Goal: Transaction & Acquisition: Book appointment/travel/reservation

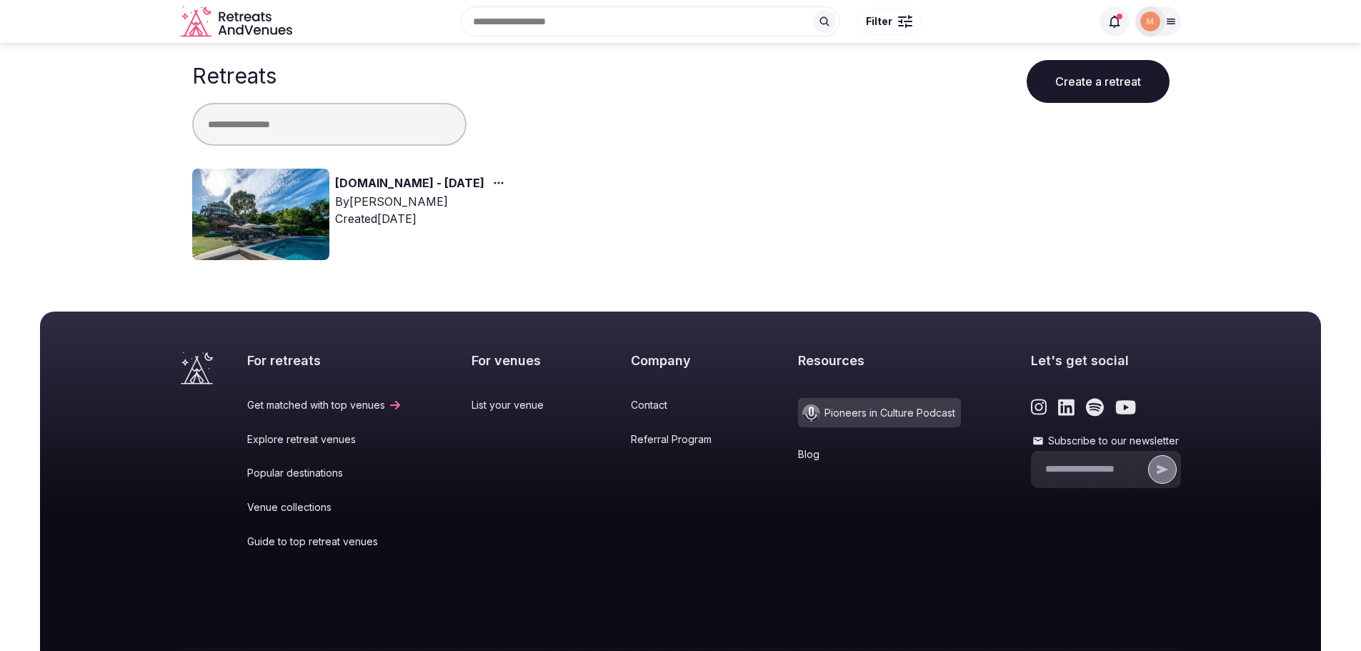
click at [293, 223] on img at bounding box center [260, 214] width 137 height 91
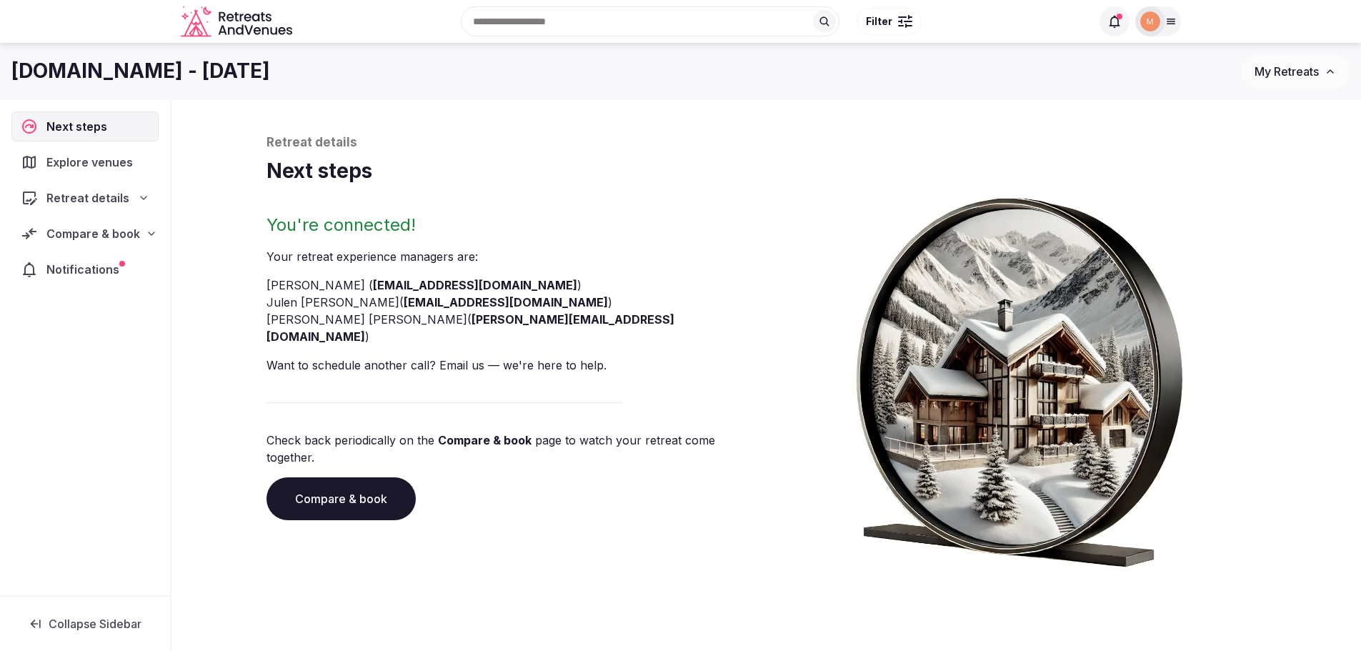
click at [111, 269] on span "Notifications" at bounding box center [85, 269] width 79 height 17
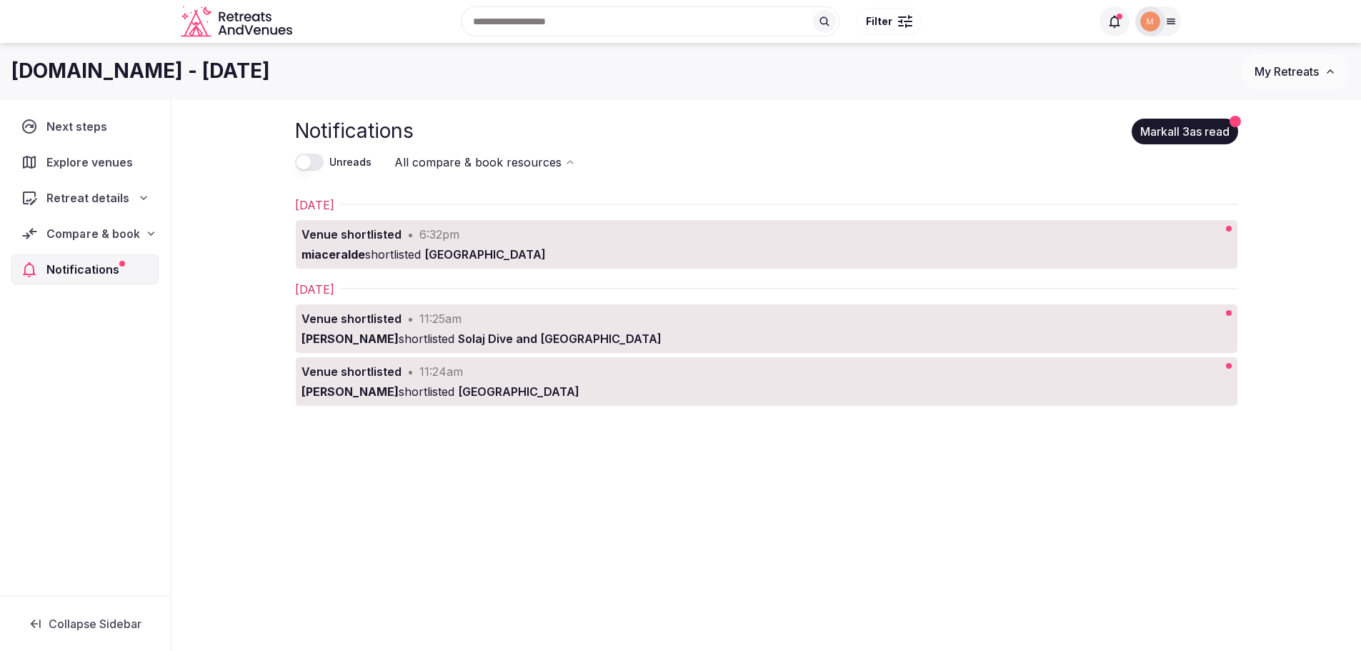
click at [156, 239] on div "Compare & book" at bounding box center [85, 234] width 147 height 30
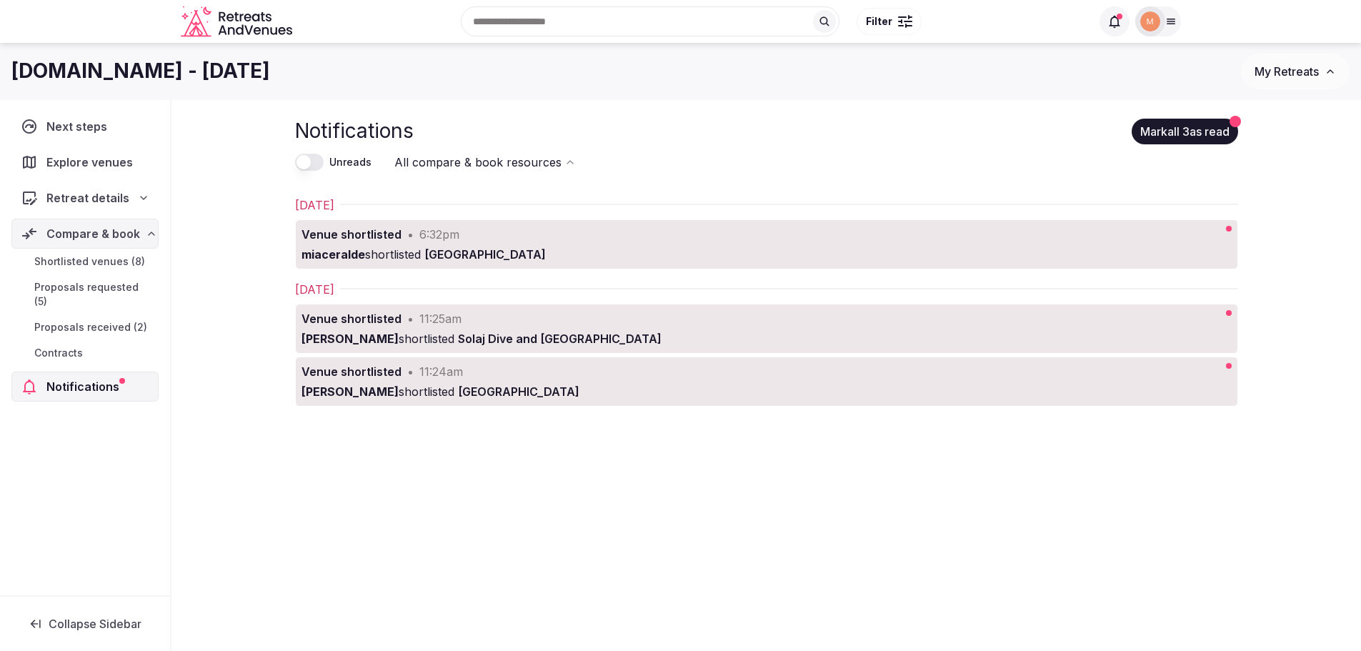
click at [137, 320] on span "Proposals received (2)" at bounding box center [90, 327] width 113 height 14
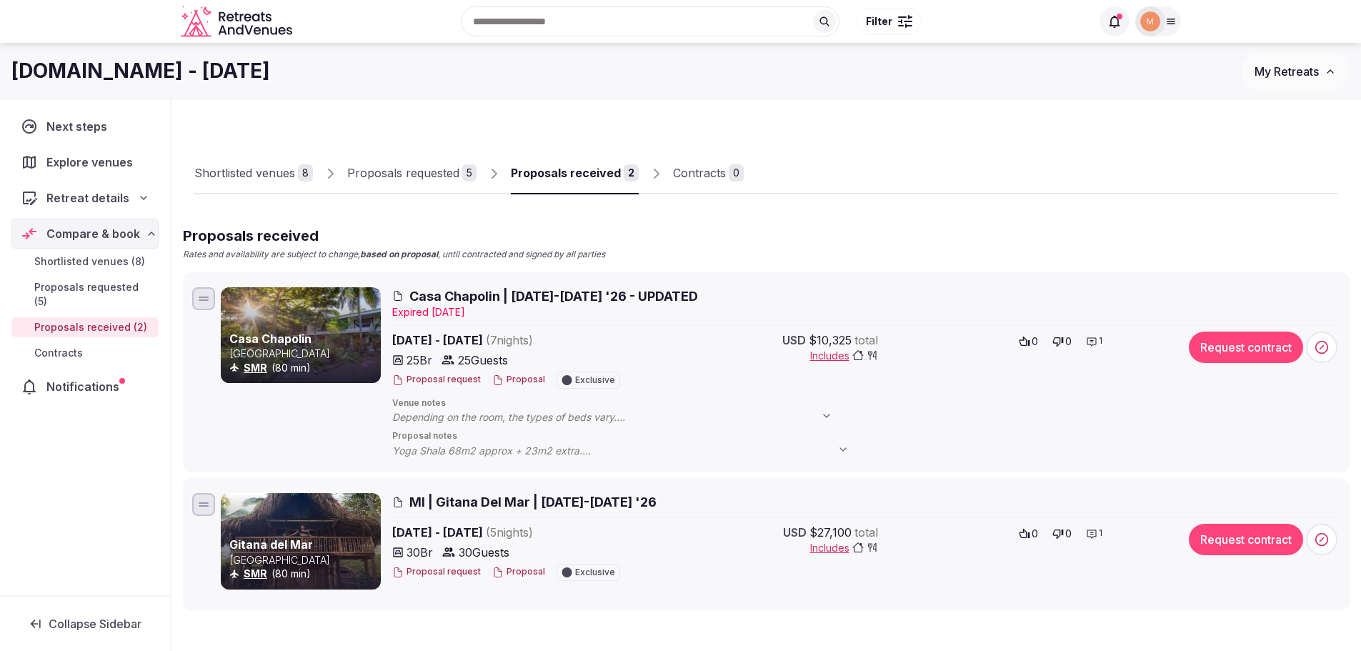
scroll to position [71, 0]
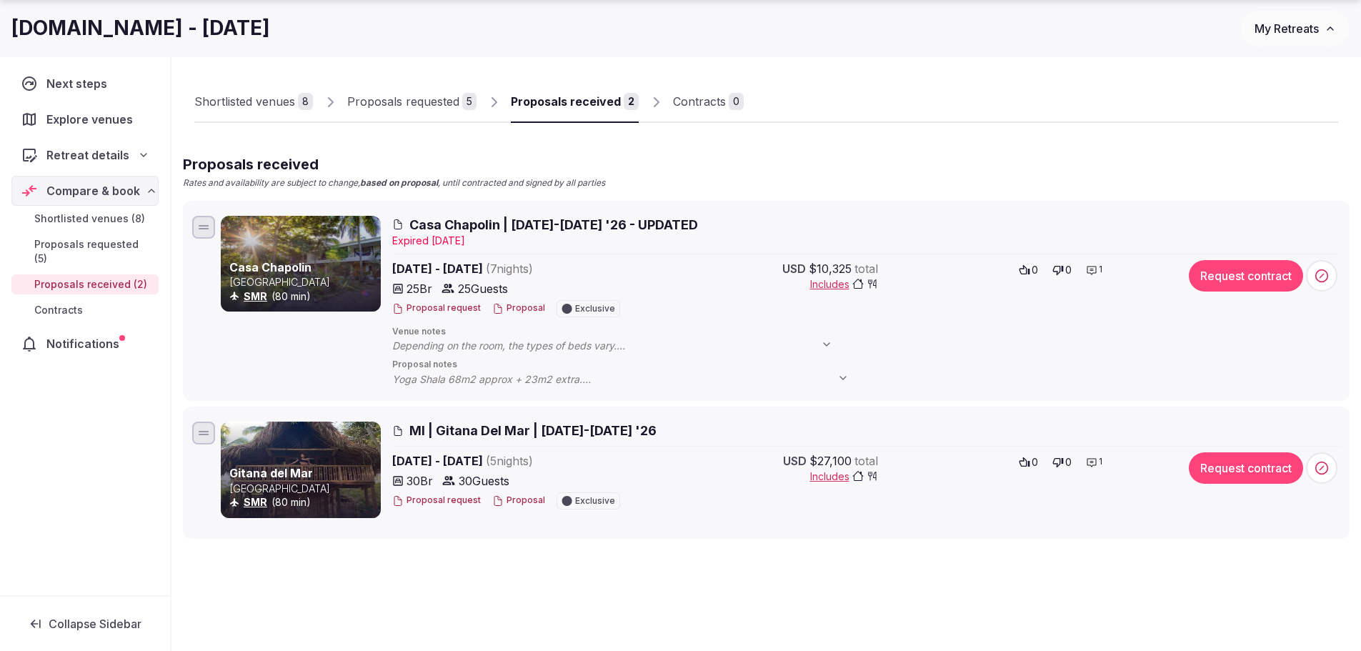
click at [430, 96] on div "Proposals requested" at bounding box center [403, 101] width 112 height 17
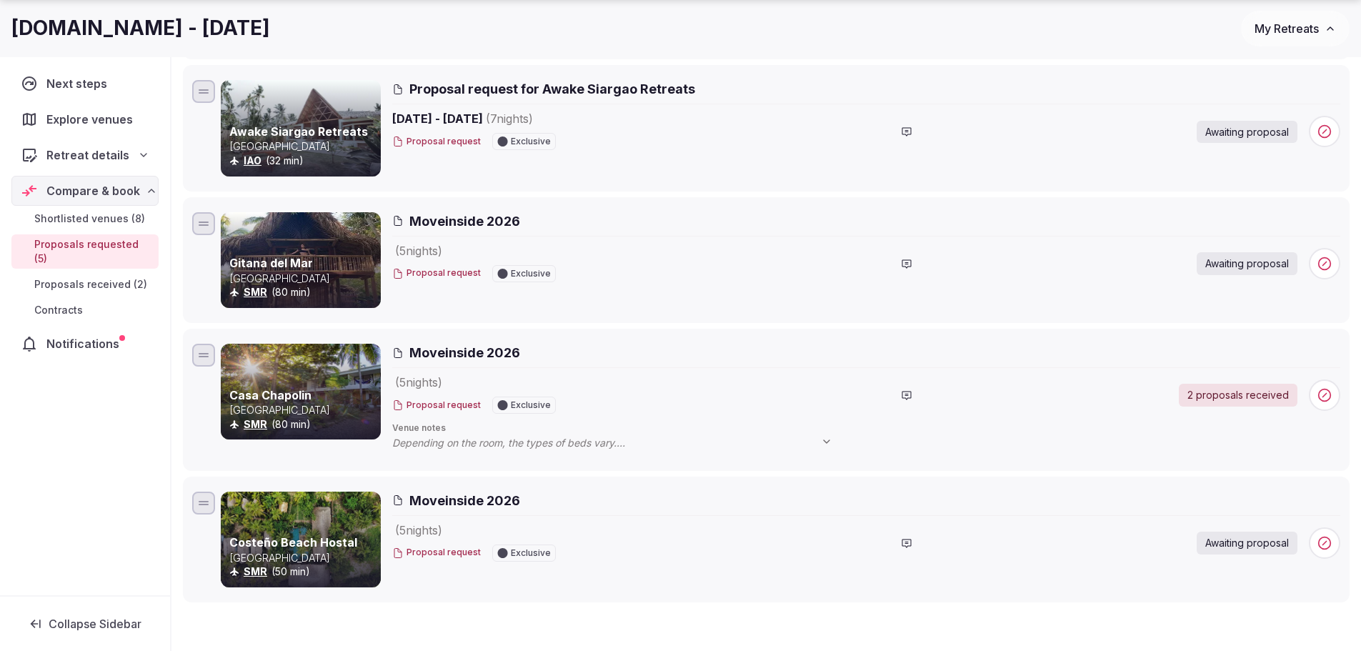
scroll to position [56, 0]
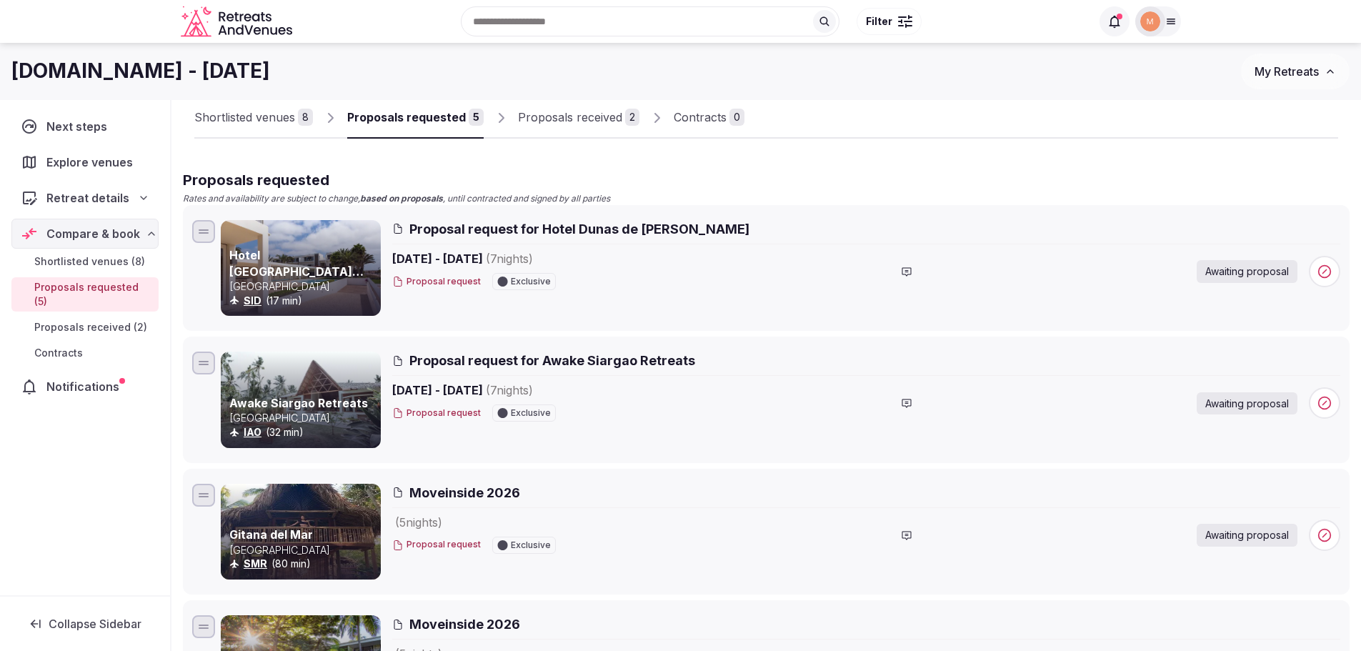
click at [241, 125] on div "Shortlisted venues" at bounding box center [244, 117] width 101 height 17
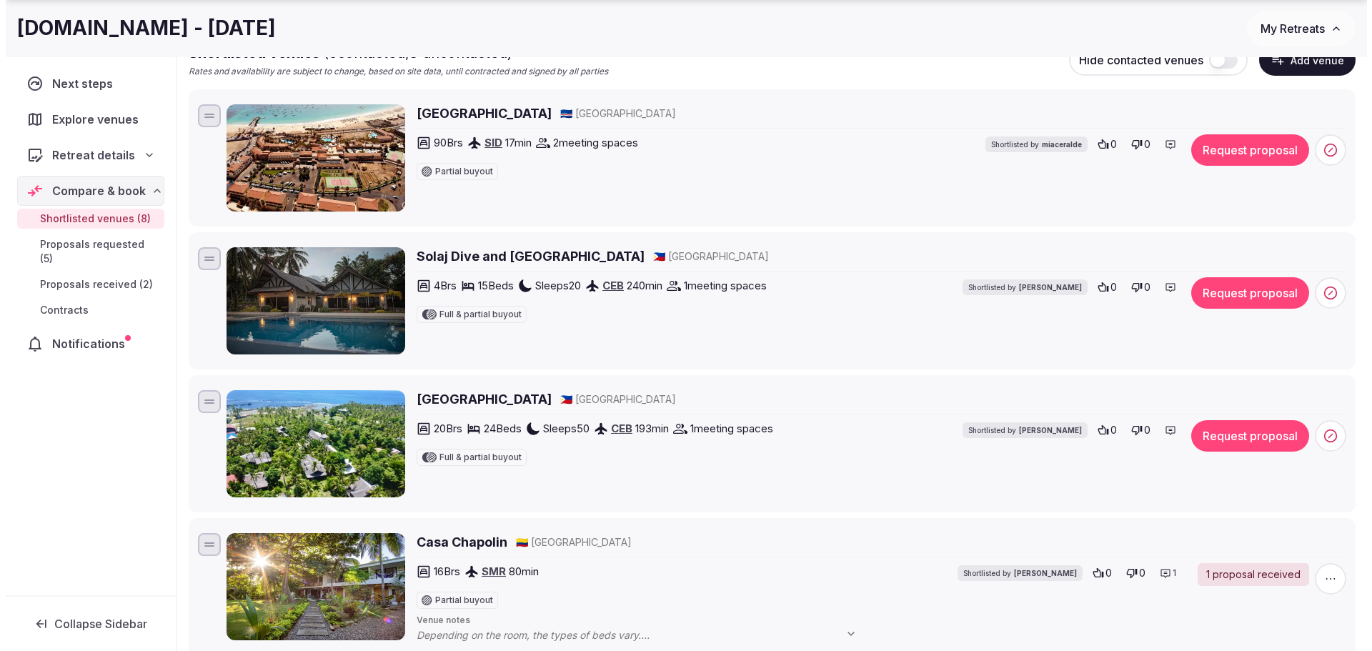
scroll to position [214, 0]
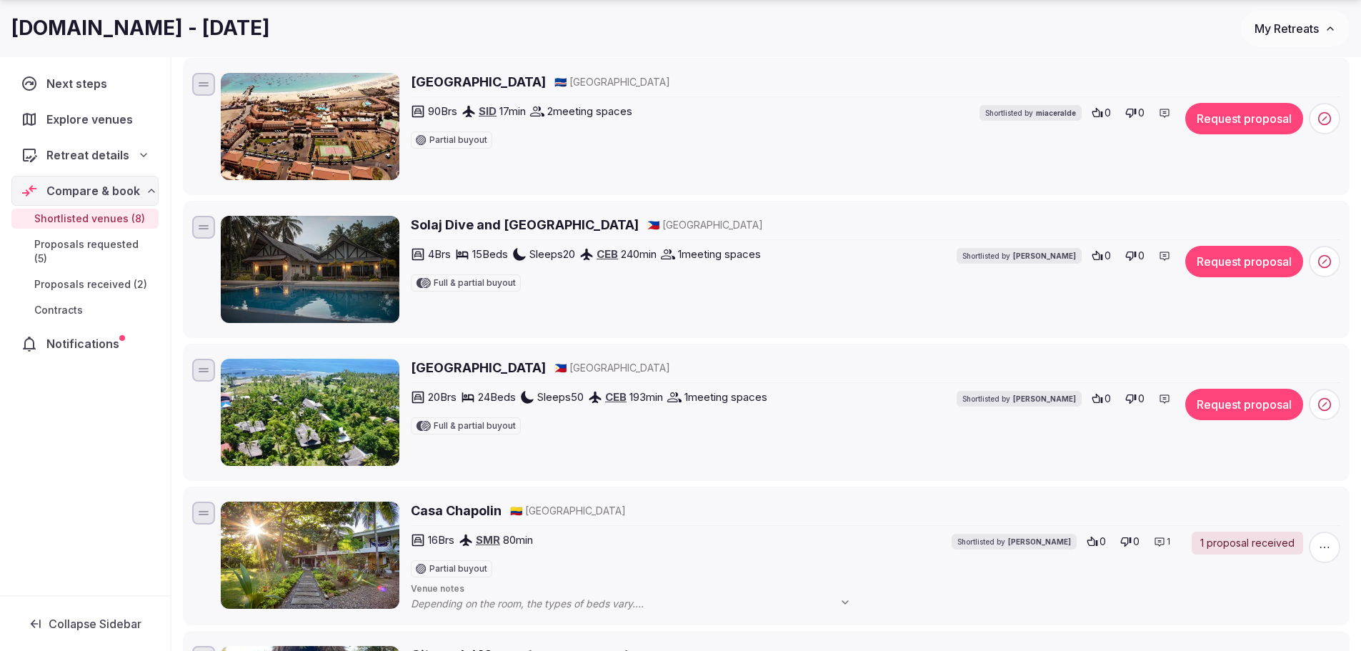
click at [1266, 404] on button "Request proposal" at bounding box center [1245, 404] width 118 height 31
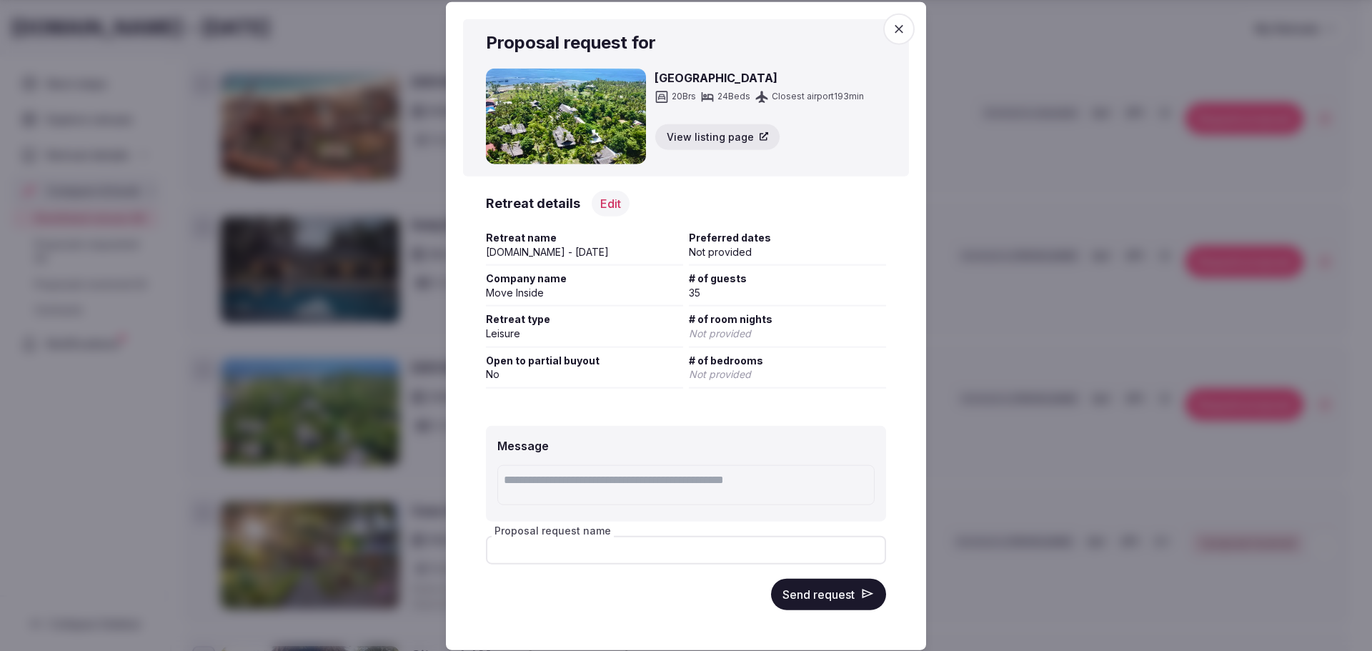
click at [615, 542] on input "Proposal request name" at bounding box center [686, 549] width 400 height 29
drag, startPoint x: 781, startPoint y: 83, endPoint x: 653, endPoint y: 83, distance: 128.6
click at [653, 83] on div "Emerald House Village Siargao 20 Brs 24 Beds Closest airport 193 min View listi…" at bounding box center [686, 117] width 400 height 96
copy h3 "Emerald House Village Siargao"
click at [605, 544] on input "Proposal request name" at bounding box center [686, 549] width 400 height 29
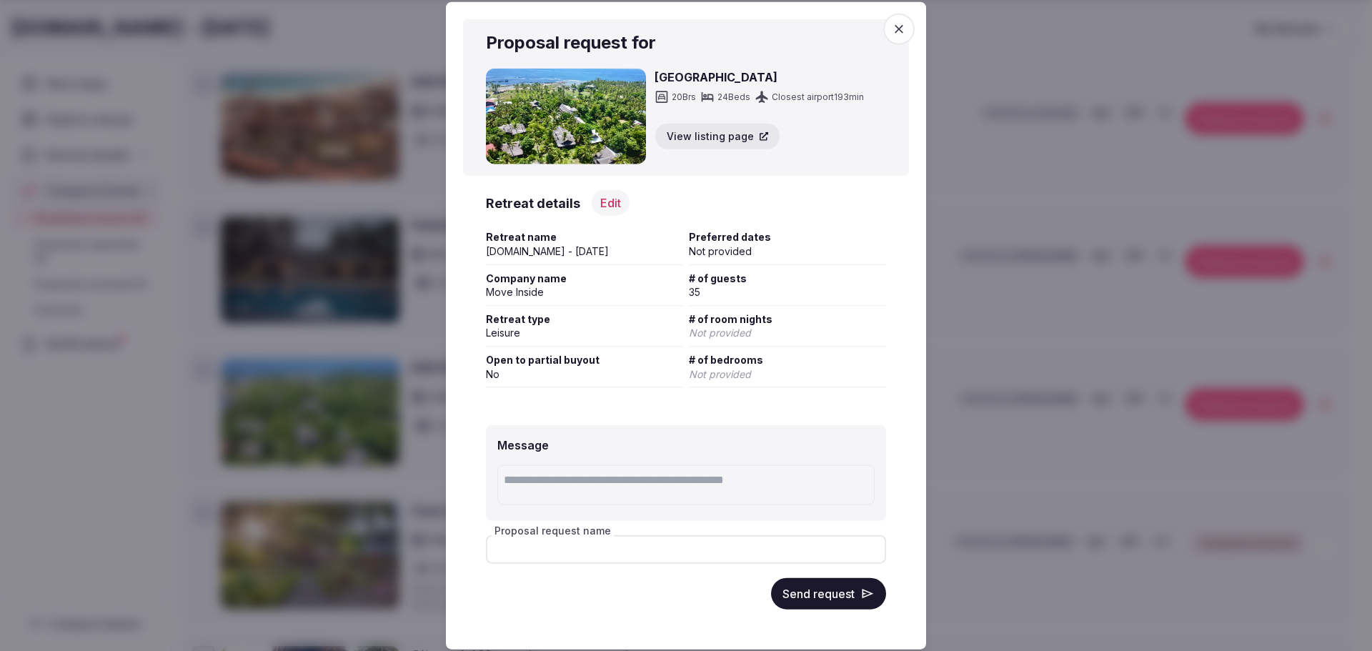
paste input "**********"
type input "**********"
click at [699, 247] on div "Not provided" at bounding box center [787, 251] width 197 height 14
click at [614, 201] on button "Edit" at bounding box center [611, 203] width 38 height 26
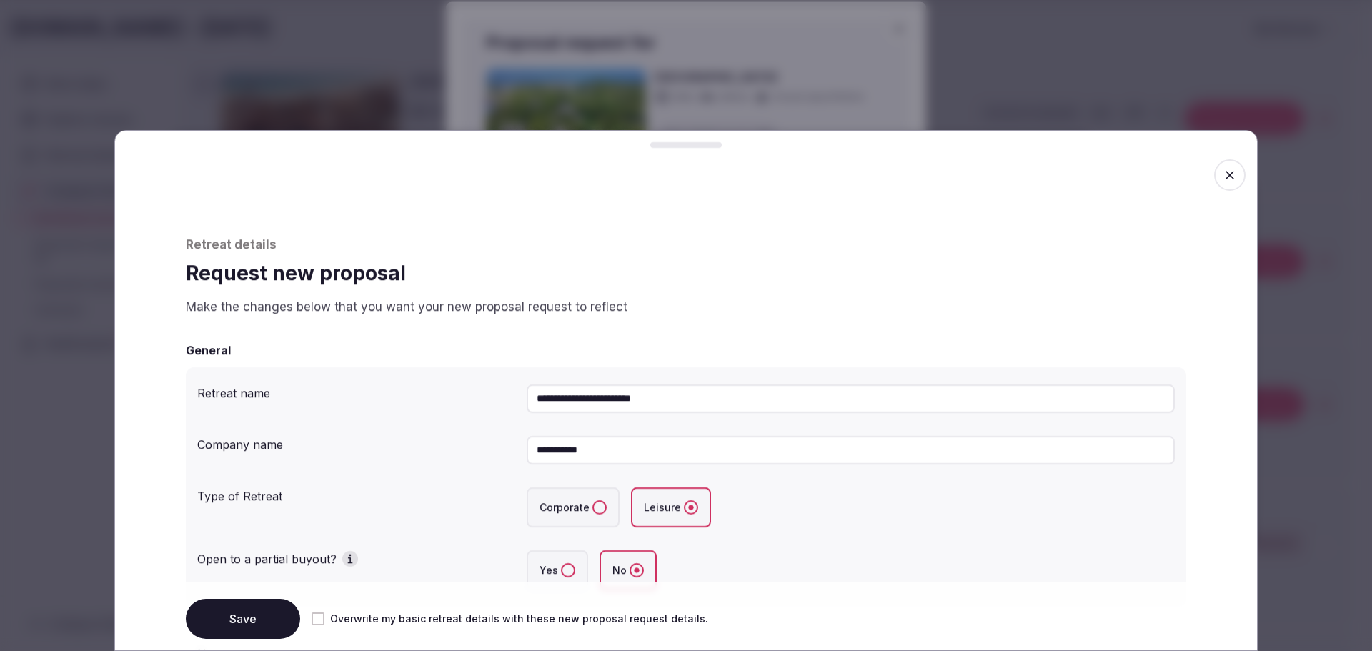
scroll to position [143, 0]
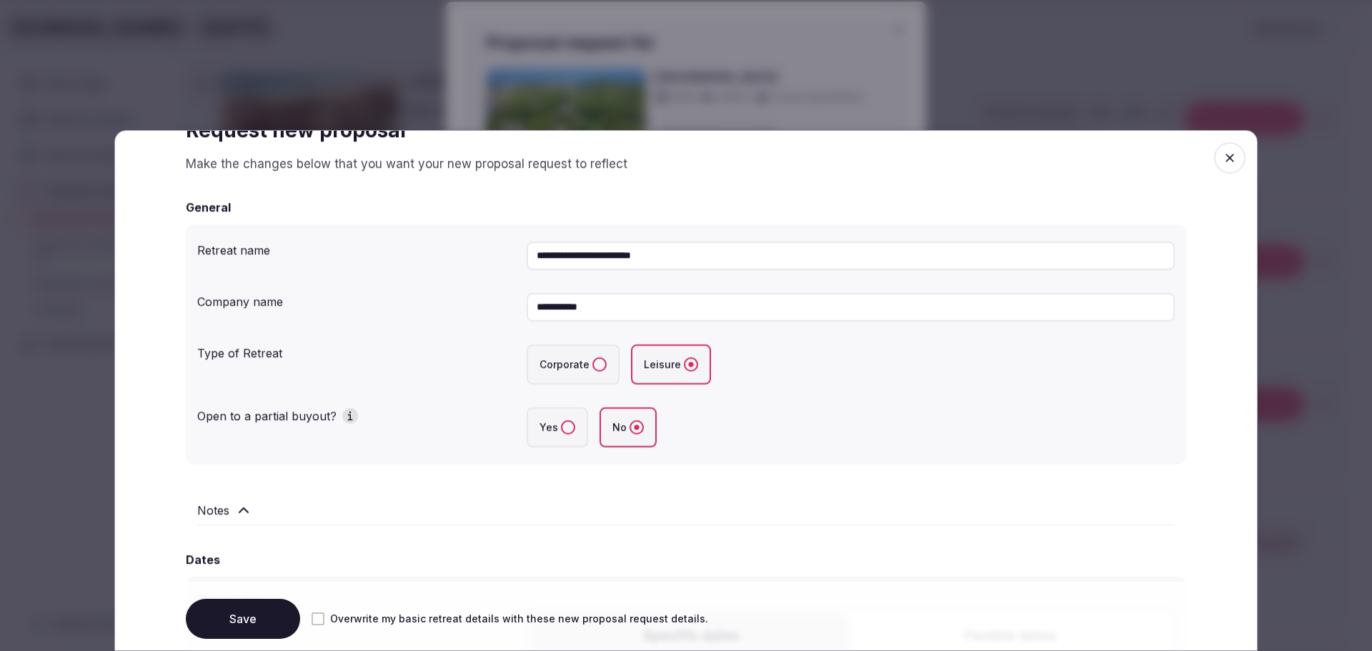
click at [592, 367] on button "Corporate" at bounding box center [599, 364] width 14 height 14
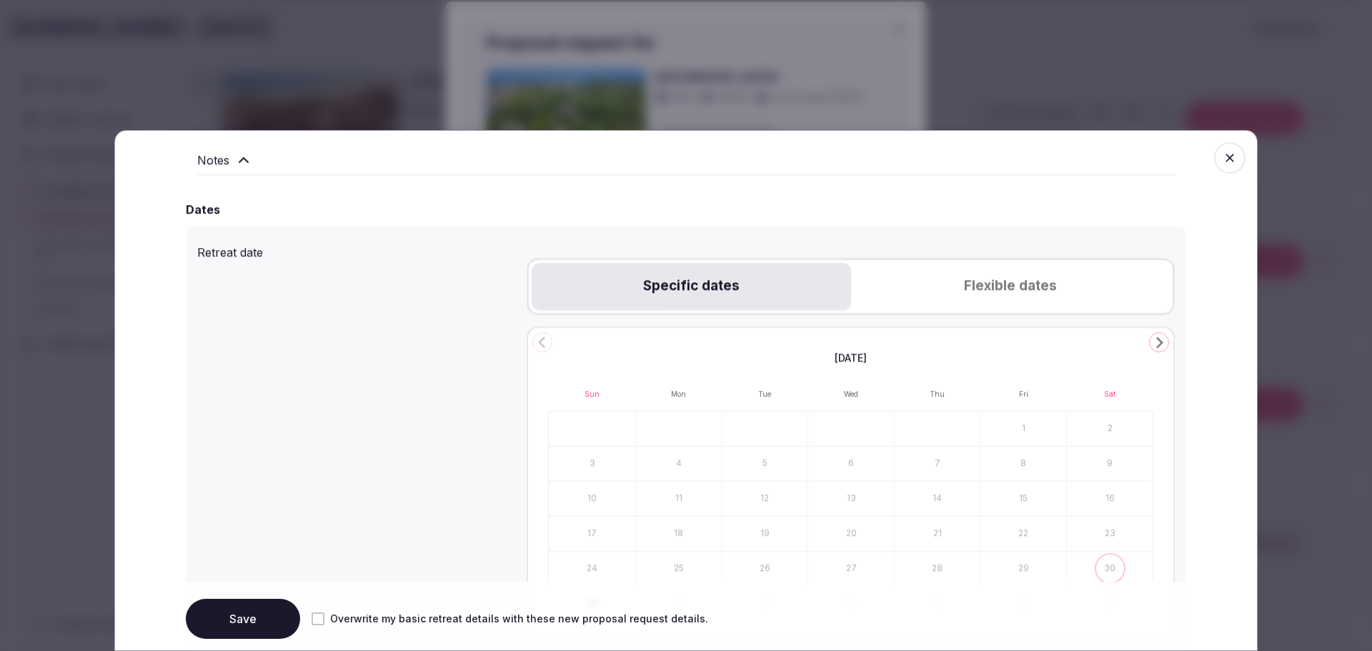
scroll to position [572, 0]
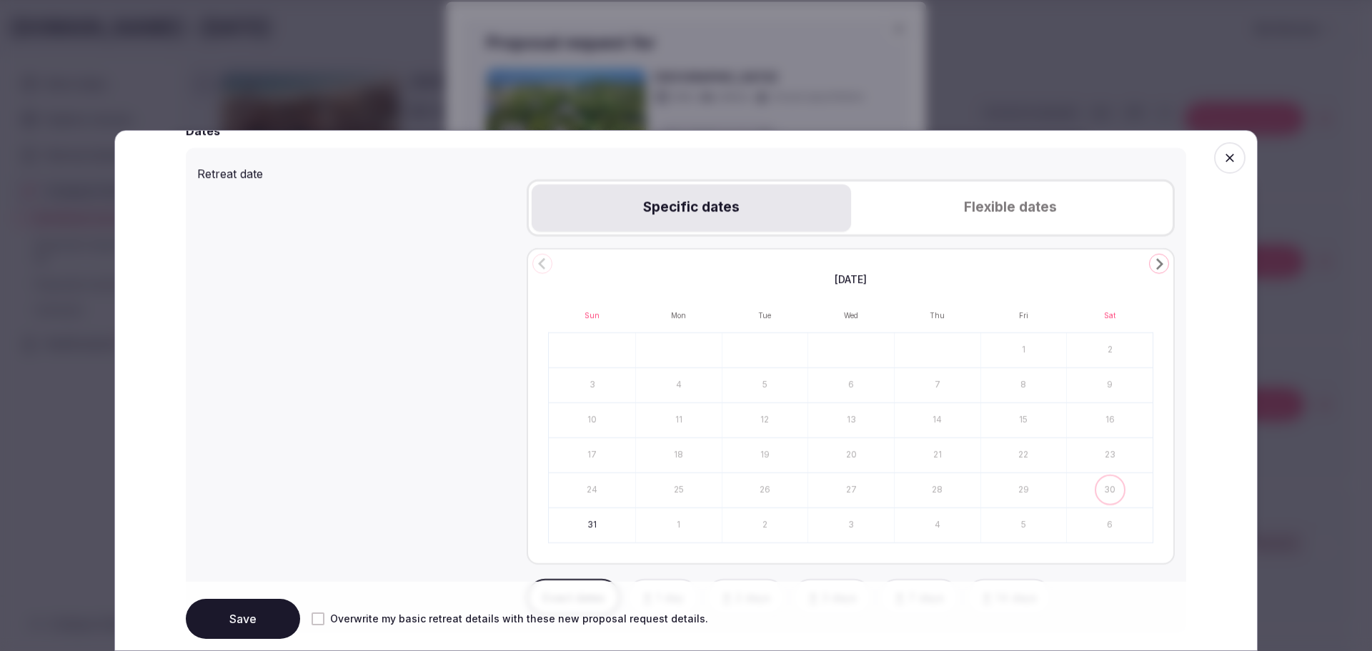
click at [1156, 265] on polygon "Go to the Next Month" at bounding box center [1159, 263] width 7 height 11
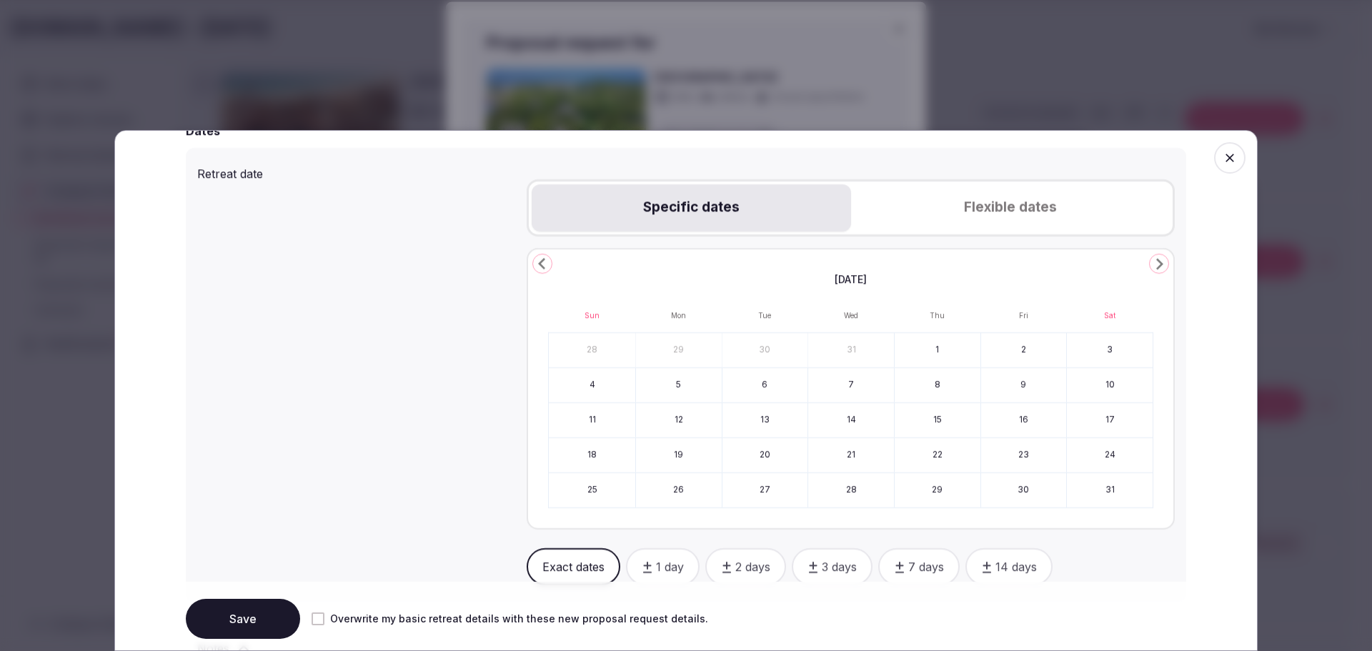
click at [1156, 265] on polygon "Go to the Next Month" at bounding box center [1159, 263] width 7 height 11
click at [913, 390] on button "9" at bounding box center [938, 385] width 86 height 34
click at [943, 420] on button "16" at bounding box center [938, 420] width 86 height 34
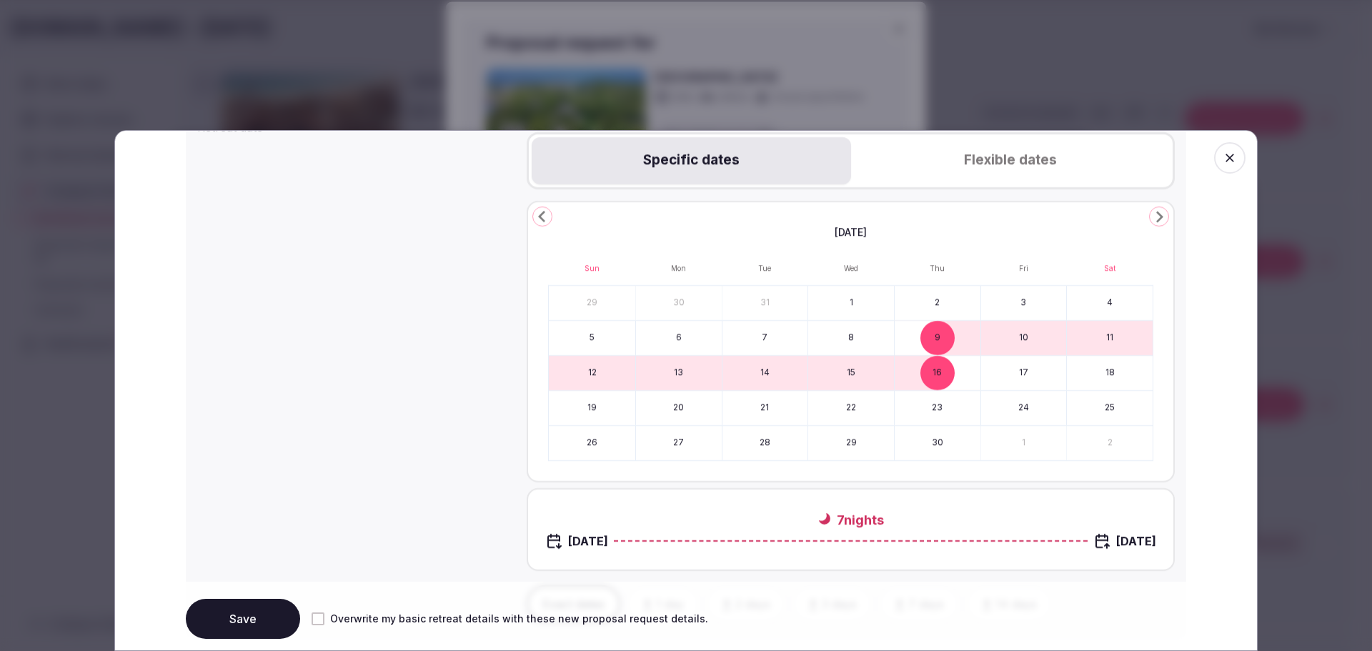
scroll to position [643, 0]
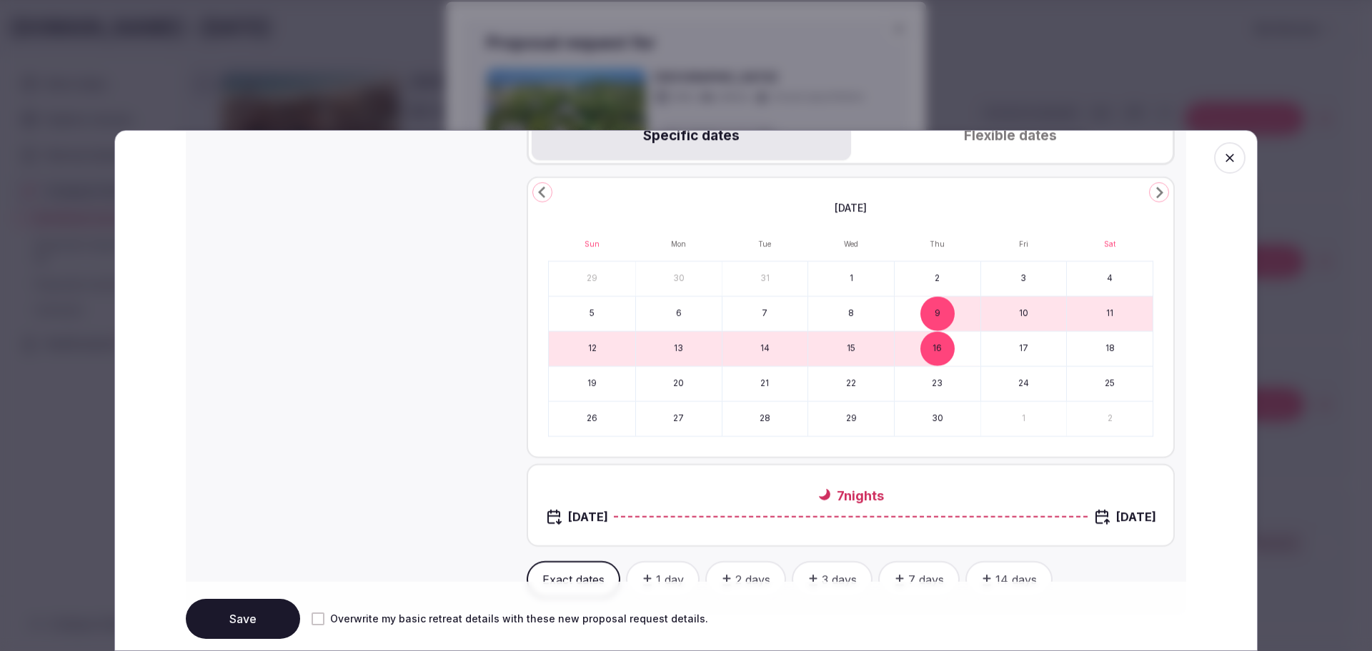
click at [758, 313] on button "7" at bounding box center [766, 314] width 86 height 34
click at [758, 347] on button "14" at bounding box center [766, 349] width 86 height 34
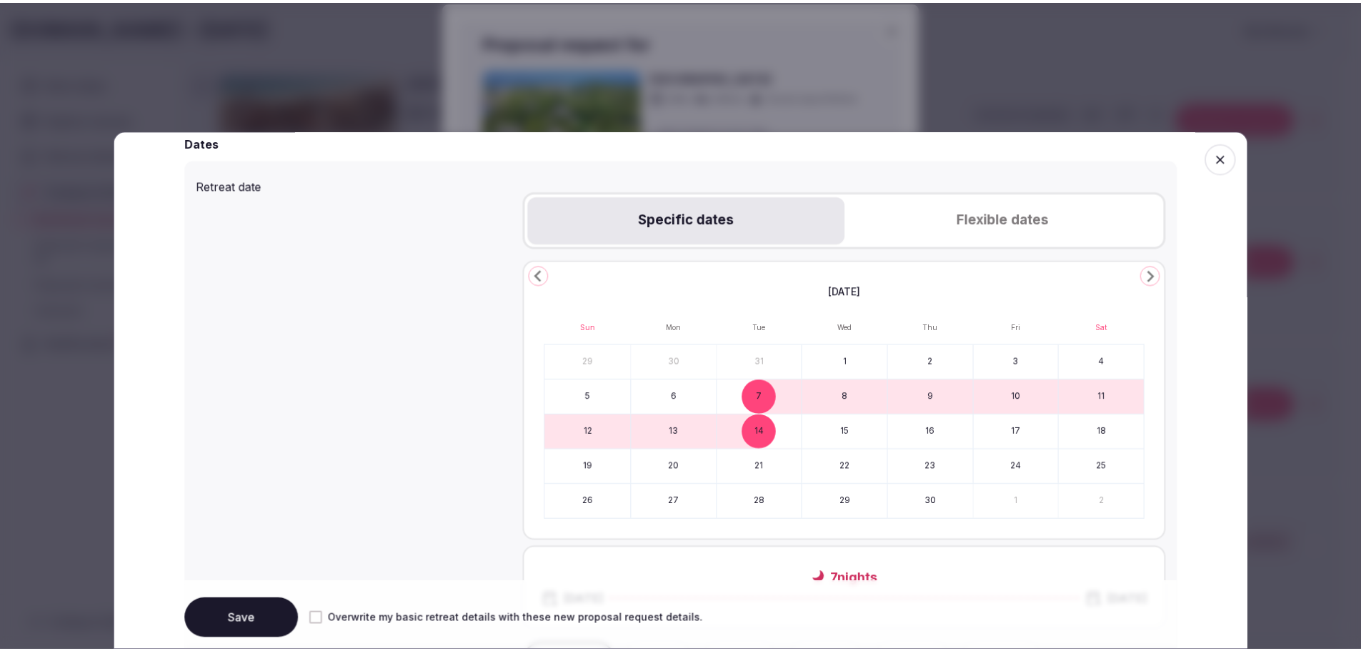
scroll to position [572, 0]
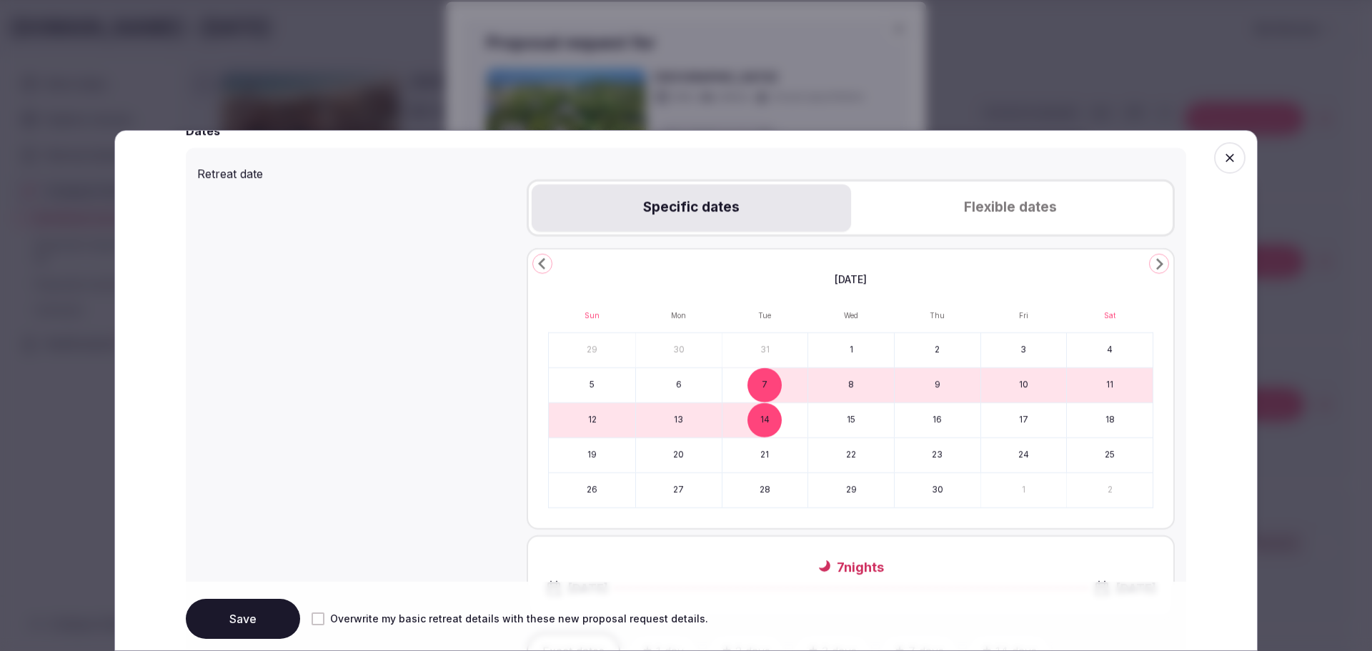
click at [269, 611] on button "Save" at bounding box center [243, 619] width 114 height 40
click at [1223, 160] on icon "button" at bounding box center [1230, 158] width 14 height 14
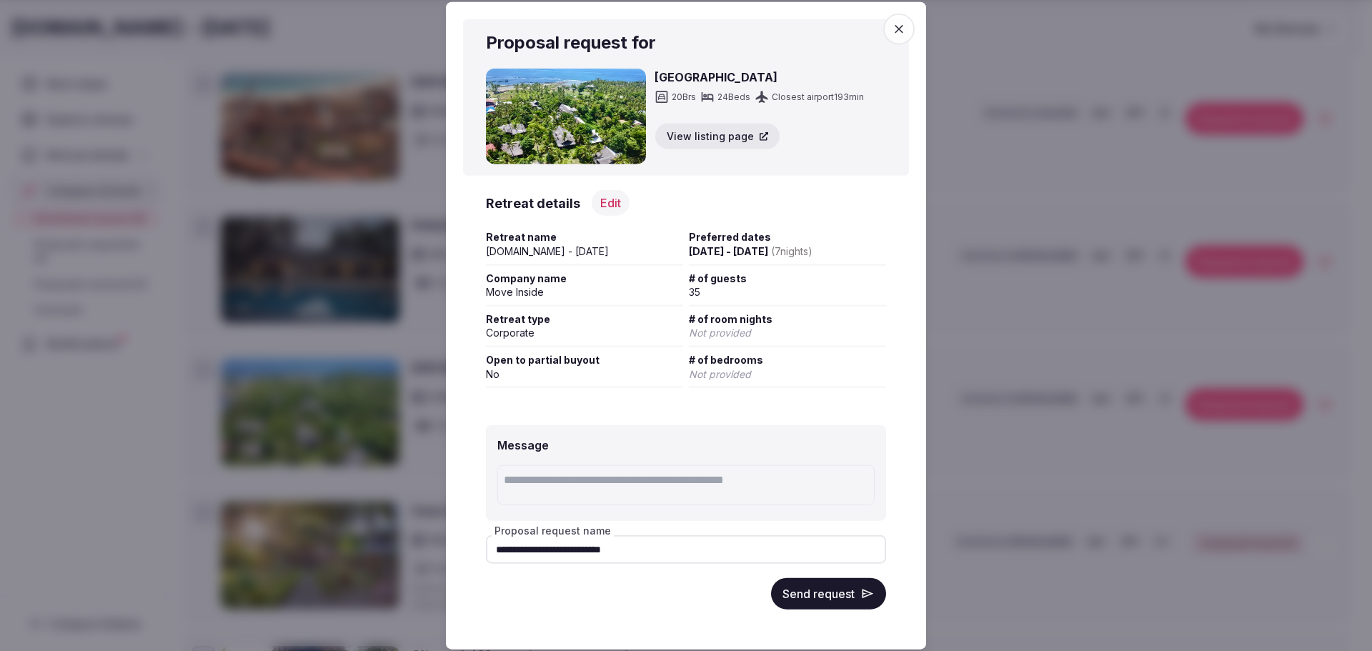
click at [832, 602] on button "Send request" at bounding box center [828, 593] width 115 height 31
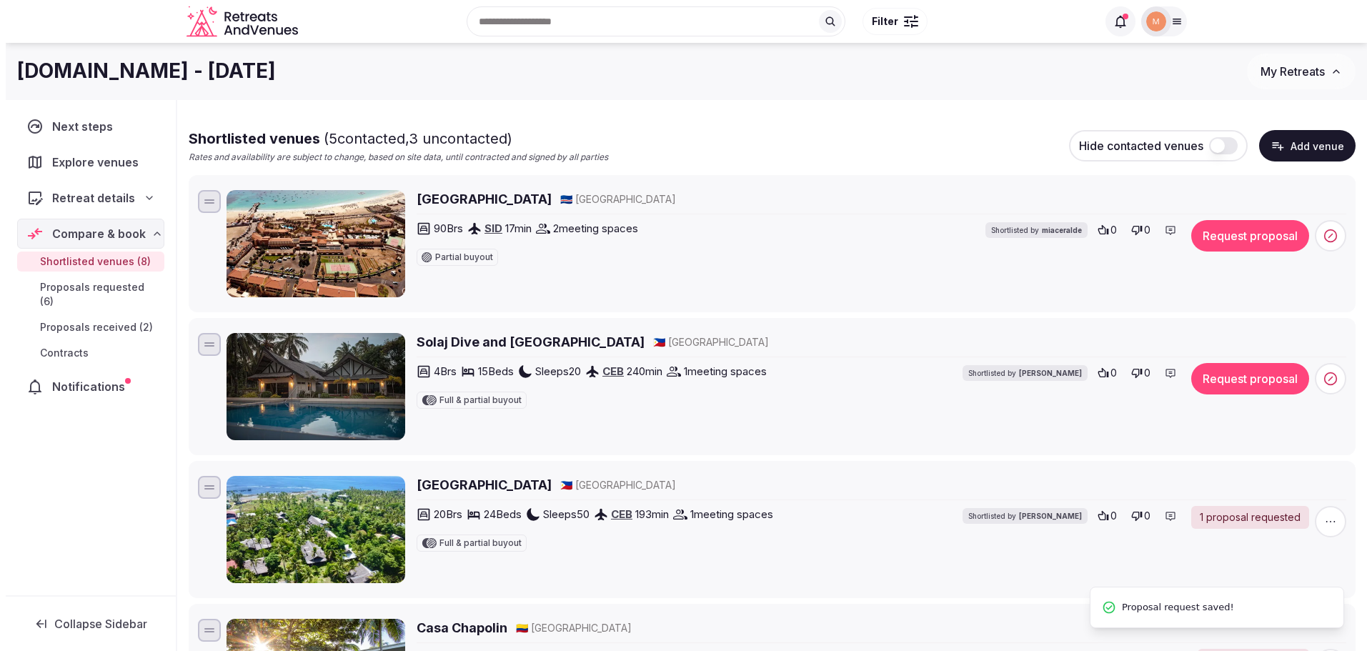
scroll to position [71, 0]
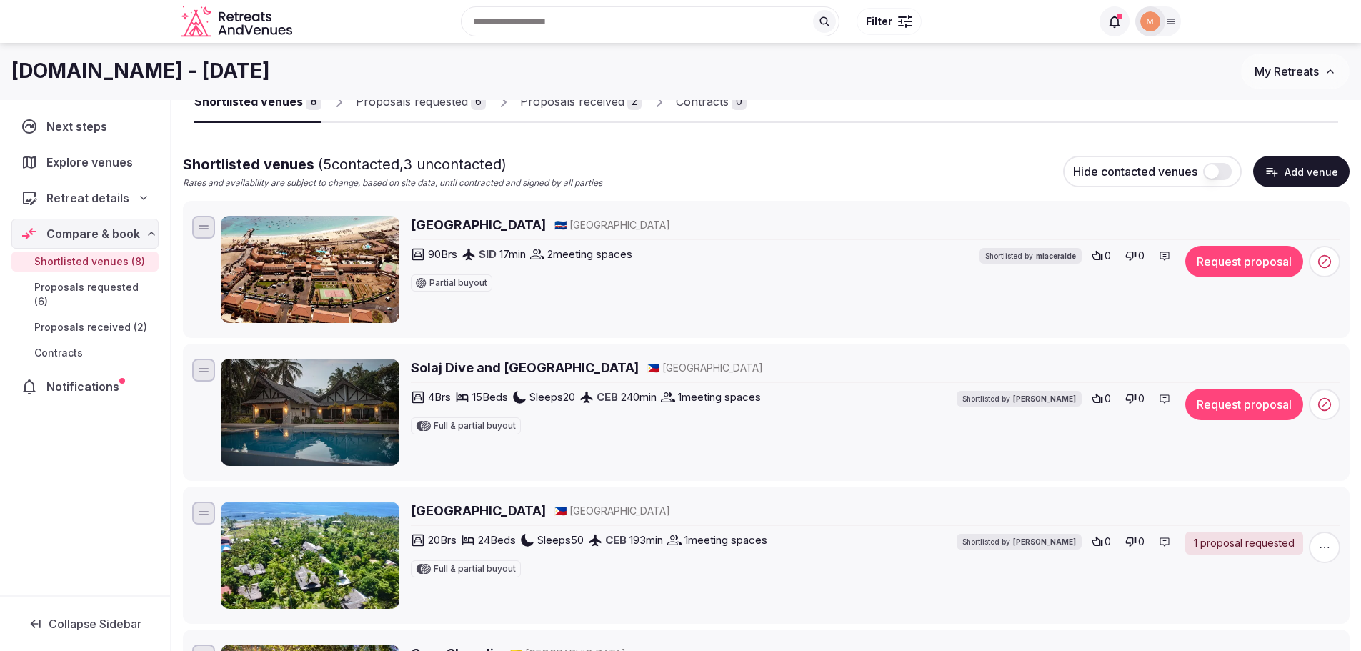
click at [1244, 415] on button "Request proposal" at bounding box center [1245, 404] width 118 height 31
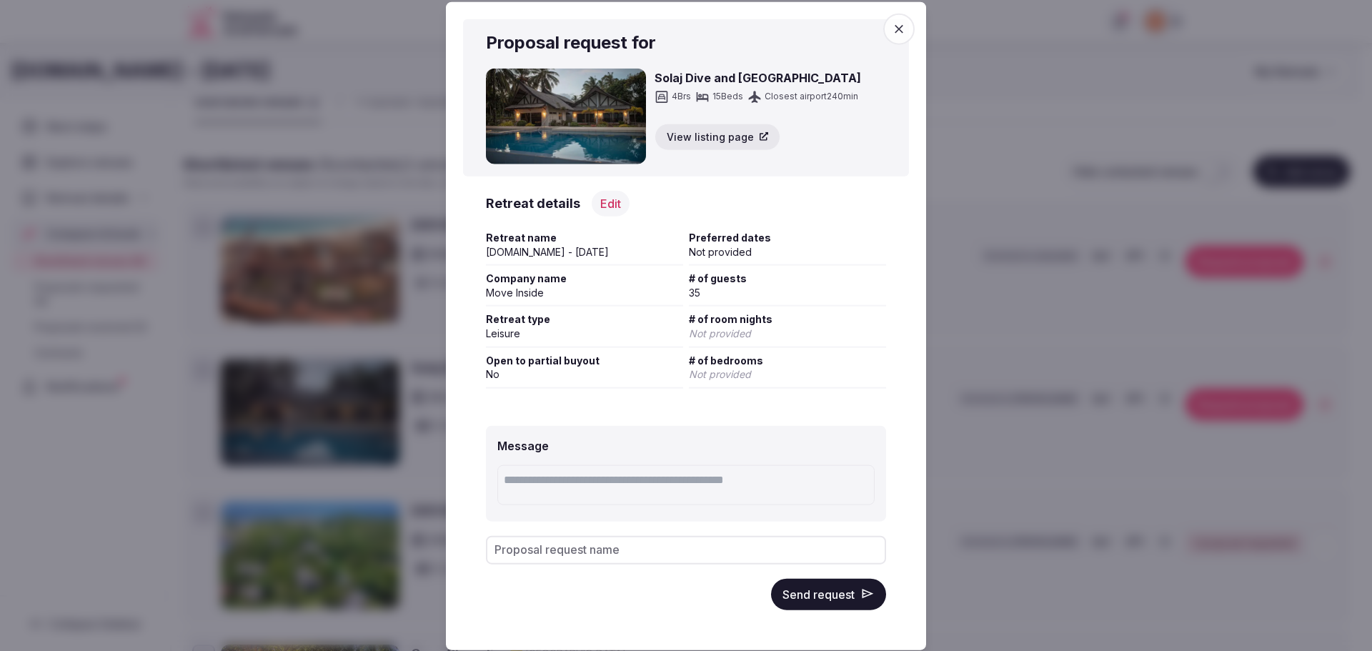
click at [597, 205] on button "Edit" at bounding box center [611, 203] width 38 height 26
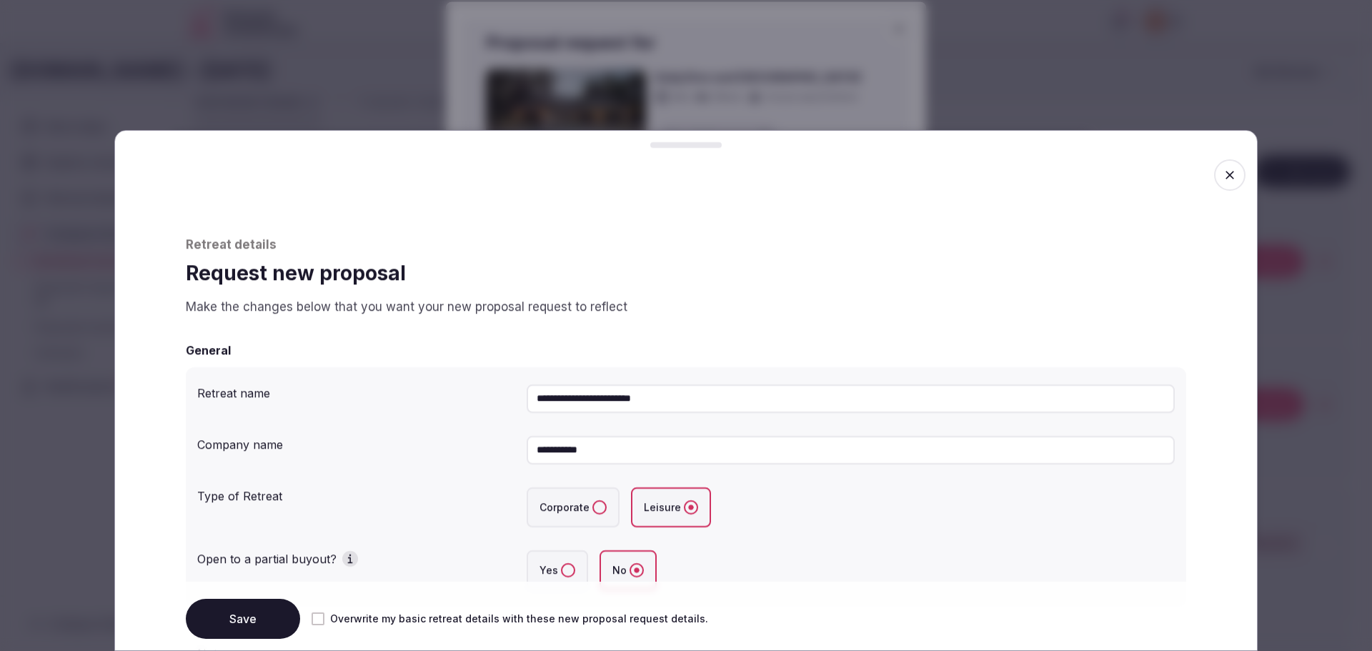
scroll to position [143, 0]
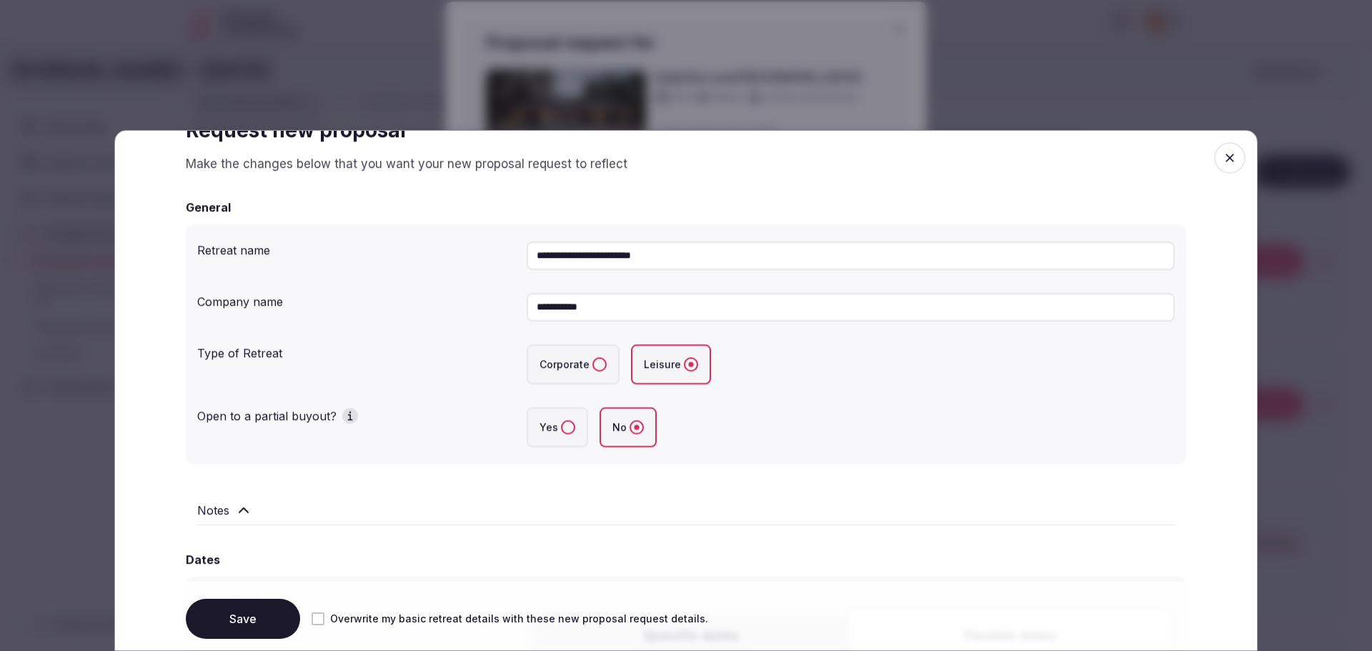
click at [592, 369] on button "Corporate" at bounding box center [599, 364] width 14 height 14
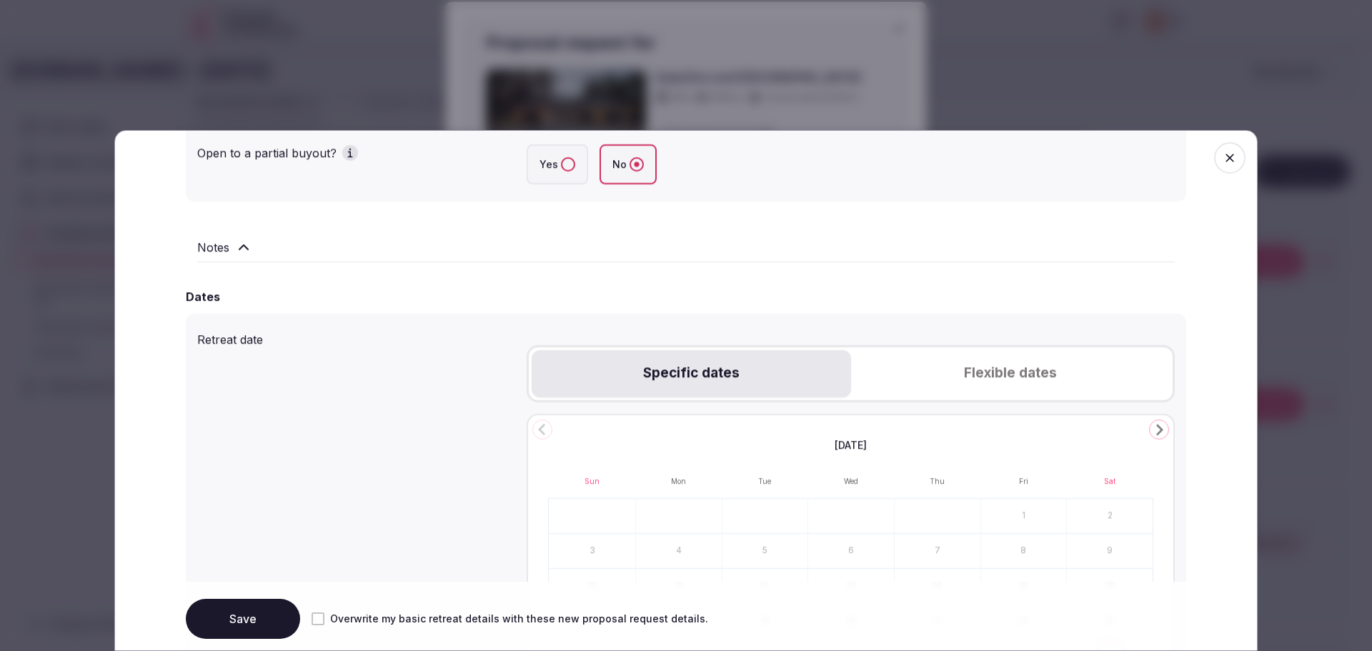
scroll to position [500, 0]
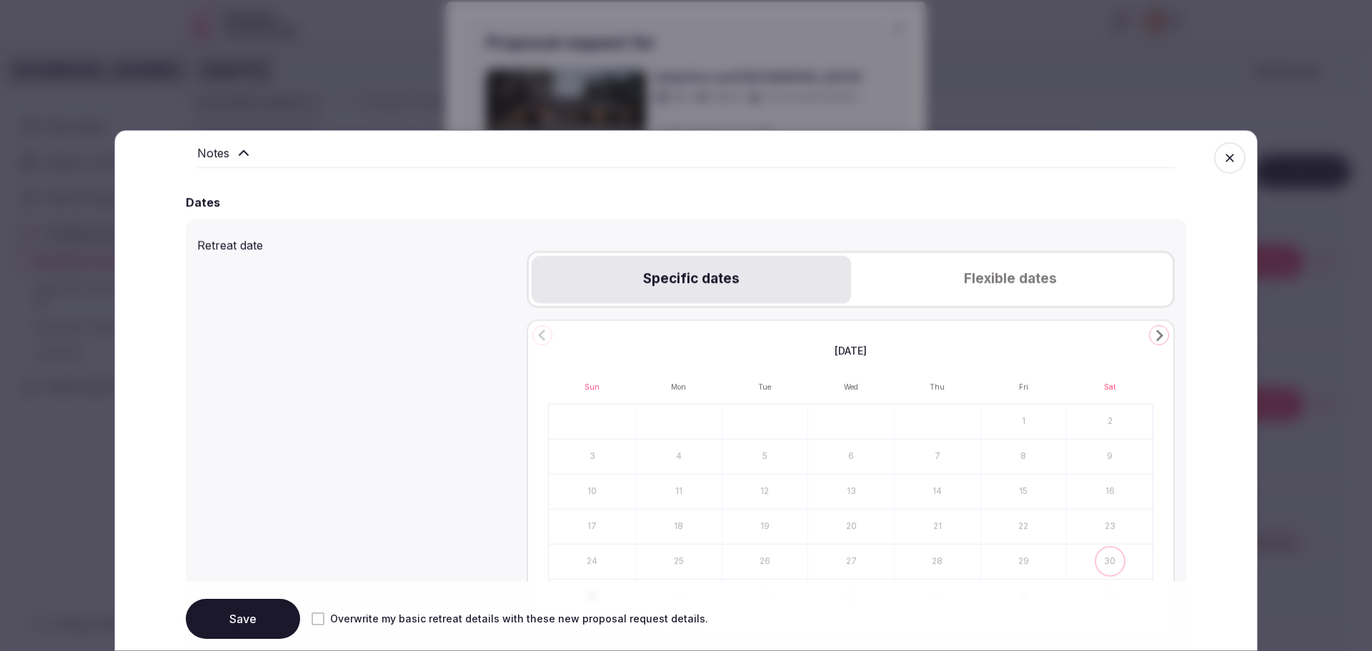
click at [1156, 332] on polygon "Go to the Next Month" at bounding box center [1159, 334] width 7 height 11
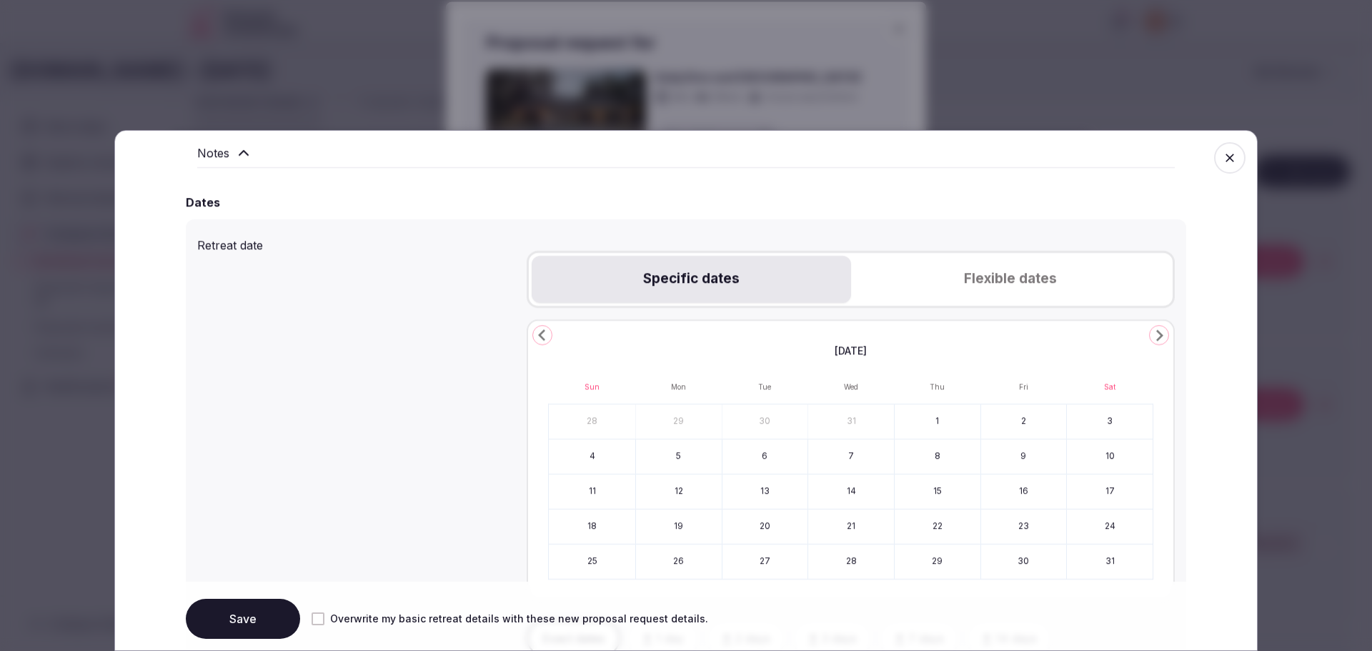
click at [1156, 332] on polygon "Go to the Next Month" at bounding box center [1159, 334] width 7 height 11
click at [527, 340] on div "May 2026 Sun Mon Tue Wed Thu Fri Sat 26 27 28 29 30 1 2 3 4 5 6 7 8 9 10 11 12 …" at bounding box center [851, 477] width 648 height 317
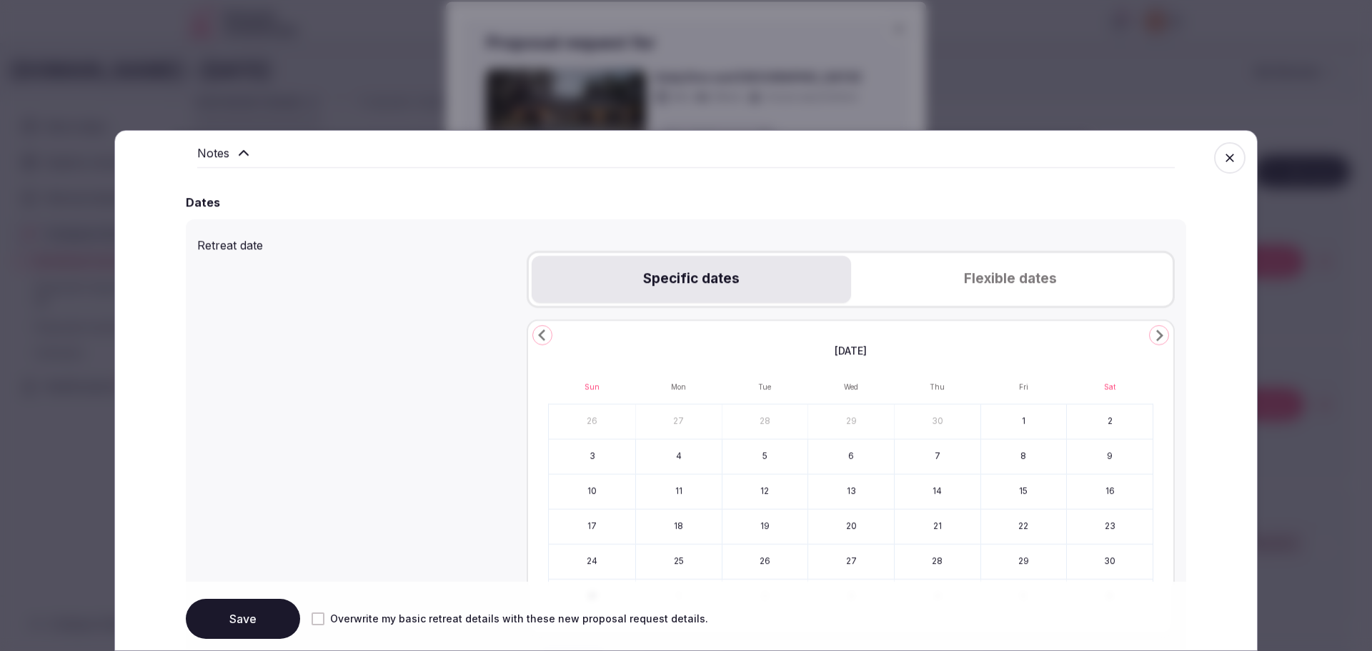
click at [534, 337] on icon "Go to the Previous Month" at bounding box center [542, 335] width 17 height 17
click at [741, 460] on button "7" at bounding box center [766, 457] width 86 height 34
click at [769, 485] on button "14" at bounding box center [766, 492] width 86 height 34
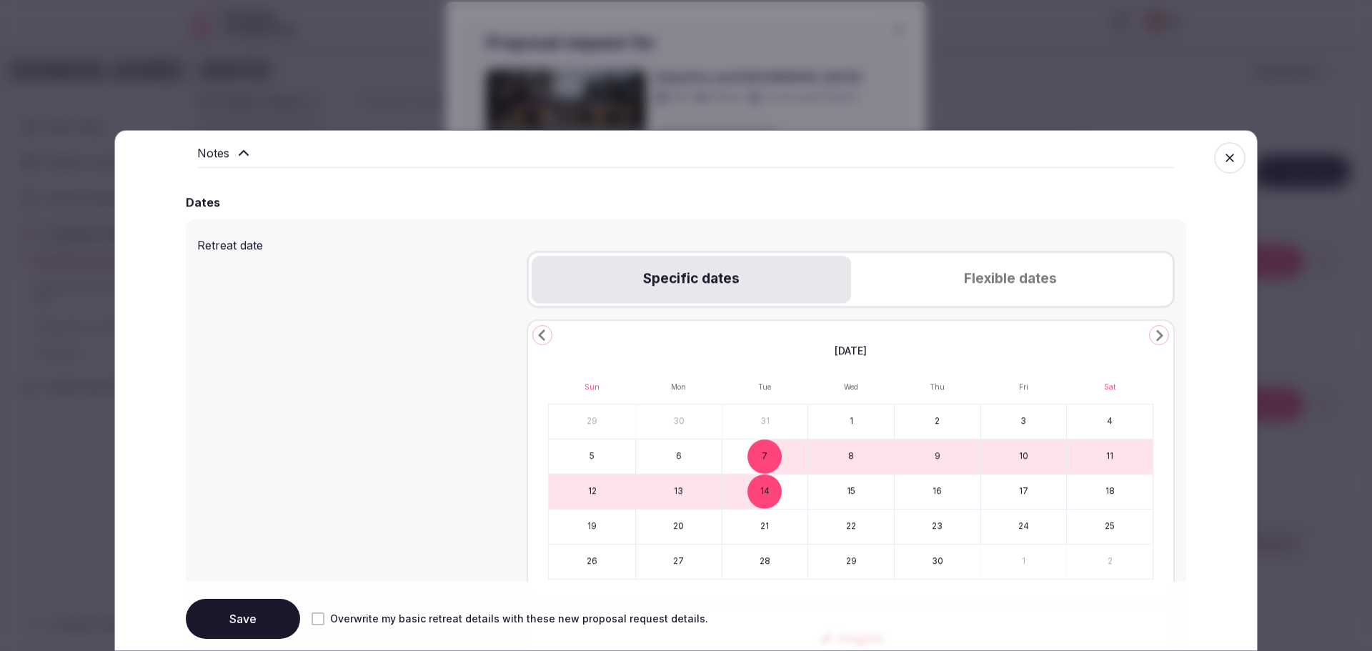
click at [231, 613] on button "Save" at bounding box center [243, 619] width 114 height 40
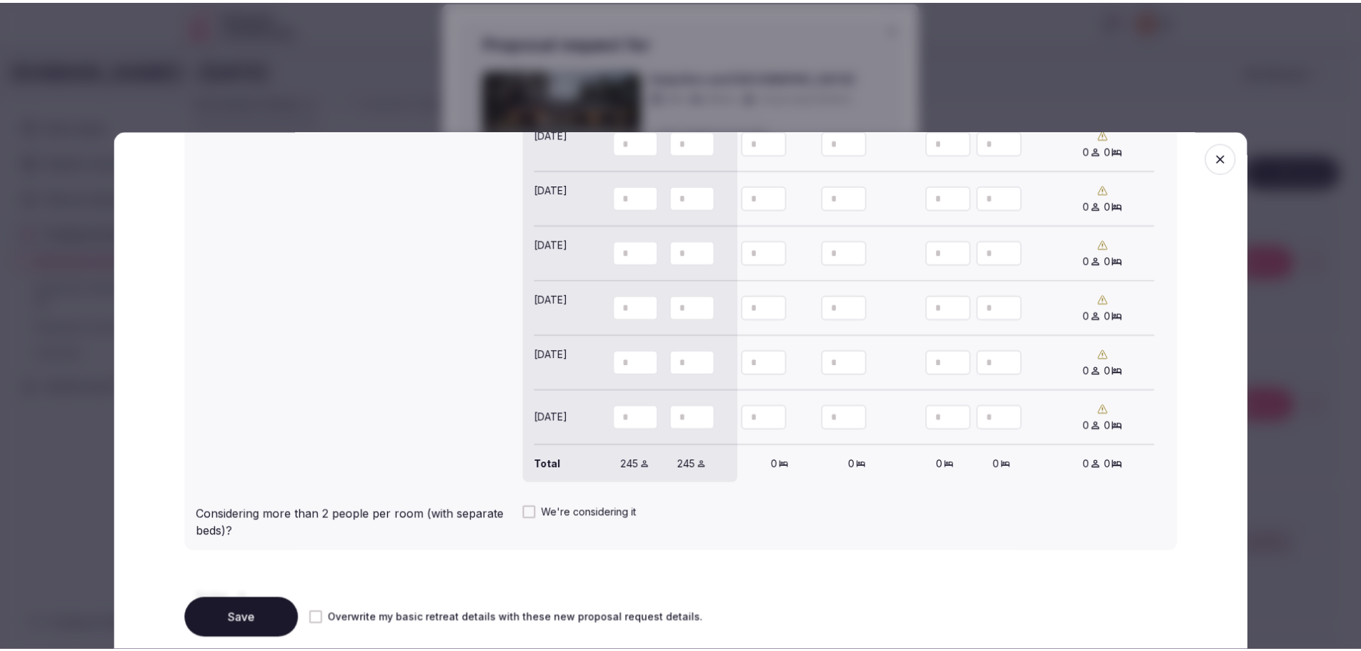
scroll to position [1537, 0]
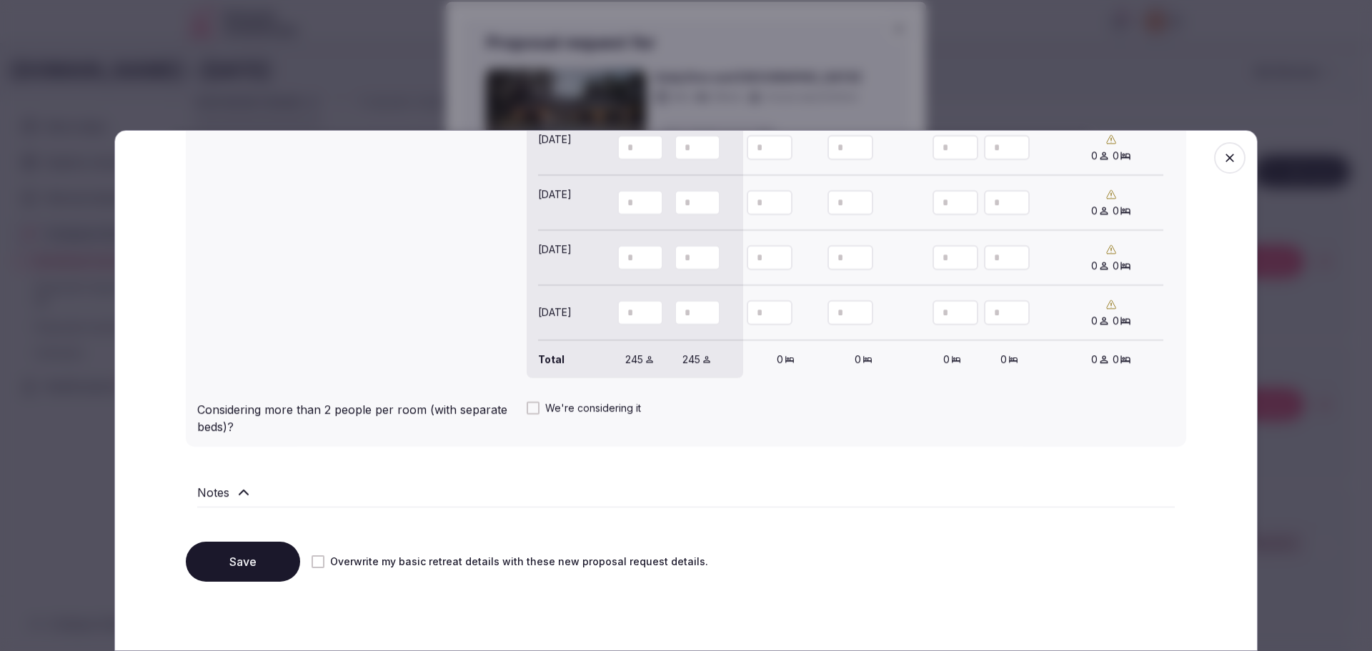
click at [264, 572] on button "Save" at bounding box center [243, 562] width 114 height 40
click at [1226, 159] on icon "button" at bounding box center [1230, 158] width 9 height 9
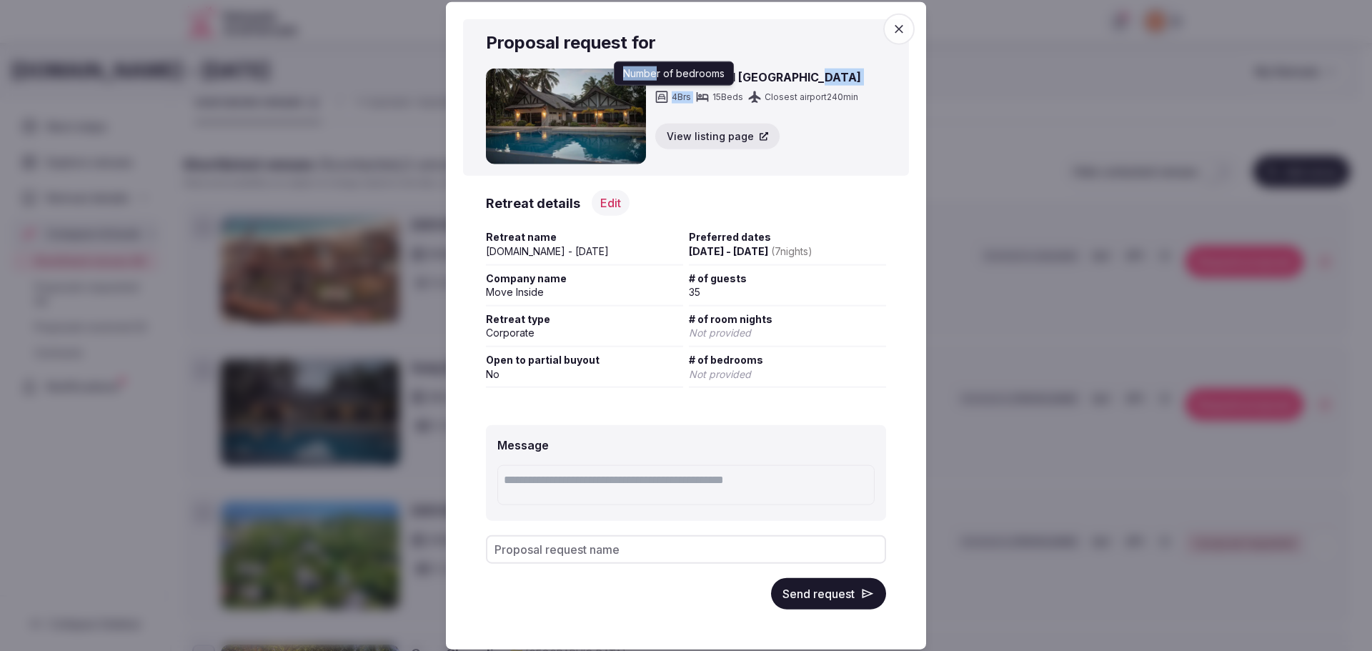
drag, startPoint x: 758, startPoint y: 81, endPoint x: 658, endPoint y: 79, distance: 100.8
click at [658, 79] on div "Solaj Dive and Beach Resort 4 Brs Number of bedrooms Number of bedrooms 15 Beds…" at bounding box center [758, 117] width 207 height 96
click at [795, 80] on h3 "Solaj Dive and Beach Resort" at bounding box center [758, 77] width 207 height 17
drag, startPoint x: 820, startPoint y: 74, endPoint x: 651, endPoint y: 81, distance: 168.8
click at [651, 81] on div "Solaj Dive and Beach Resort 4 Brs 15 Beds Closest airport 240 min View listing …" at bounding box center [686, 117] width 400 height 96
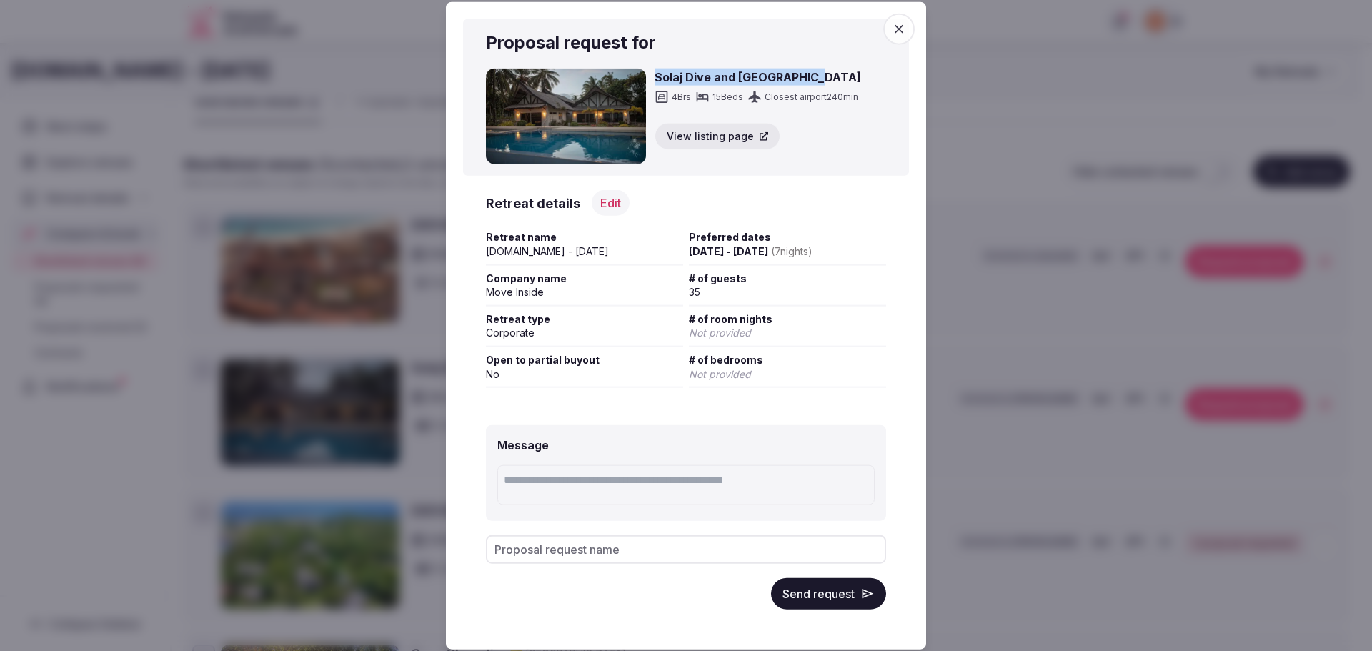
copy h3 "Solaj Dive and Beach Resort"
click at [640, 542] on input "Proposal request name" at bounding box center [686, 549] width 400 height 29
paste input "**********"
type input "**********"
click at [828, 603] on button "Send request" at bounding box center [828, 593] width 115 height 31
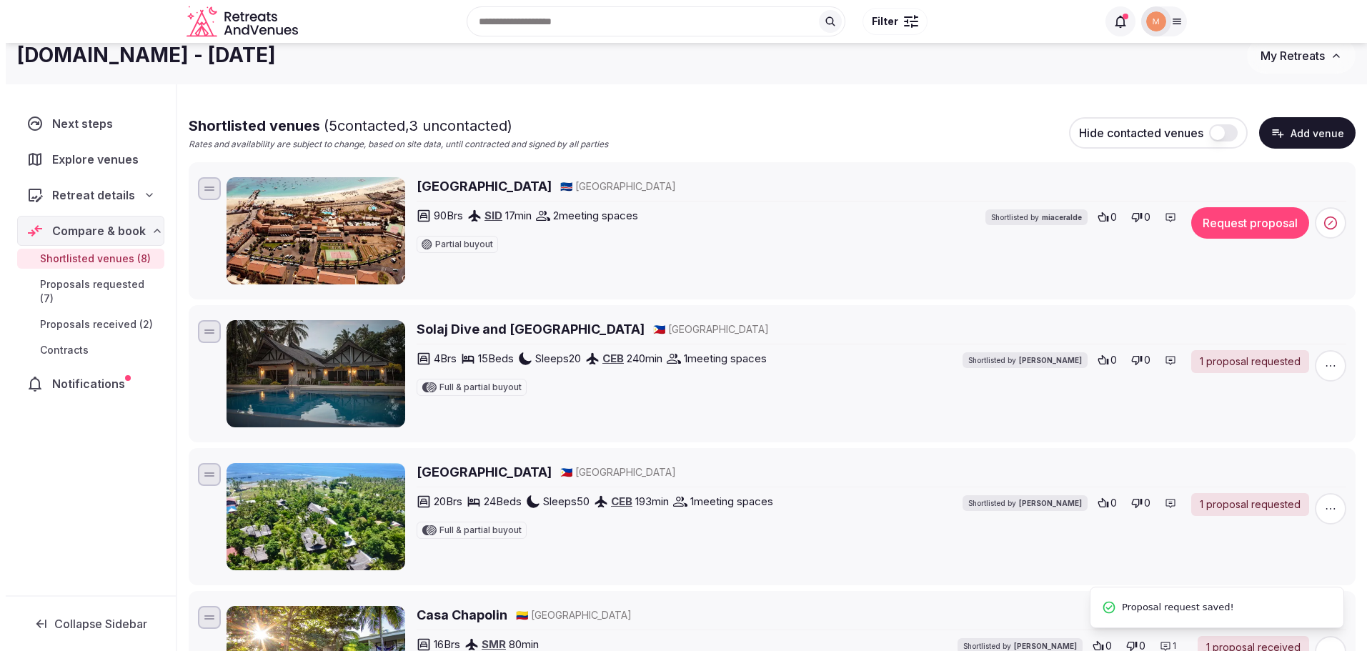
scroll to position [0, 0]
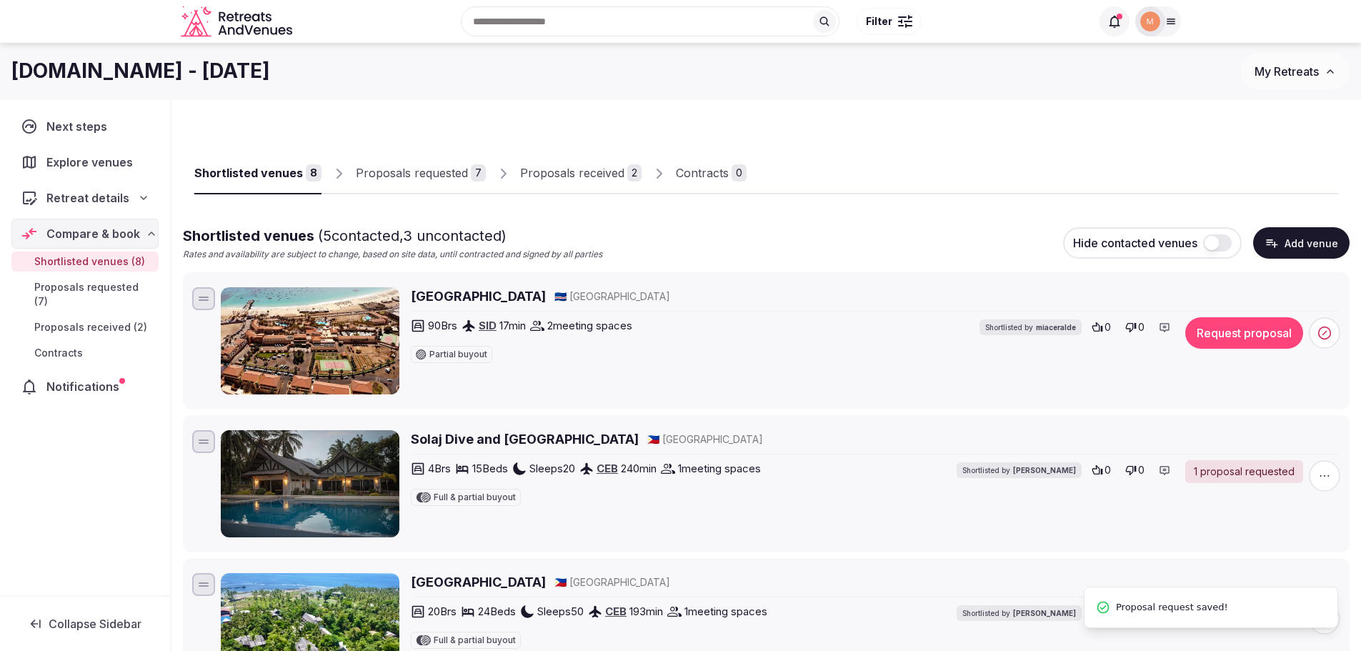
click at [1224, 337] on button "Request proposal" at bounding box center [1245, 332] width 118 height 31
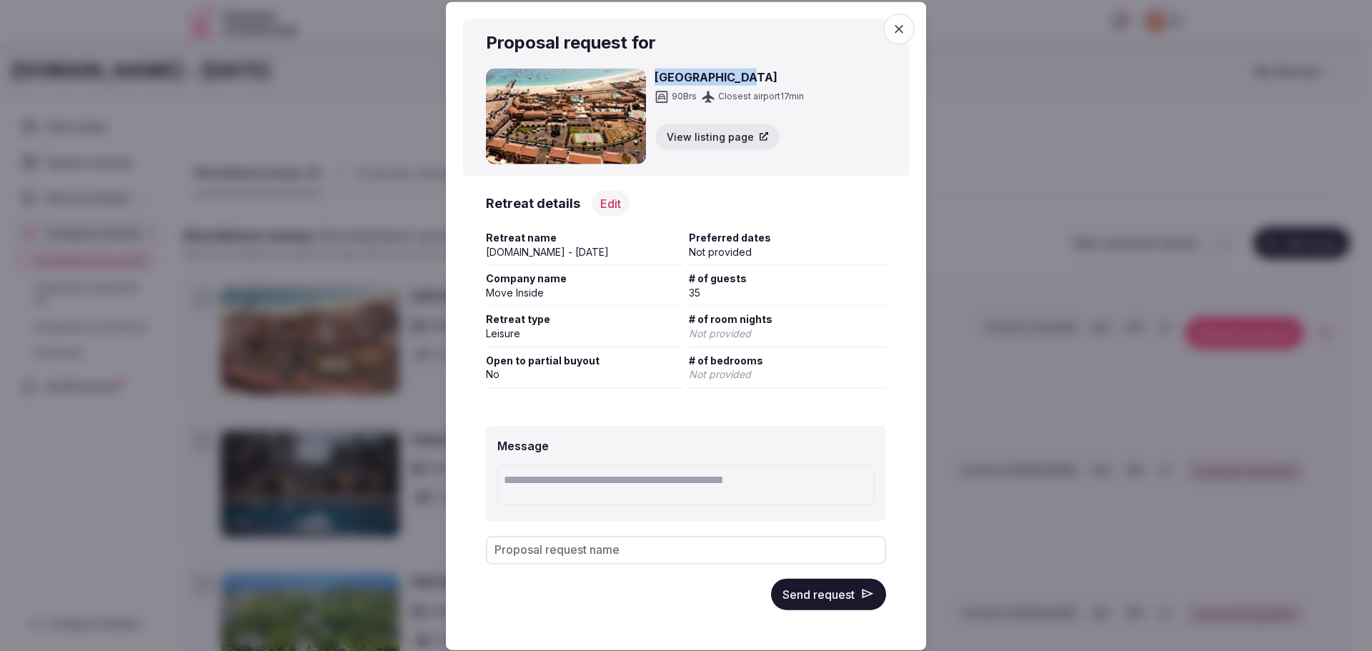
drag, startPoint x: 709, startPoint y: 78, endPoint x: 652, endPoint y: 78, distance: 57.2
click at [652, 78] on div "Hotel Morabeza 90 Brs Closest airport 17 min View listing page" at bounding box center [686, 117] width 400 height 96
copy h3 "Hotel Morabeza"
click at [711, 535] on div "Proposal request name" at bounding box center [686, 549] width 400 height 29
click at [712, 548] on input "Proposal request name" at bounding box center [686, 549] width 400 height 29
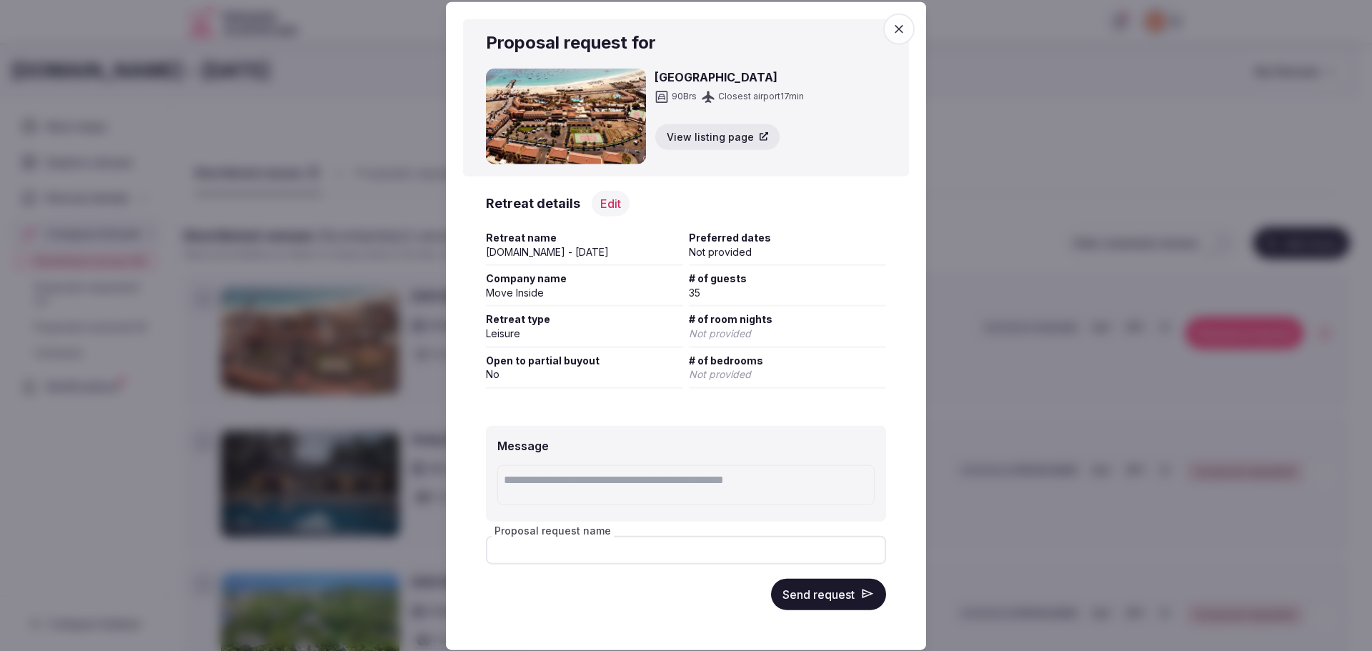
paste input "**********"
type input "**********"
click at [627, 207] on div "Retreat details Edit Edit retreat details" at bounding box center [686, 203] width 400 height 26
click at [618, 204] on button "Edit" at bounding box center [611, 203] width 38 height 26
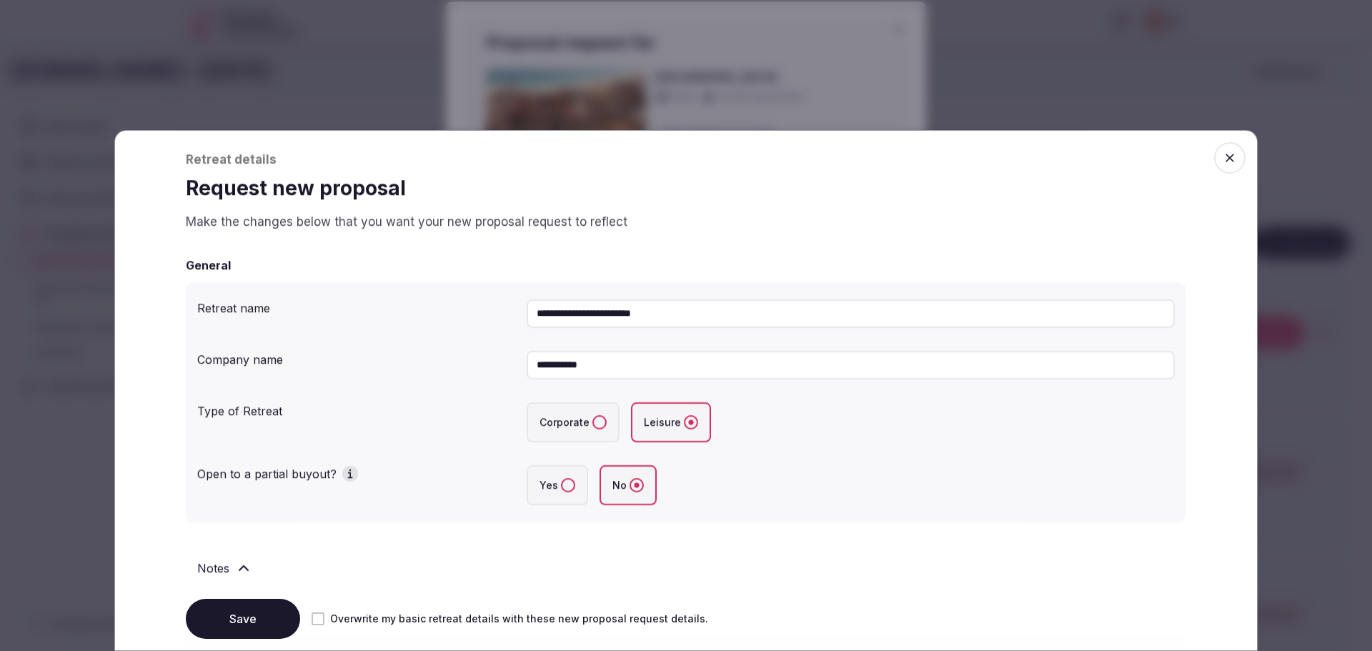
scroll to position [143, 0]
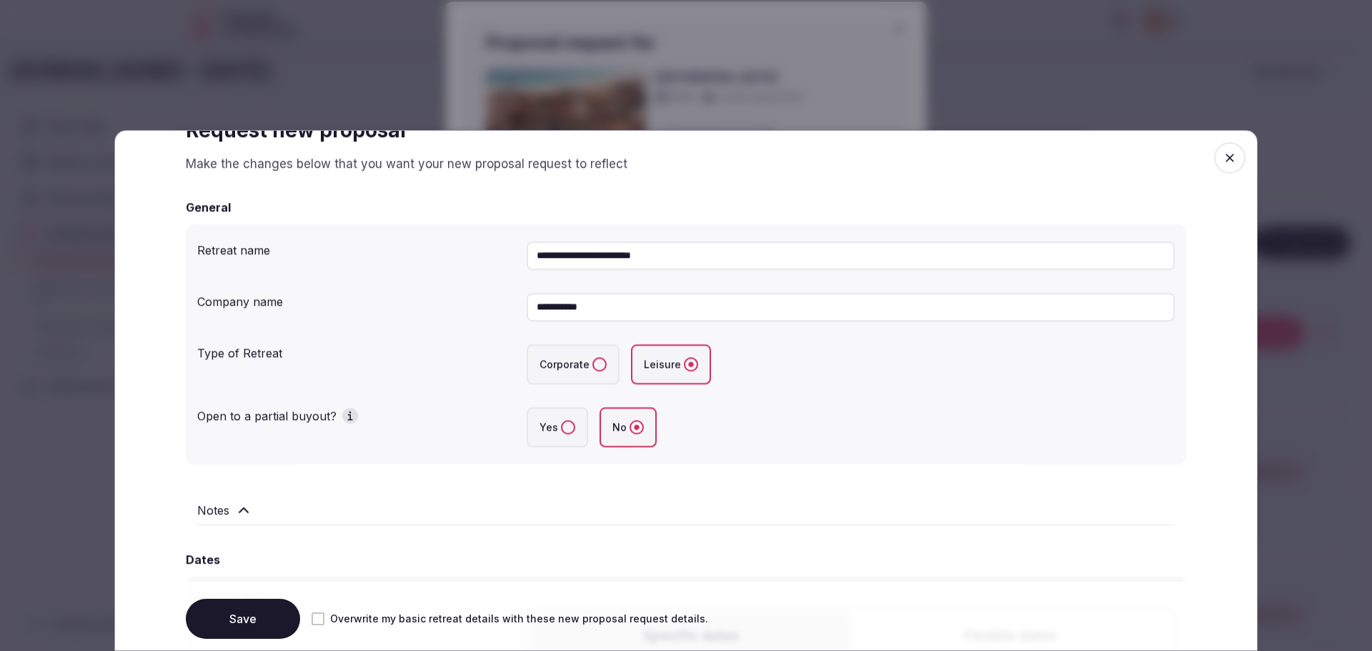
click at [599, 364] on button "Corporate" at bounding box center [599, 364] width 14 height 14
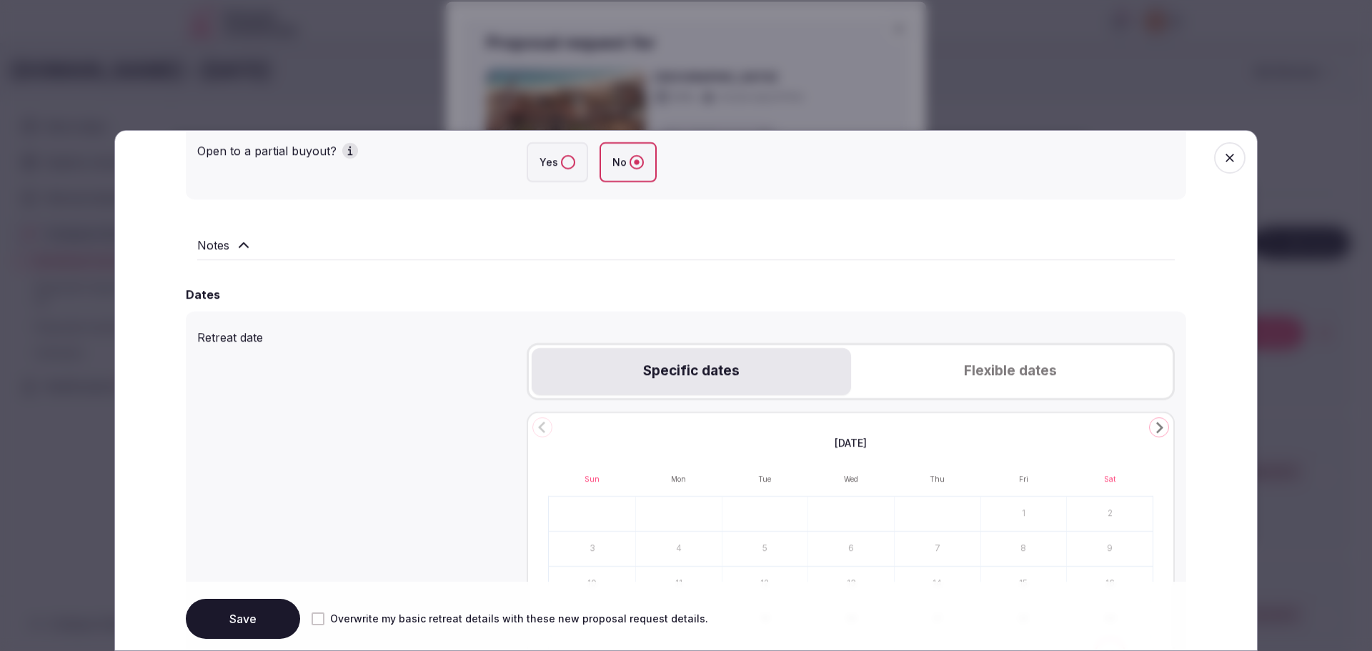
scroll to position [500, 0]
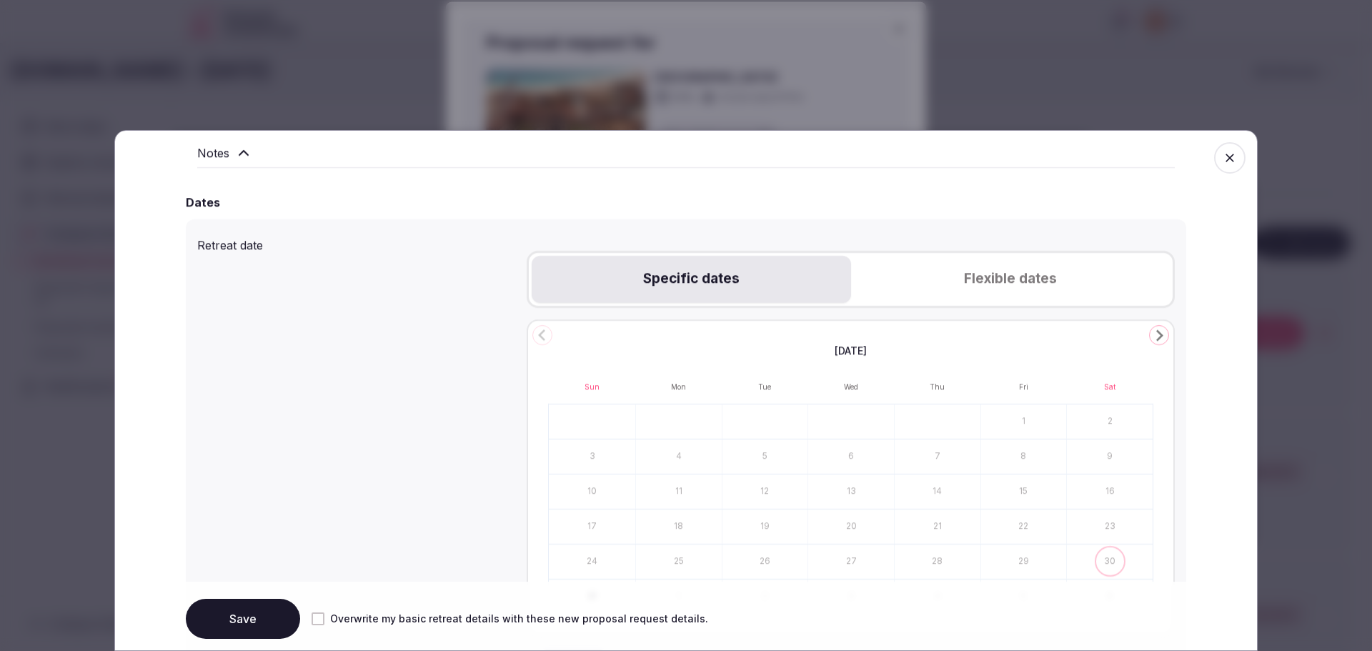
click at [1151, 337] on icon "Go to the Next Month" at bounding box center [1159, 335] width 17 height 17
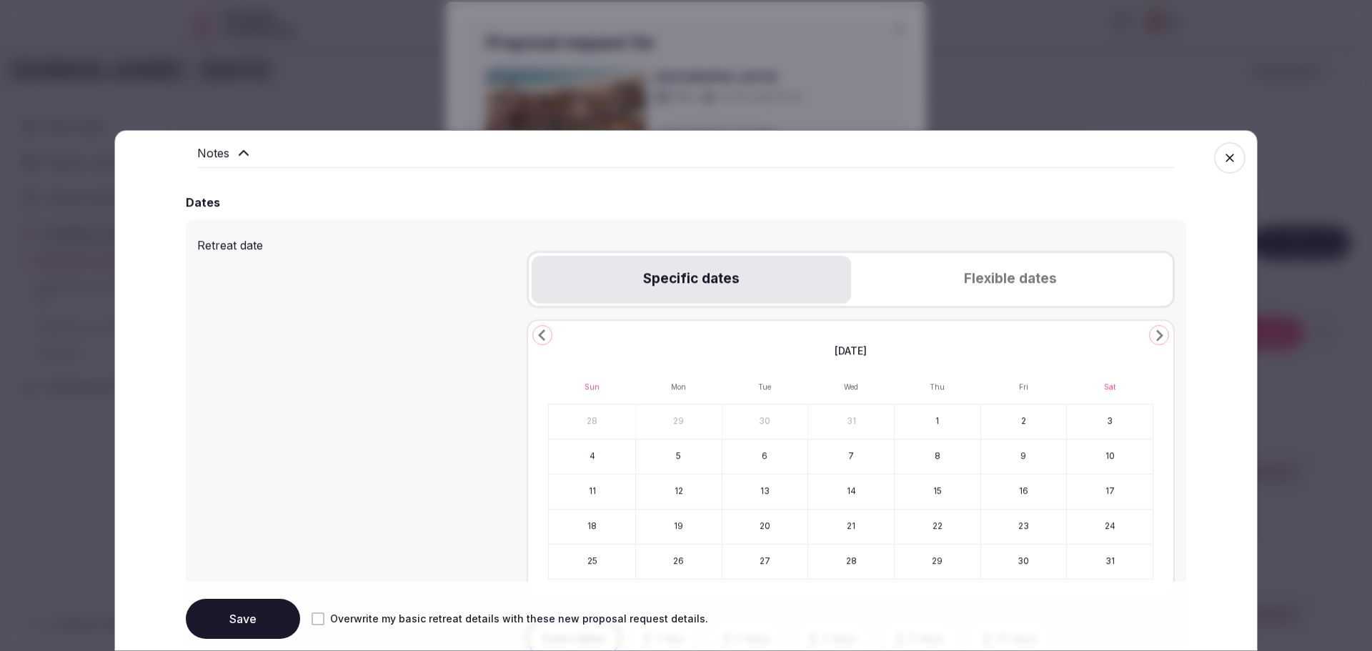
click at [1151, 337] on icon "Go to the Next Month" at bounding box center [1159, 335] width 17 height 17
click at [768, 454] on button "7" at bounding box center [766, 457] width 86 height 34
click at [762, 485] on button "14" at bounding box center [766, 492] width 86 height 34
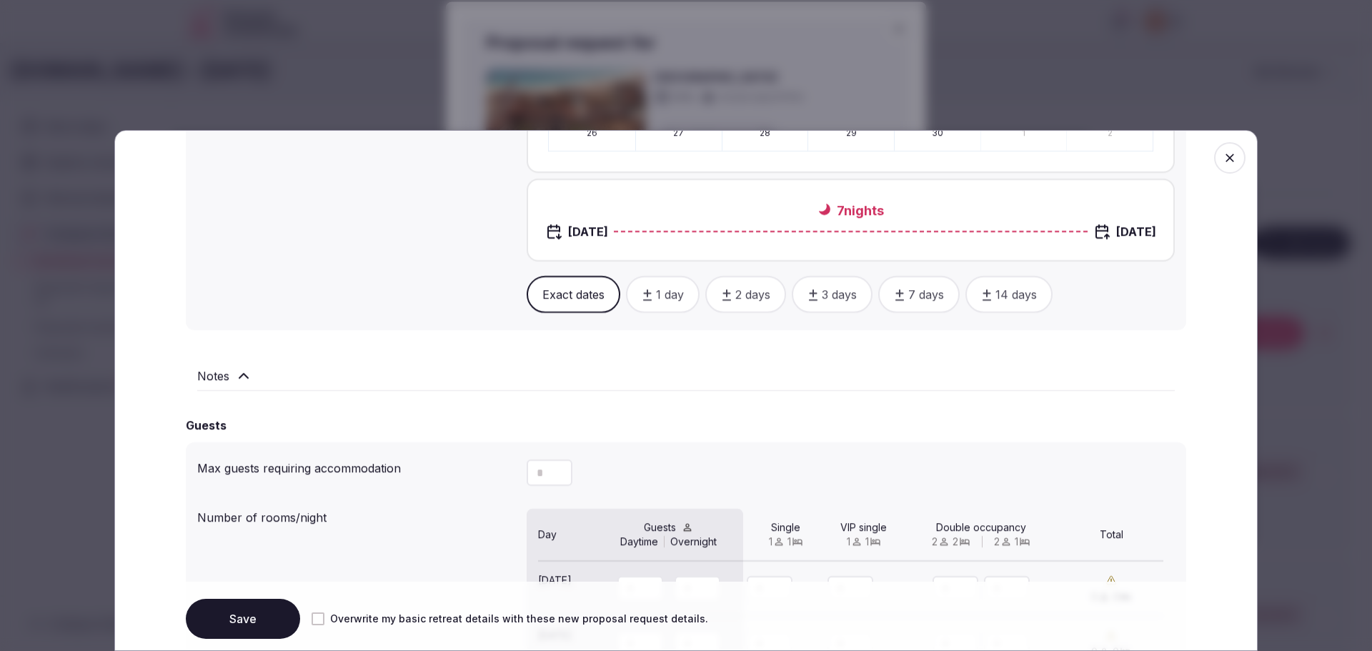
scroll to position [929, 0]
click at [257, 621] on button "Save" at bounding box center [243, 619] width 114 height 40
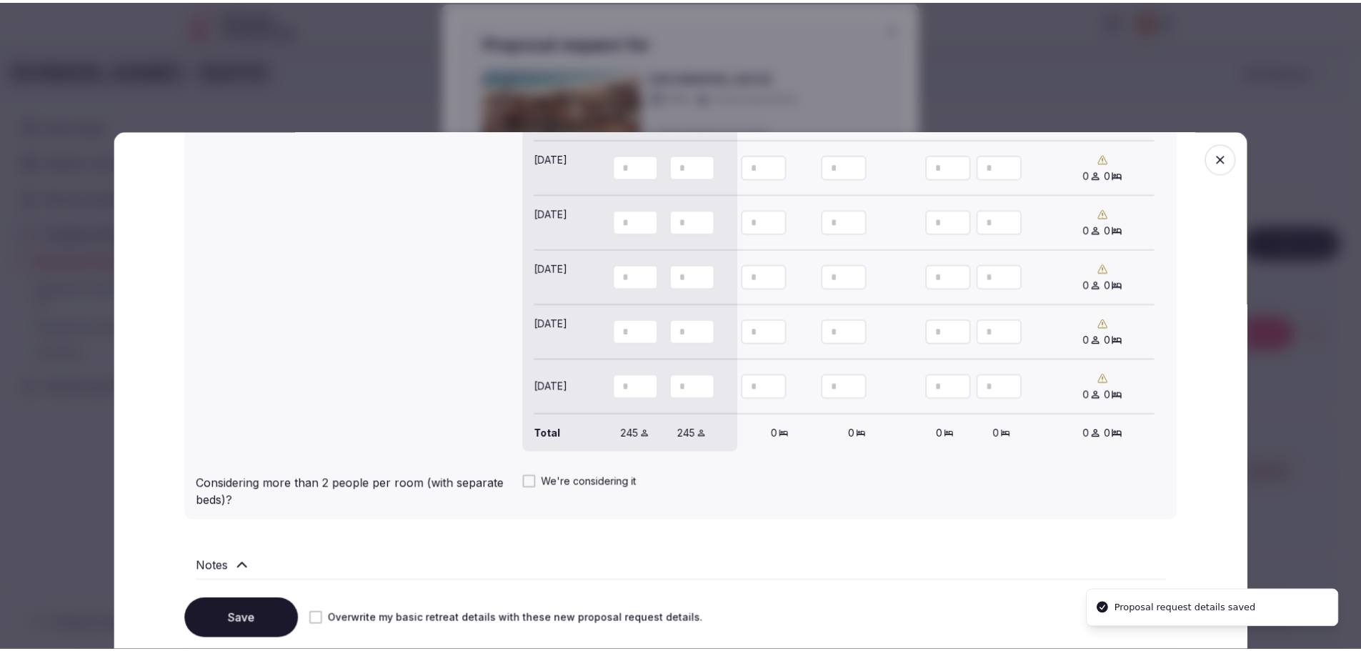
scroll to position [1537, 0]
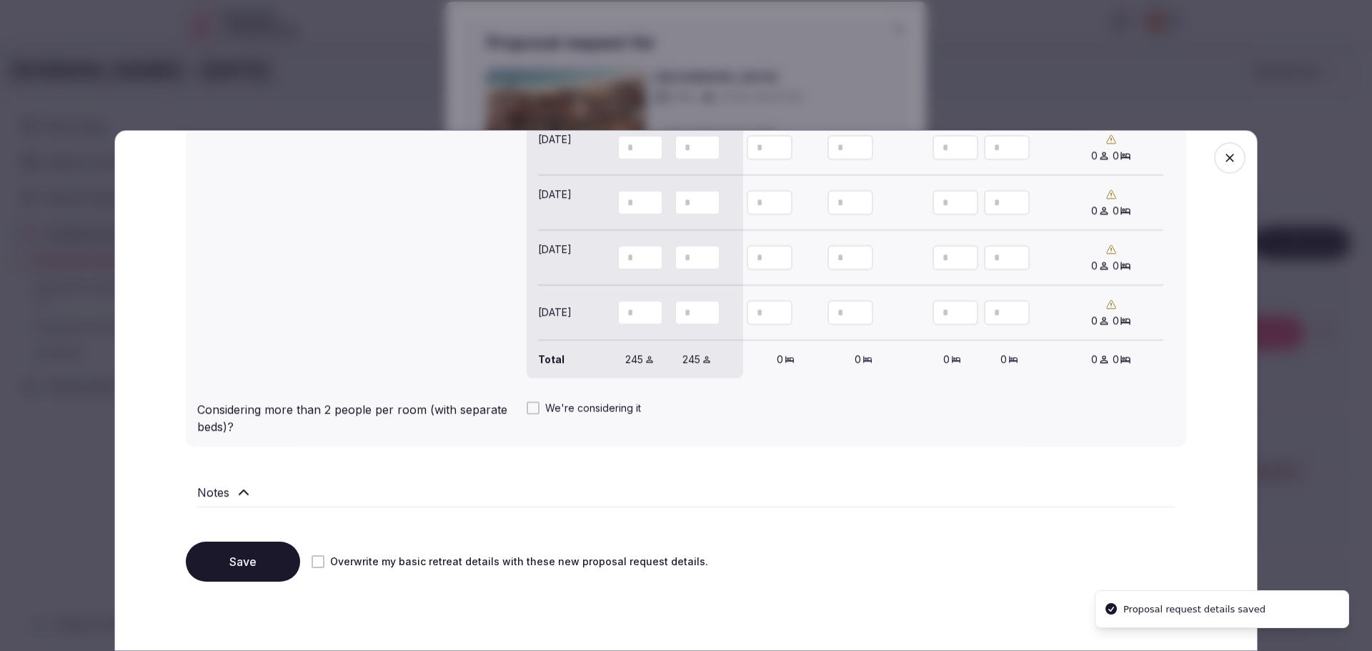
click at [262, 550] on button "Save" at bounding box center [243, 562] width 114 height 40
click at [1223, 157] on icon "button" at bounding box center [1230, 158] width 14 height 14
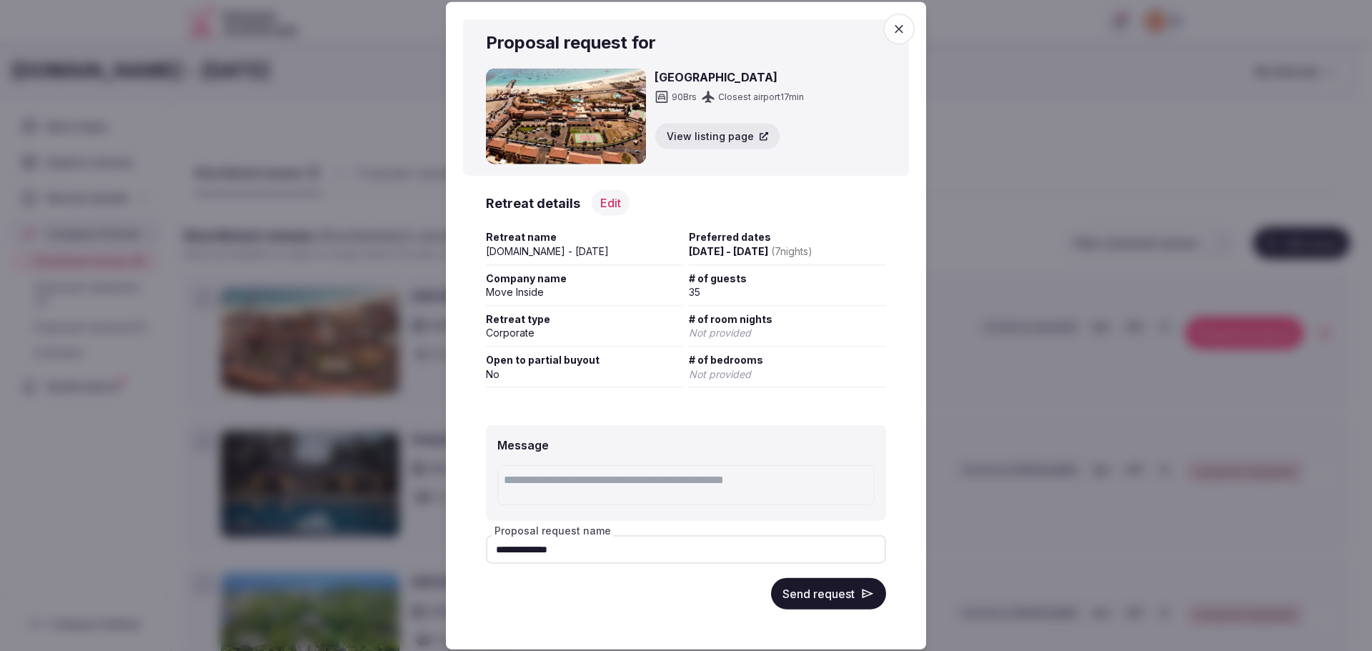
click at [825, 600] on button "Send request" at bounding box center [828, 593] width 115 height 31
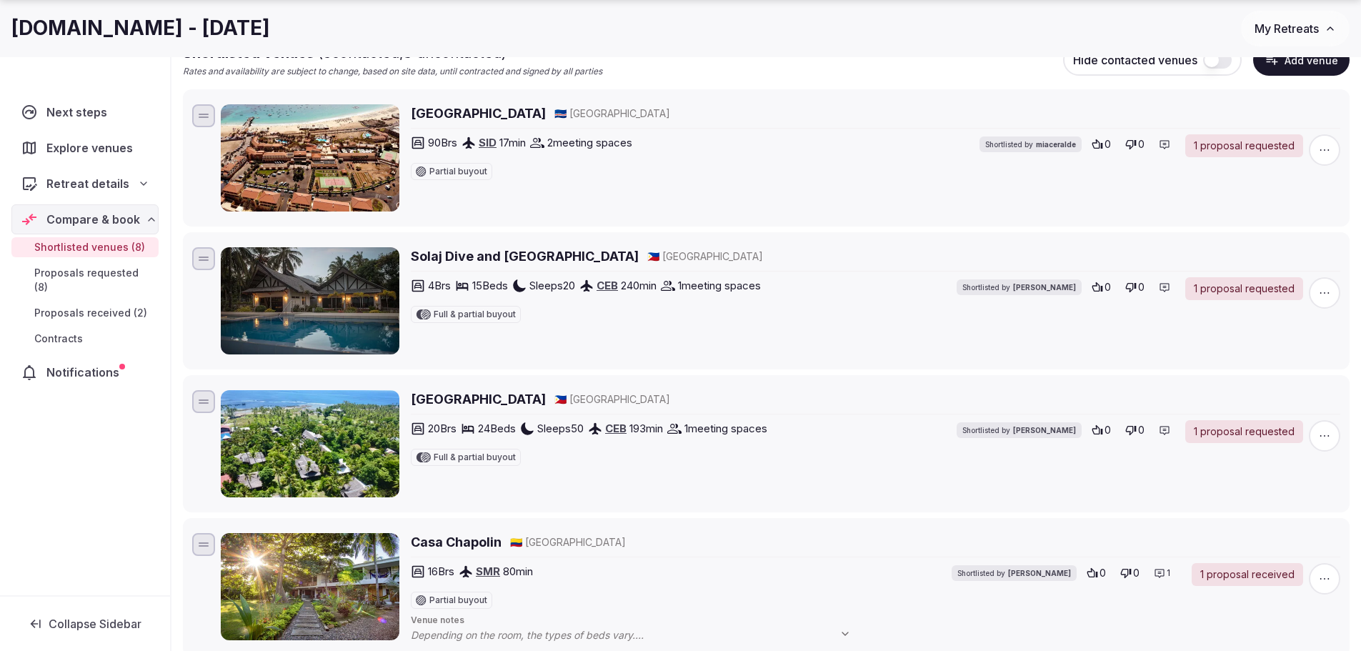
scroll to position [286, 0]
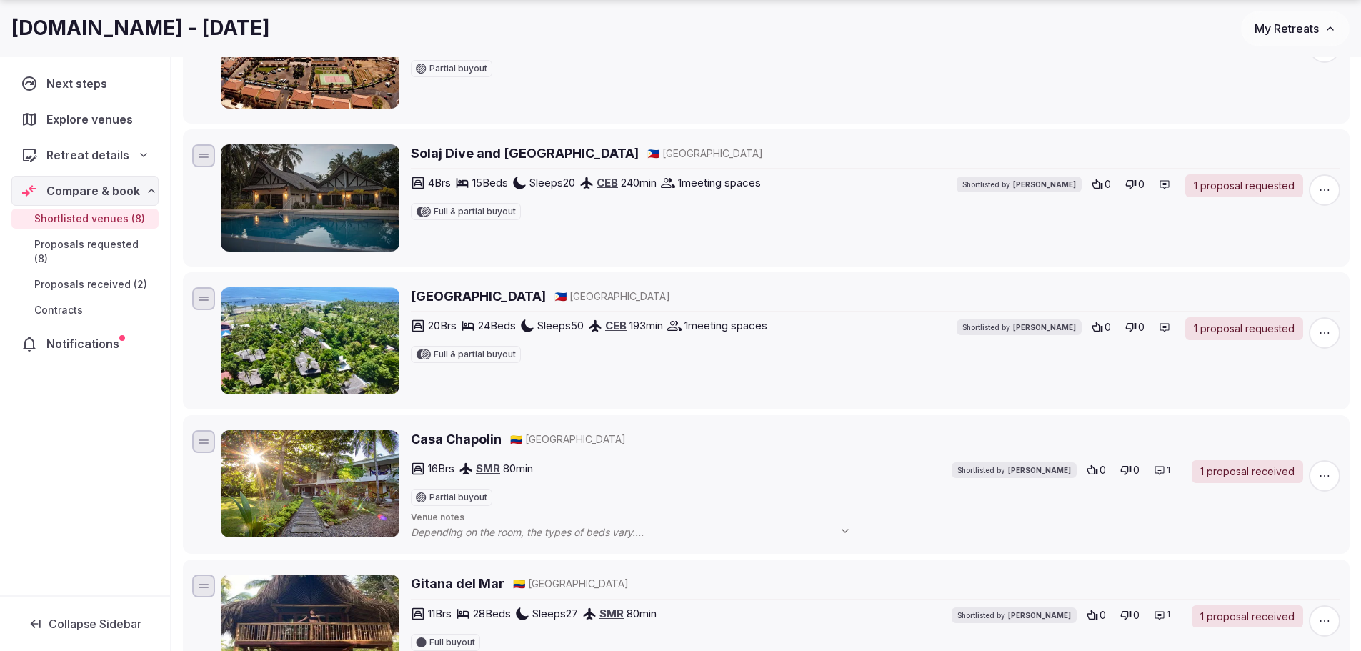
click at [109, 244] on span "Proposals requested (8)" at bounding box center [93, 251] width 119 height 29
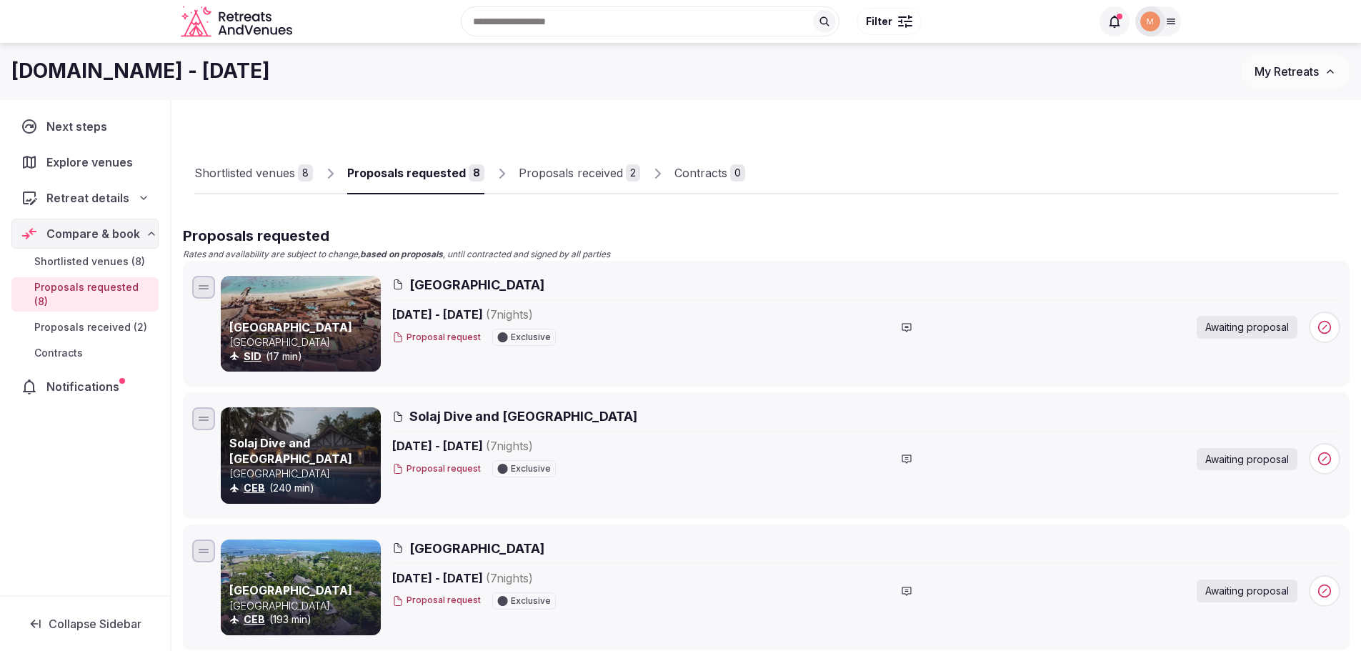
click at [124, 320] on span "Proposals received (2)" at bounding box center [90, 327] width 113 height 14
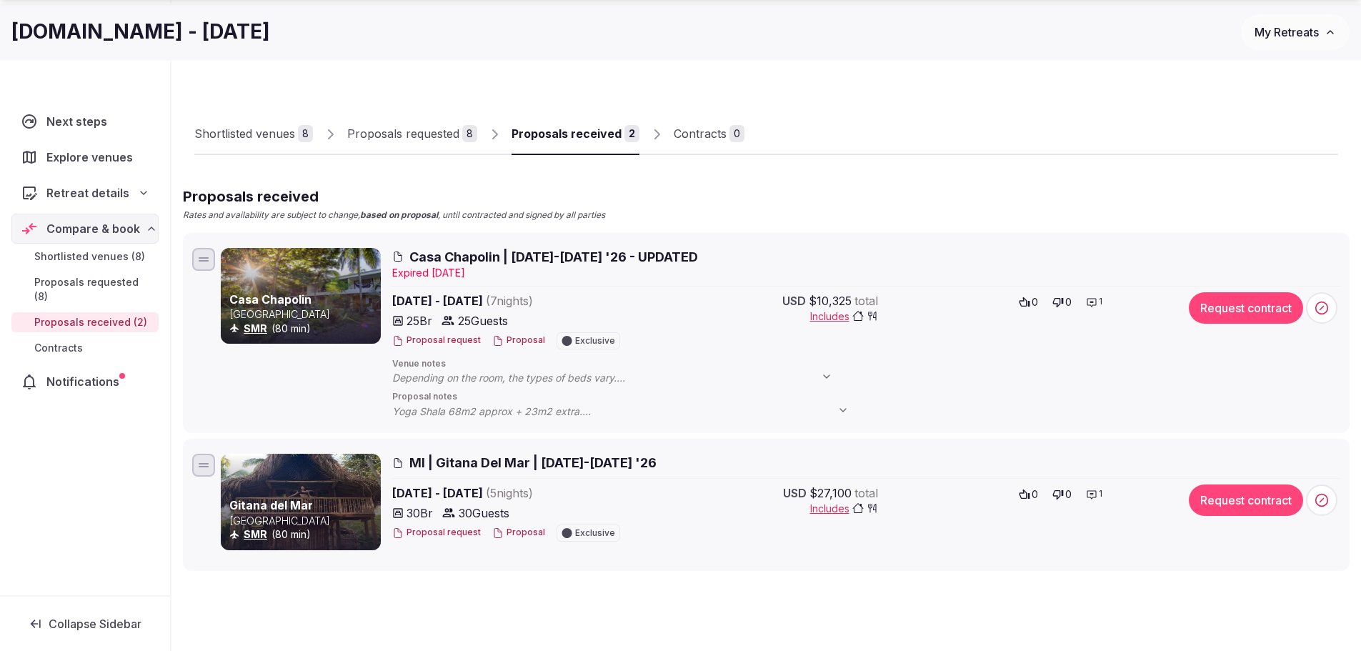
scroll to position [71, 0]
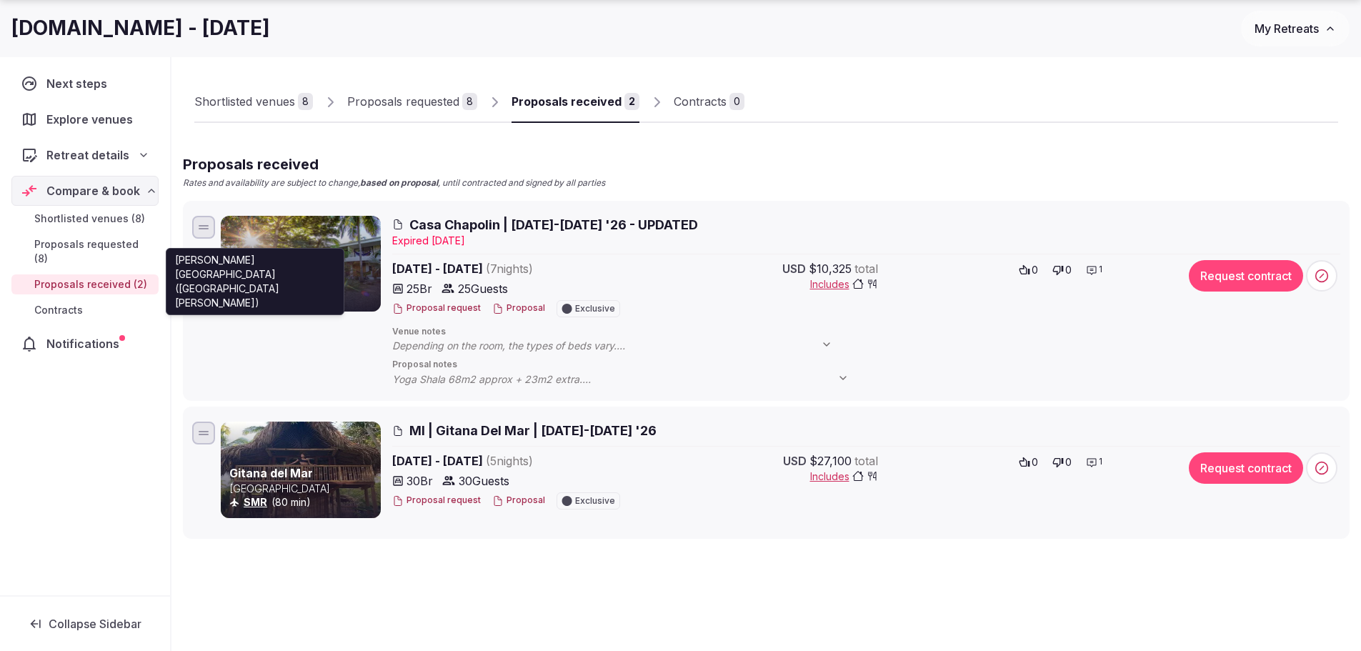
click at [247, 297] on link "SMR" at bounding box center [256, 296] width 24 height 12
click at [297, 350] on div "Casa Chapolin Colombia SMR (80 min)" at bounding box center [301, 301] width 160 height 171
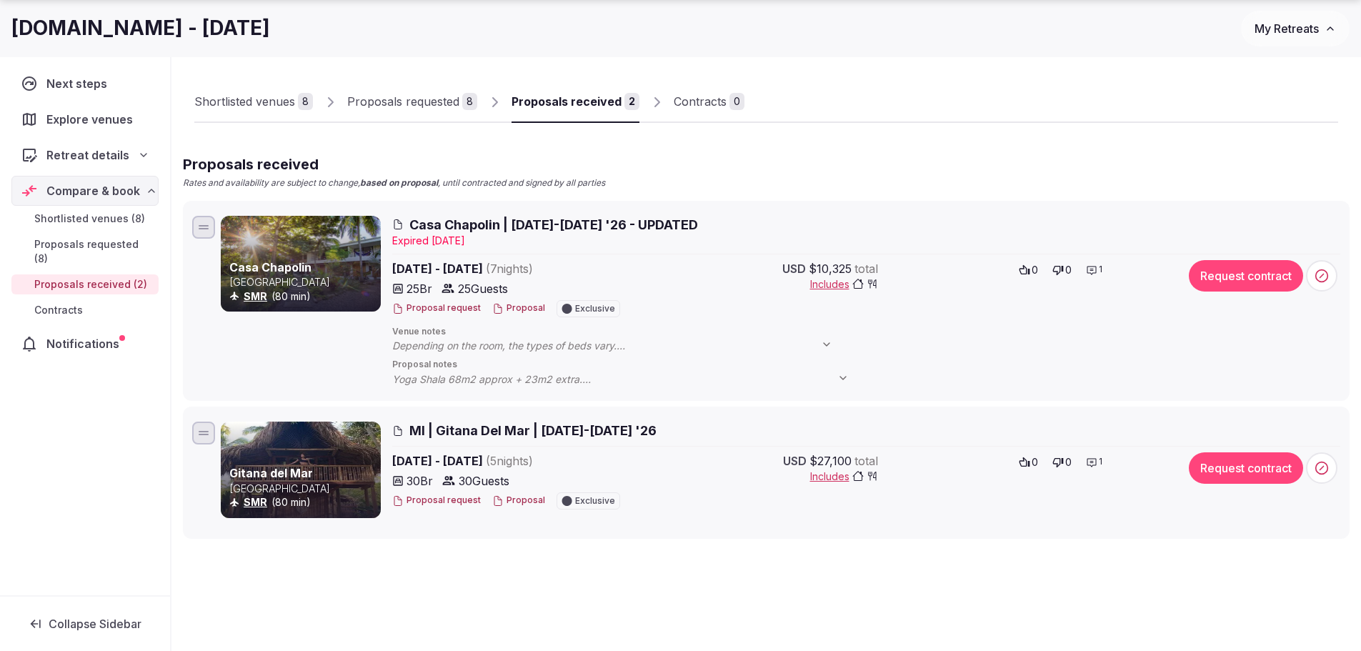
click at [284, 272] on link "Casa Chapolin" at bounding box center [270, 267] width 82 height 14
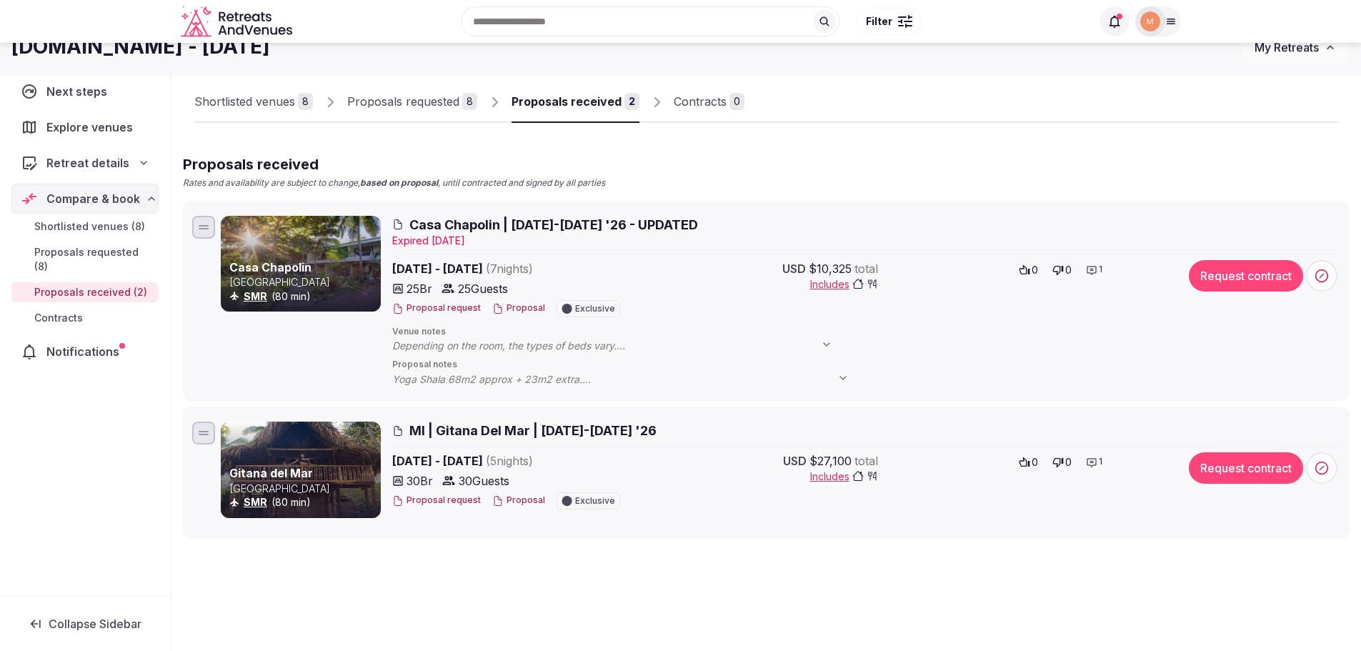
scroll to position [0, 0]
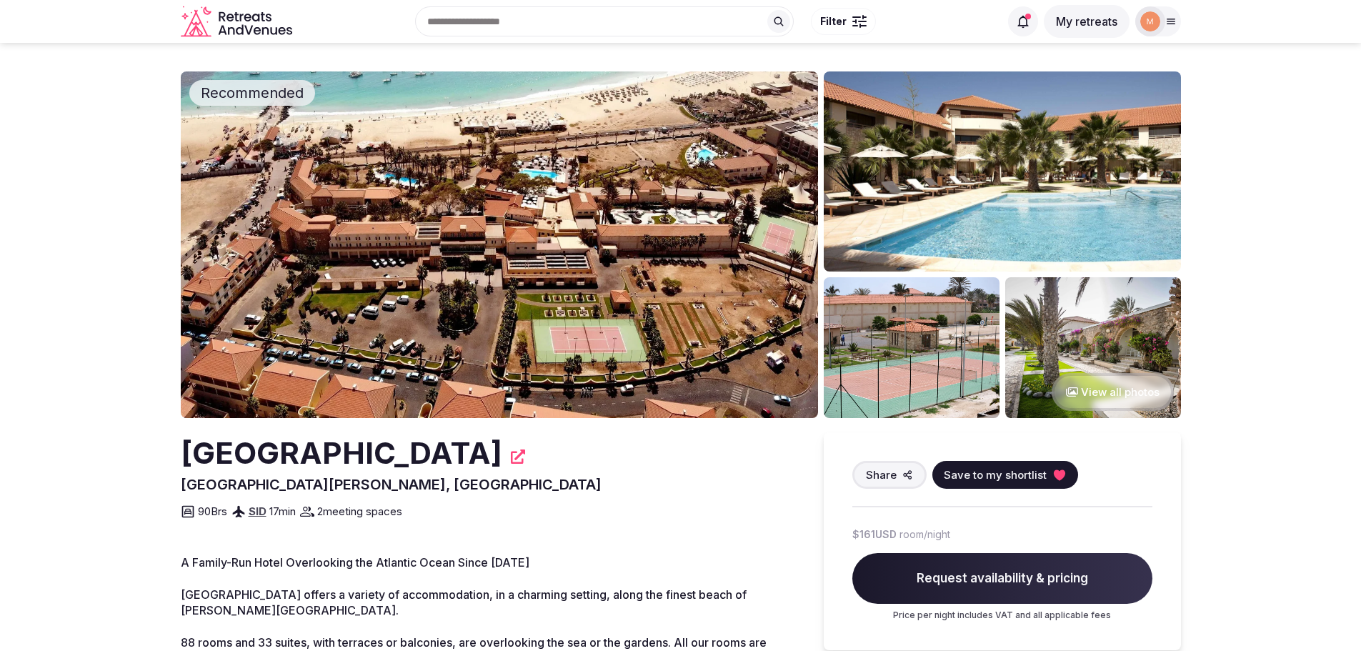
click at [1105, 384] on button "View all photos" at bounding box center [1113, 392] width 122 height 38
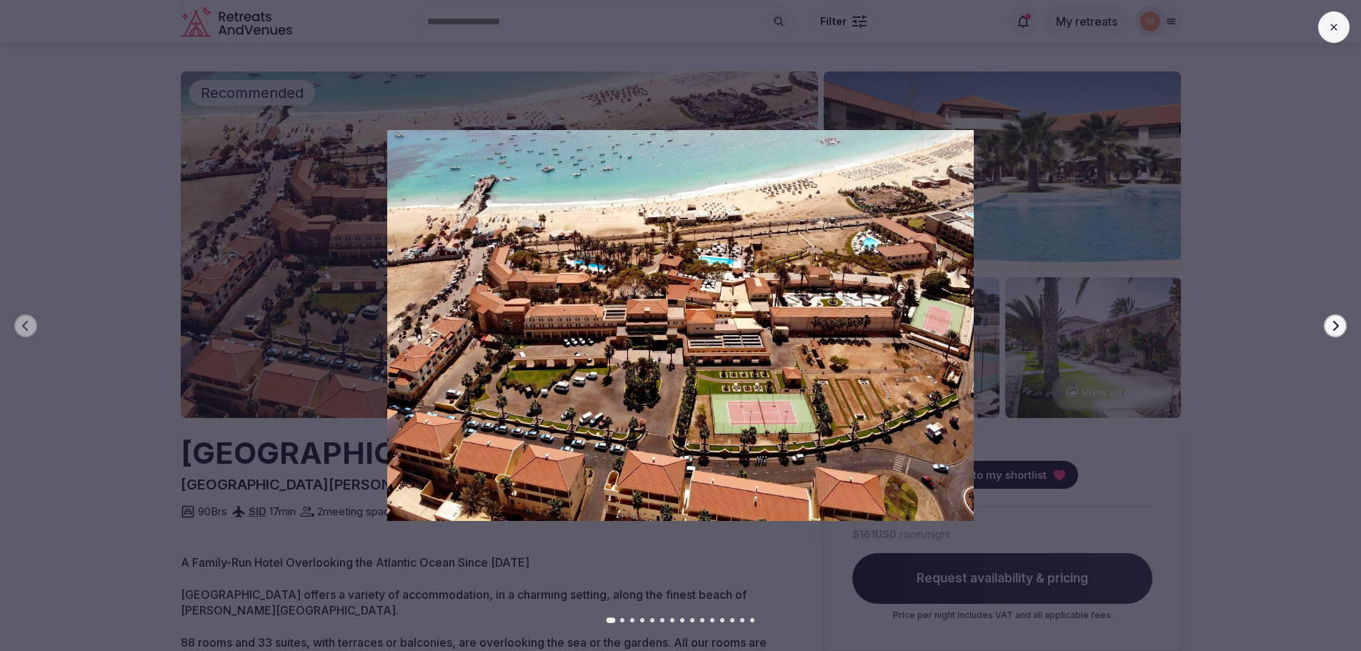
click at [1331, 325] on icon "button" at bounding box center [1335, 325] width 11 height 11
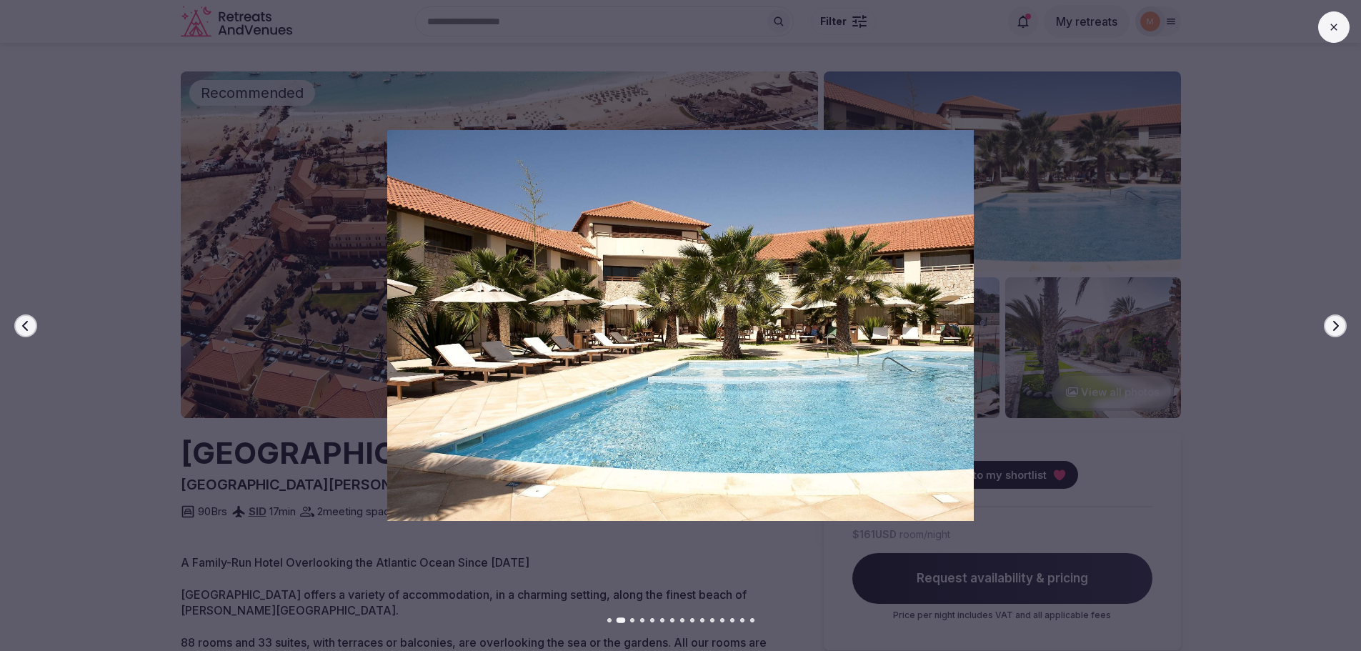
click at [1331, 325] on icon "button" at bounding box center [1335, 325] width 11 height 11
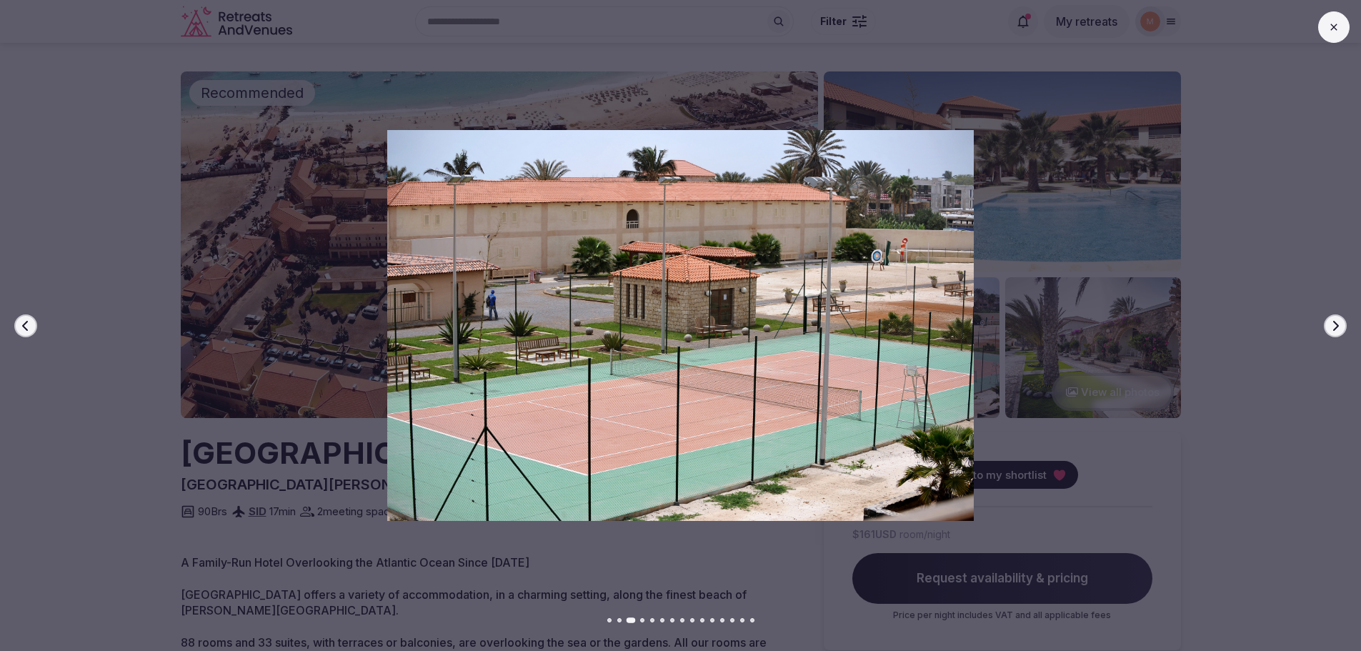
click at [1331, 325] on icon "button" at bounding box center [1335, 325] width 11 height 11
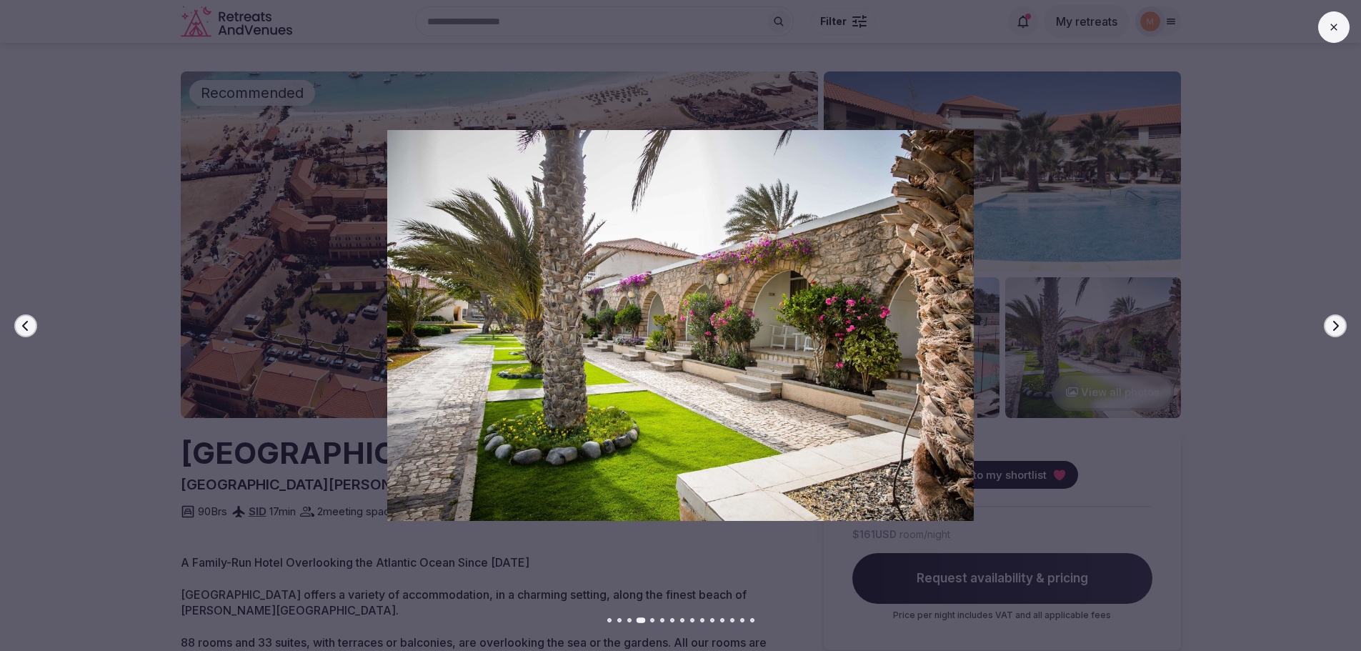
click at [1331, 325] on icon "button" at bounding box center [1335, 325] width 11 height 11
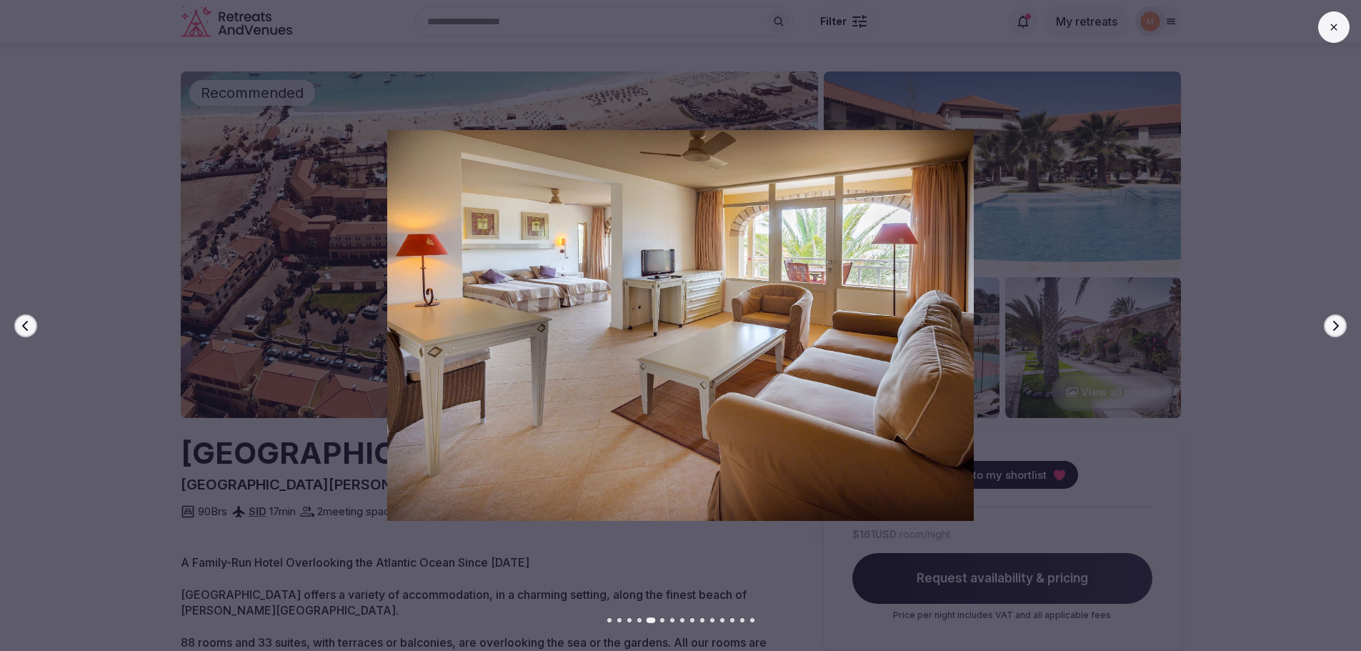
click at [1331, 325] on icon "button" at bounding box center [1335, 325] width 11 height 11
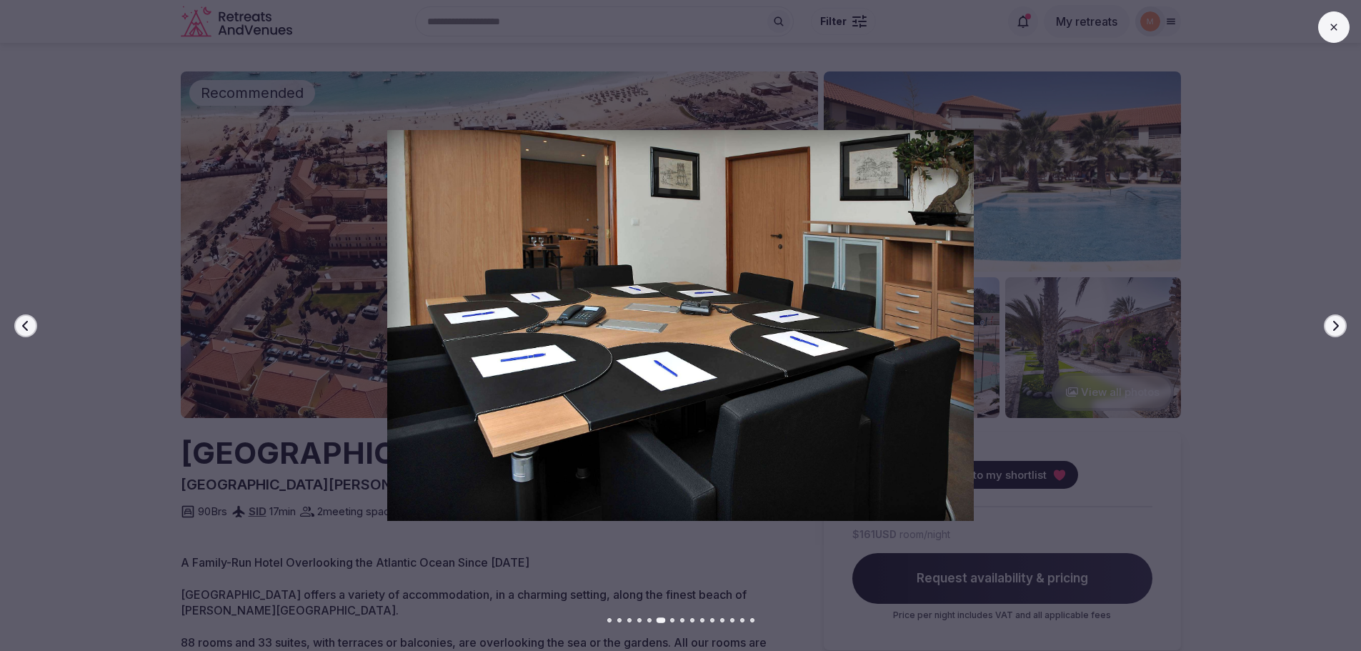
click at [1331, 325] on icon "button" at bounding box center [1335, 325] width 11 height 11
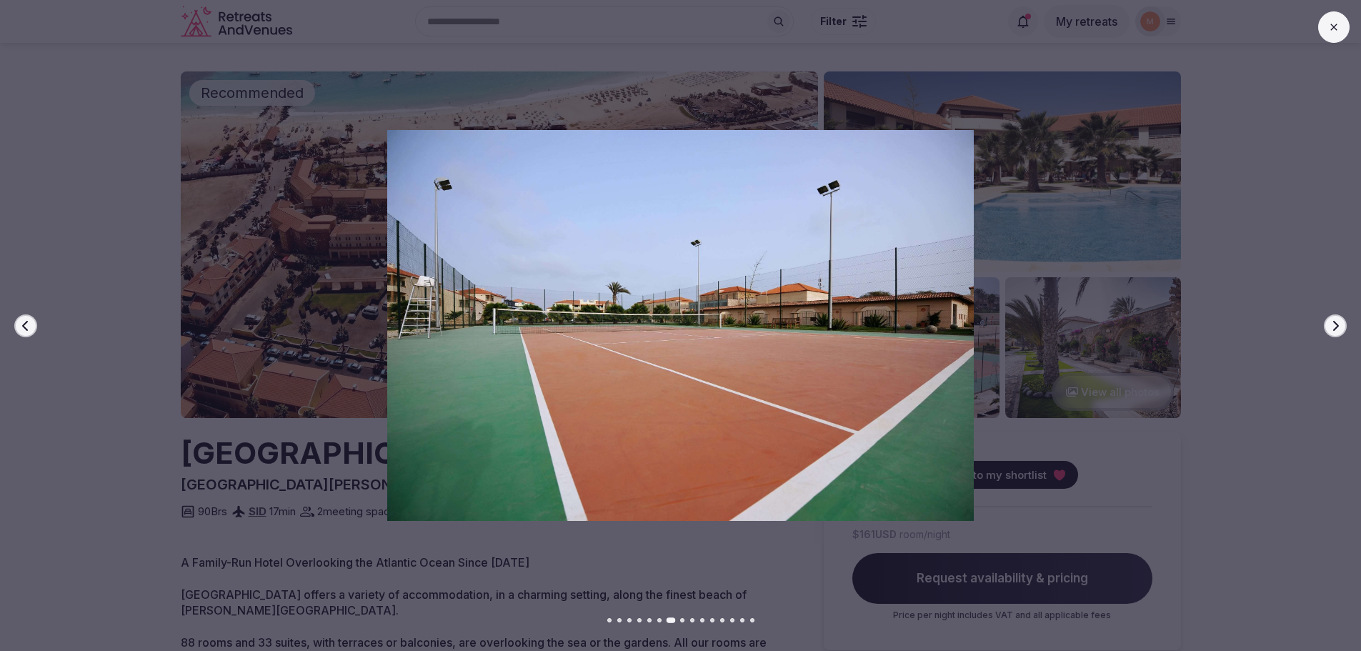
click at [21, 320] on icon "button" at bounding box center [25, 325] width 11 height 11
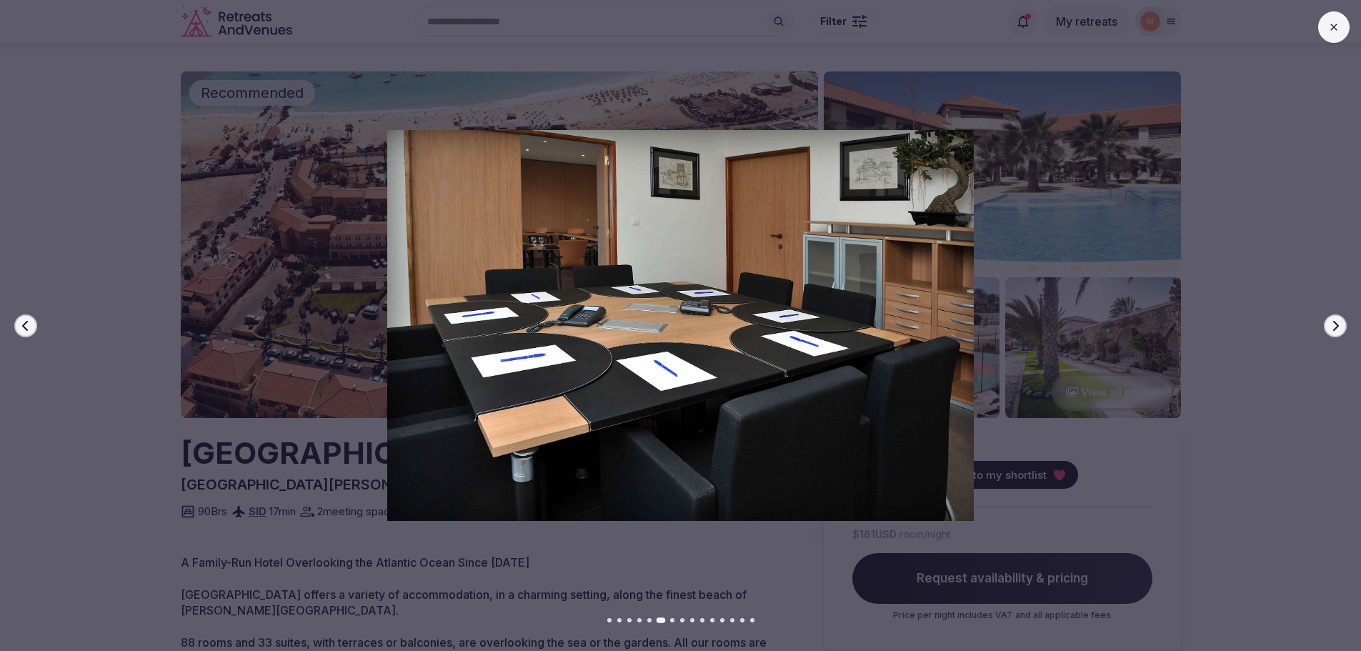
click at [1336, 323] on icon "button" at bounding box center [1337, 325] width 6 height 10
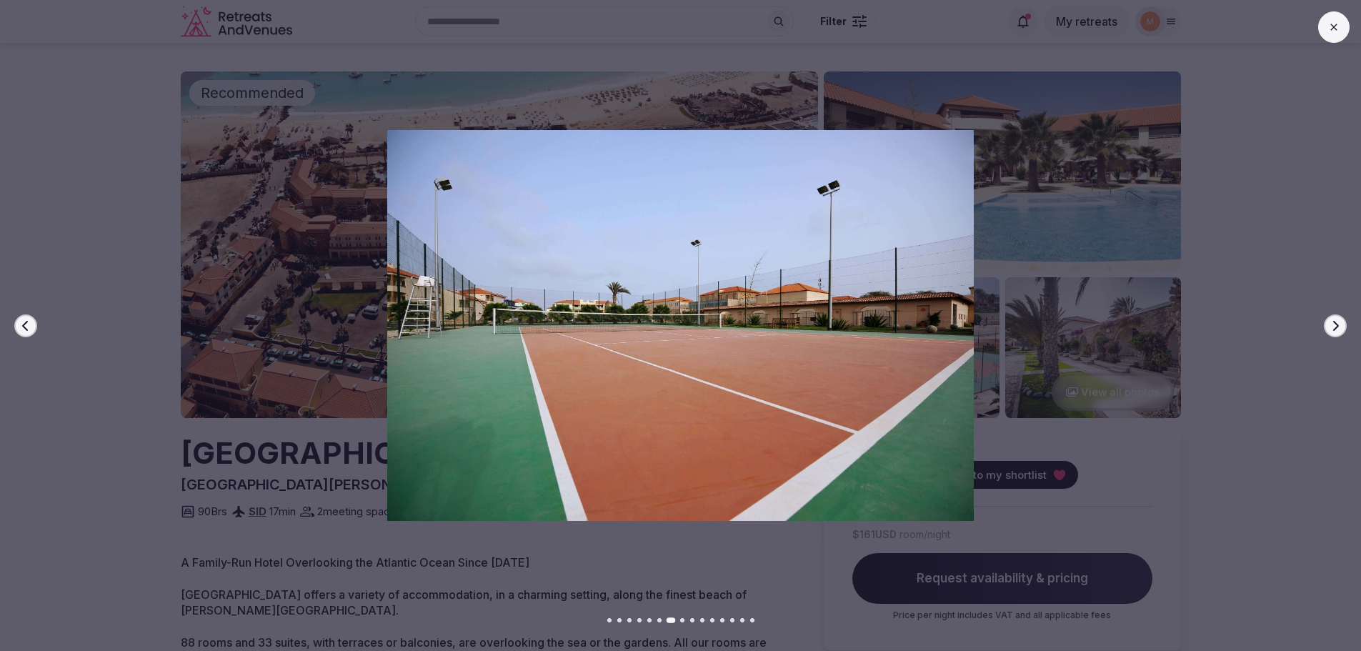
click at [1336, 323] on icon "button" at bounding box center [1337, 325] width 6 height 10
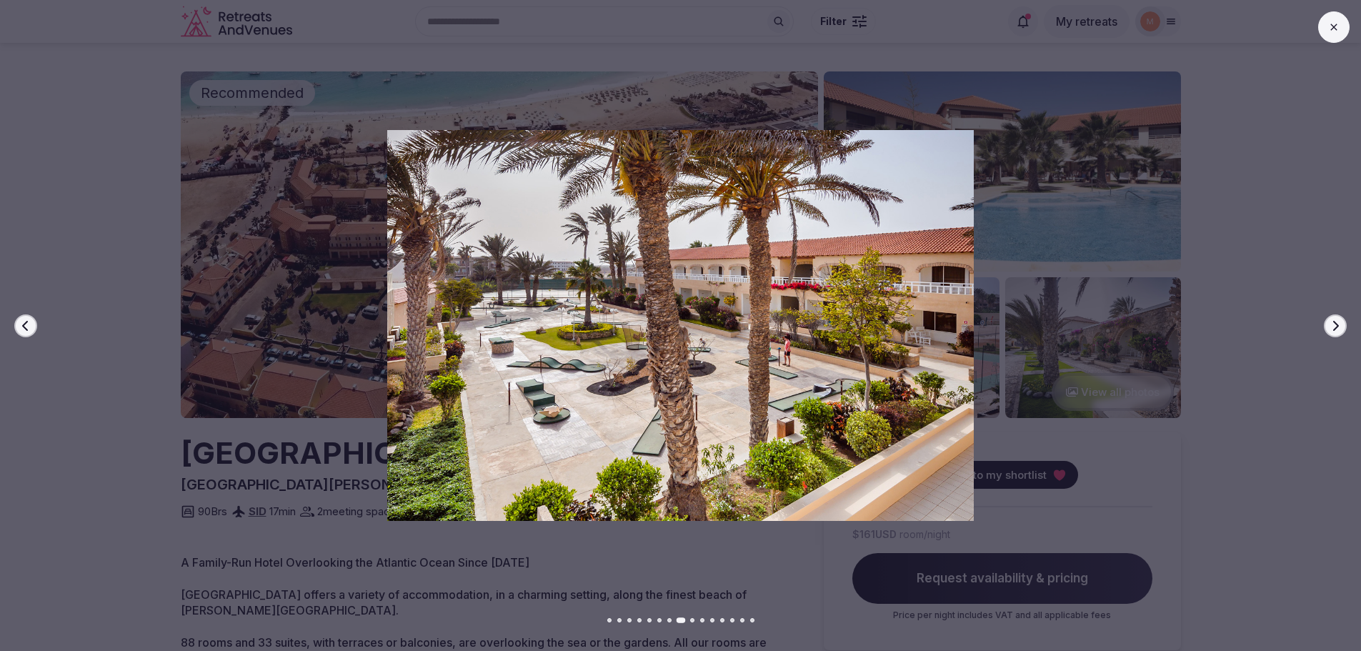
click at [1336, 323] on icon "button" at bounding box center [1337, 325] width 6 height 10
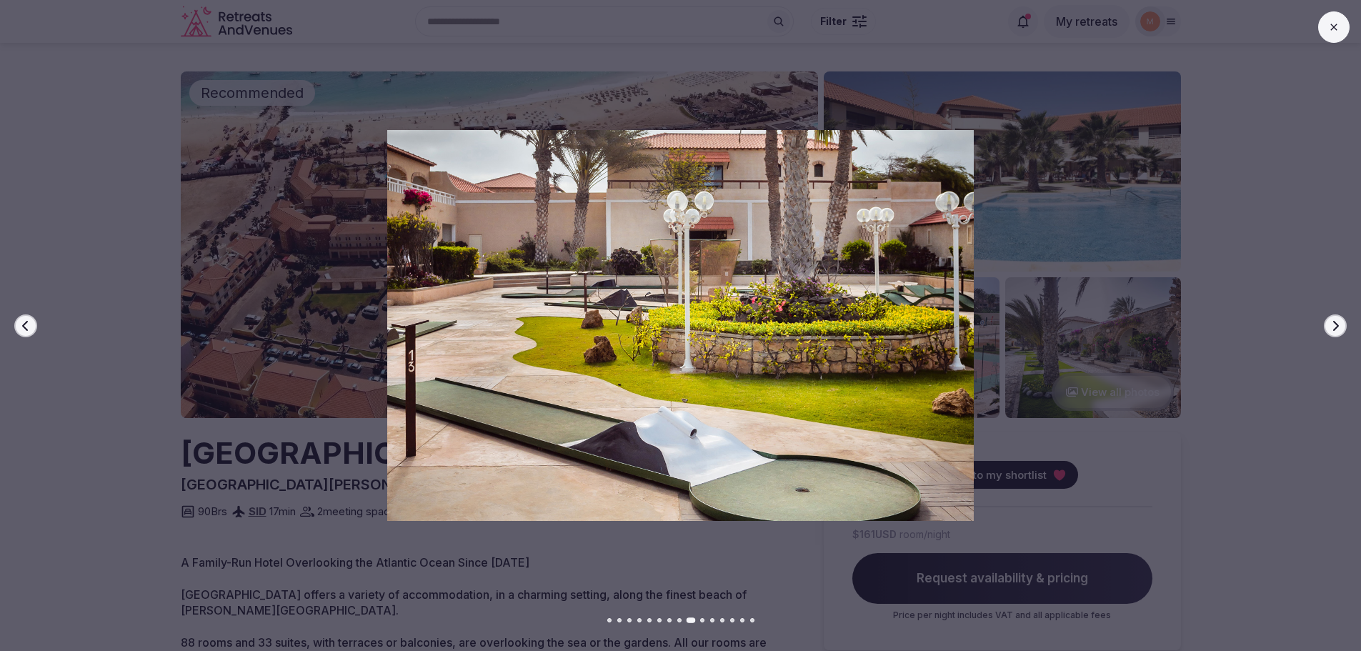
click at [1336, 323] on icon "button" at bounding box center [1337, 325] width 6 height 10
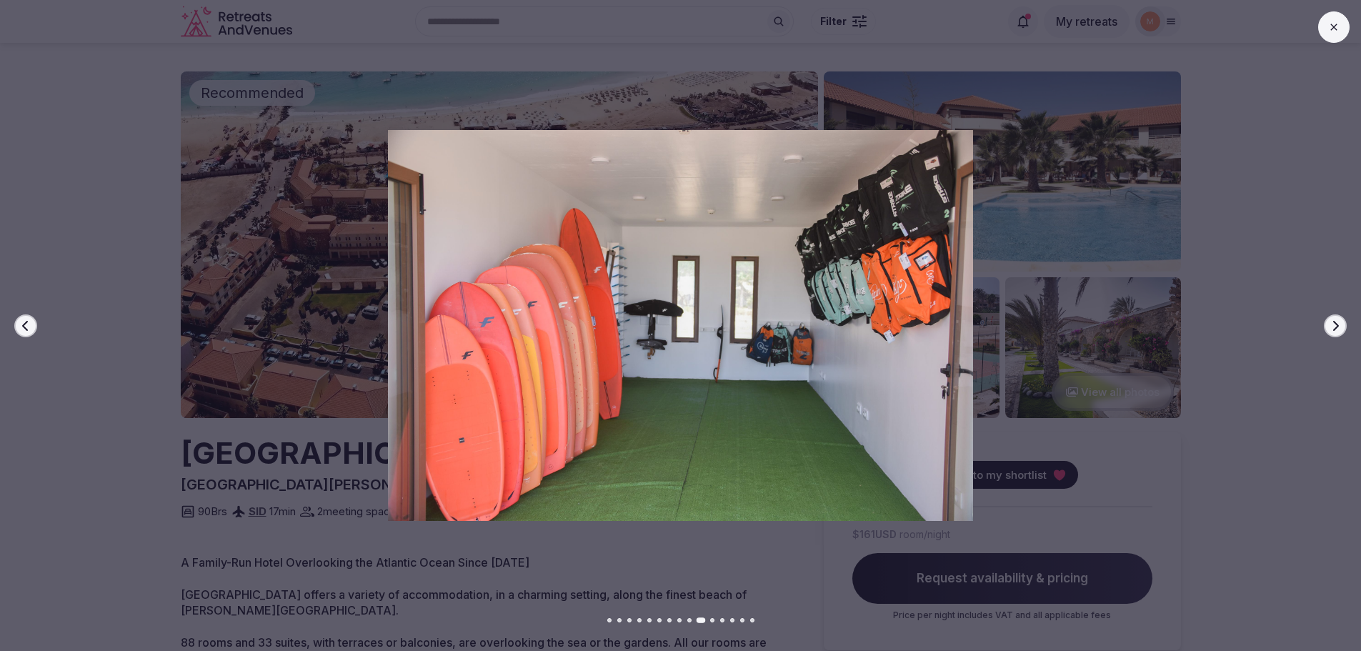
click at [1336, 323] on icon "button" at bounding box center [1337, 325] width 6 height 10
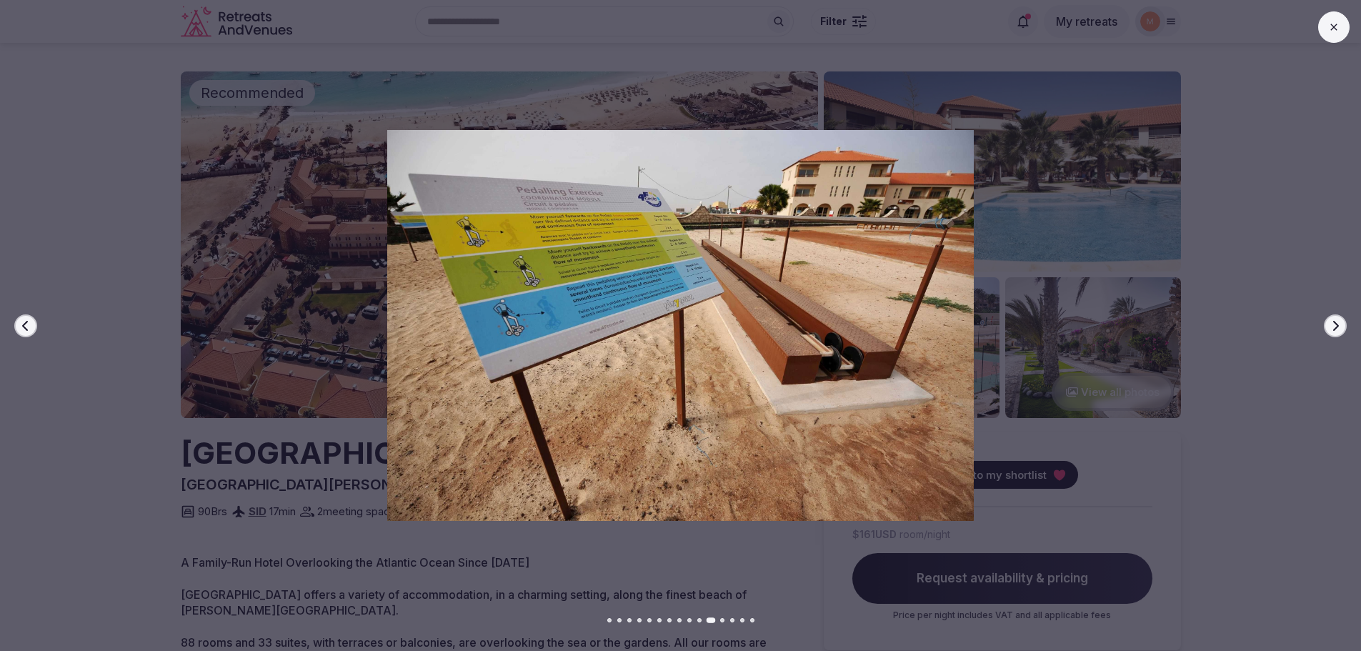
click at [18, 321] on button "Previous slide" at bounding box center [25, 325] width 23 height 23
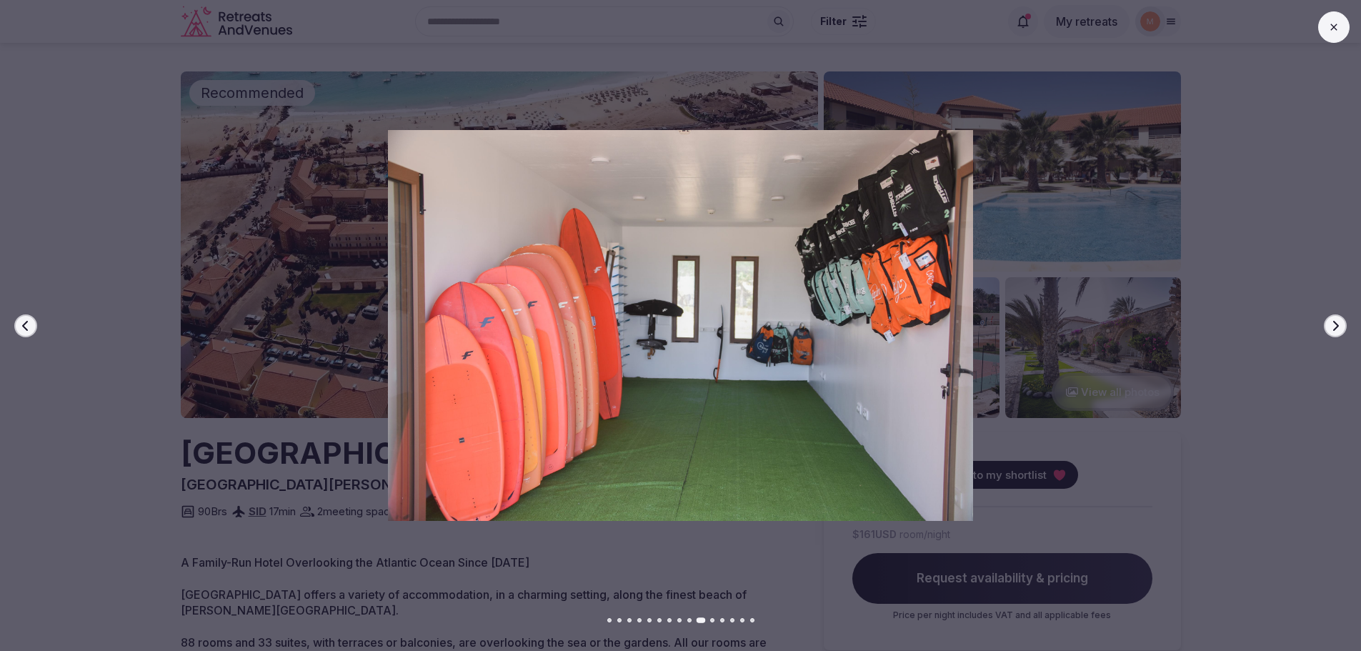
click at [1344, 324] on button "Next slide" at bounding box center [1335, 325] width 23 height 23
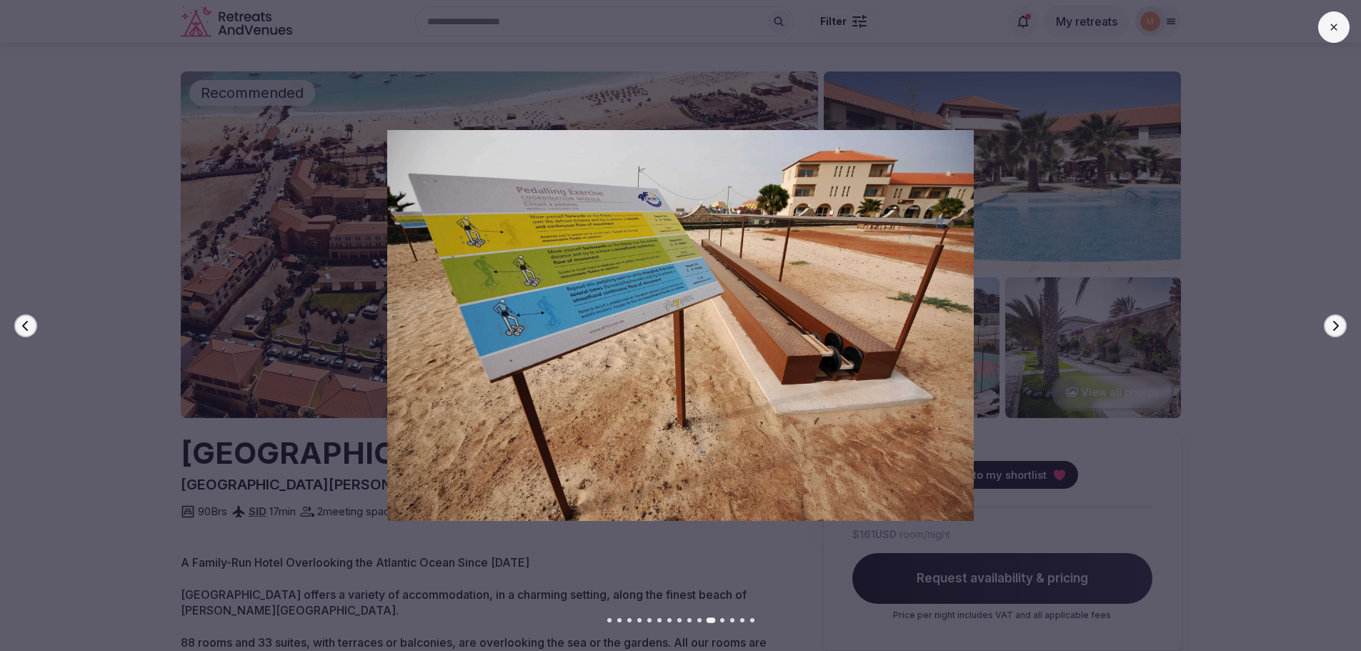
click at [1344, 324] on button "Next slide" at bounding box center [1335, 325] width 23 height 23
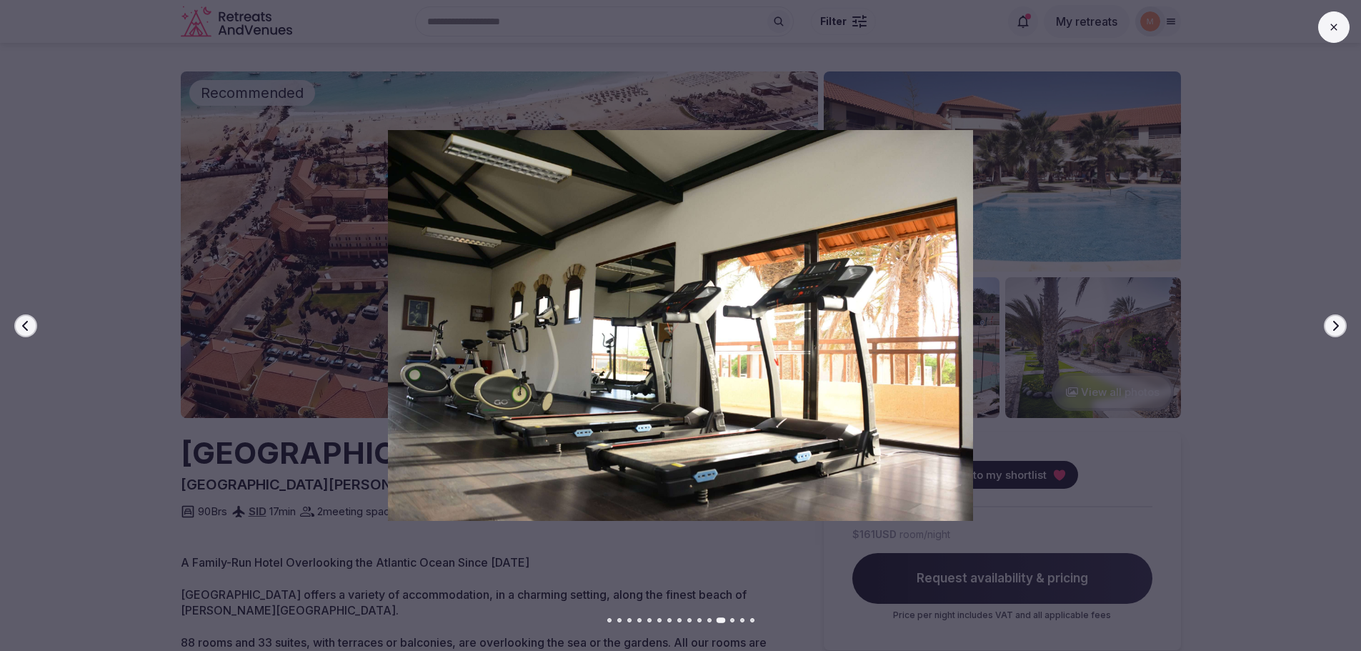
click at [1344, 324] on button "Next slide" at bounding box center [1335, 325] width 23 height 23
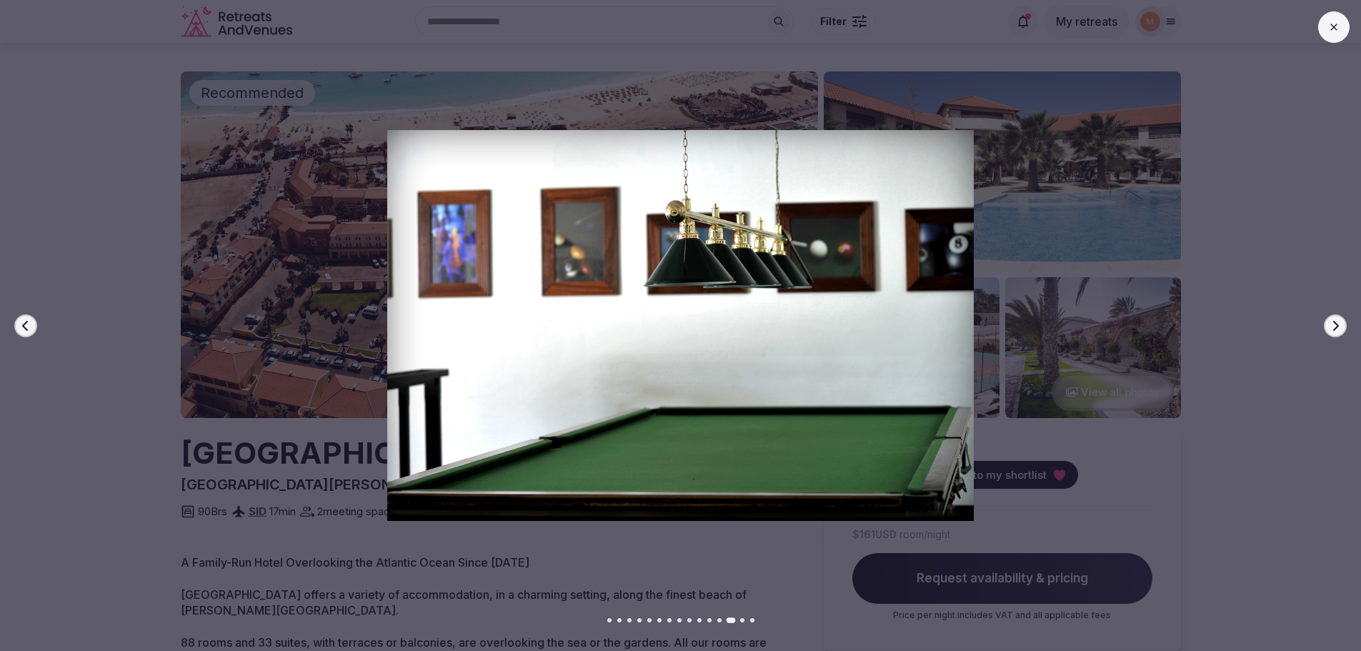
click at [1344, 324] on button "Next slide" at bounding box center [1335, 325] width 23 height 23
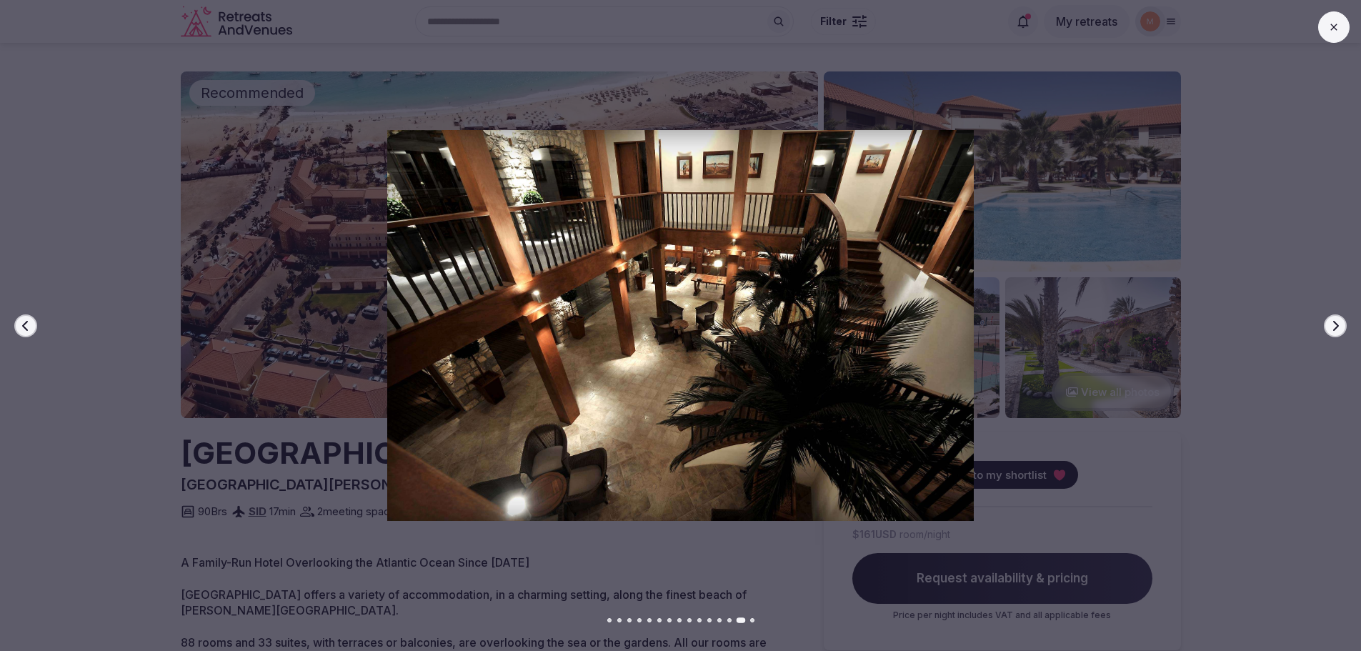
click at [1344, 324] on button "Next slide" at bounding box center [1335, 325] width 23 height 23
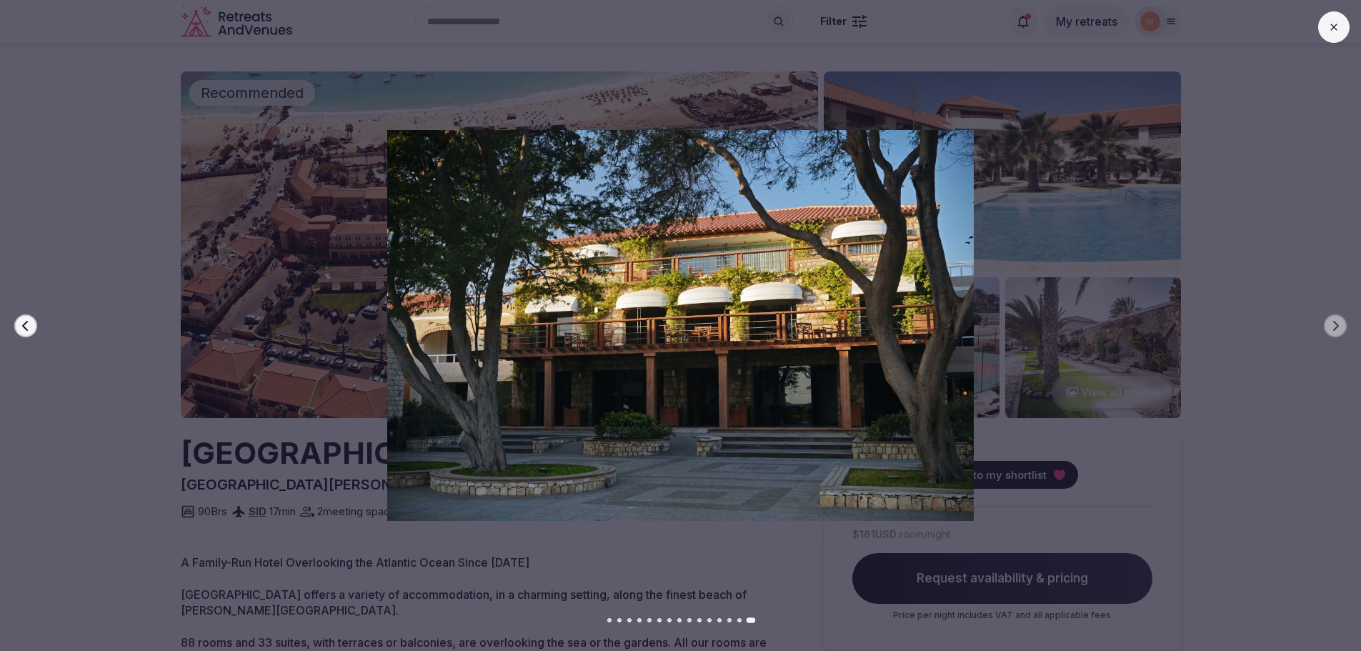
click at [1329, 38] on button at bounding box center [1334, 26] width 31 height 31
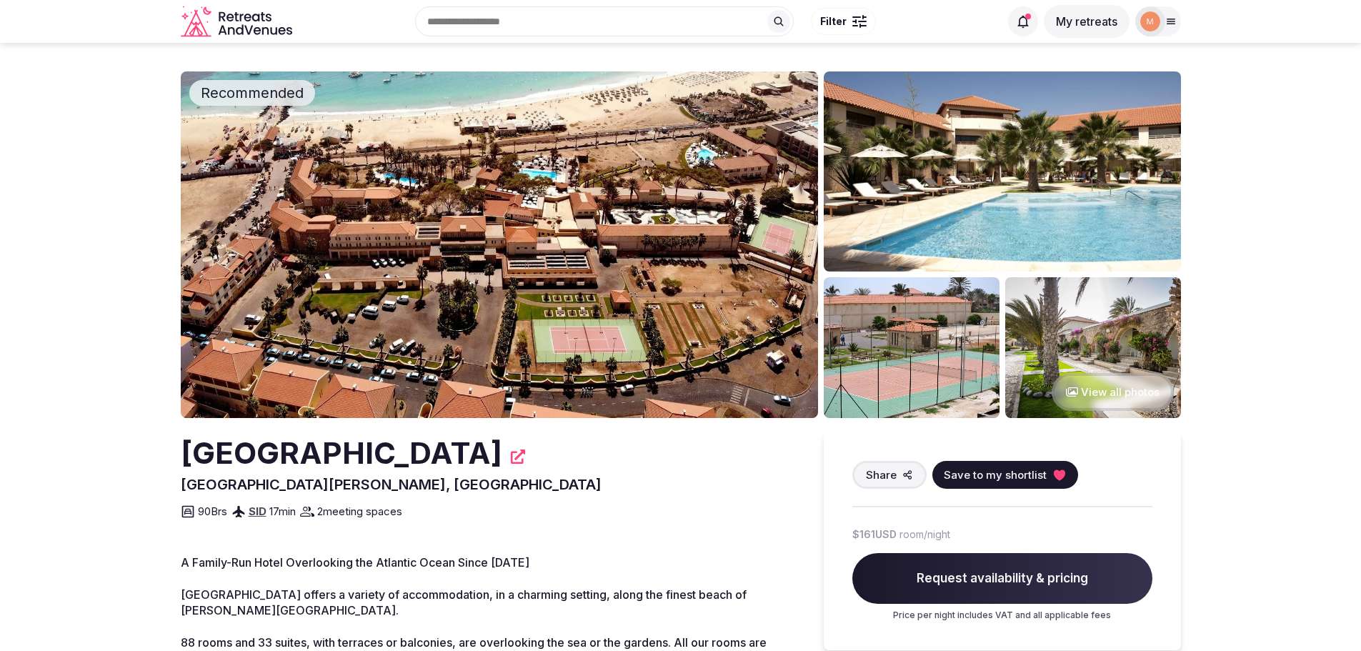
click at [695, 332] on img at bounding box center [499, 244] width 637 height 347
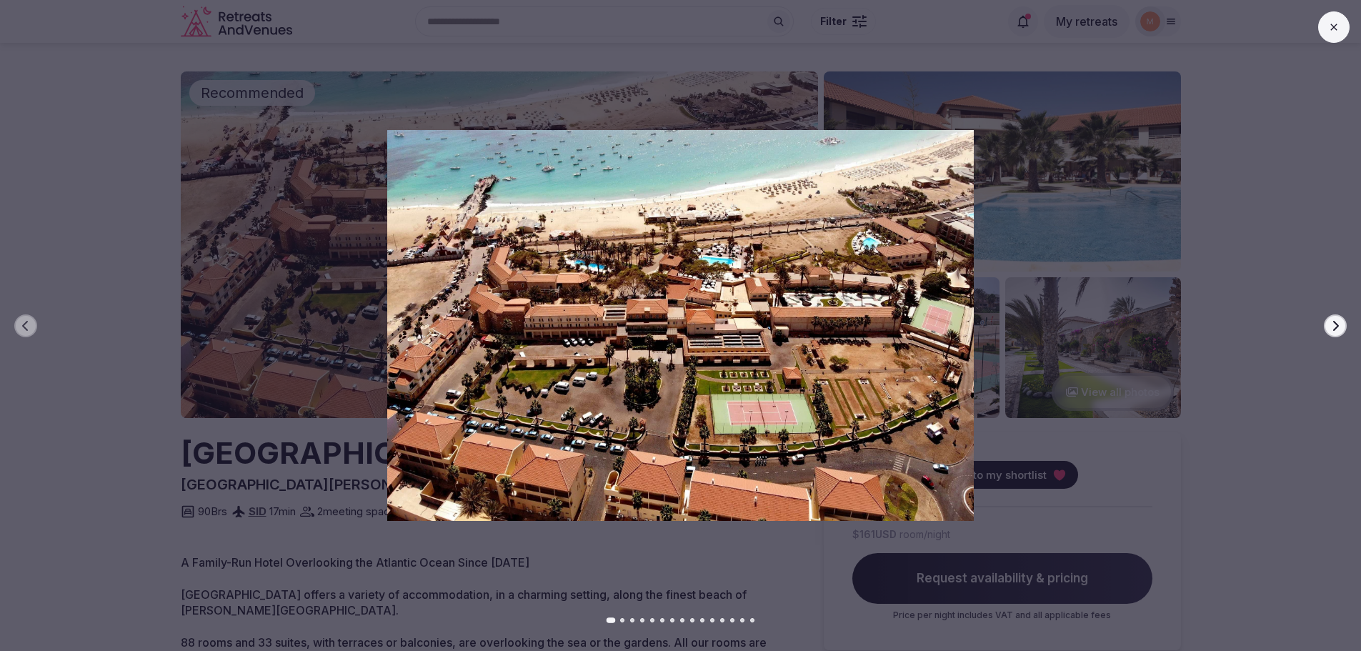
click at [1334, 325] on icon "button" at bounding box center [1335, 325] width 11 height 11
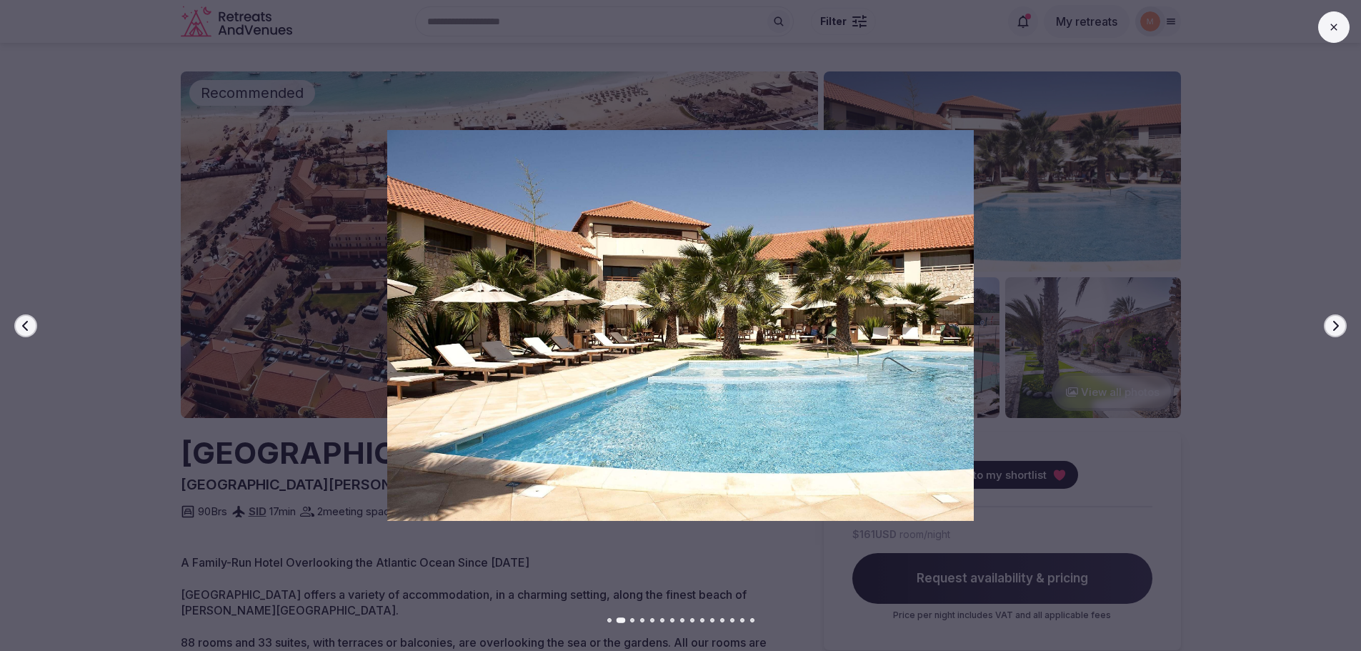
click at [1334, 325] on icon "button" at bounding box center [1335, 325] width 11 height 11
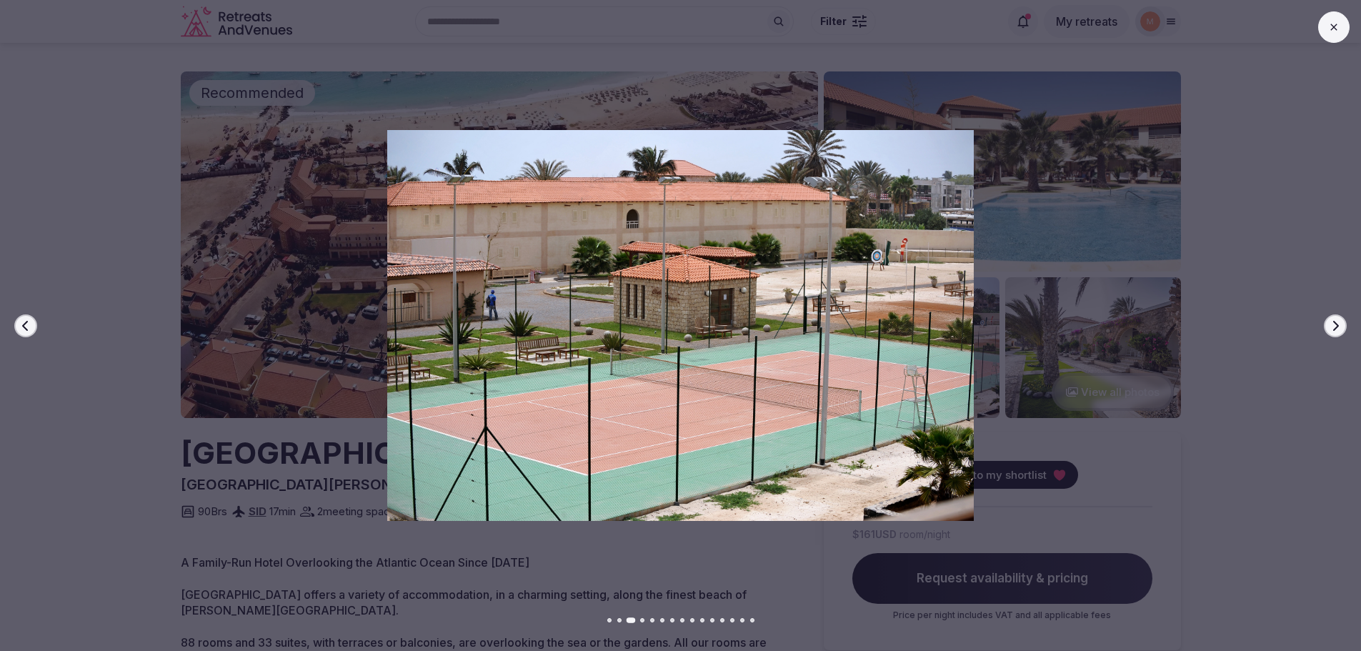
click at [1334, 325] on icon "button" at bounding box center [1335, 325] width 11 height 11
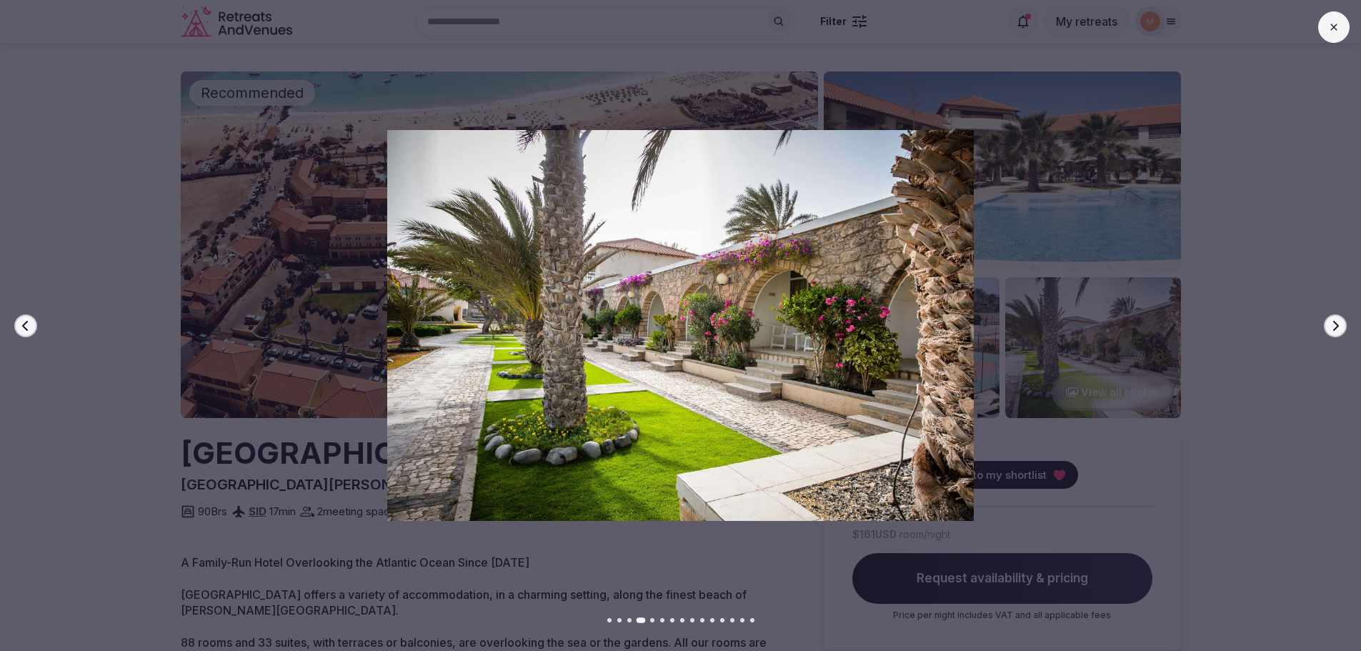
click at [1334, 325] on icon "button" at bounding box center [1335, 325] width 11 height 11
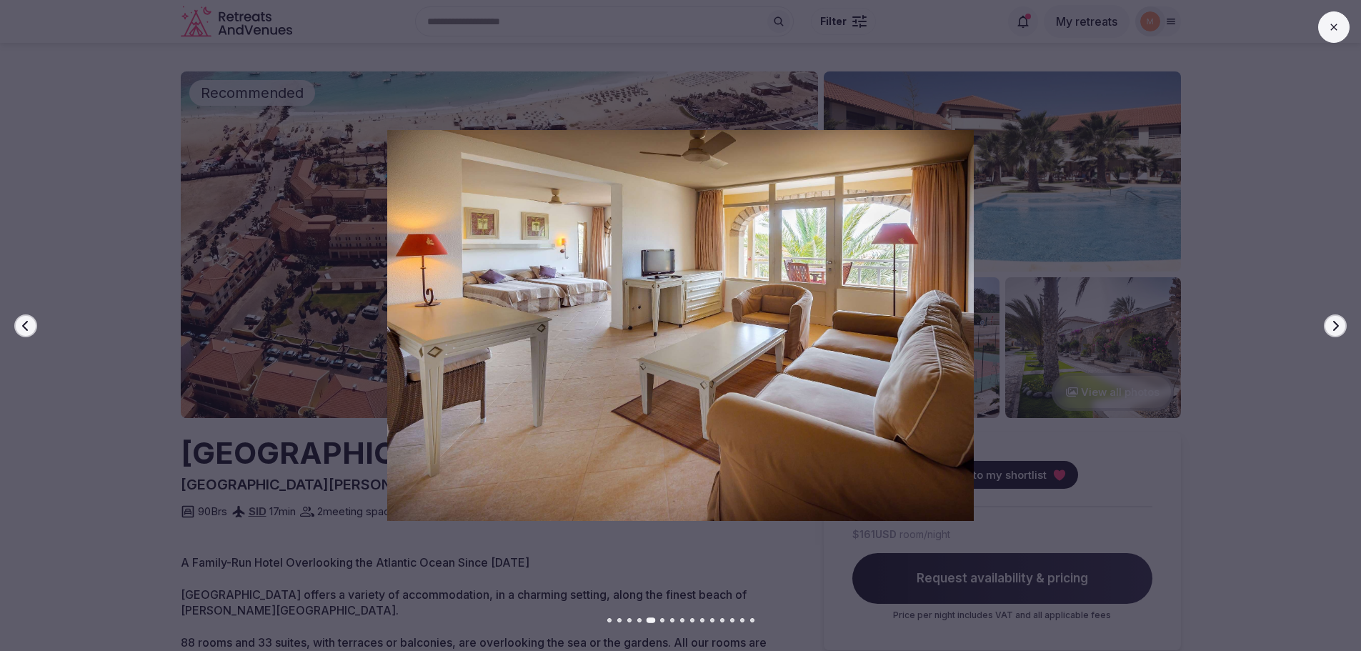
click at [1334, 325] on icon "button" at bounding box center [1335, 325] width 11 height 11
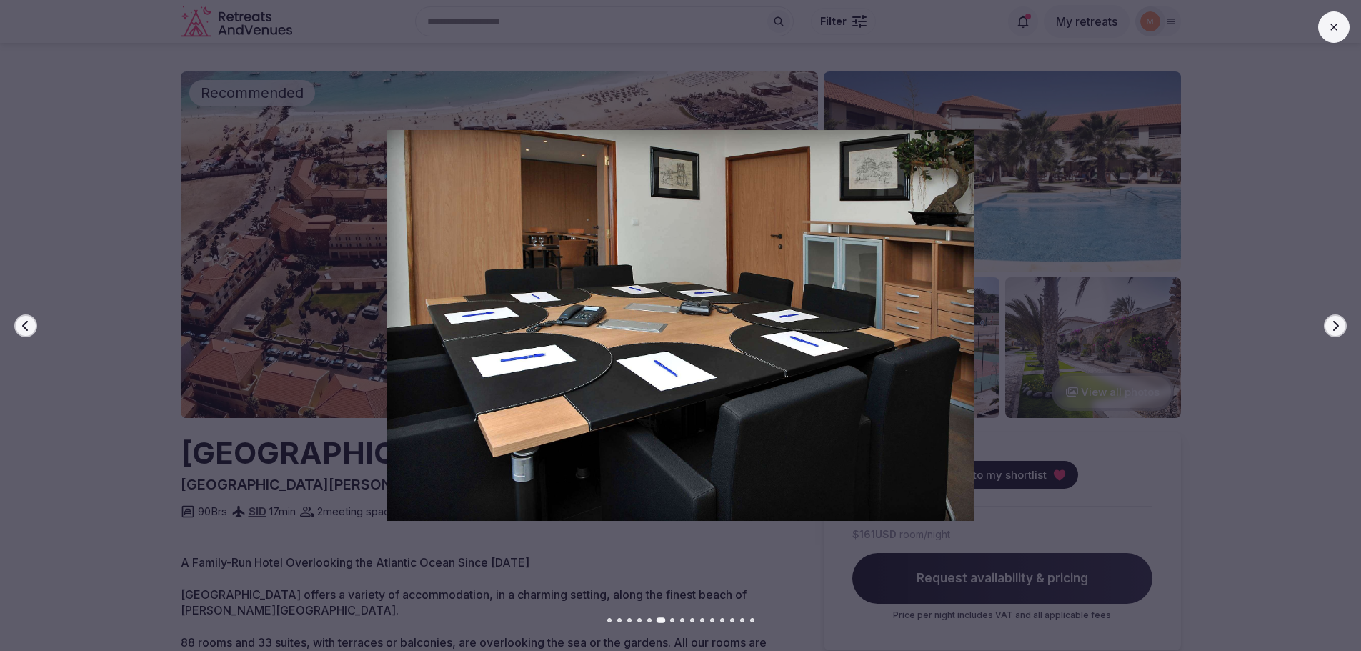
click at [1334, 325] on icon "button" at bounding box center [1335, 325] width 11 height 11
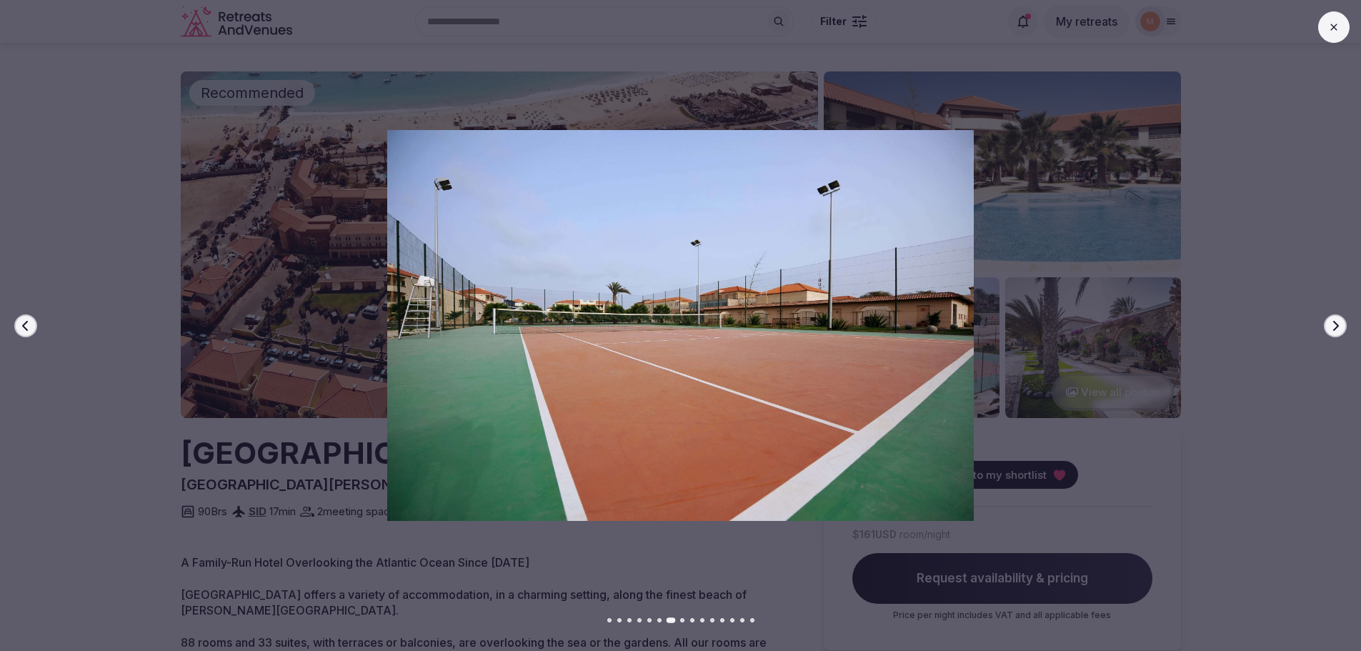
click at [1334, 325] on icon "button" at bounding box center [1335, 325] width 11 height 11
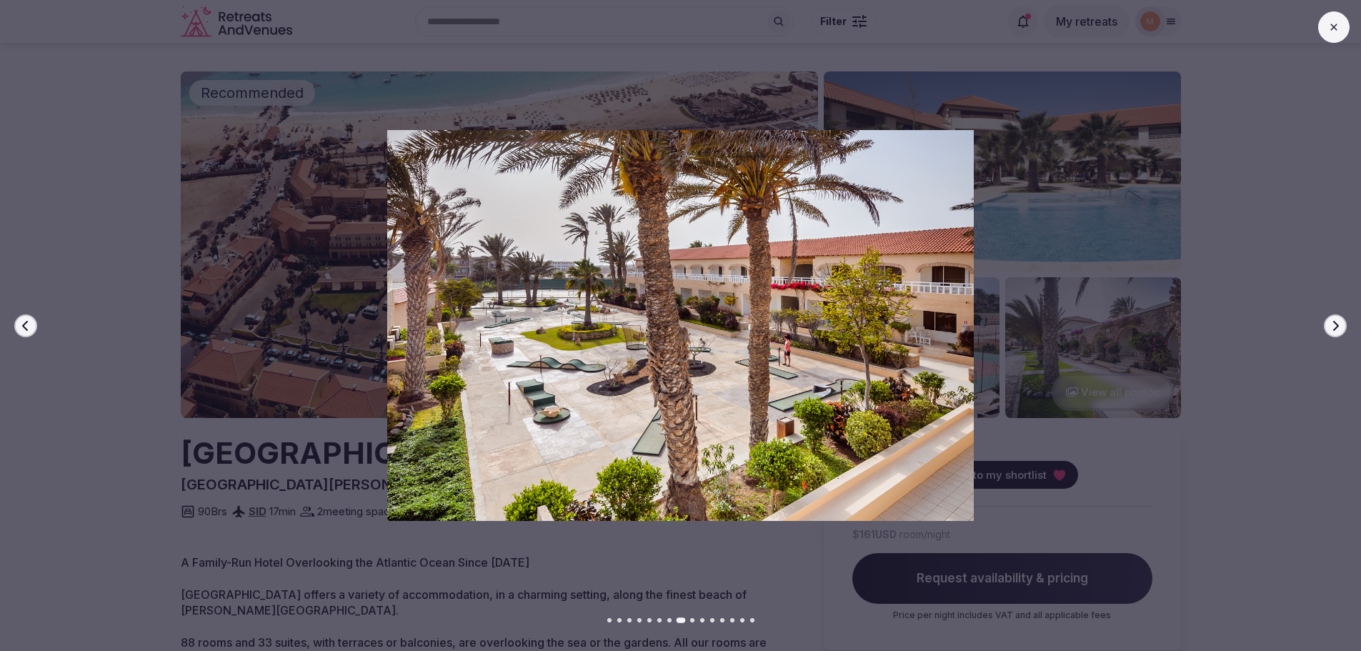
click at [1334, 325] on icon "button" at bounding box center [1335, 325] width 11 height 11
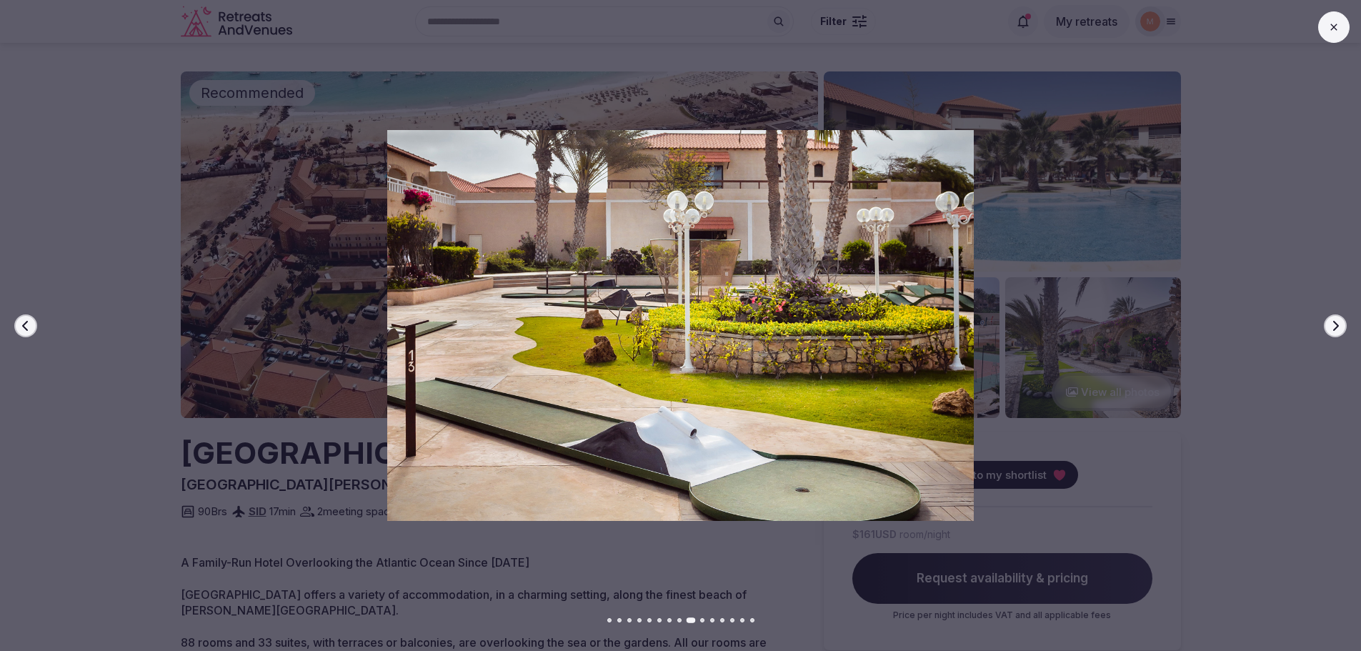
click at [1334, 325] on icon "button" at bounding box center [1335, 325] width 11 height 11
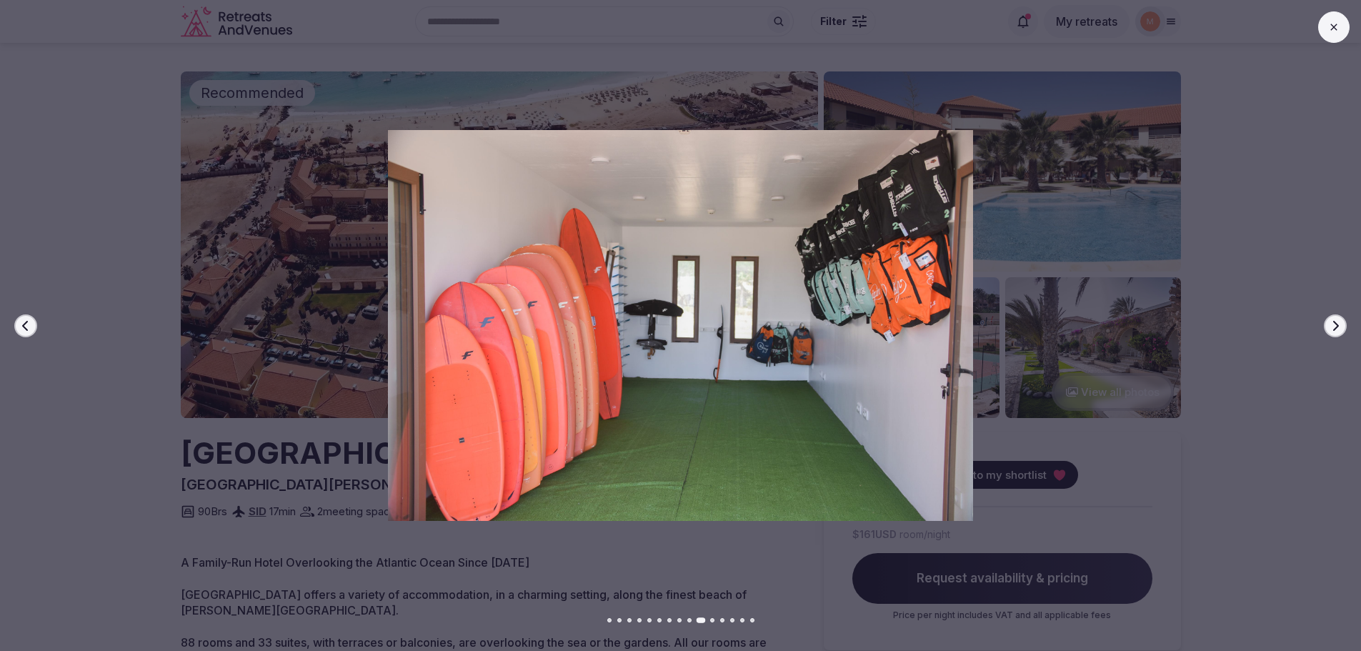
click at [1334, 325] on icon "button" at bounding box center [1335, 325] width 11 height 11
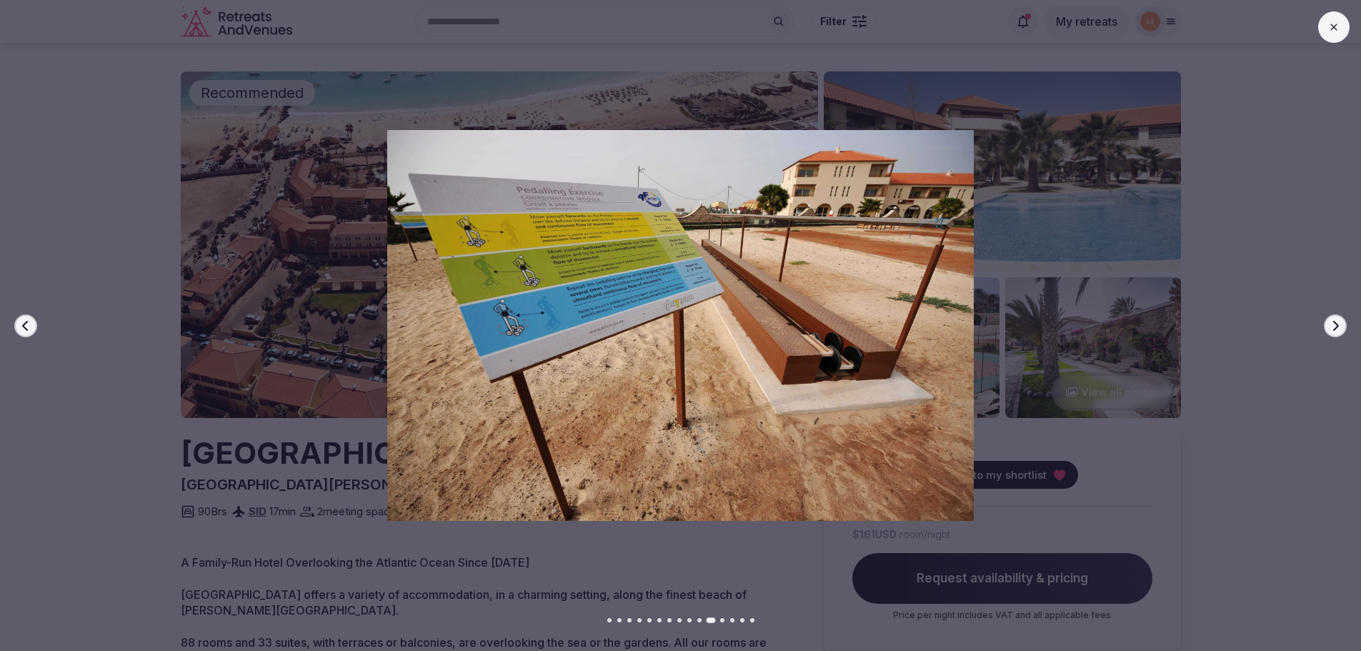
click at [1334, 325] on icon "button" at bounding box center [1335, 325] width 11 height 11
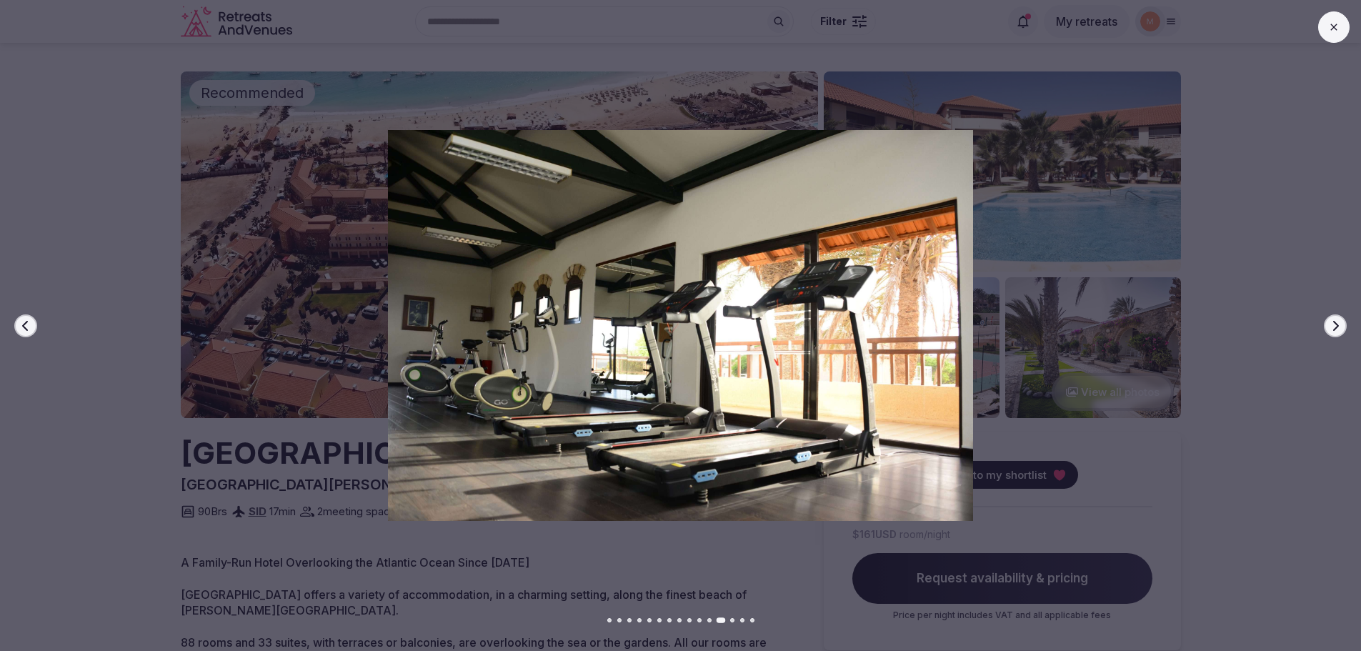
click at [1334, 325] on icon "button" at bounding box center [1335, 325] width 11 height 11
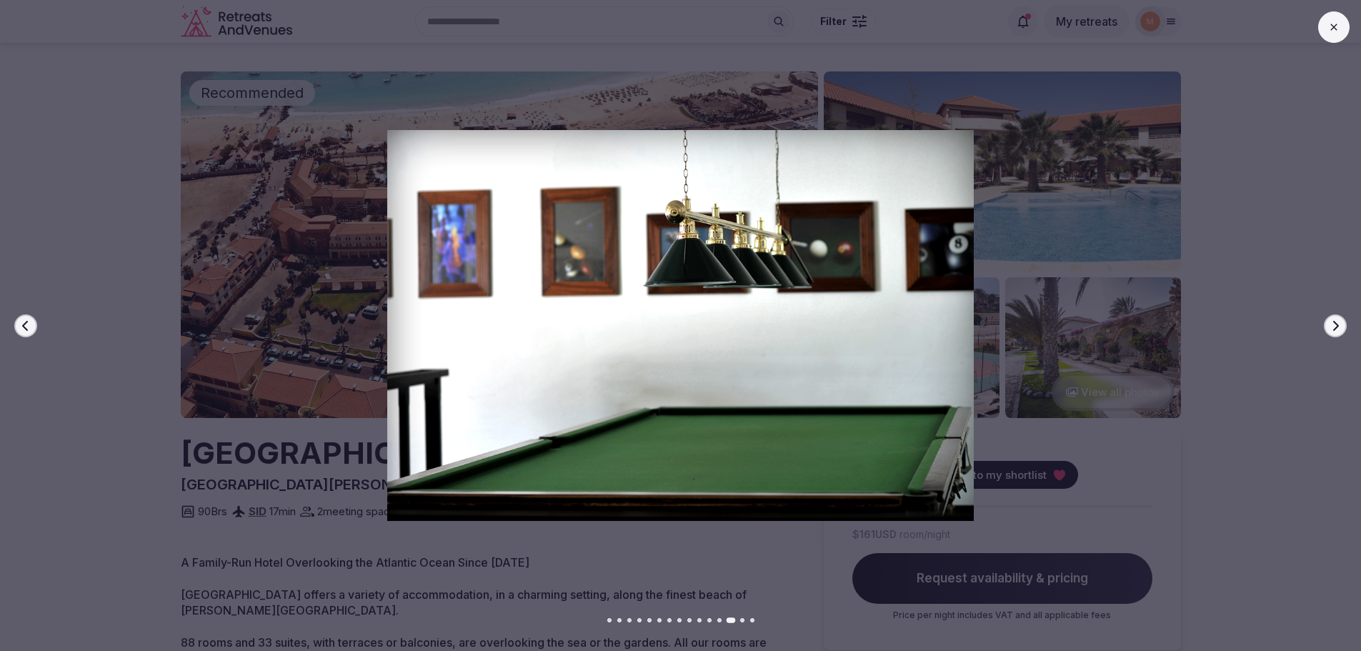
click at [27, 318] on button "Previous slide" at bounding box center [25, 325] width 23 height 23
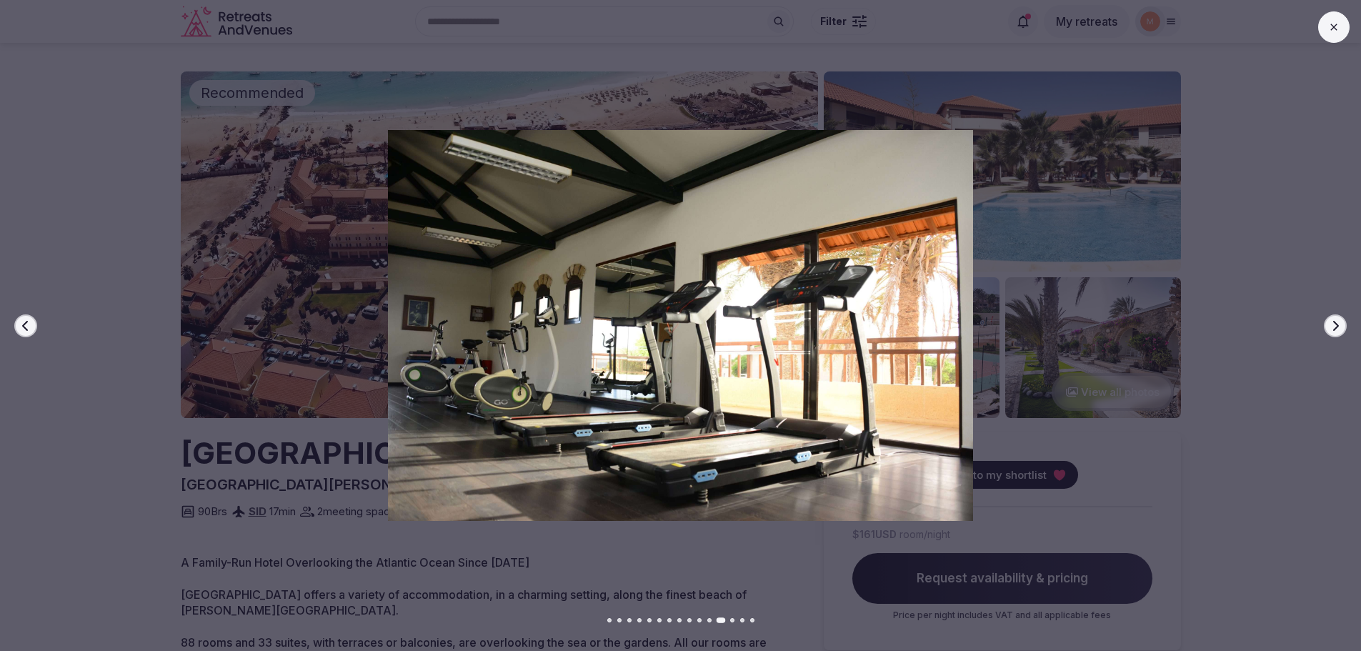
click at [1338, 323] on icon "button" at bounding box center [1335, 325] width 11 height 11
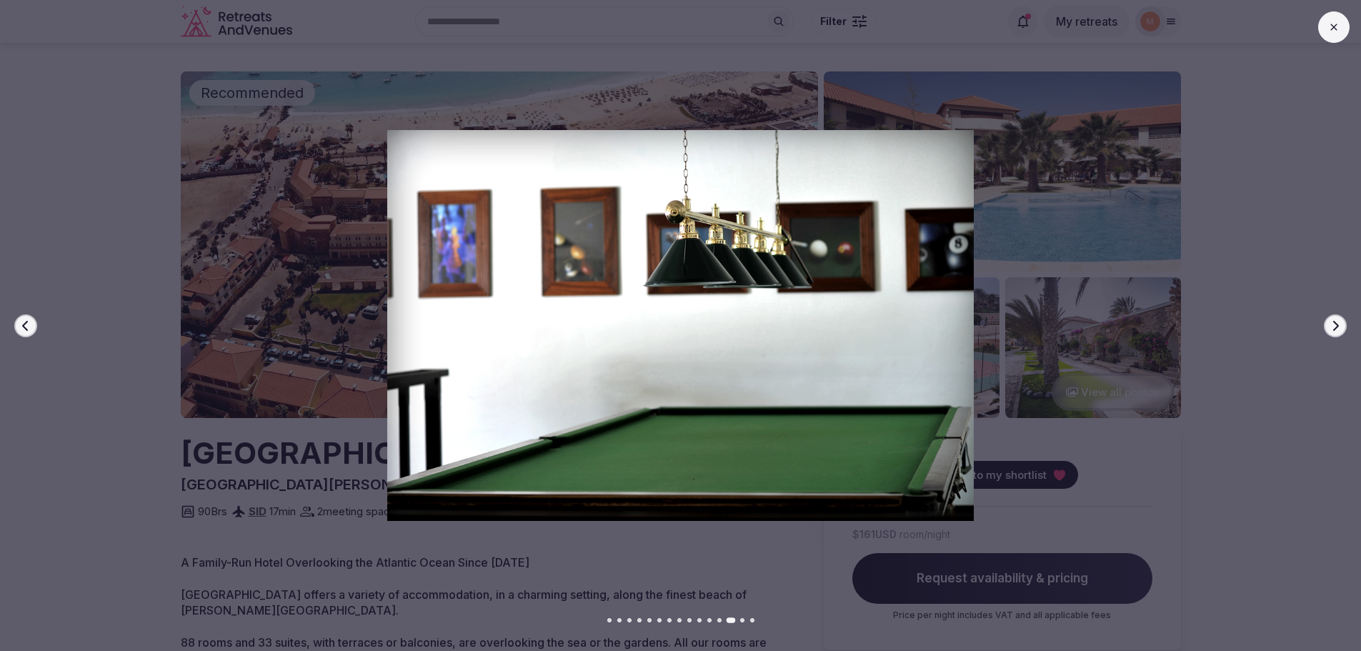
click at [1339, 323] on icon "button" at bounding box center [1335, 325] width 11 height 11
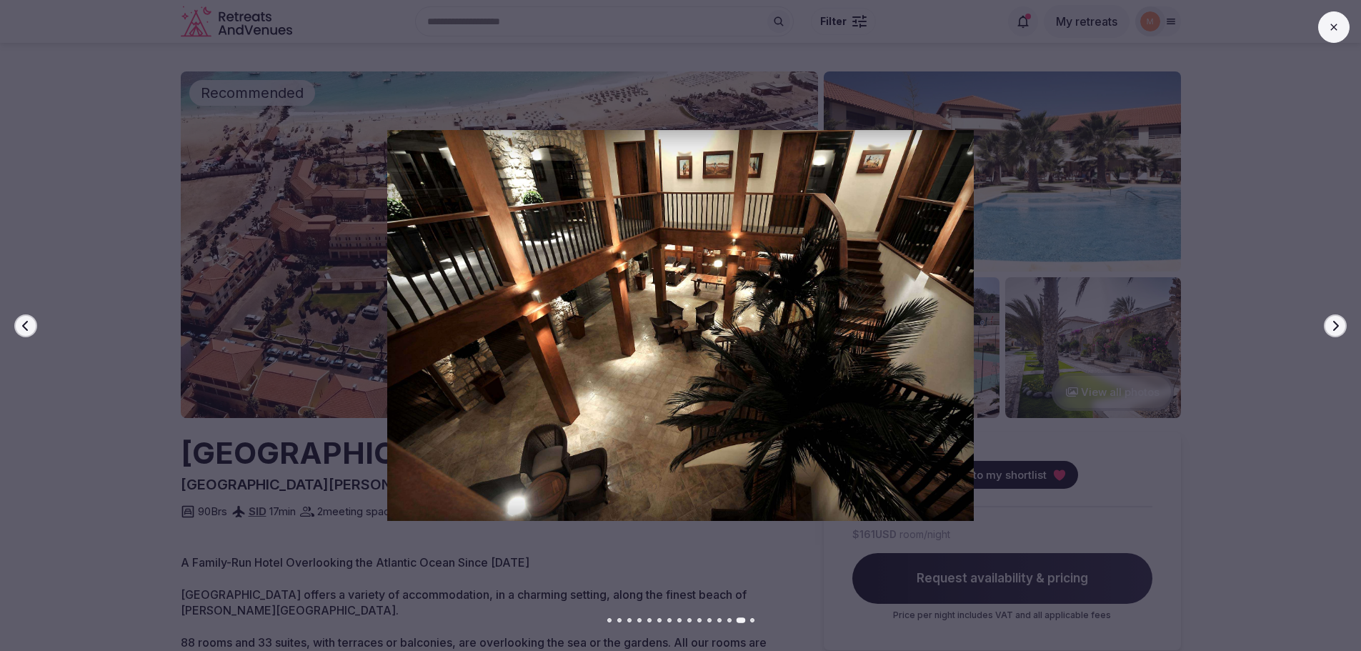
click at [1317, 184] on div at bounding box center [675, 325] width 1373 height 391
click at [1318, 41] on div "Previous slide Next slide" at bounding box center [680, 325] width 1361 height 651
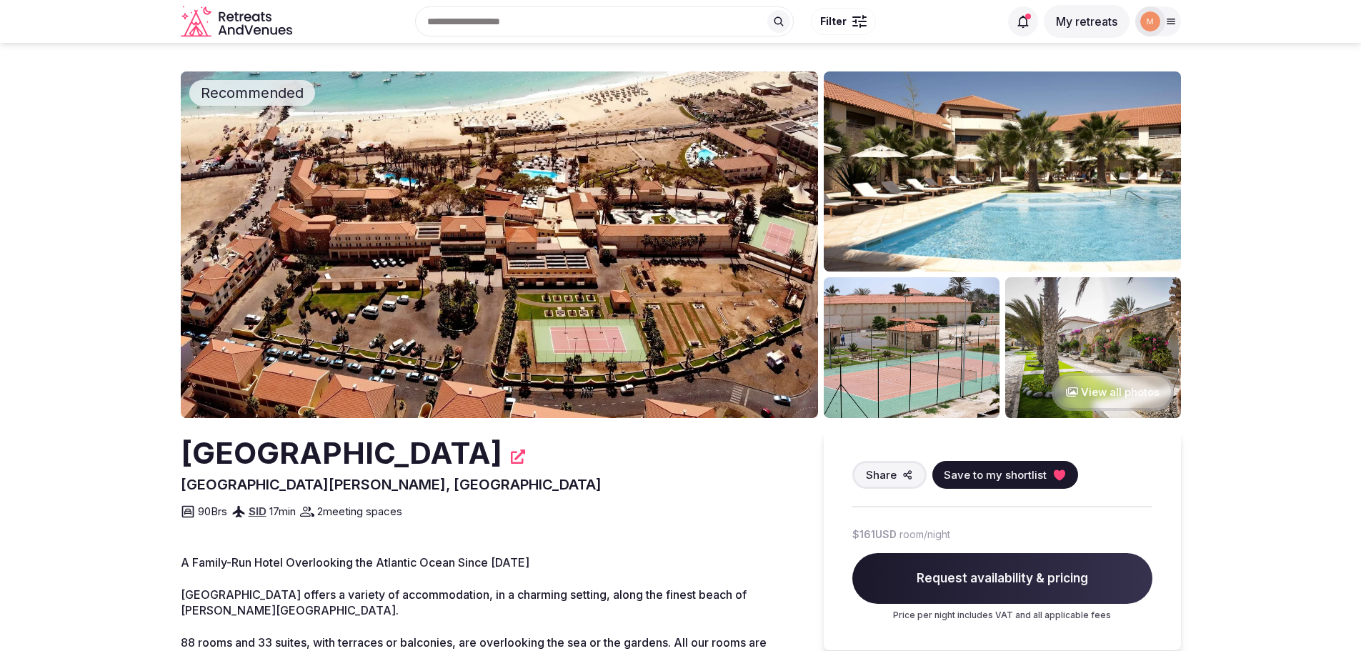
click at [1325, 32] on button at bounding box center [1334, 26] width 31 height 31
click at [940, 590] on span "Request availability & pricing" at bounding box center [1003, 578] width 300 height 51
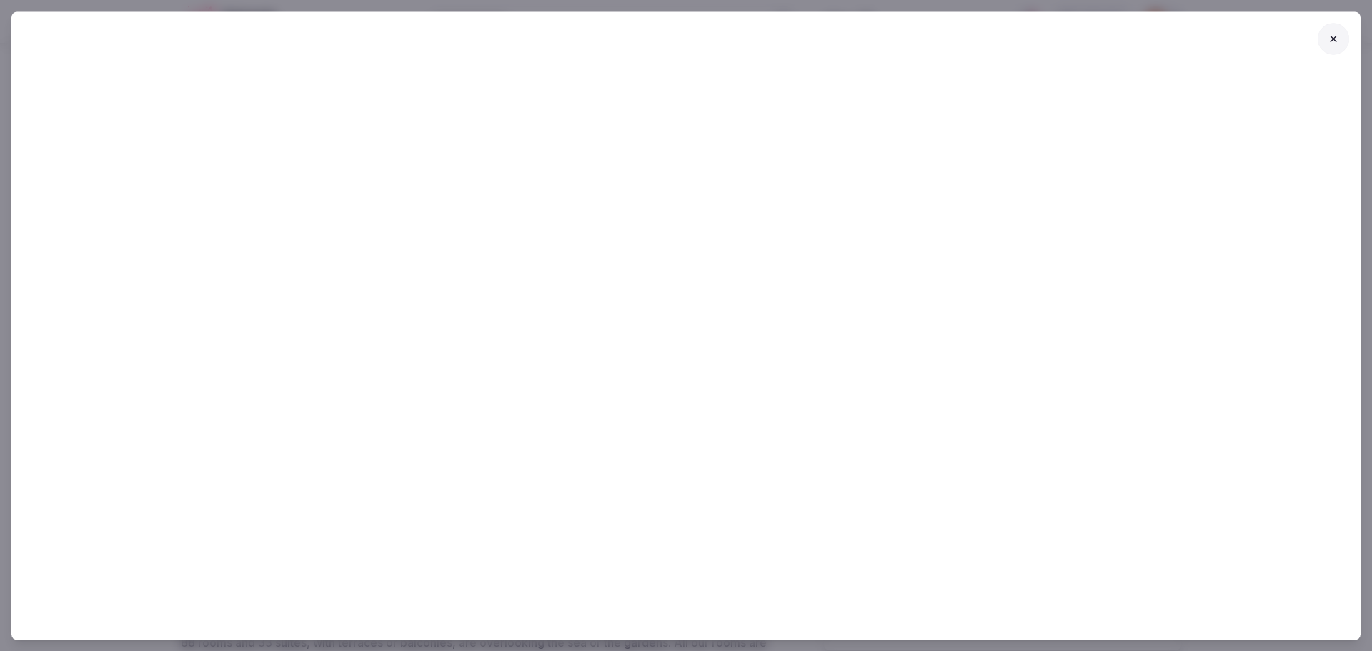
click at [1329, 50] on button at bounding box center [1333, 38] width 31 height 31
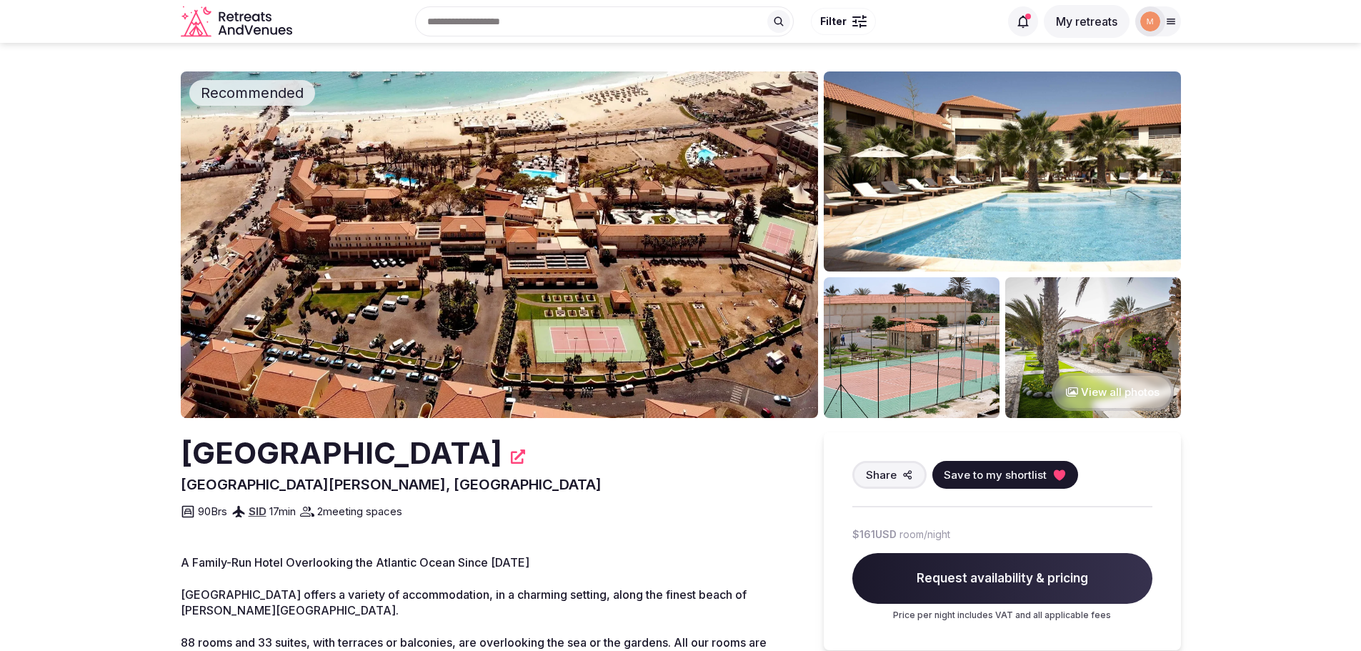
click at [610, 318] on img at bounding box center [499, 244] width 637 height 347
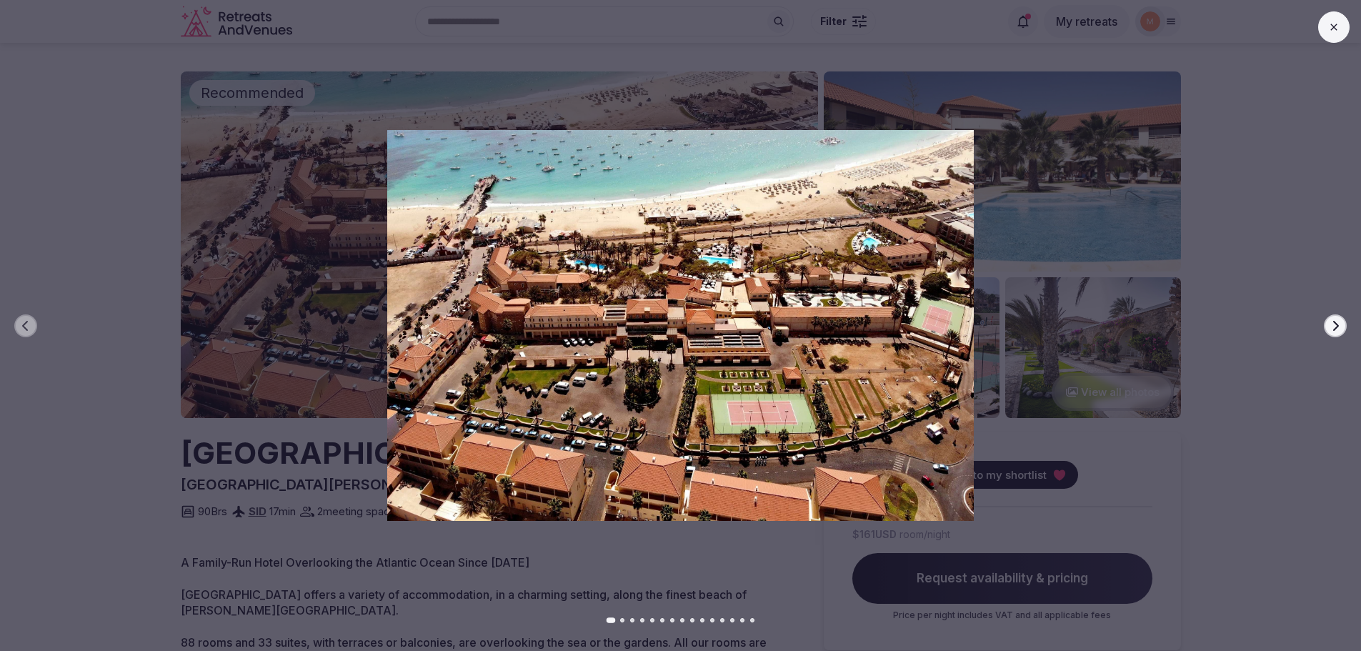
click at [1327, 327] on button "Next slide" at bounding box center [1335, 325] width 23 height 23
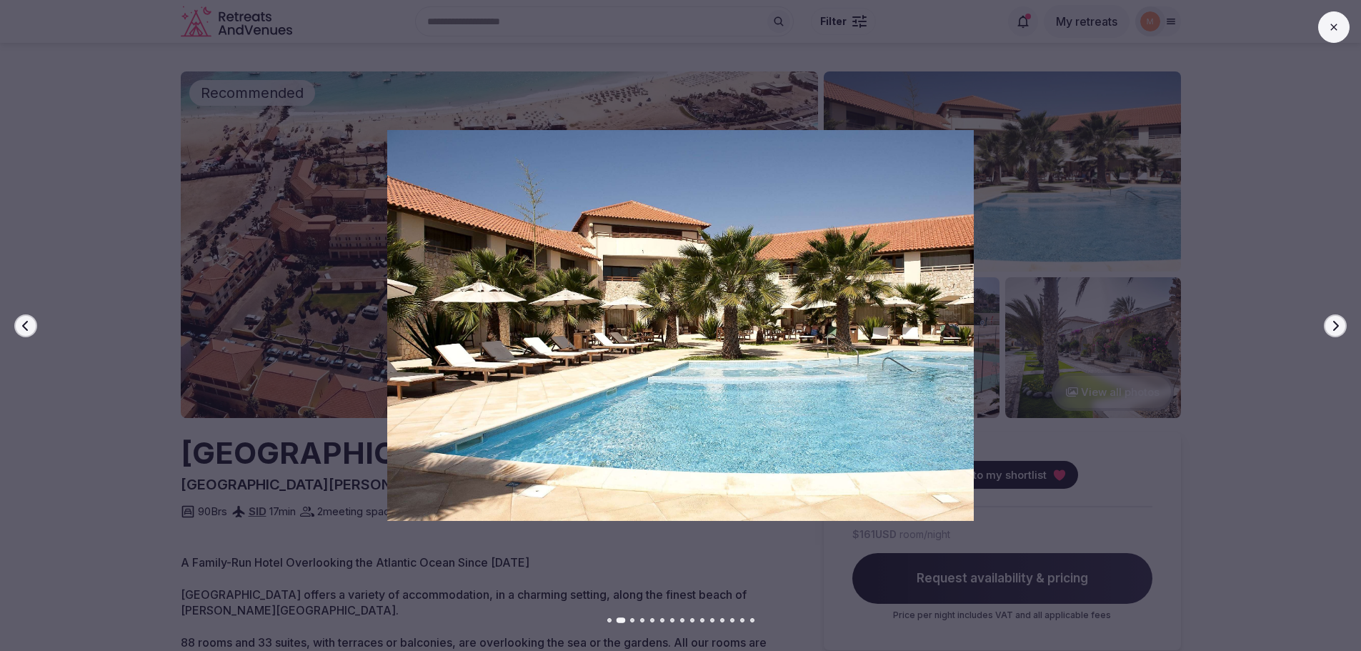
click at [1327, 327] on button "Next slide" at bounding box center [1335, 325] width 23 height 23
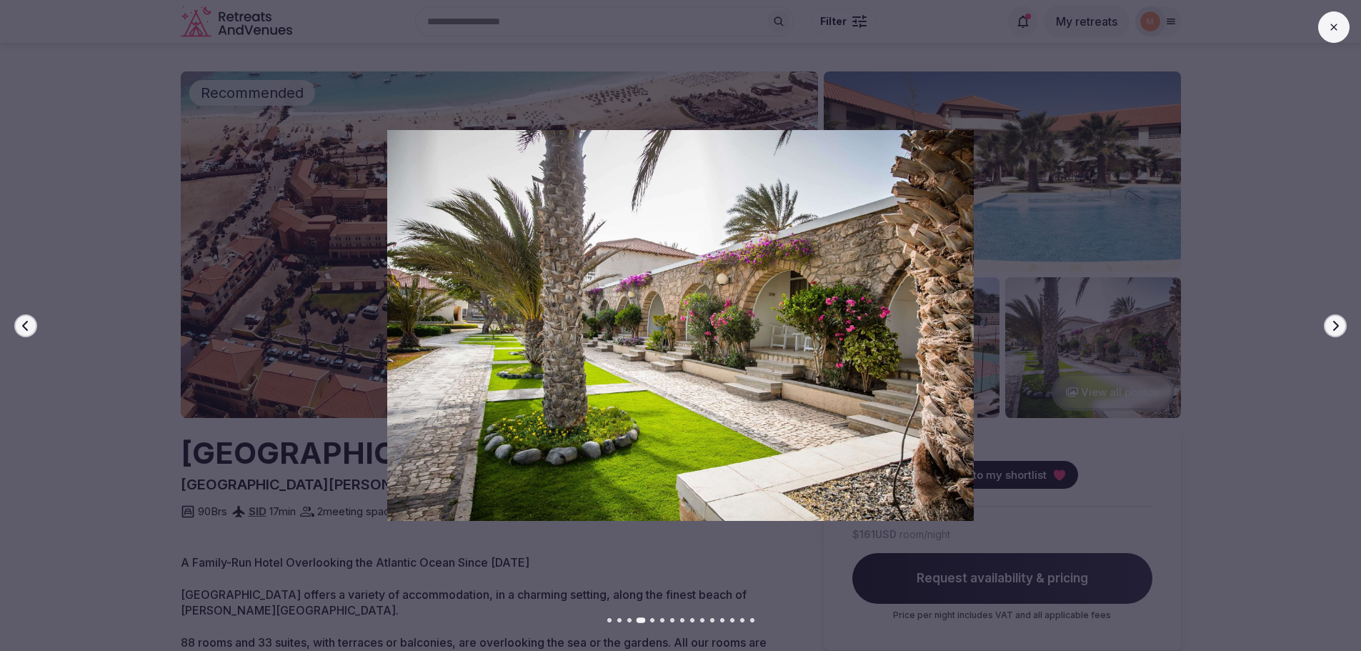
click at [1327, 327] on button "Next slide" at bounding box center [1335, 325] width 23 height 23
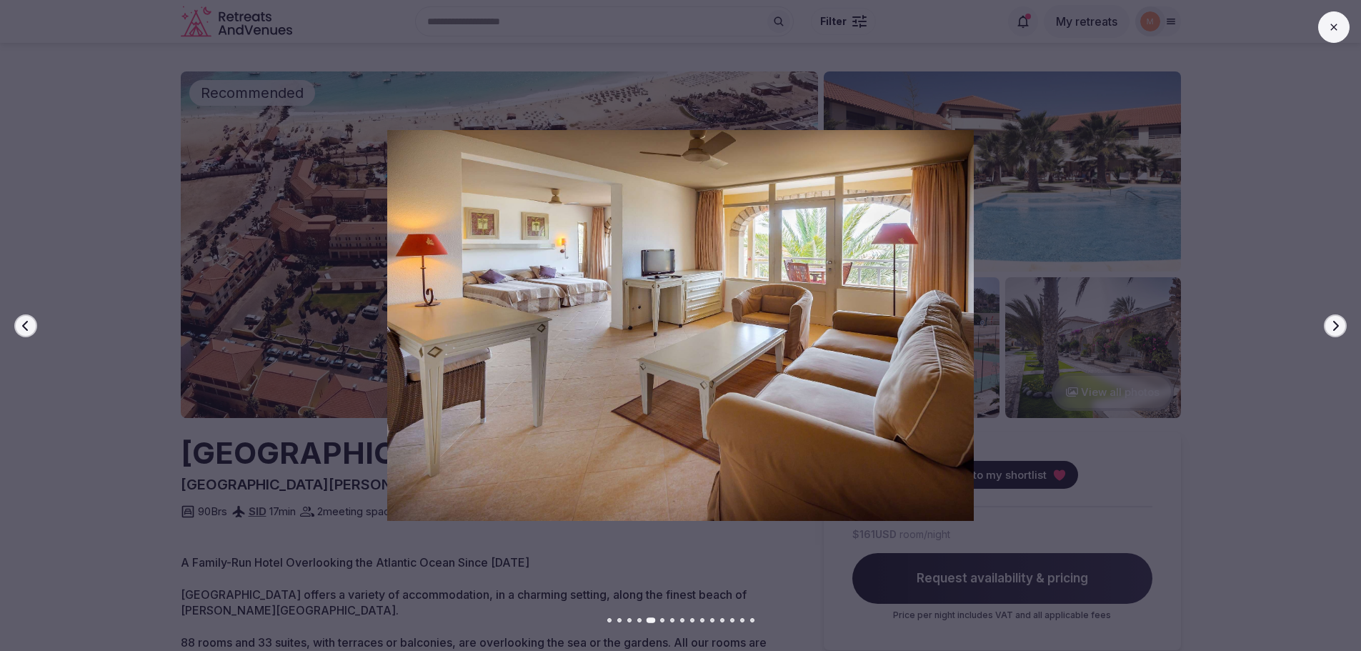
click at [1327, 327] on button "Next slide" at bounding box center [1335, 325] width 23 height 23
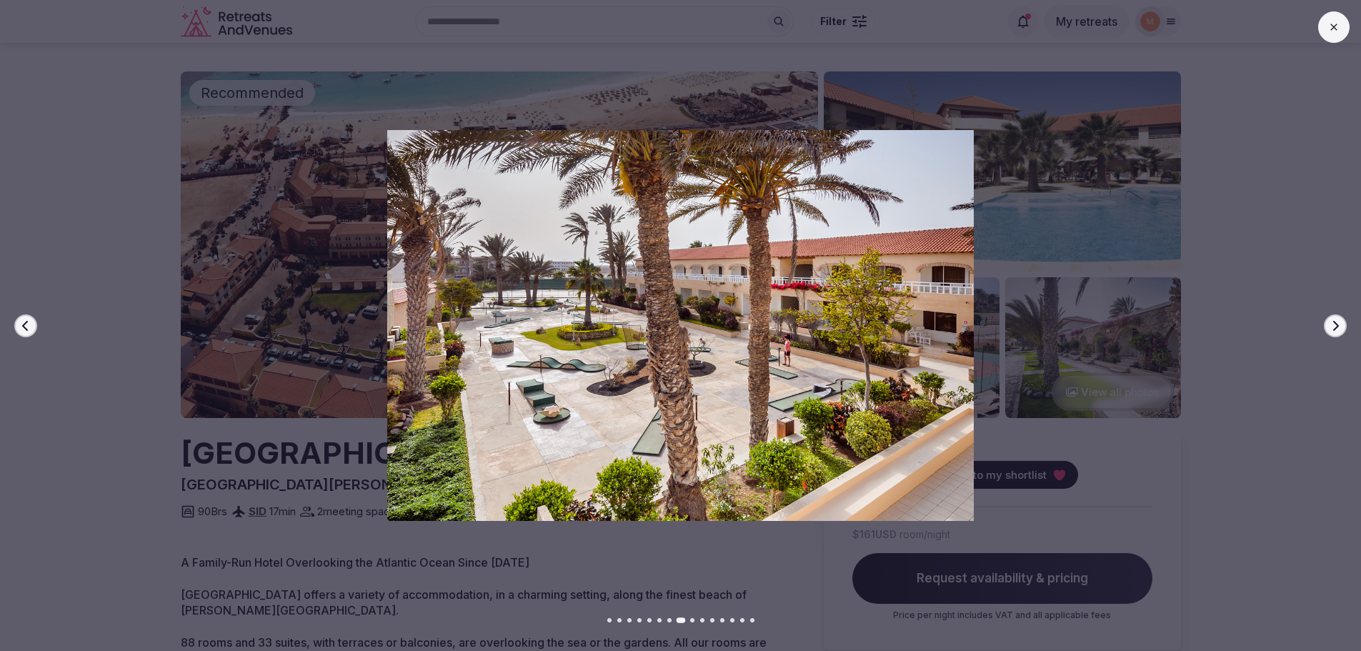
click at [1327, 327] on button "Next slide" at bounding box center [1335, 325] width 23 height 23
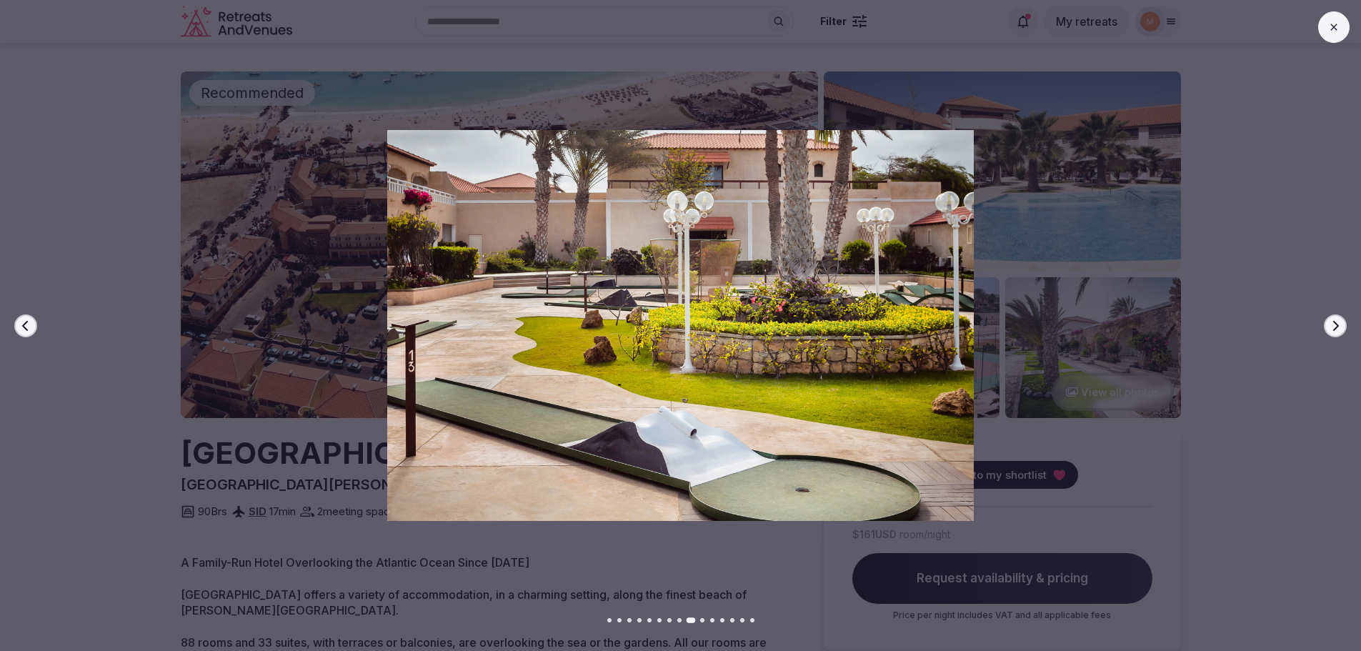
click at [1327, 327] on button "Next slide" at bounding box center [1335, 325] width 23 height 23
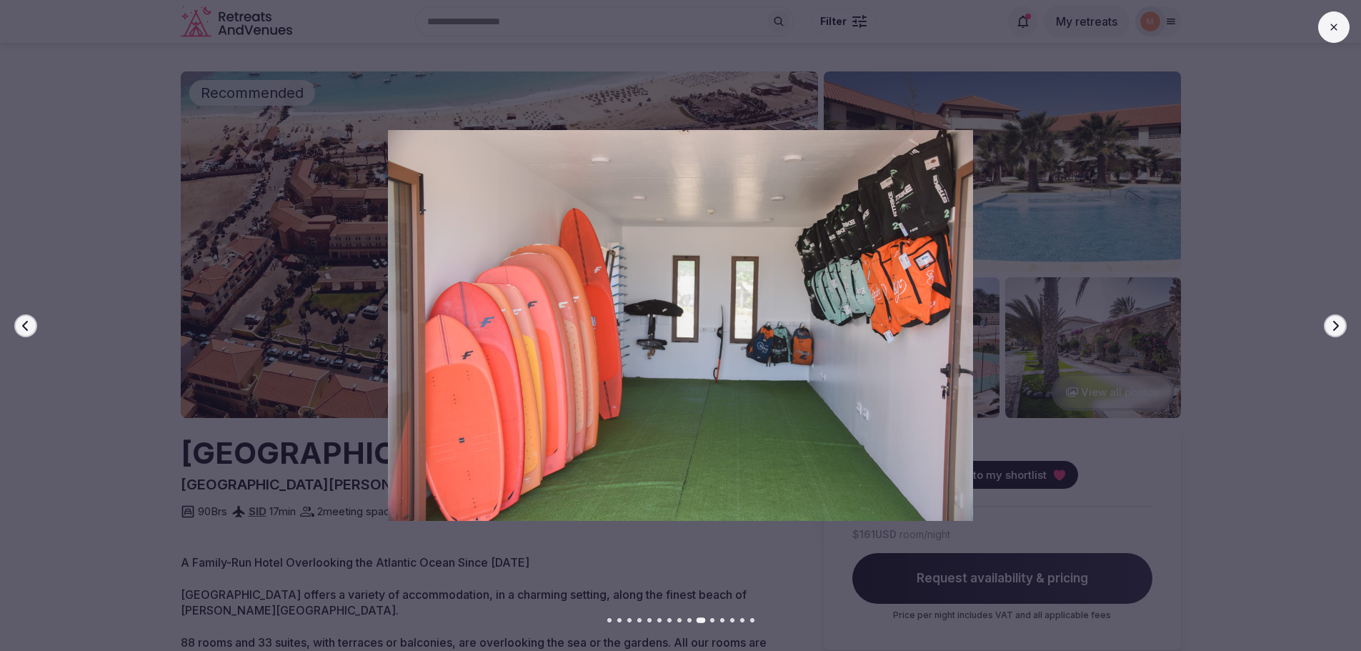
click at [1329, 327] on button "Next slide" at bounding box center [1335, 325] width 23 height 23
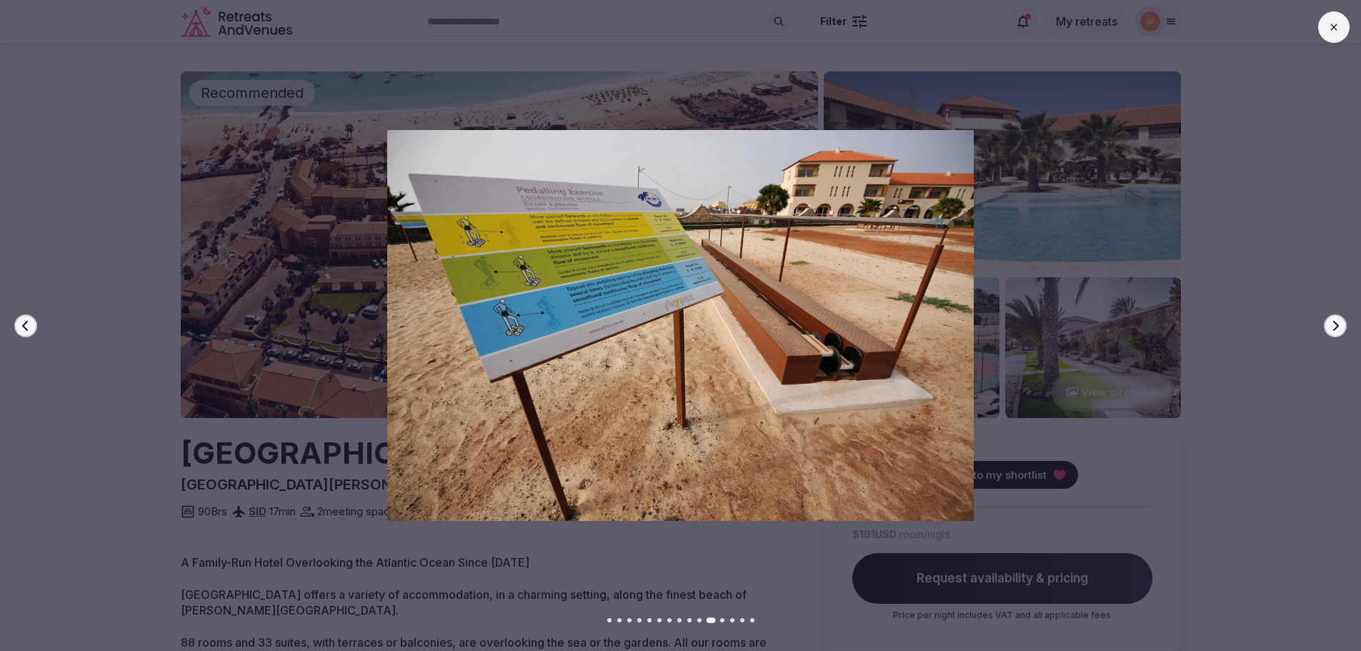
click at [1329, 327] on button "Next slide" at bounding box center [1335, 325] width 23 height 23
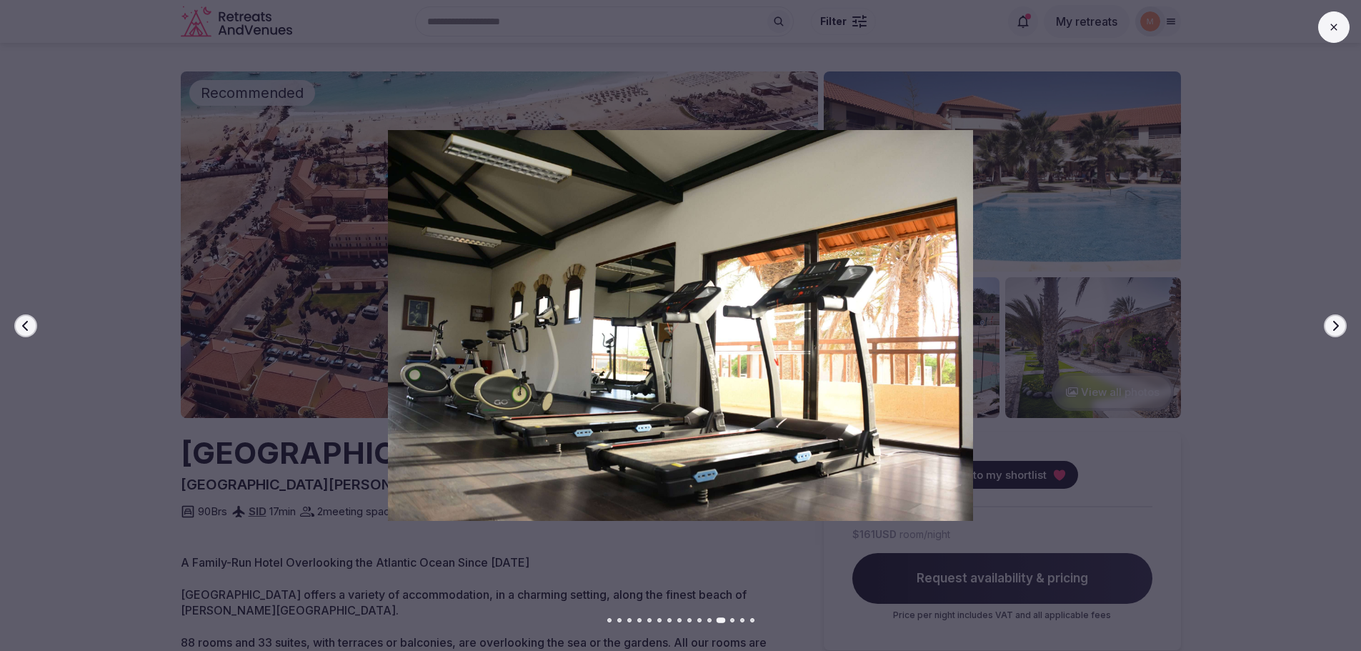
click at [1329, 327] on button "Next slide" at bounding box center [1335, 325] width 23 height 23
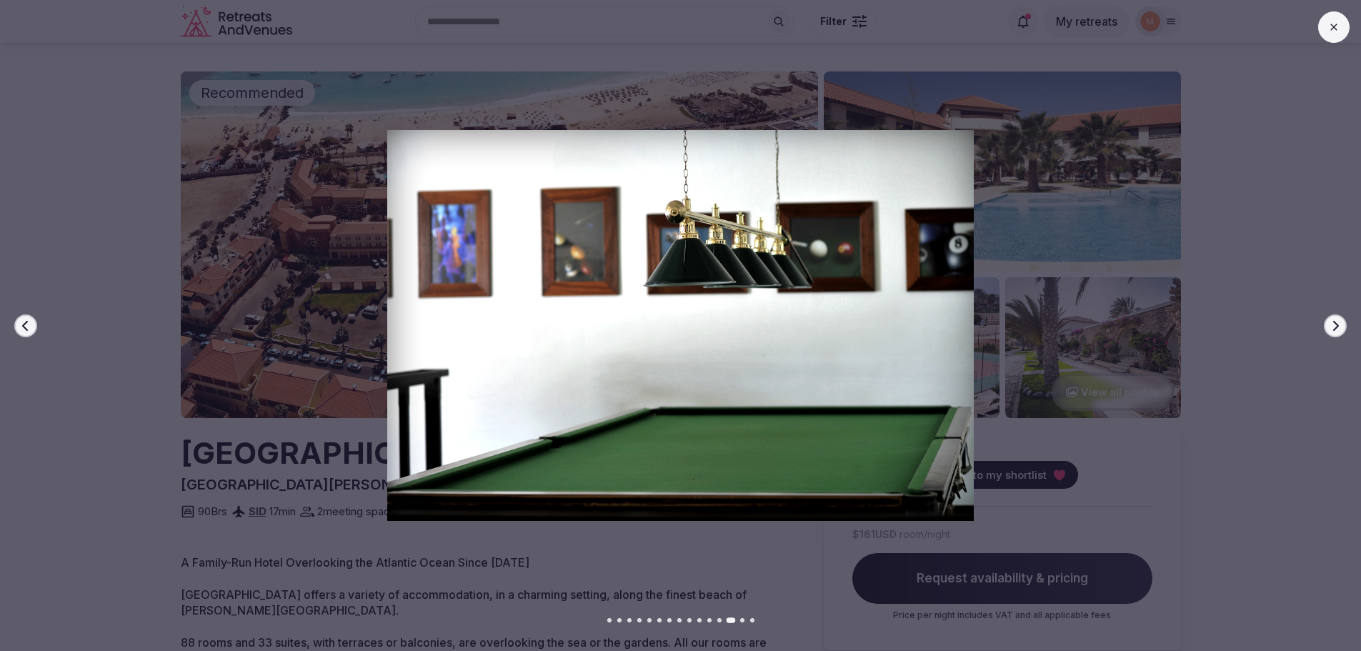
click at [25, 327] on icon "button" at bounding box center [25, 325] width 11 height 11
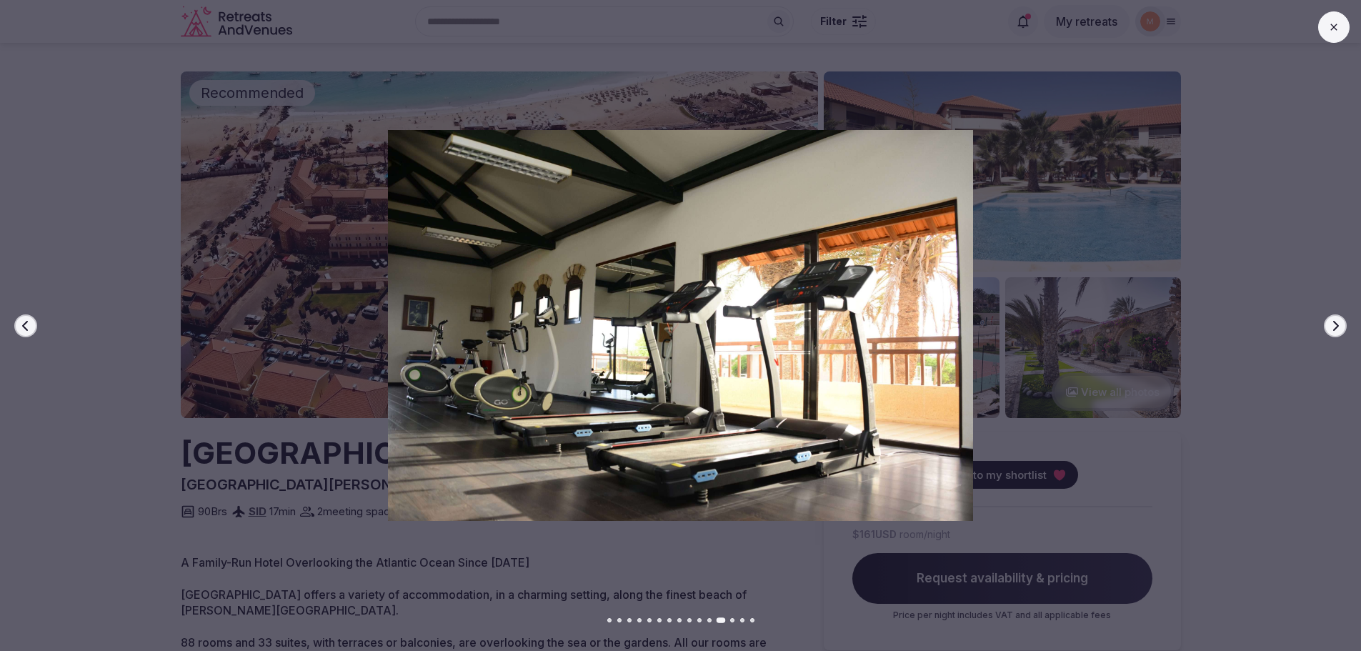
click at [308, 471] on img at bounding box center [680, 325] width 953 height 391
click at [229, 442] on img at bounding box center [680, 325] width 953 height 391
click at [1332, 21] on button at bounding box center [1334, 26] width 31 height 31
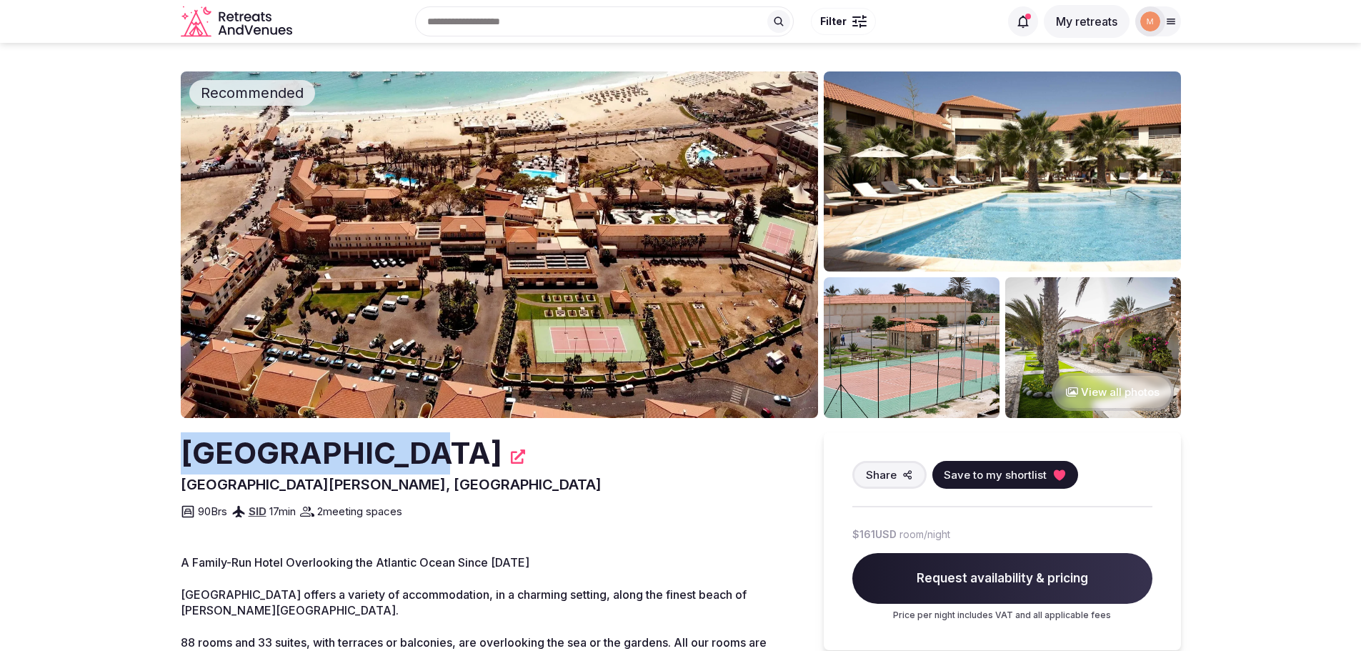
drag, startPoint x: 410, startPoint y: 452, endPoint x: 187, endPoint y: 453, distance: 223.0
click at [187, 453] on h2 "Hotel Morabeza" at bounding box center [342, 453] width 322 height 42
copy h2 "Hotel Morabeza"
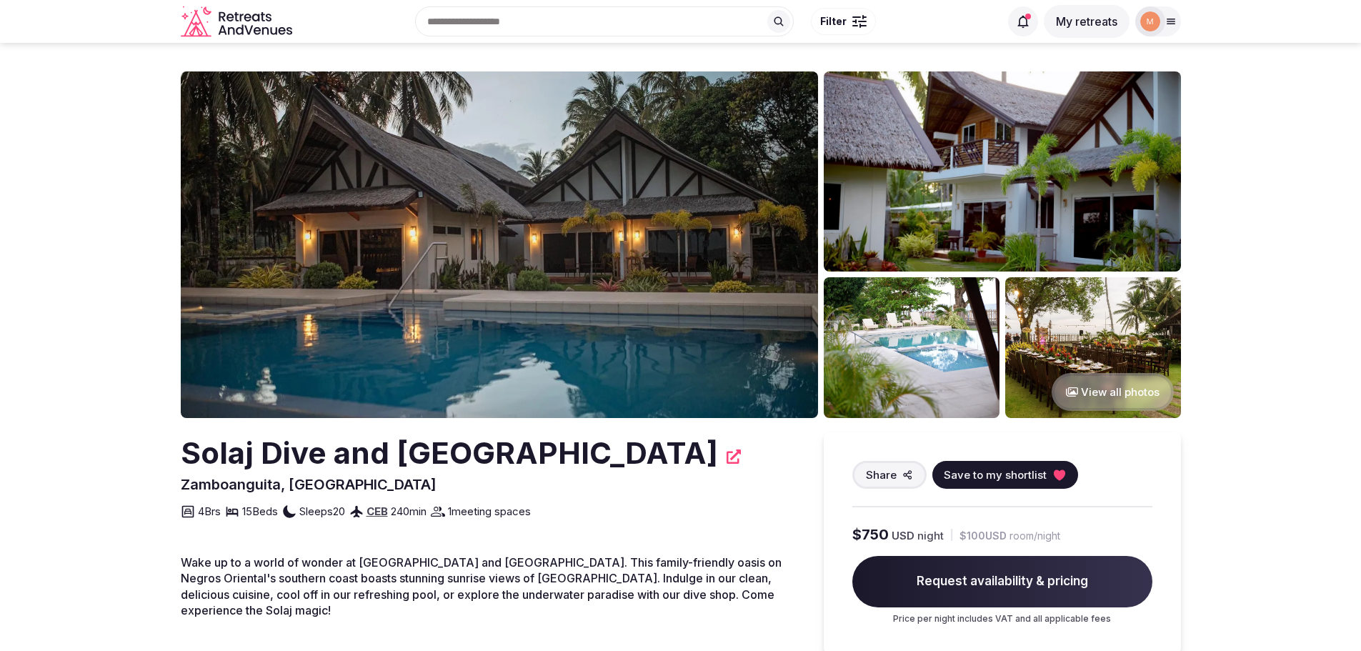
click at [715, 283] on img at bounding box center [499, 244] width 637 height 347
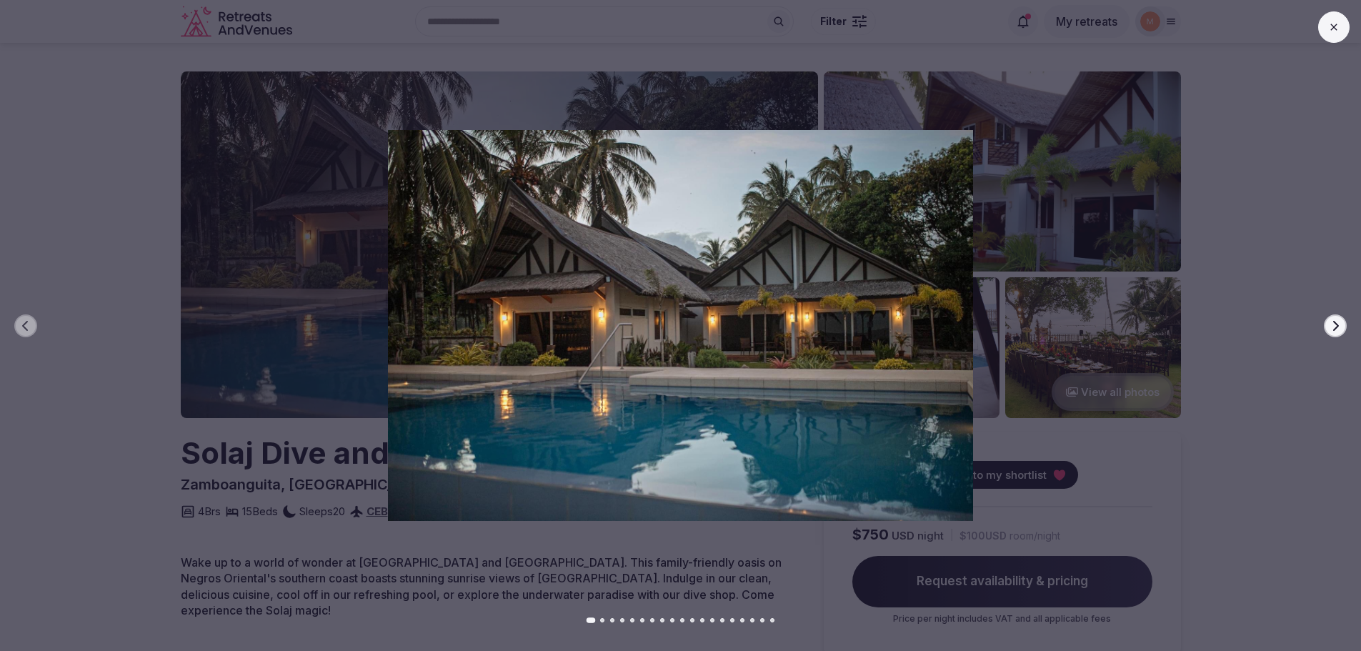
click at [1339, 318] on button "Next slide" at bounding box center [1335, 325] width 23 height 23
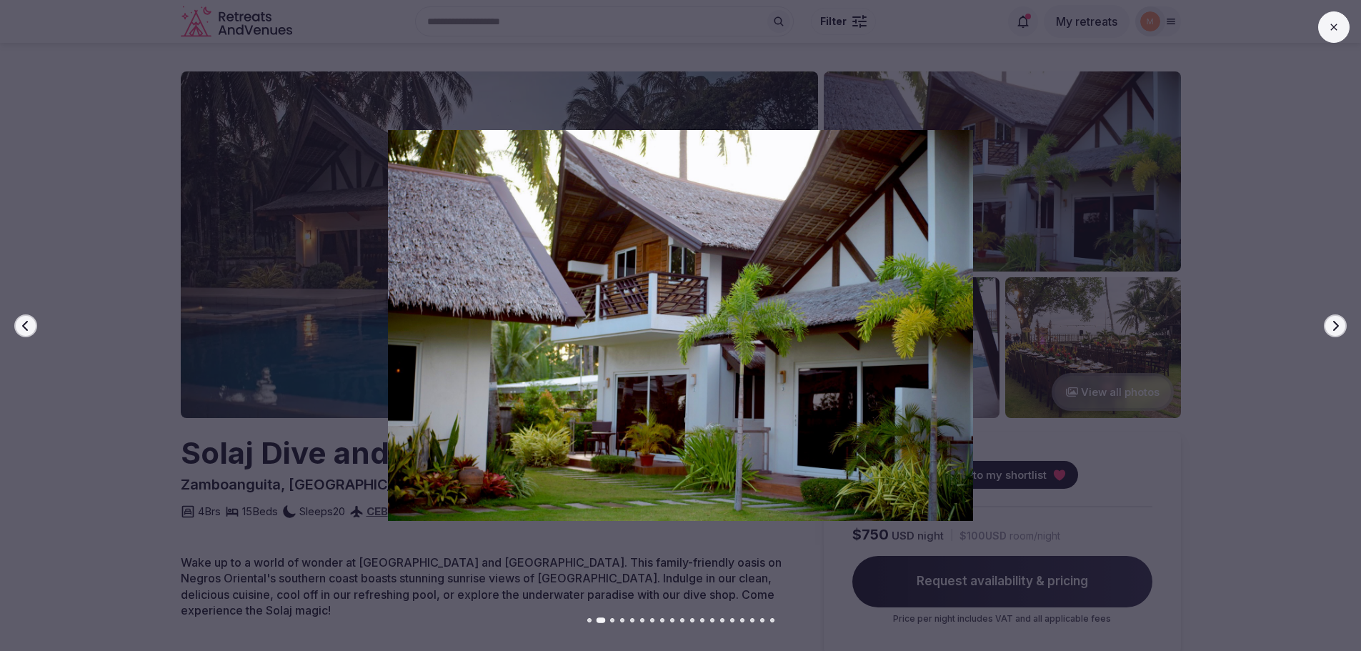
click at [1339, 318] on button "Next slide" at bounding box center [1335, 325] width 23 height 23
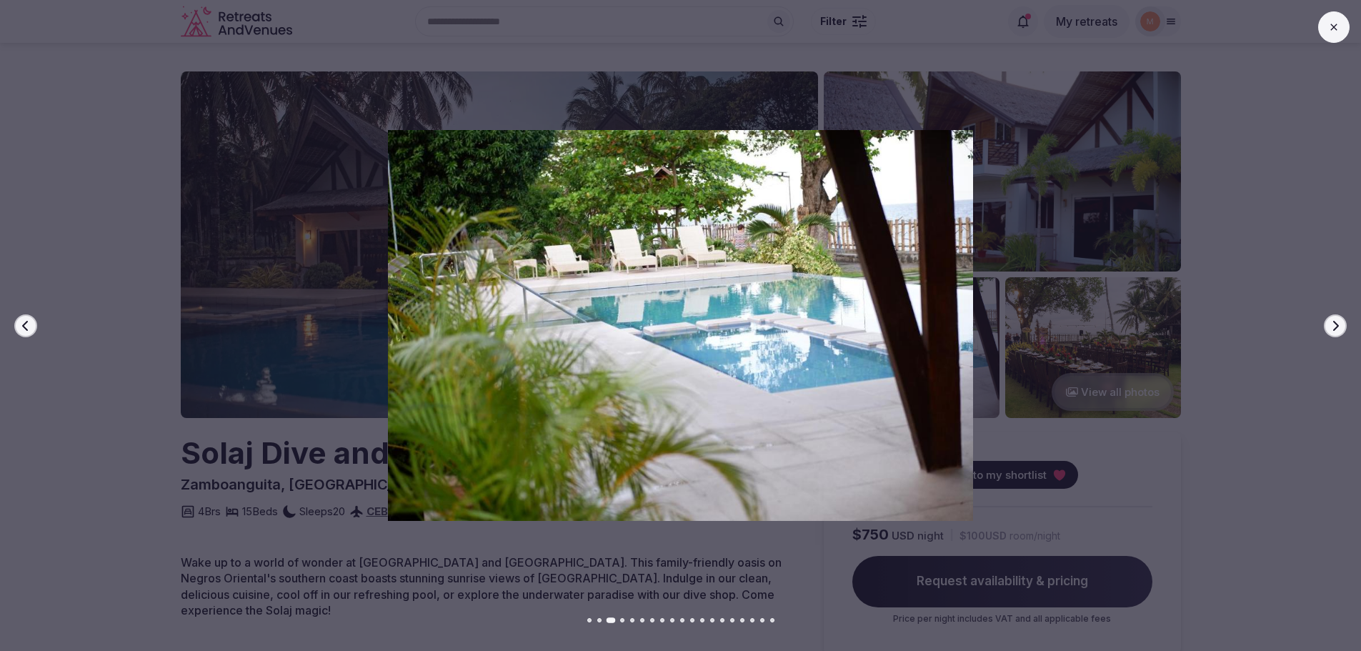
click at [1339, 318] on button "Next slide" at bounding box center [1335, 325] width 23 height 23
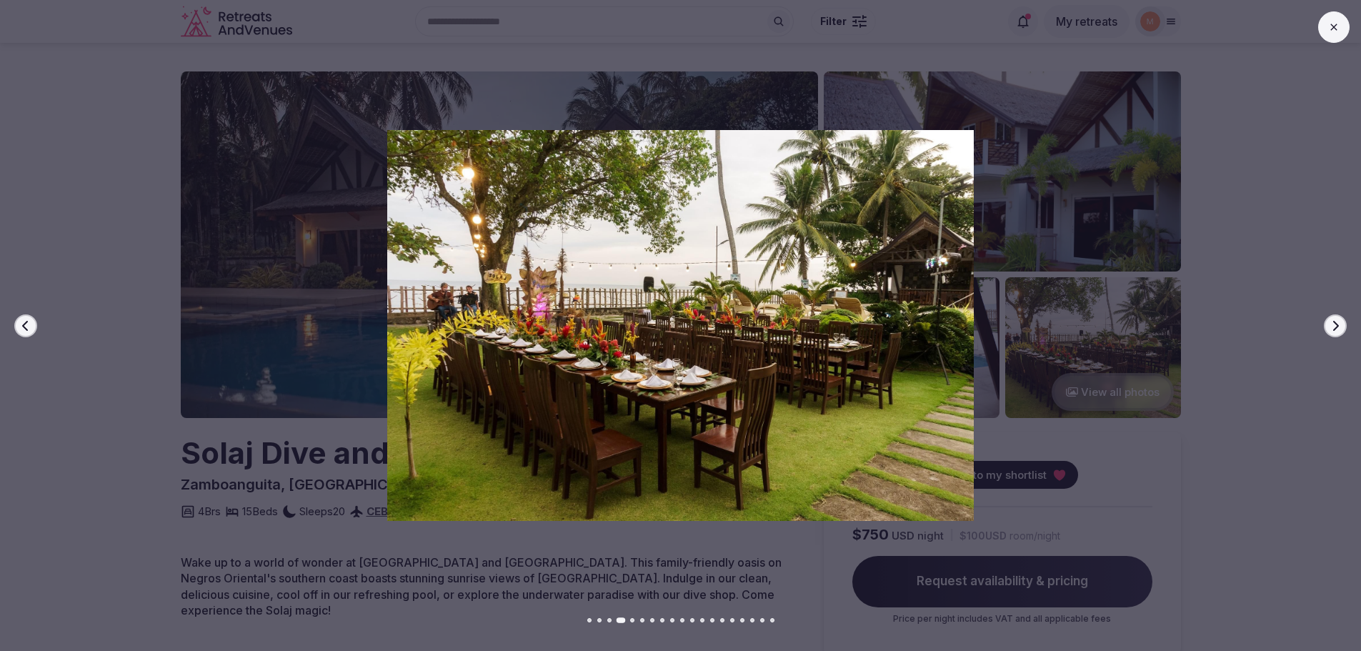
click at [1339, 318] on button "Next slide" at bounding box center [1335, 325] width 23 height 23
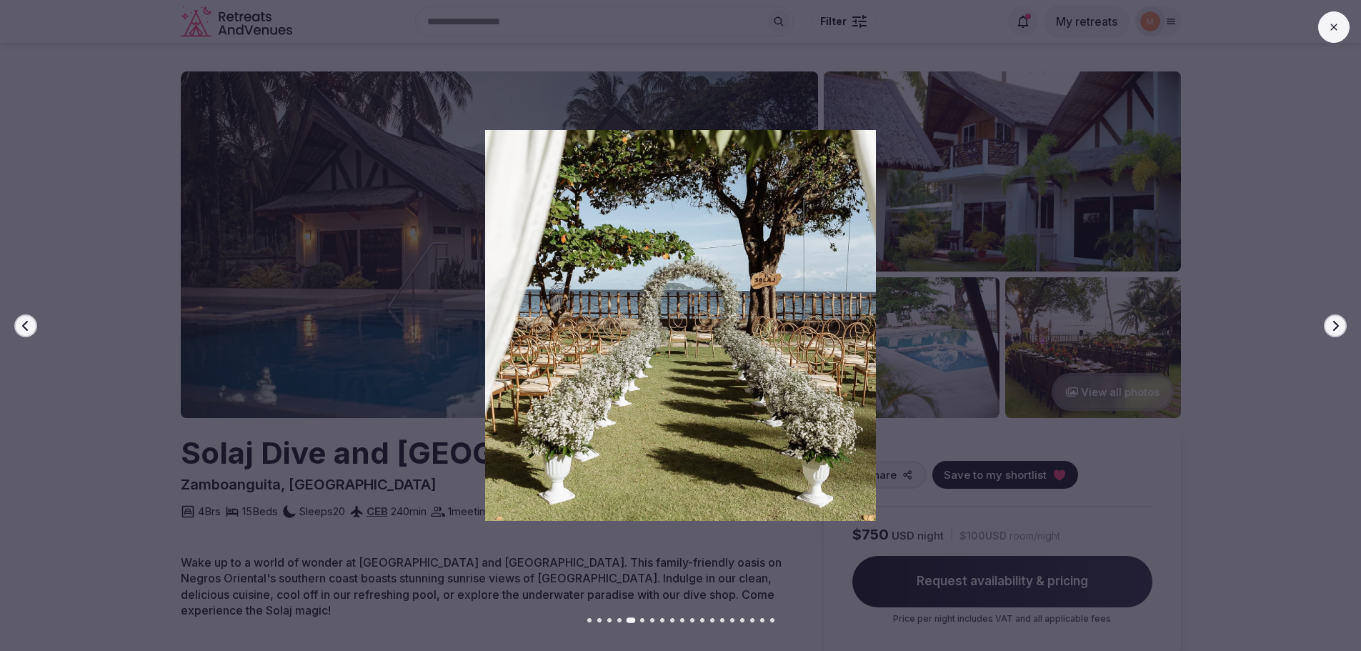
click at [1339, 318] on button "Next slide" at bounding box center [1335, 325] width 23 height 23
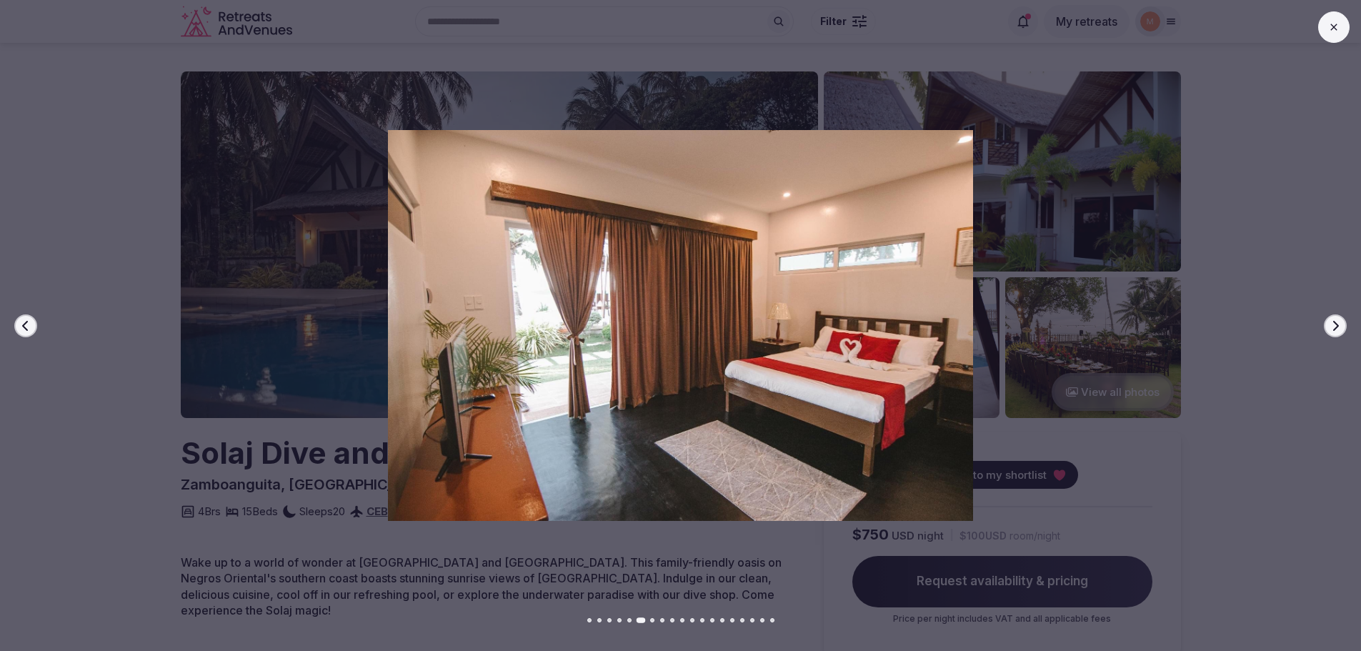
click at [1339, 318] on button "Next slide" at bounding box center [1335, 325] width 23 height 23
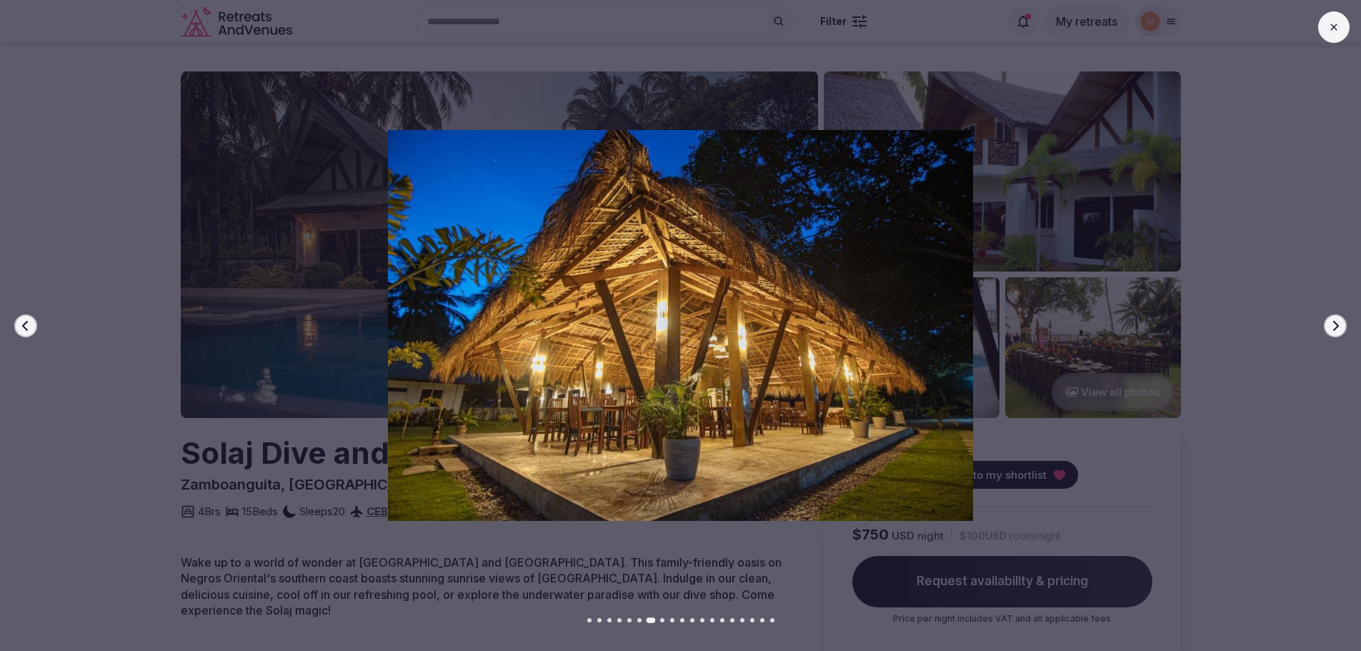
click at [1339, 318] on button "Next slide" at bounding box center [1335, 325] width 23 height 23
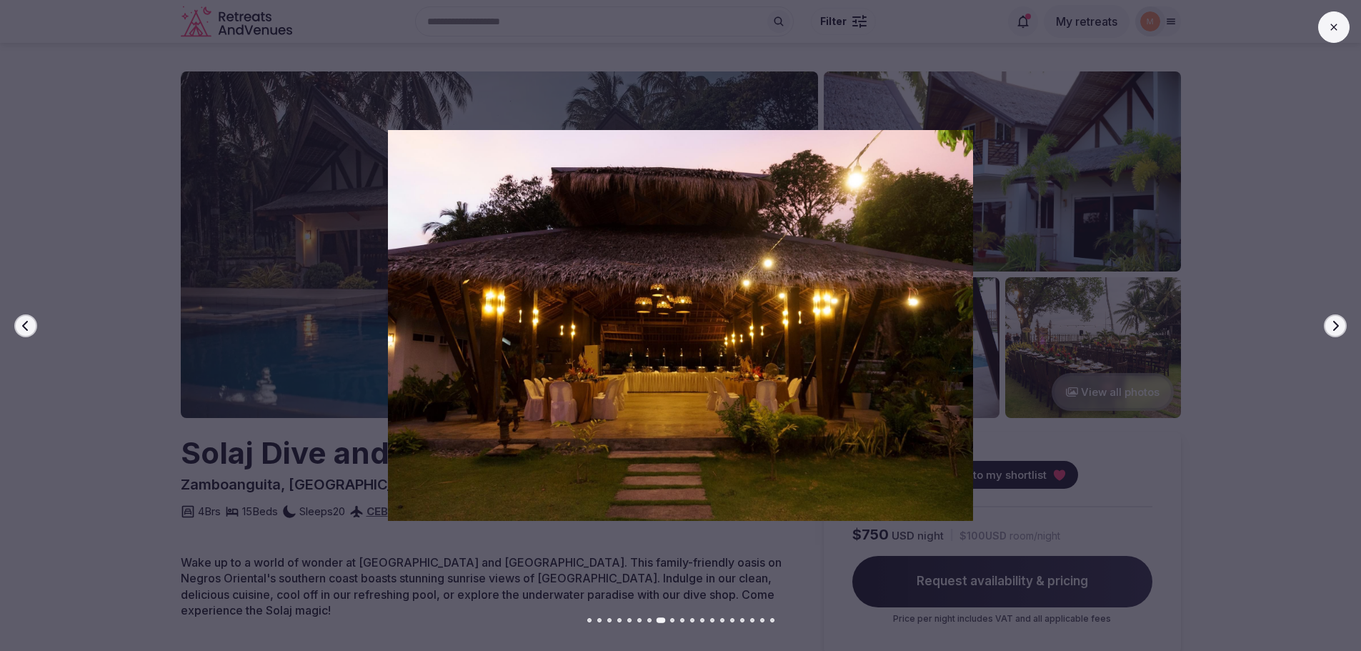
click at [1339, 318] on button "Next slide" at bounding box center [1335, 325] width 23 height 23
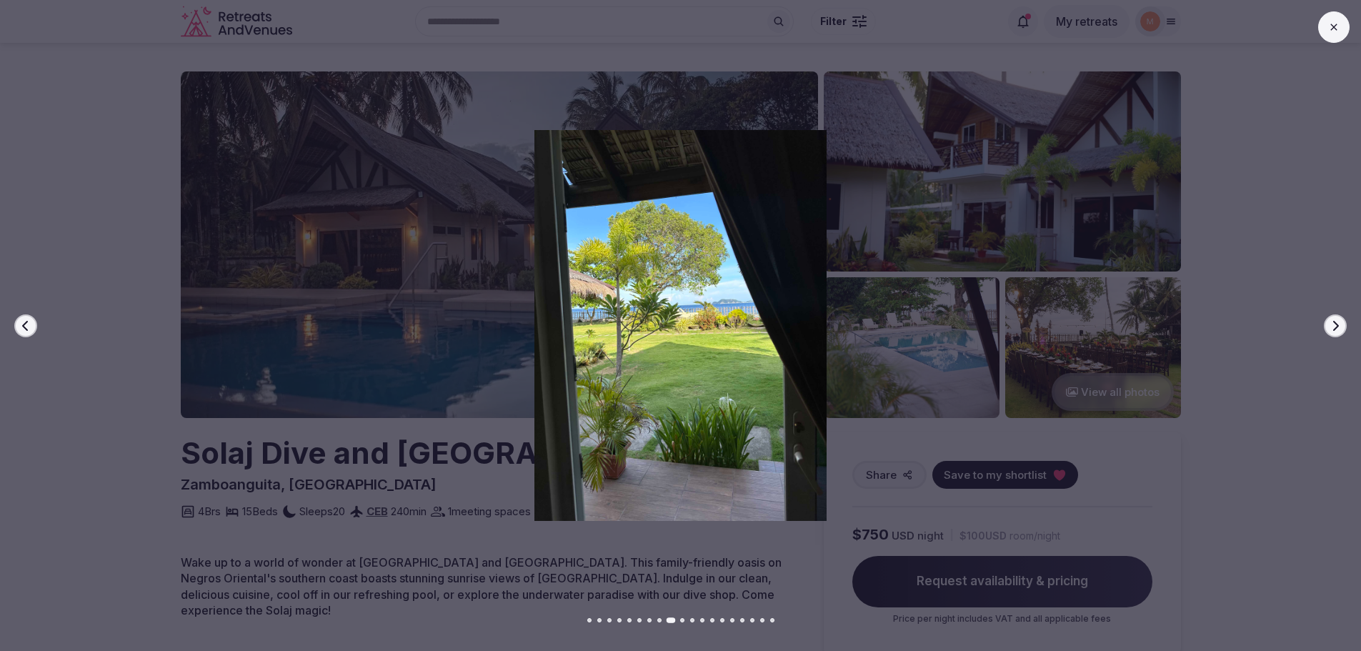
click at [1339, 318] on button "Next slide" at bounding box center [1335, 325] width 23 height 23
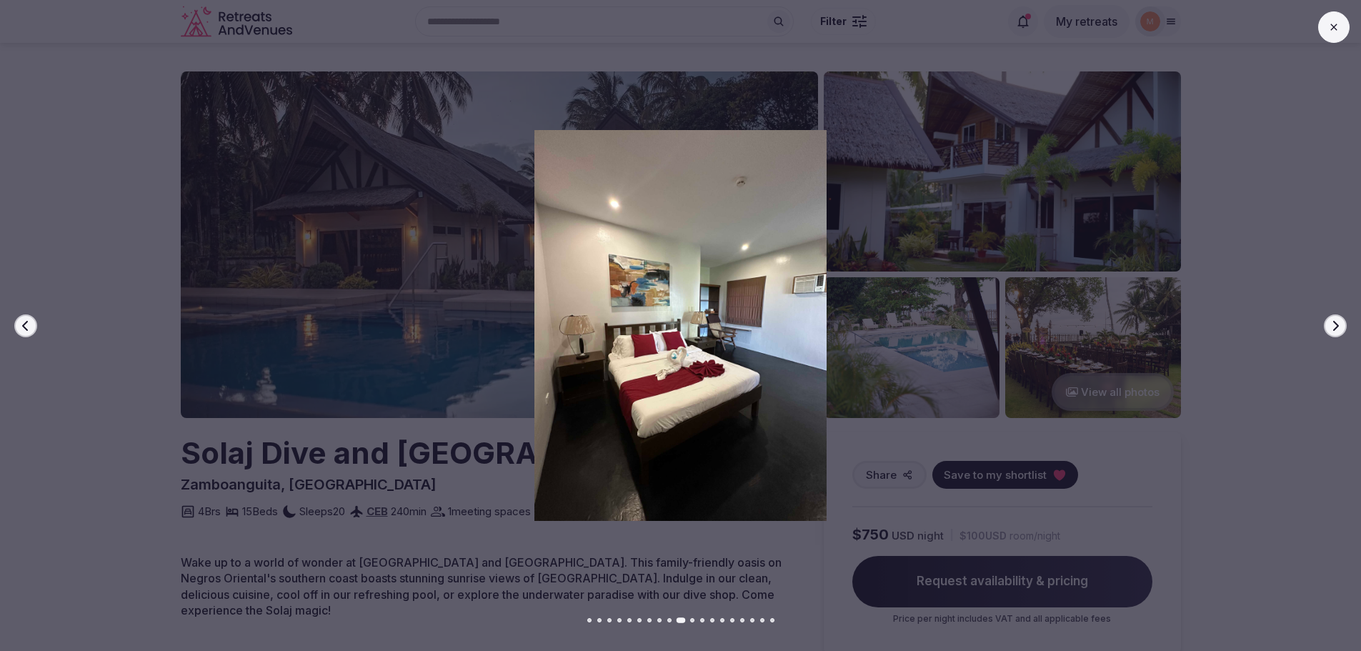
click at [1339, 318] on button "Next slide" at bounding box center [1335, 325] width 23 height 23
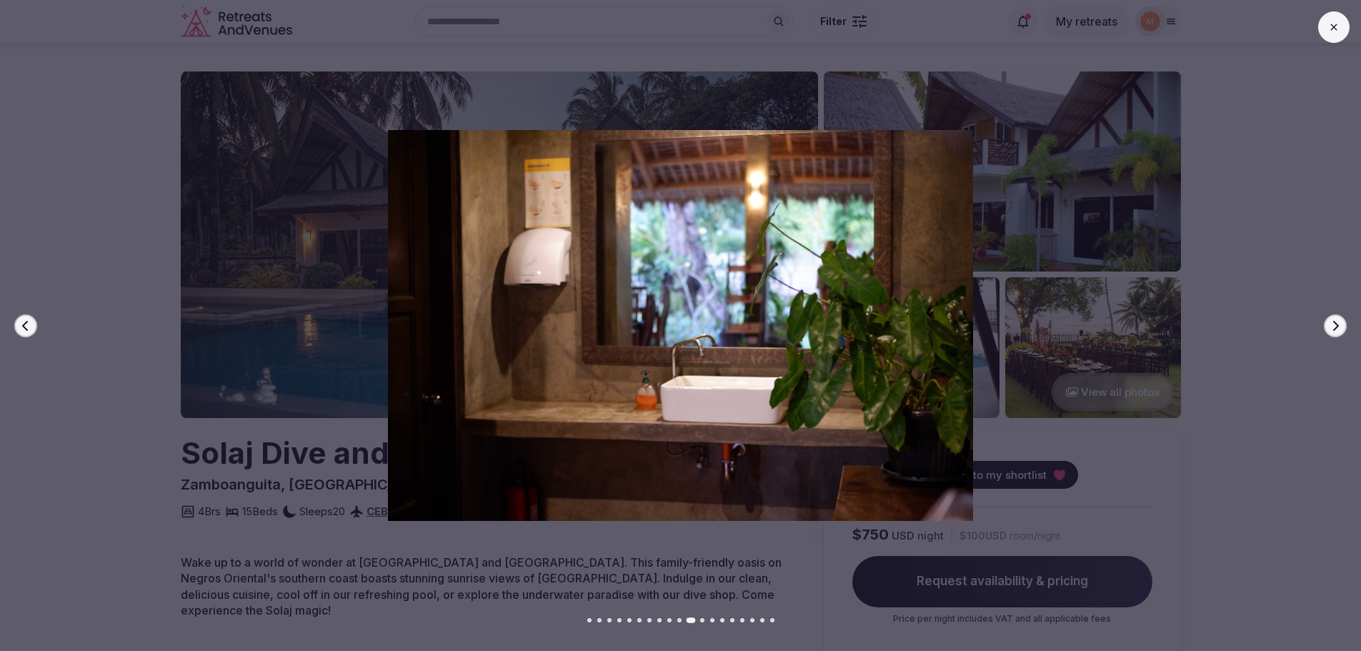
click at [1339, 318] on button "Next slide" at bounding box center [1335, 325] width 23 height 23
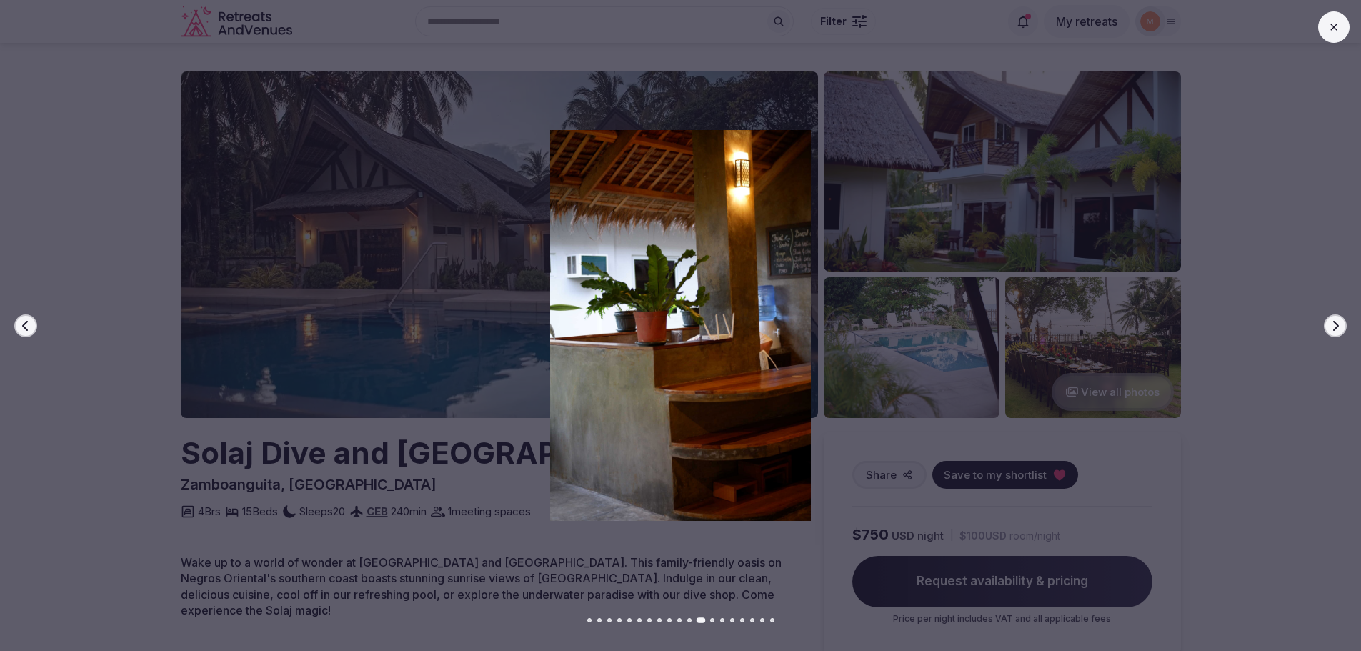
click at [1339, 318] on button "Next slide" at bounding box center [1335, 325] width 23 height 23
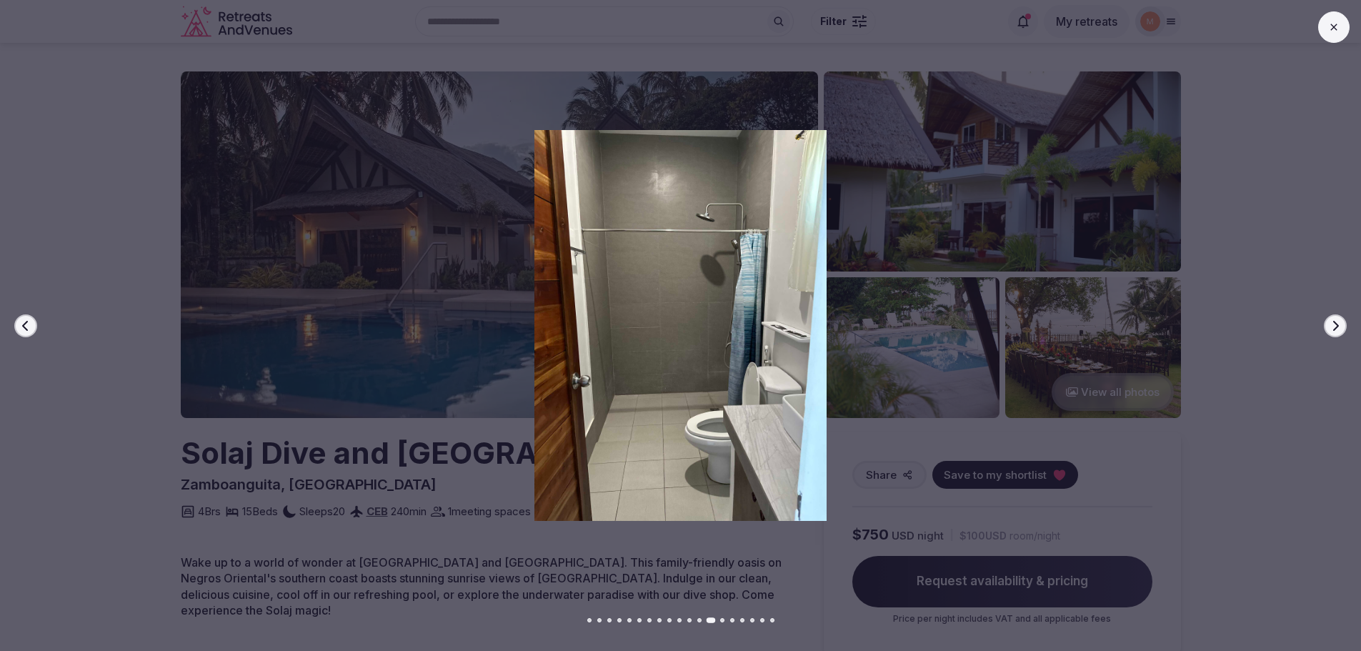
click at [1339, 318] on button "Next slide" at bounding box center [1335, 325] width 23 height 23
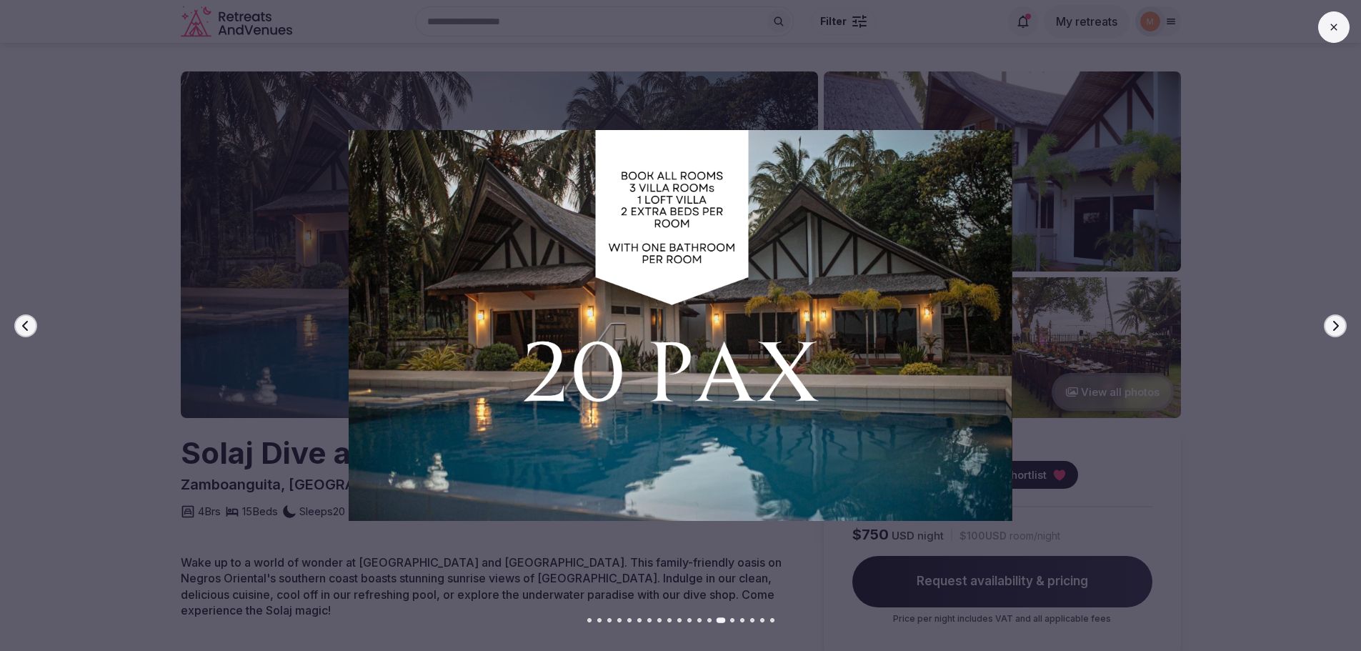
click at [1339, 318] on button "Next slide" at bounding box center [1335, 325] width 23 height 23
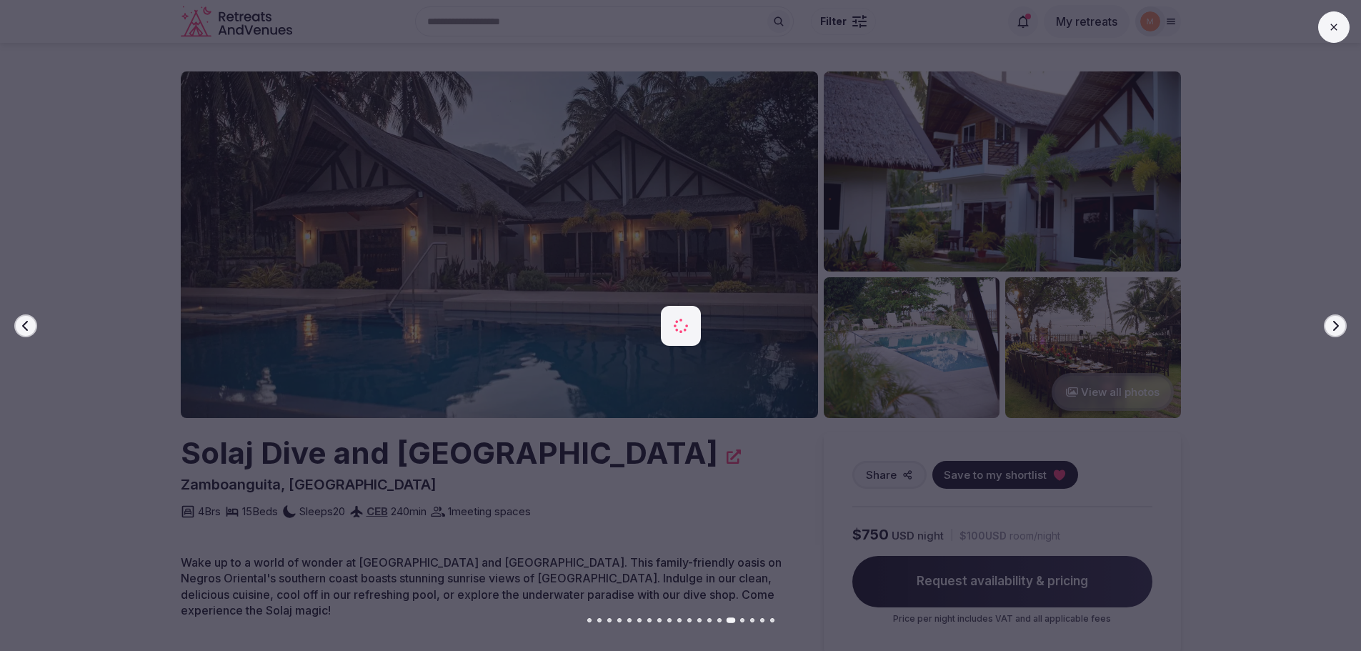
click at [1339, 318] on button "Next slide" at bounding box center [1335, 325] width 23 height 23
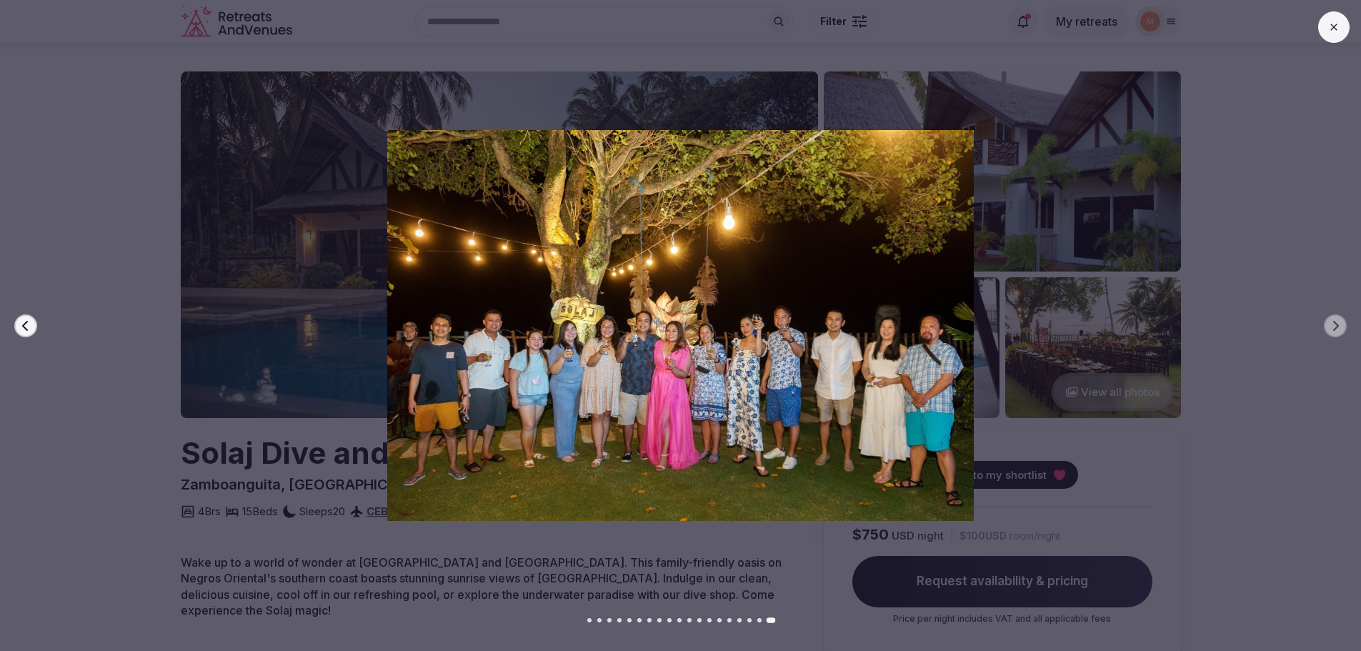
click at [1331, 26] on icon at bounding box center [1334, 26] width 11 height 11
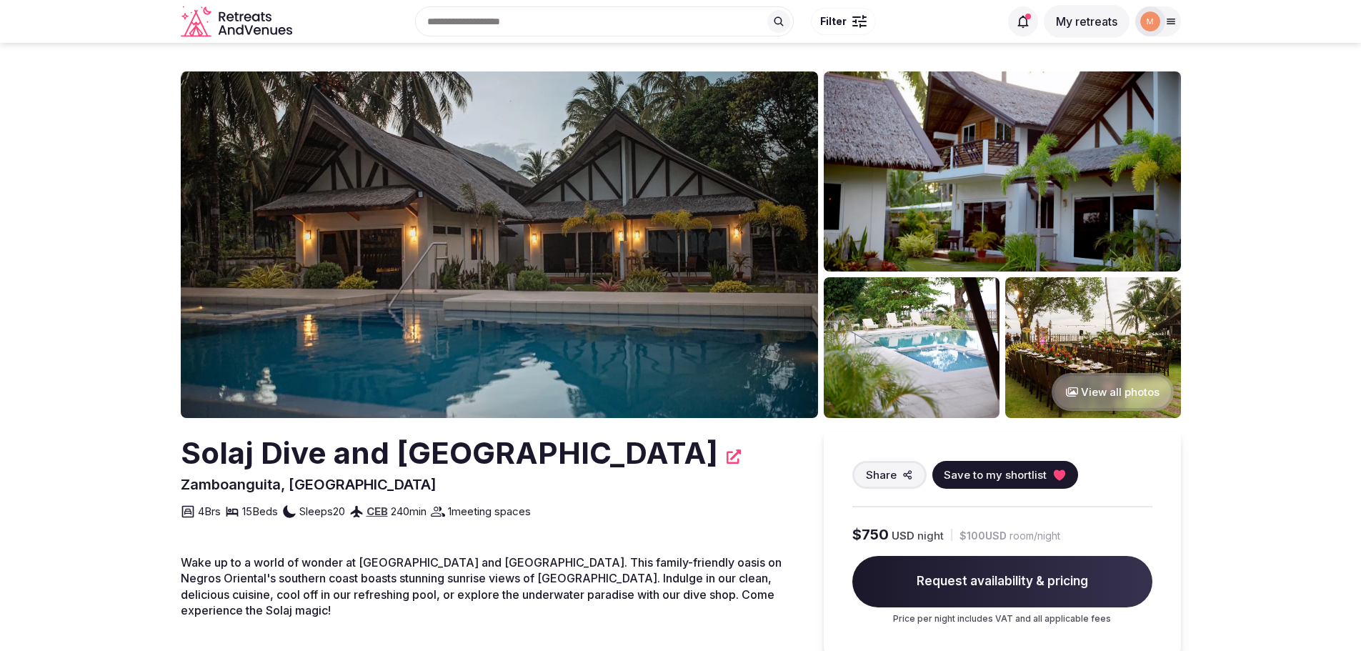
click at [735, 336] on img at bounding box center [499, 244] width 637 height 347
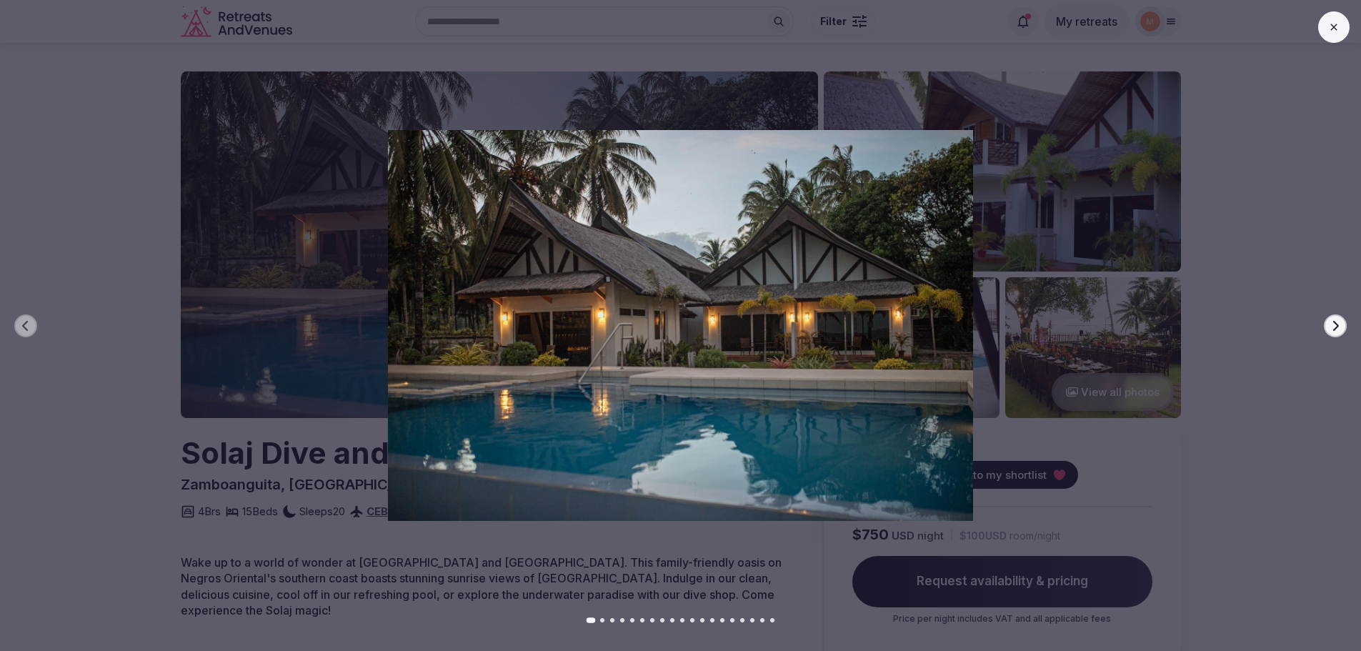
click at [1326, 320] on button "Next slide" at bounding box center [1335, 325] width 23 height 23
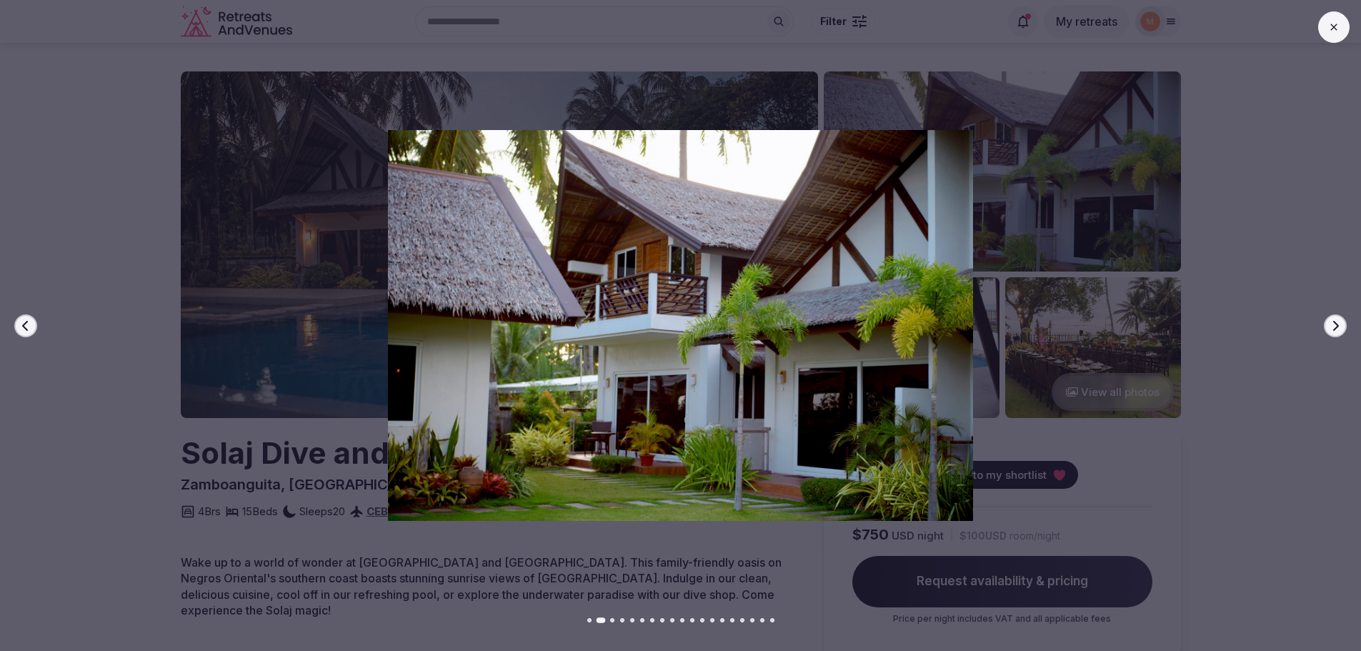
click at [1326, 320] on button "Next slide" at bounding box center [1335, 325] width 23 height 23
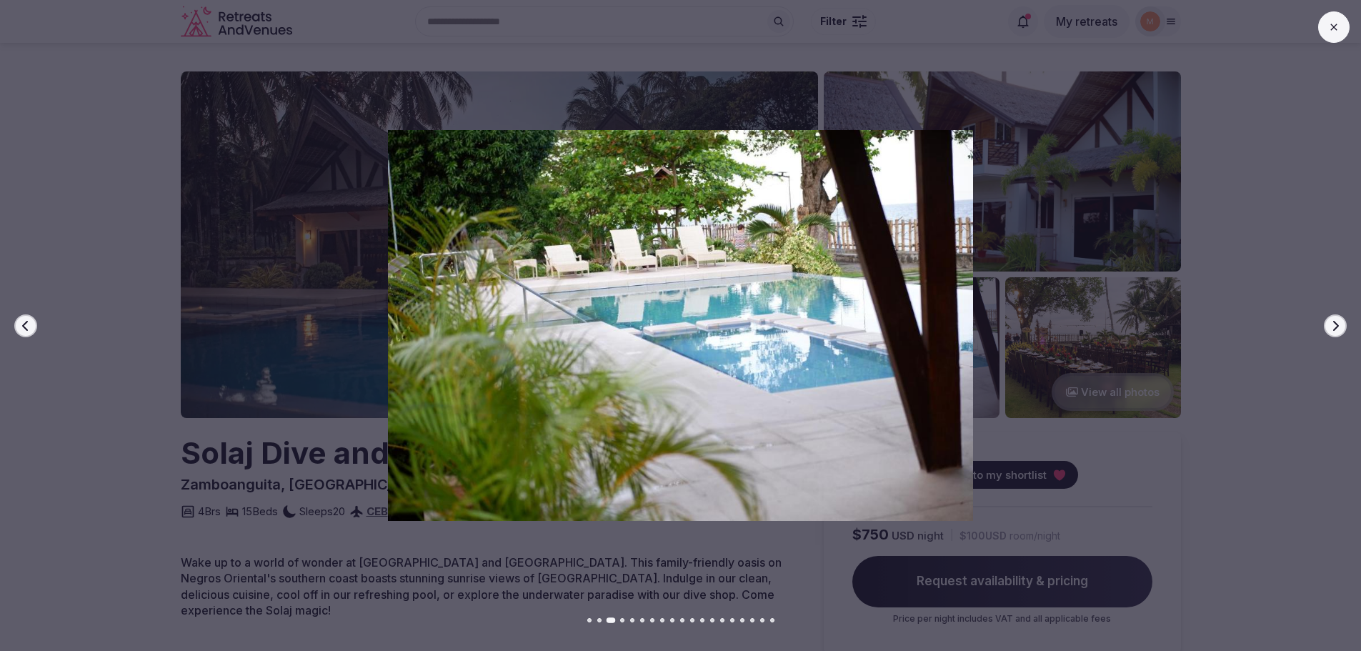
click at [1326, 320] on button "Next slide" at bounding box center [1335, 325] width 23 height 23
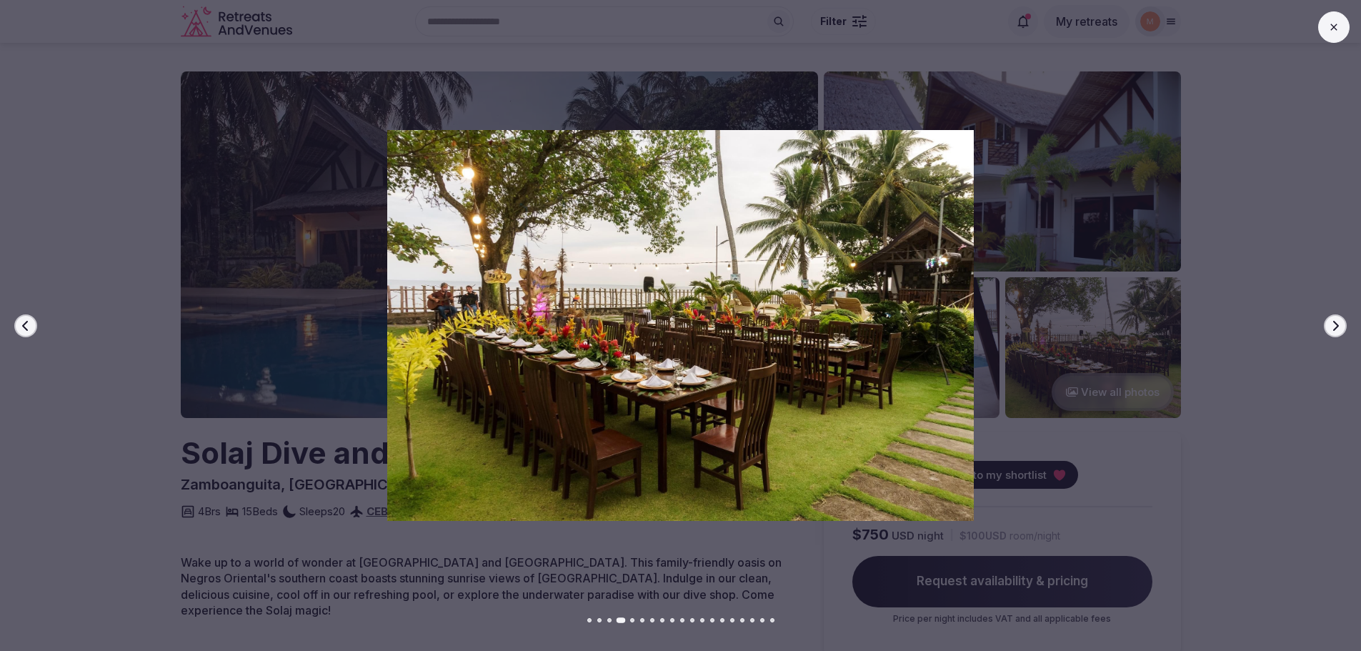
click at [1326, 320] on button "Next slide" at bounding box center [1335, 325] width 23 height 23
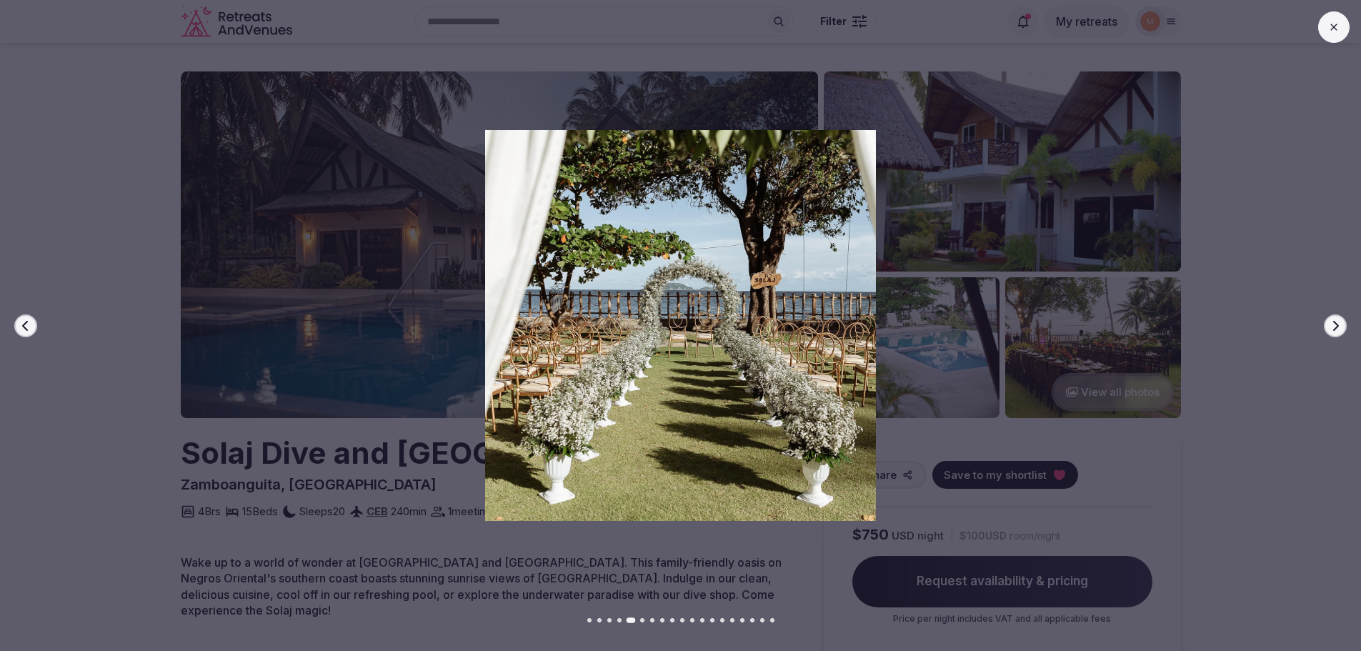
click at [1326, 320] on button "Next slide" at bounding box center [1335, 325] width 23 height 23
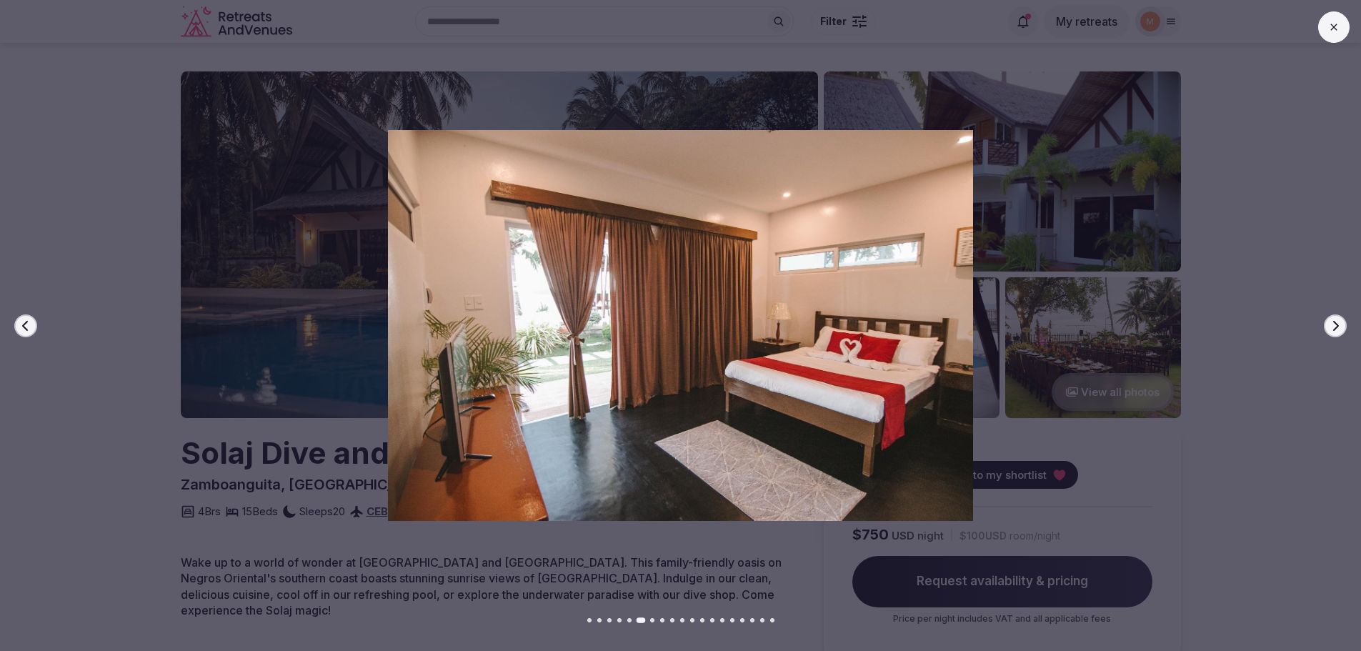
click at [1326, 320] on button "Next slide" at bounding box center [1335, 325] width 23 height 23
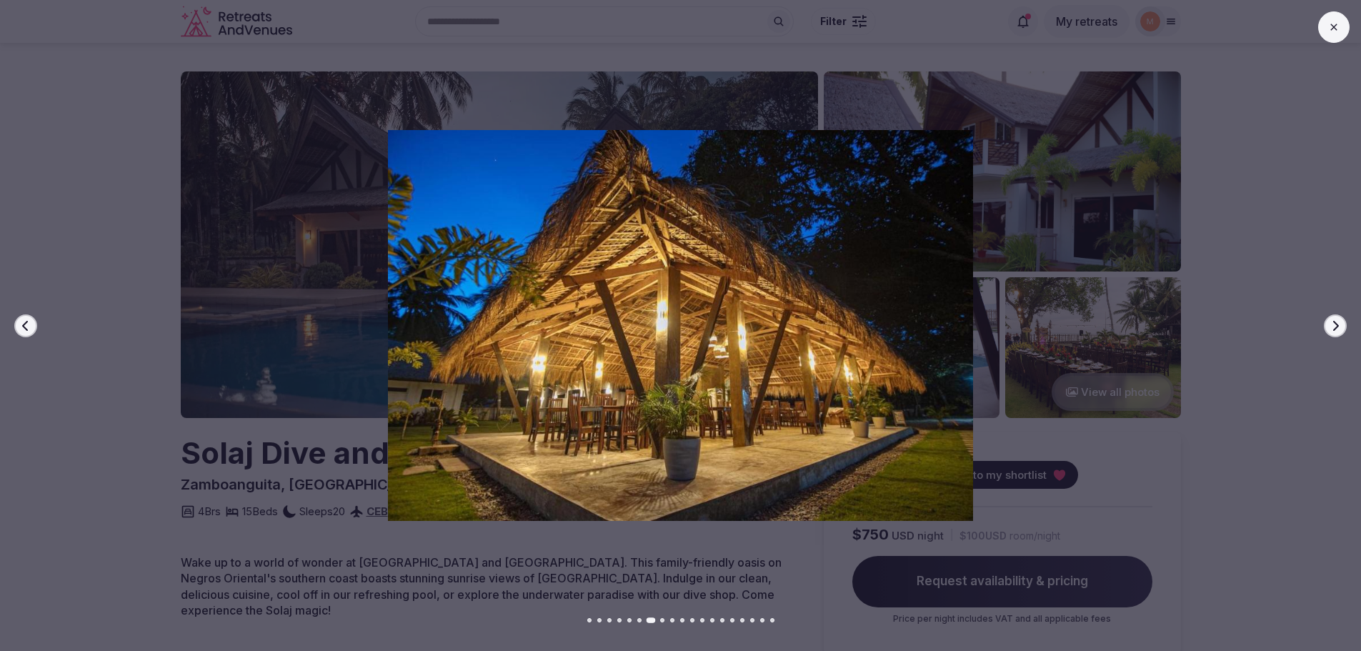
click at [1326, 320] on button "Next slide" at bounding box center [1335, 325] width 23 height 23
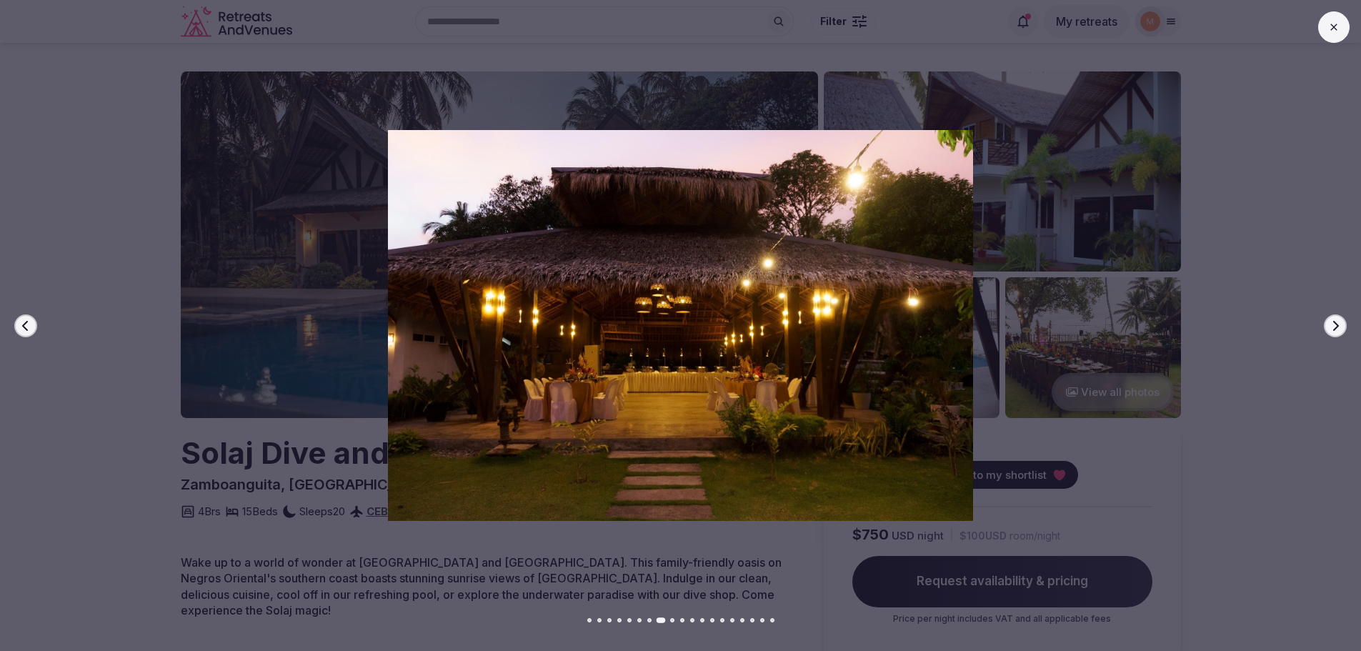
click at [1326, 320] on button "Next slide" at bounding box center [1335, 325] width 23 height 23
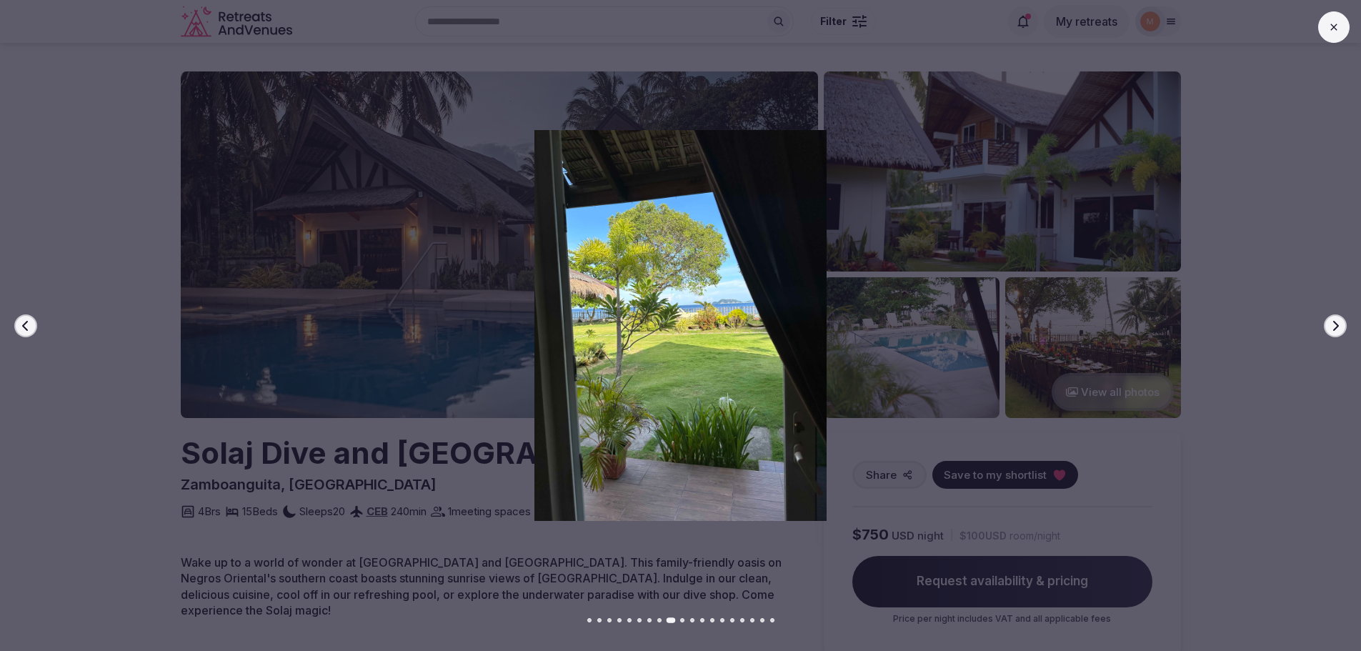
click at [1326, 320] on button "Next slide" at bounding box center [1335, 325] width 23 height 23
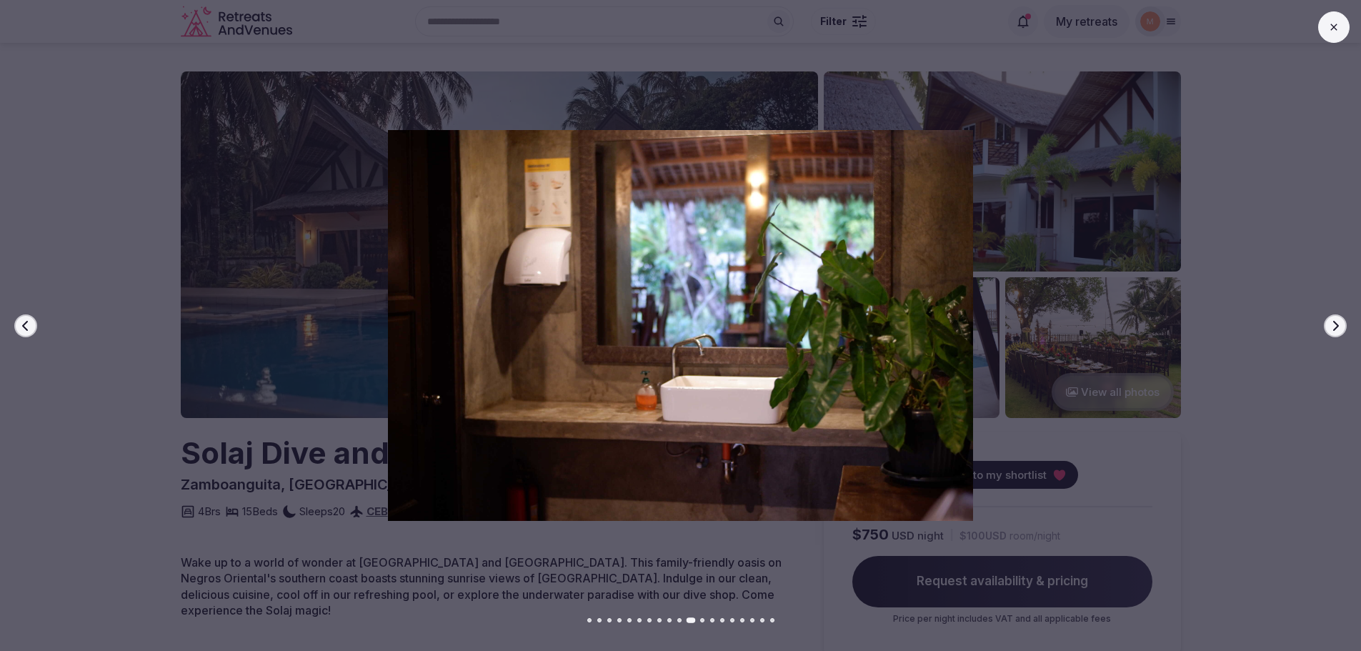
click at [1326, 320] on button "Next slide" at bounding box center [1335, 325] width 23 height 23
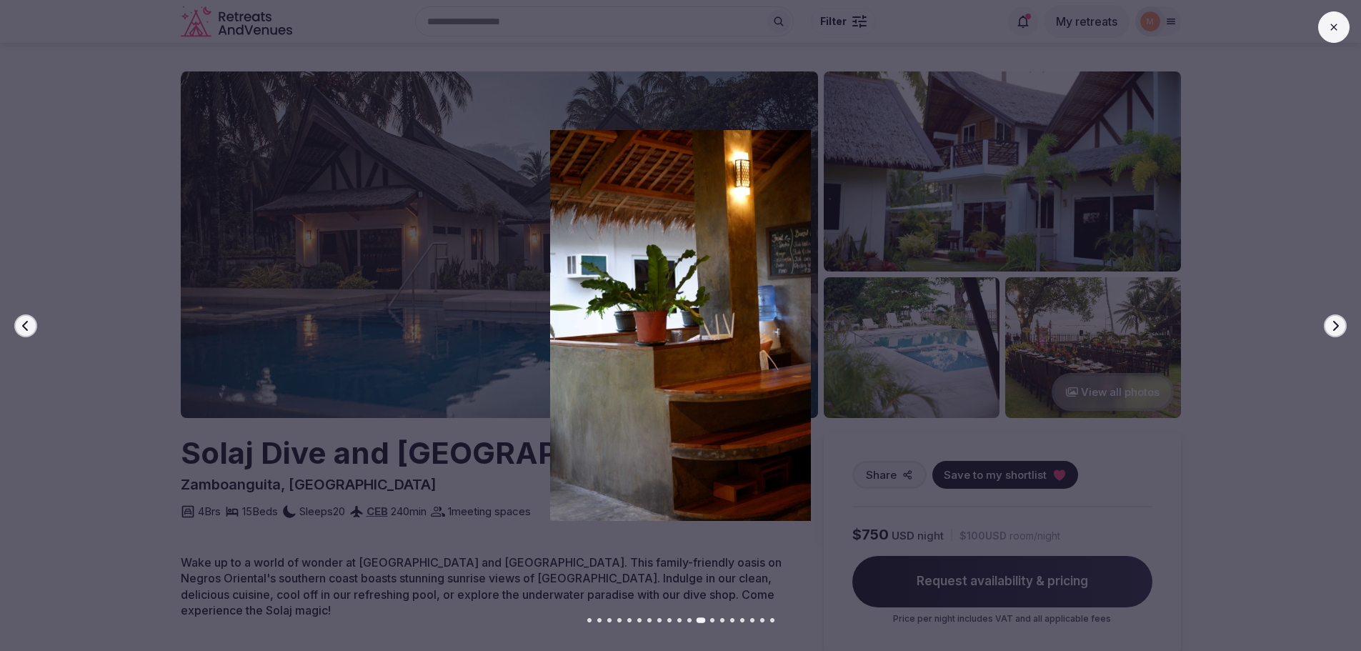
click at [1326, 320] on button "Next slide" at bounding box center [1335, 325] width 23 height 23
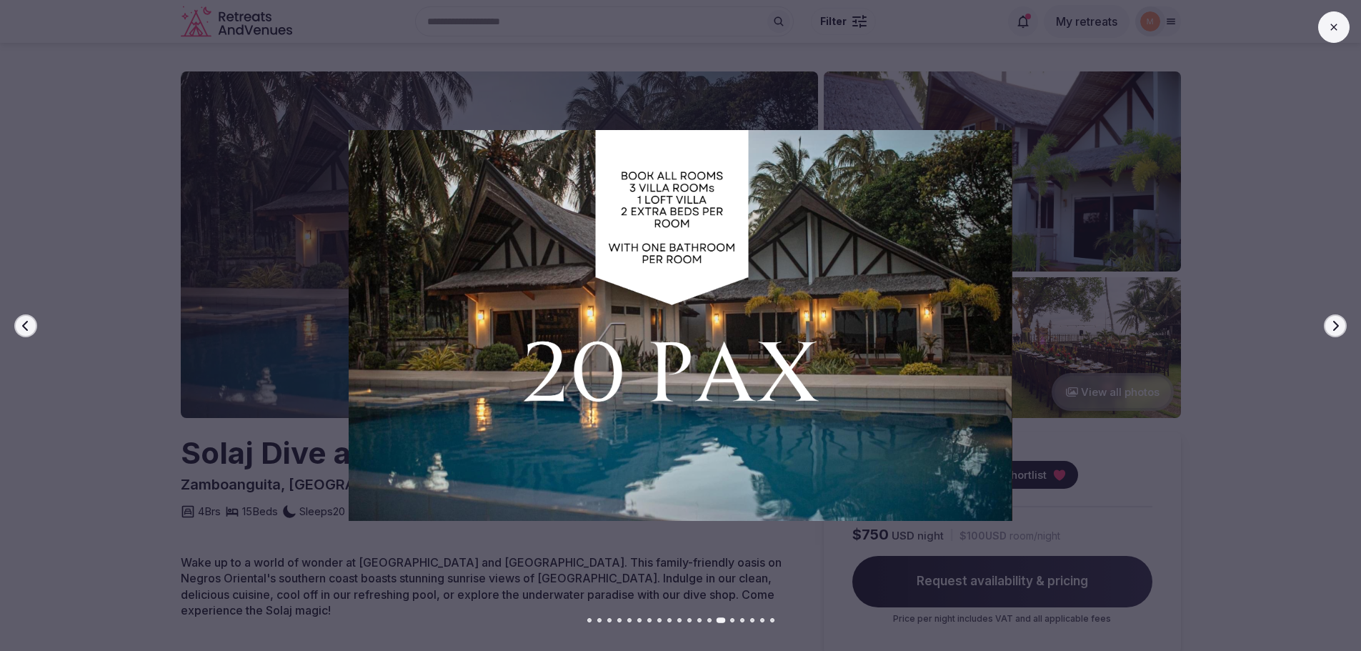
click at [1326, 320] on button "Next slide" at bounding box center [1335, 325] width 23 height 23
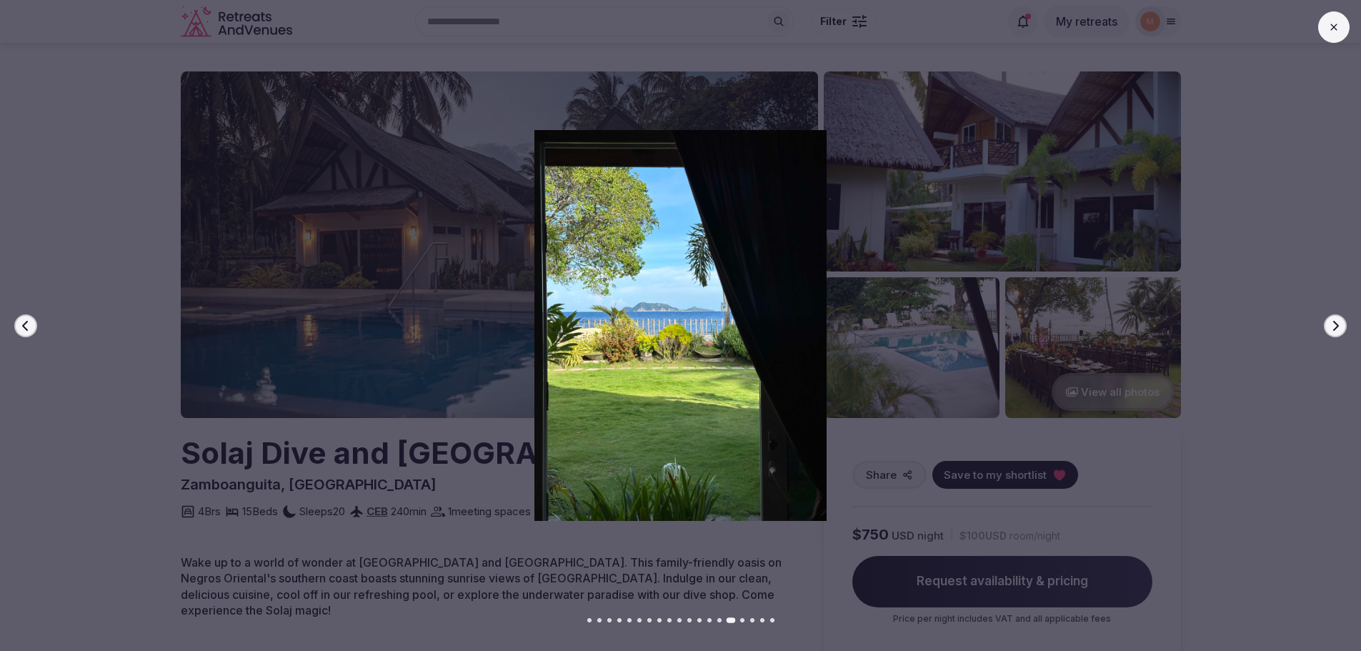
click at [24, 321] on icon "button" at bounding box center [25, 325] width 11 height 11
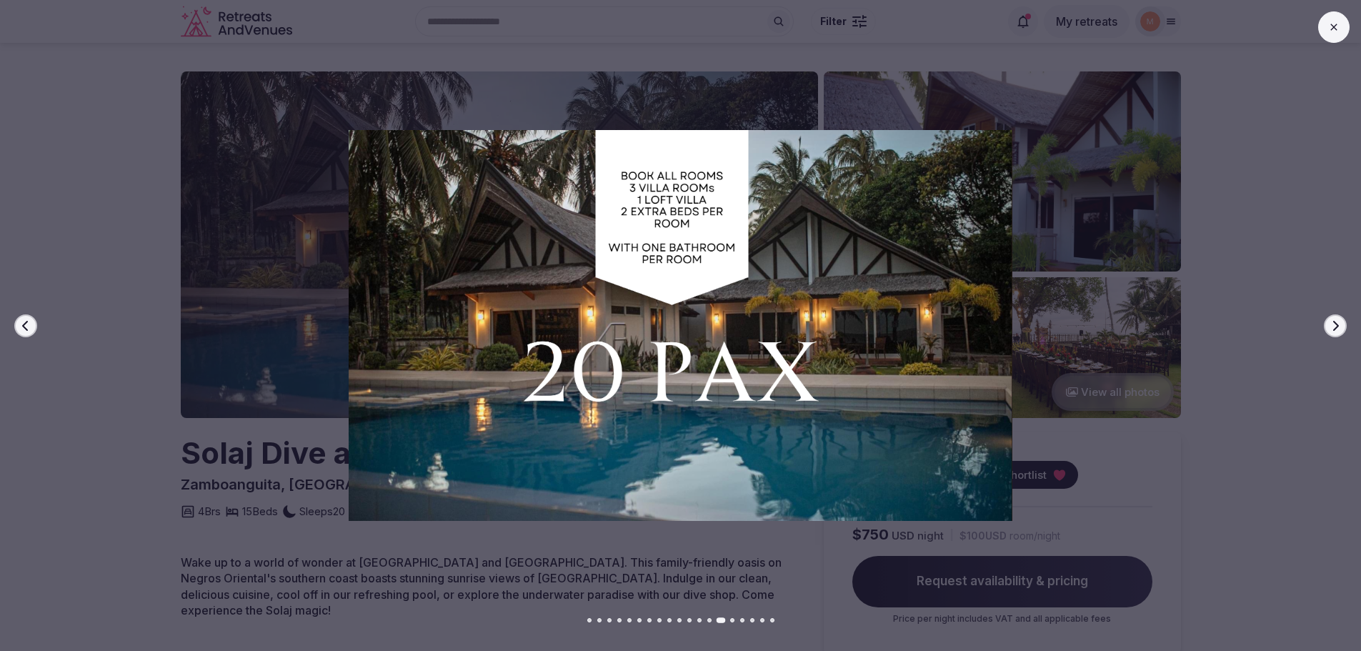
click at [1345, 329] on button "Next slide" at bounding box center [1335, 325] width 23 height 23
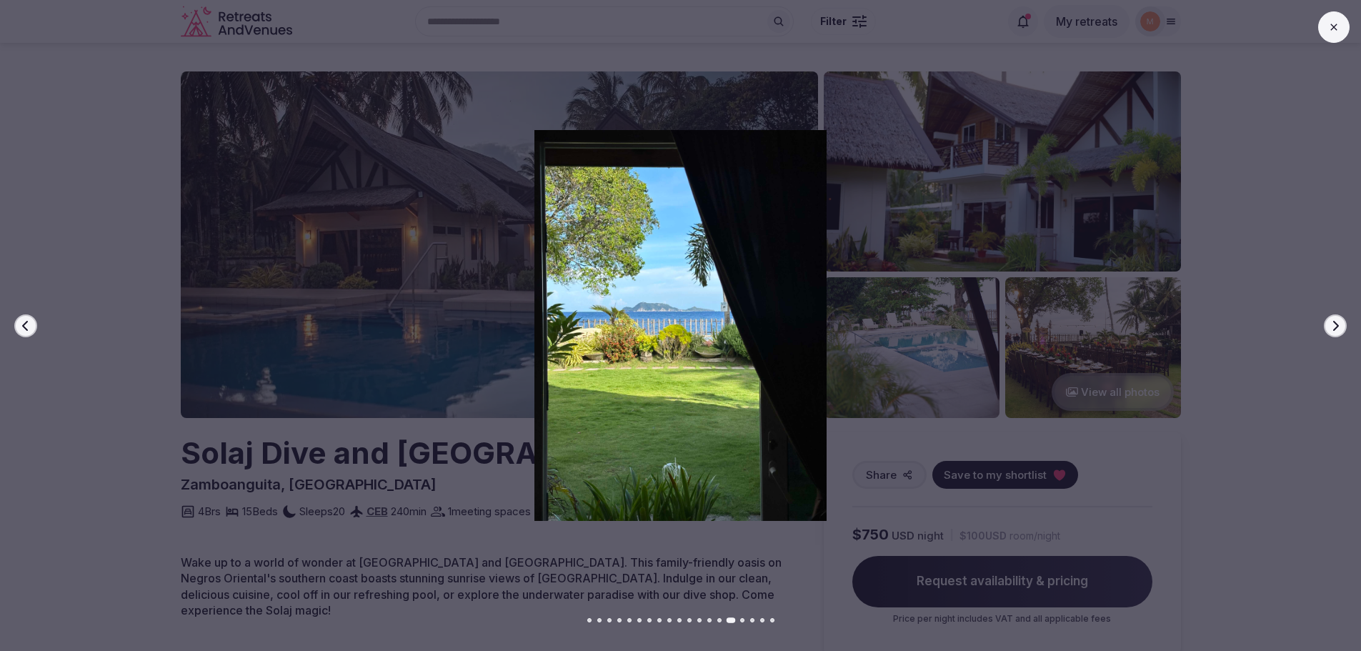
click at [1345, 329] on button "Next slide" at bounding box center [1335, 325] width 23 height 23
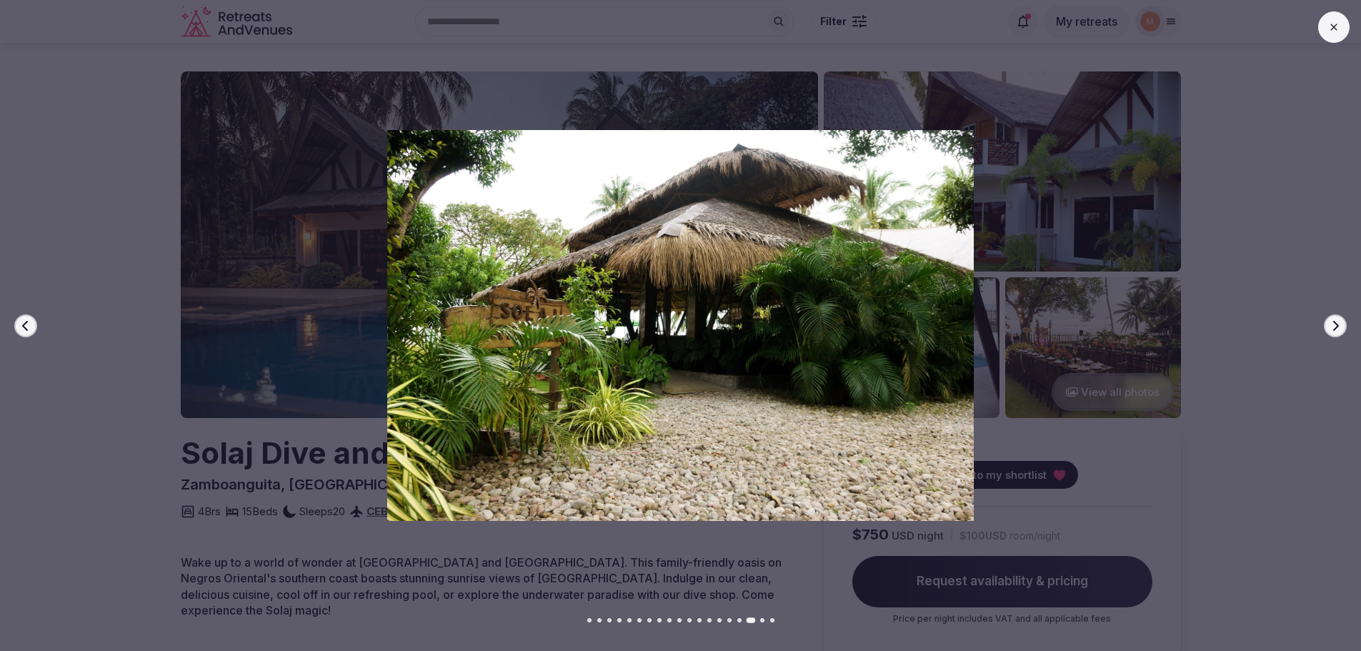
click at [1345, 329] on button "Next slide" at bounding box center [1335, 325] width 23 height 23
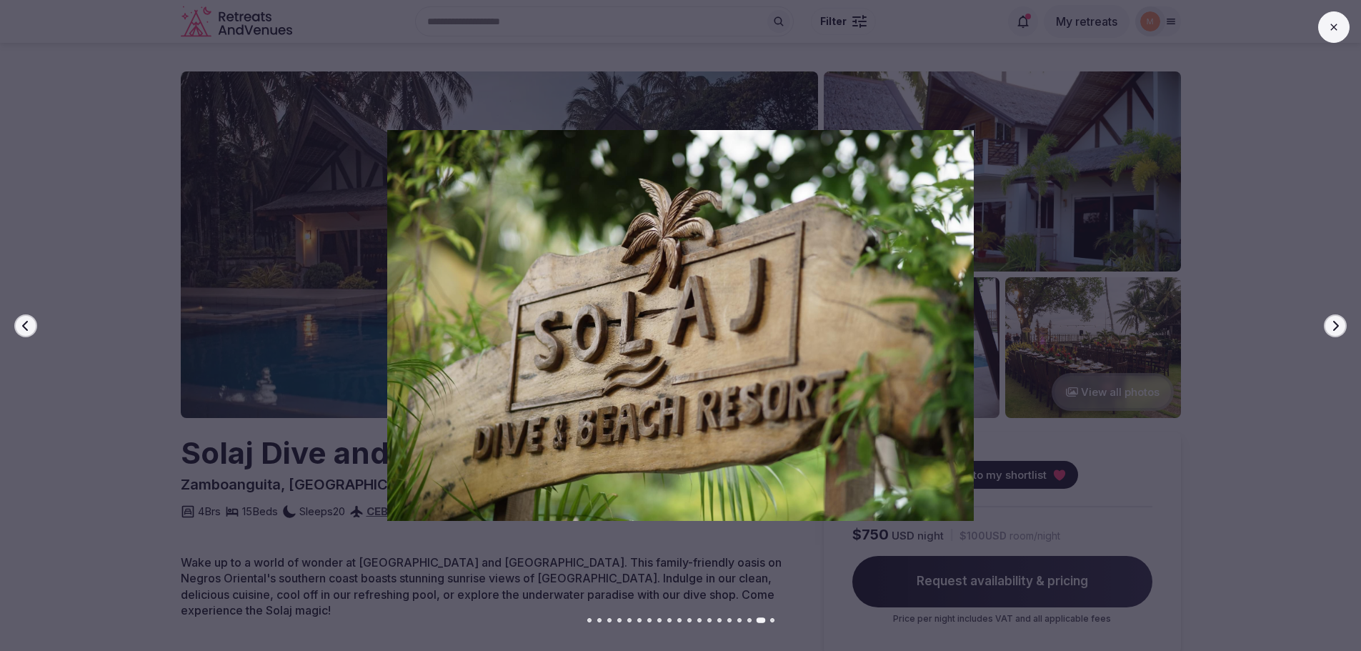
click at [1339, 39] on button at bounding box center [1334, 26] width 31 height 31
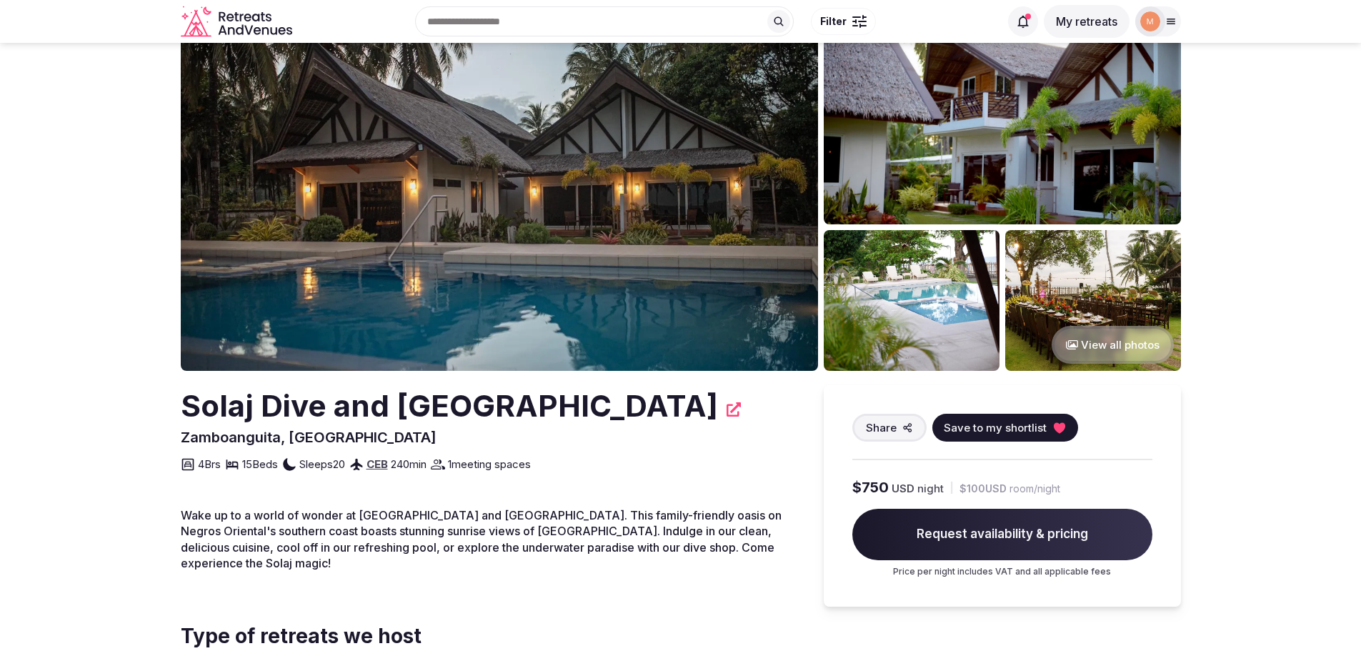
scroll to position [71, 0]
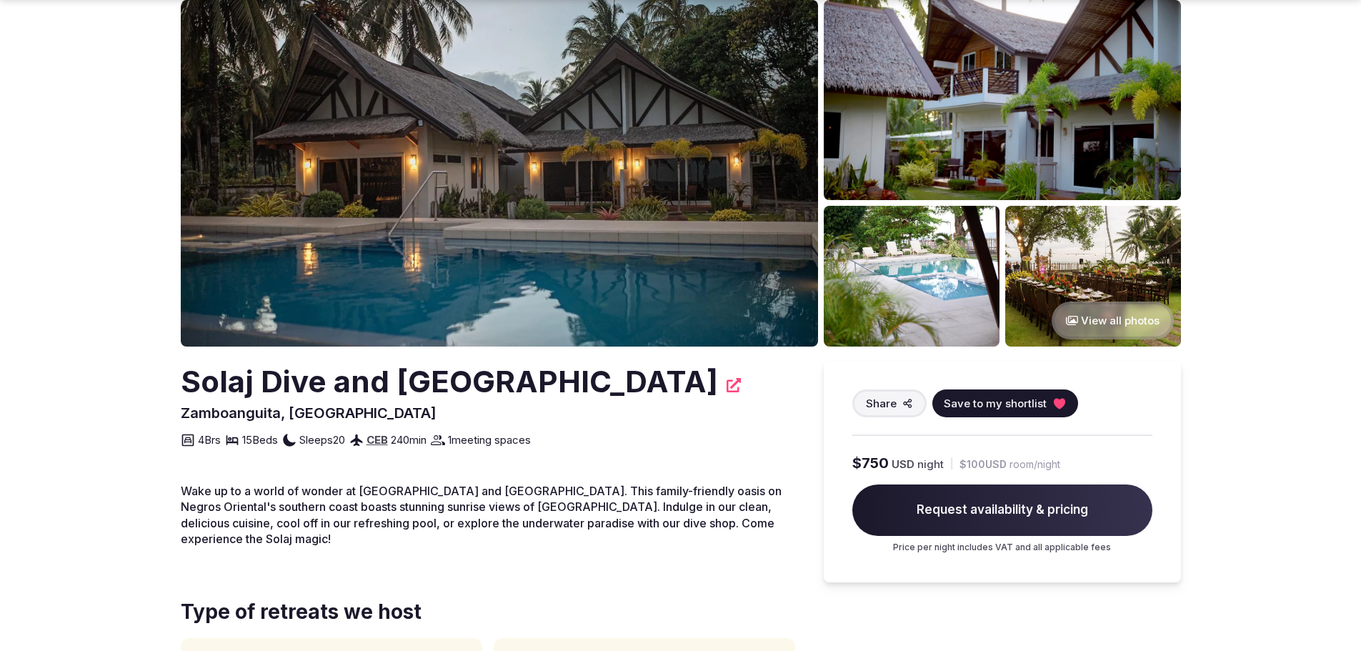
click at [991, 510] on span "Request availability & pricing" at bounding box center [1003, 510] width 300 height 51
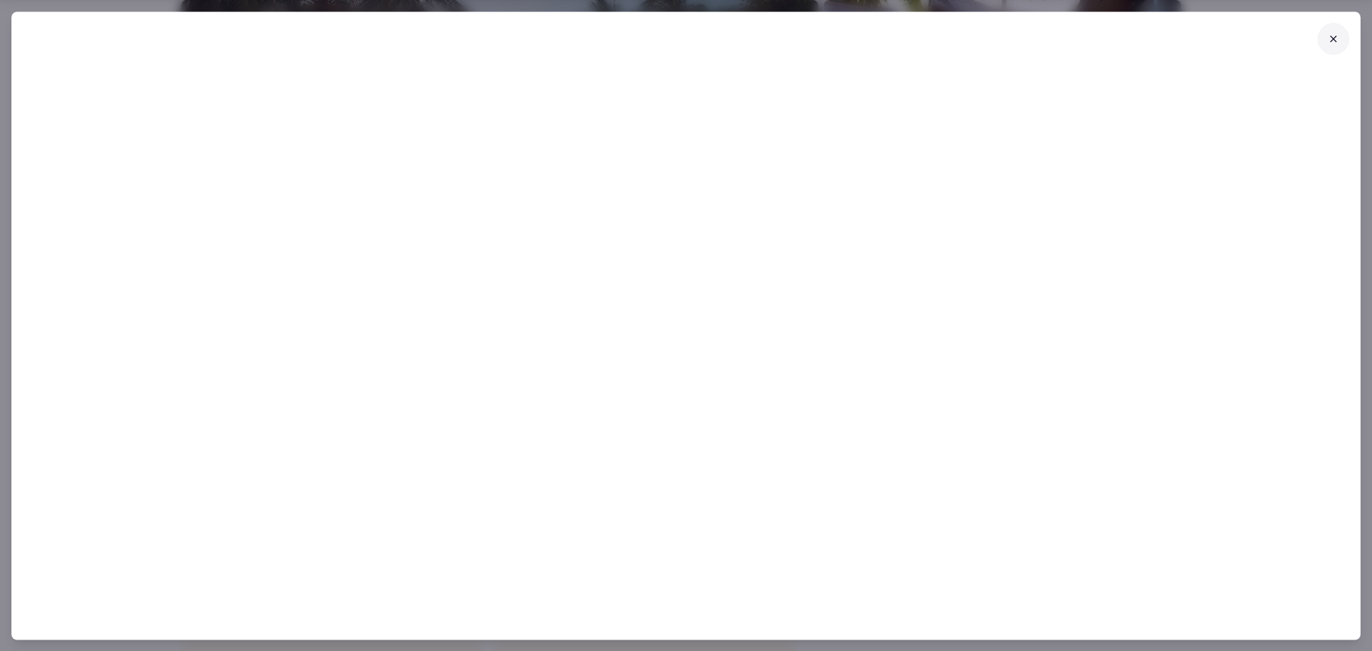
click at [1324, 39] on button at bounding box center [1333, 38] width 31 height 31
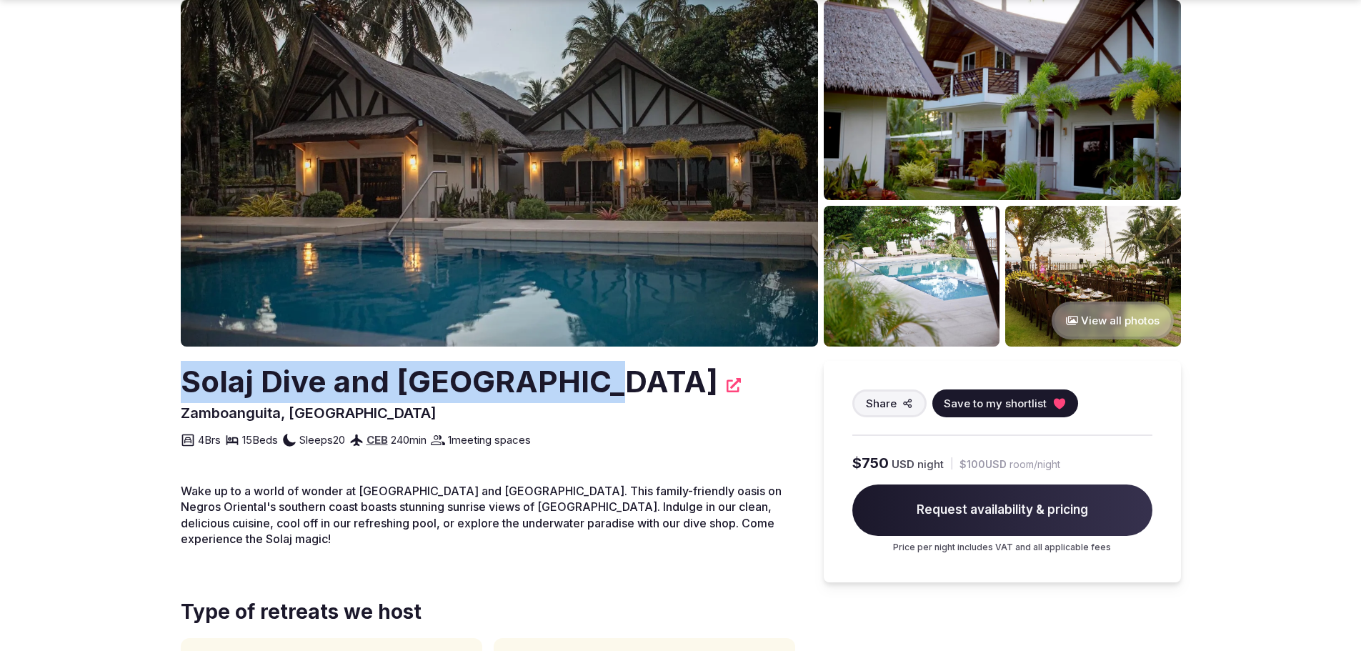
drag, startPoint x: 585, startPoint y: 379, endPoint x: 189, endPoint y: 371, distance: 396.0
click at [189, 371] on h2 "Solaj Dive and Beach Resort" at bounding box center [449, 382] width 537 height 42
copy h2 "Solaj Dive and Beach Resort"
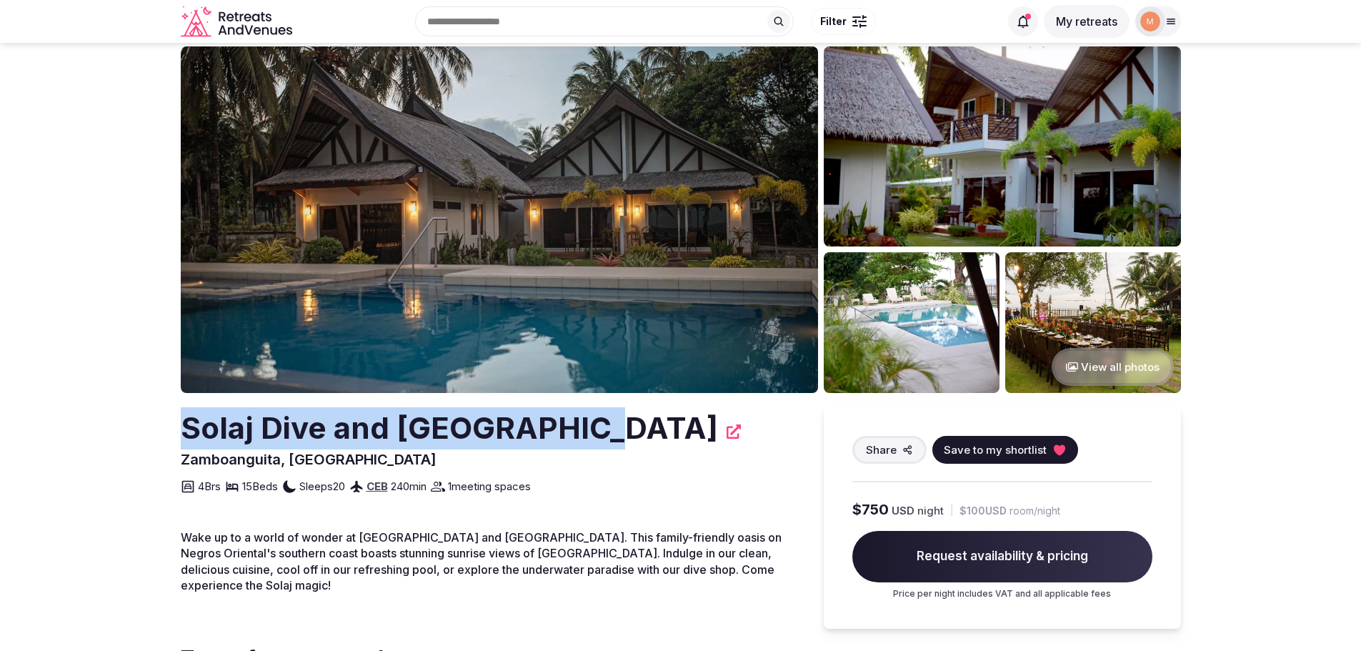
scroll to position [0, 0]
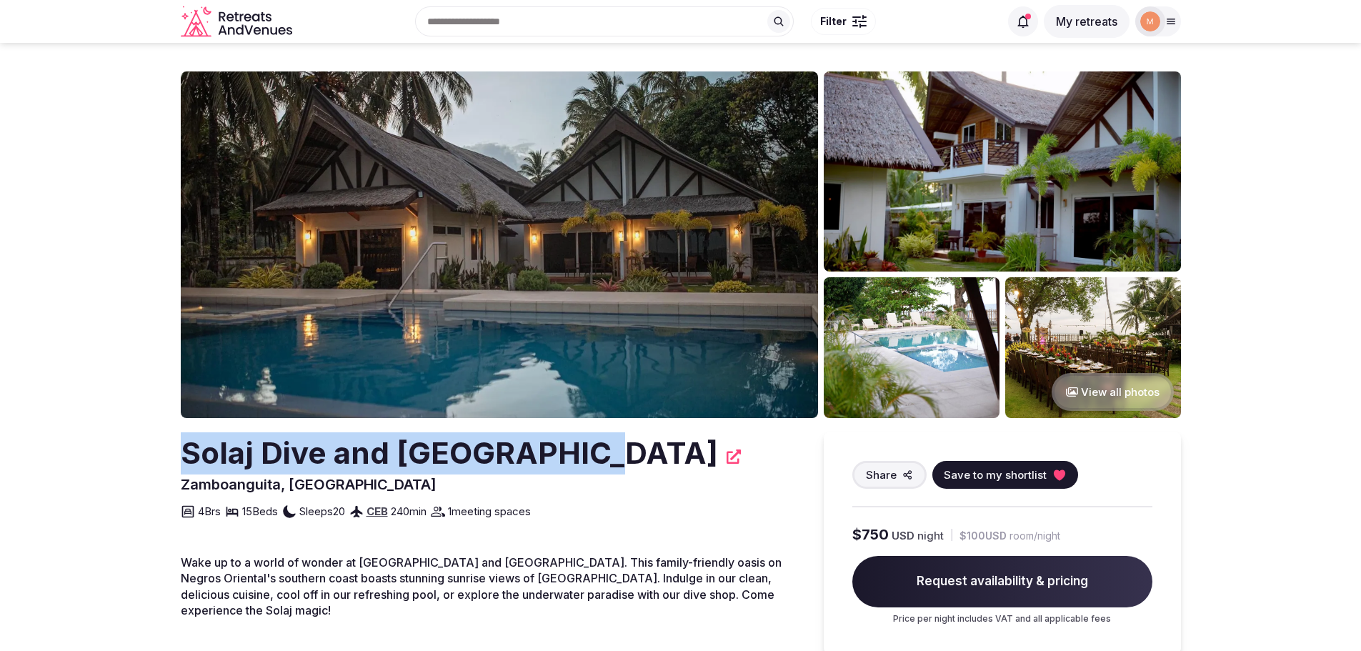
click at [1049, 325] on img at bounding box center [1094, 347] width 176 height 141
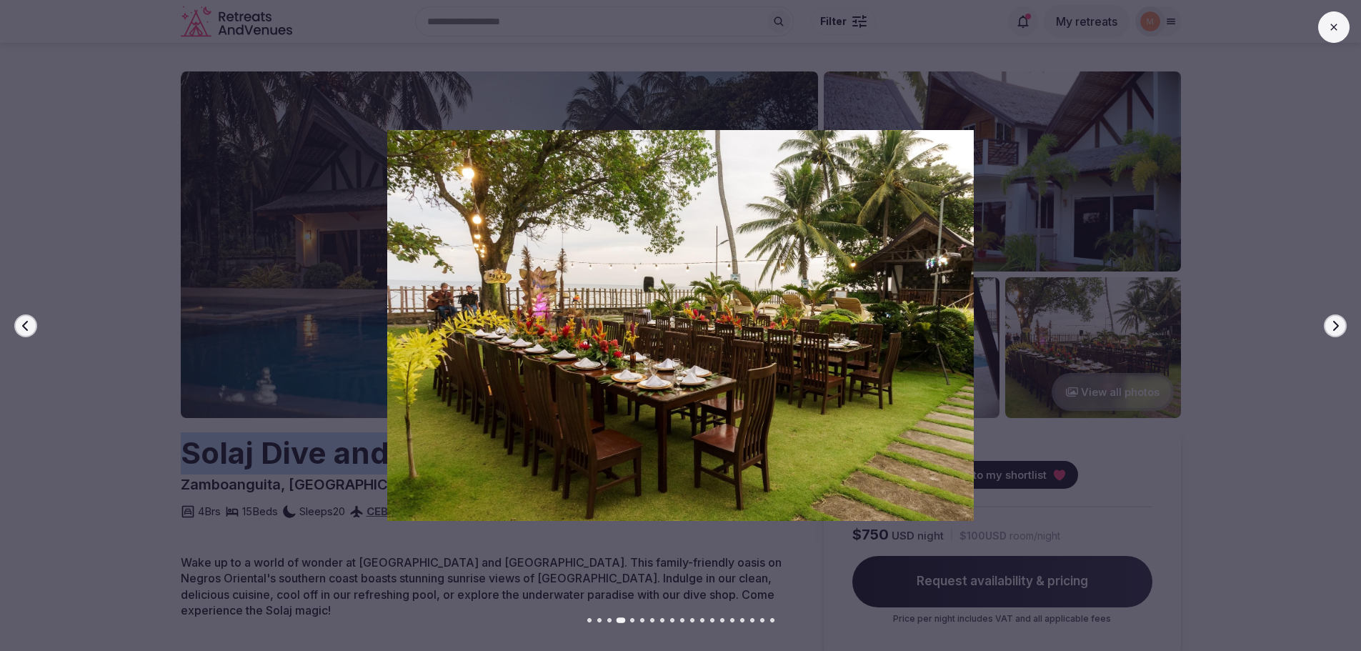
click at [1341, 322] on button "Next slide" at bounding box center [1335, 325] width 23 height 23
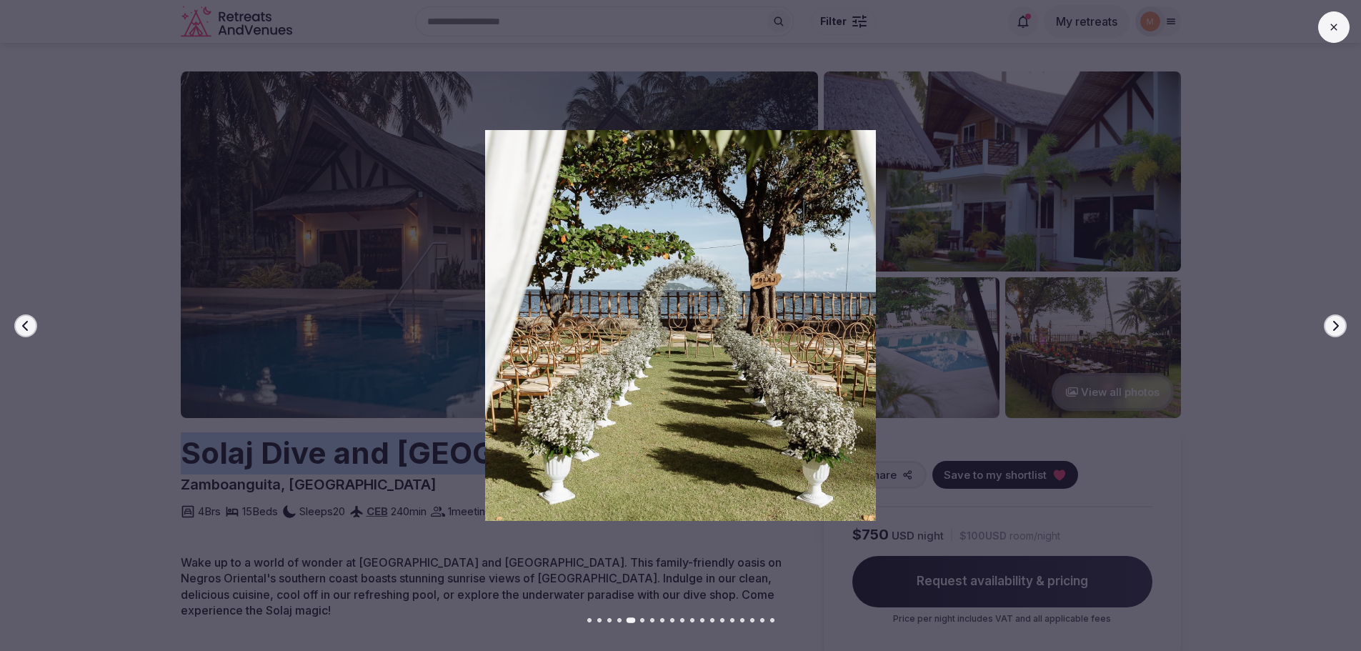
click at [1341, 322] on button "Next slide" at bounding box center [1335, 325] width 23 height 23
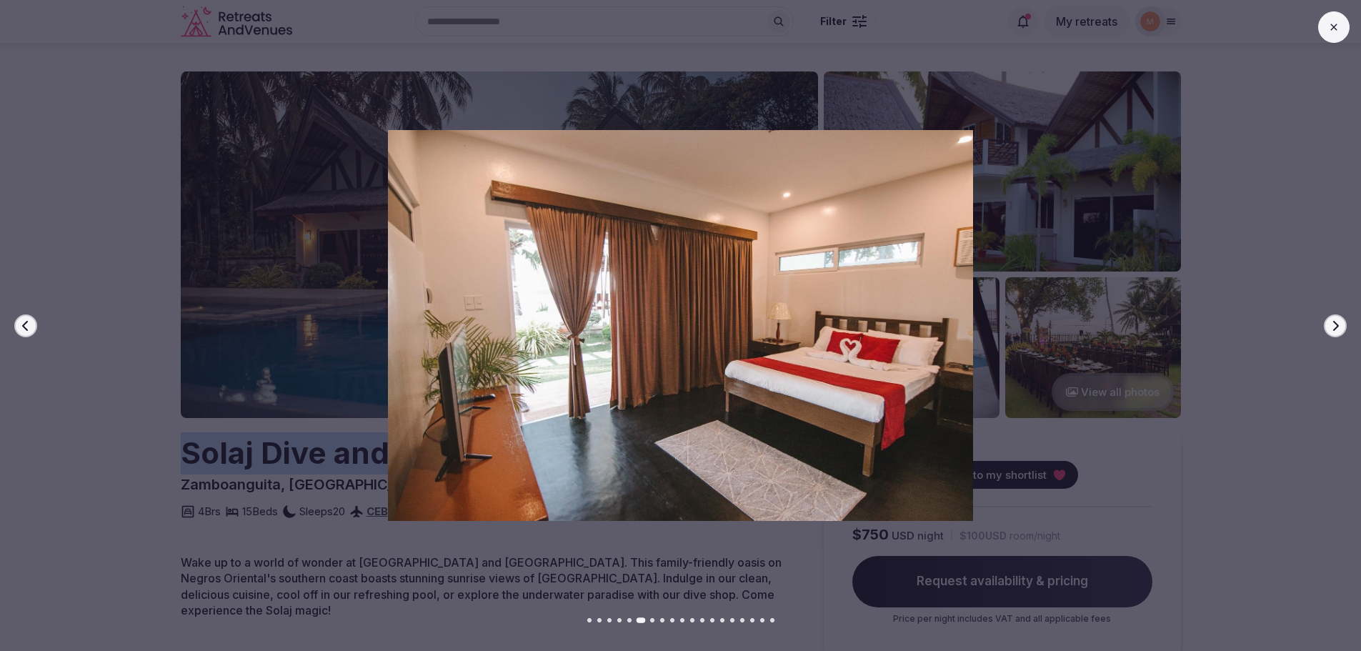
click at [1341, 322] on button "Next slide" at bounding box center [1335, 325] width 23 height 23
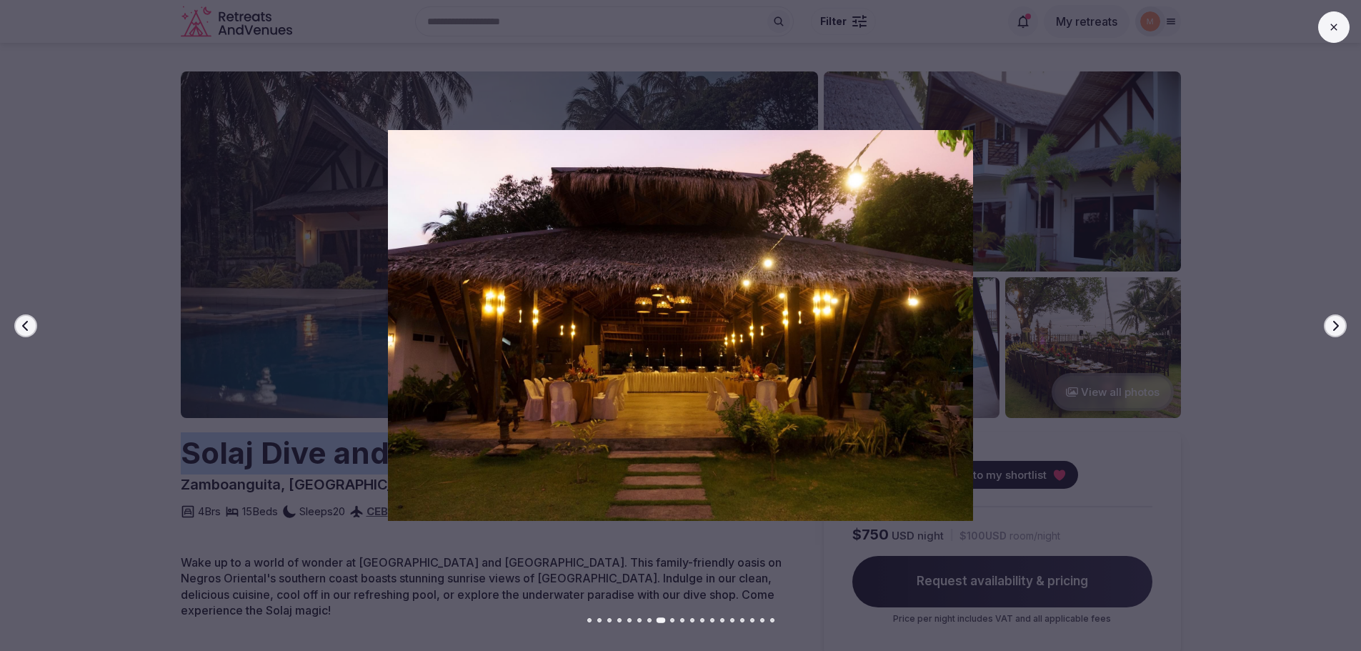
click at [1331, 324] on icon "button" at bounding box center [1335, 325] width 11 height 11
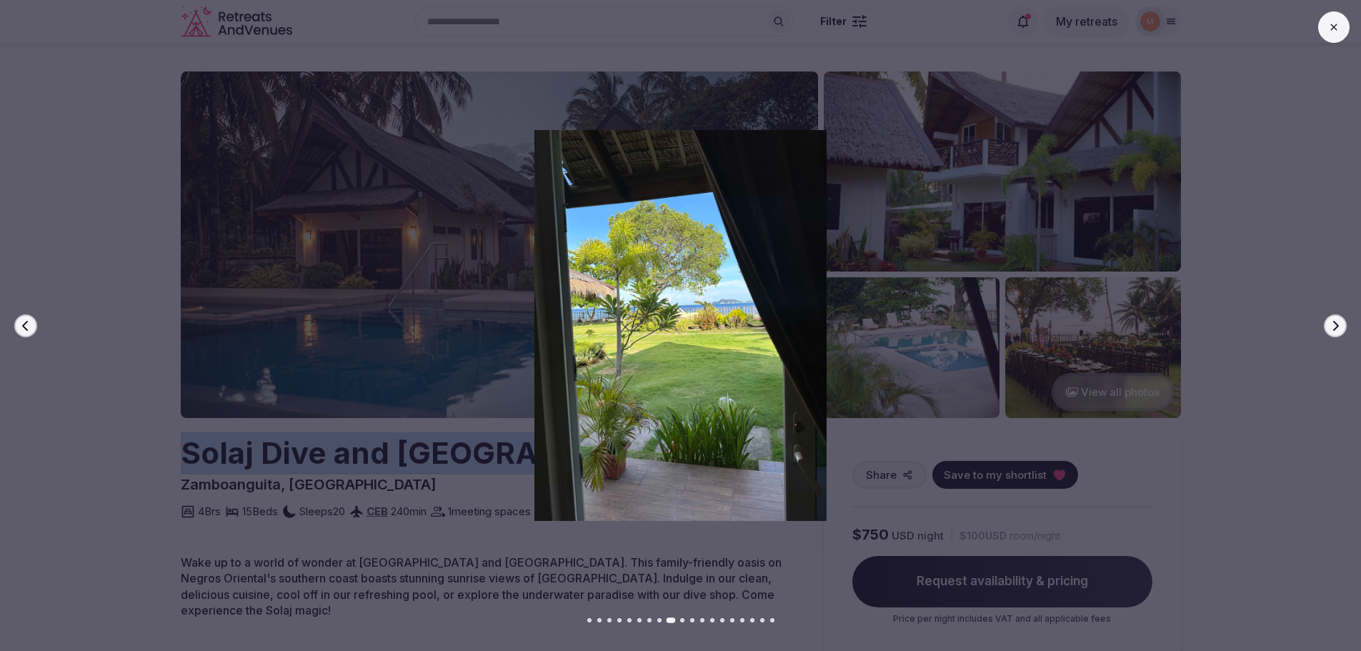
click at [1331, 324] on icon "button" at bounding box center [1335, 325] width 11 height 11
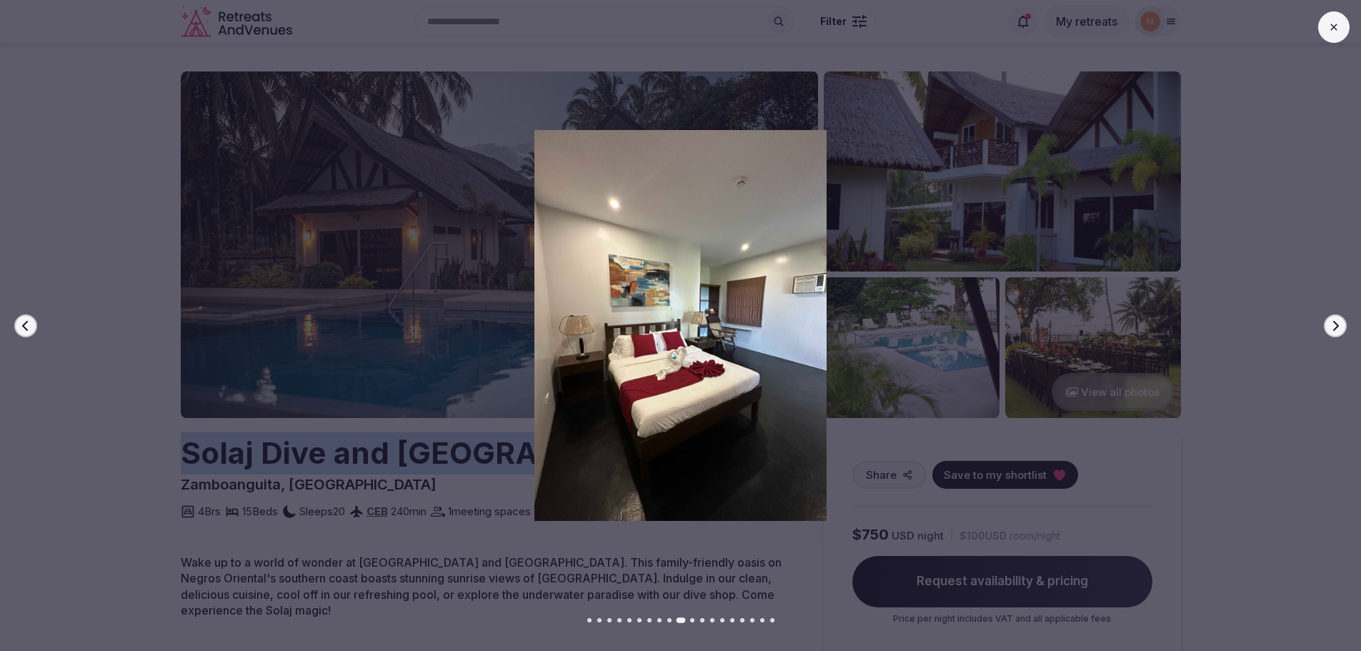
click at [1331, 324] on icon "button" at bounding box center [1335, 325] width 11 height 11
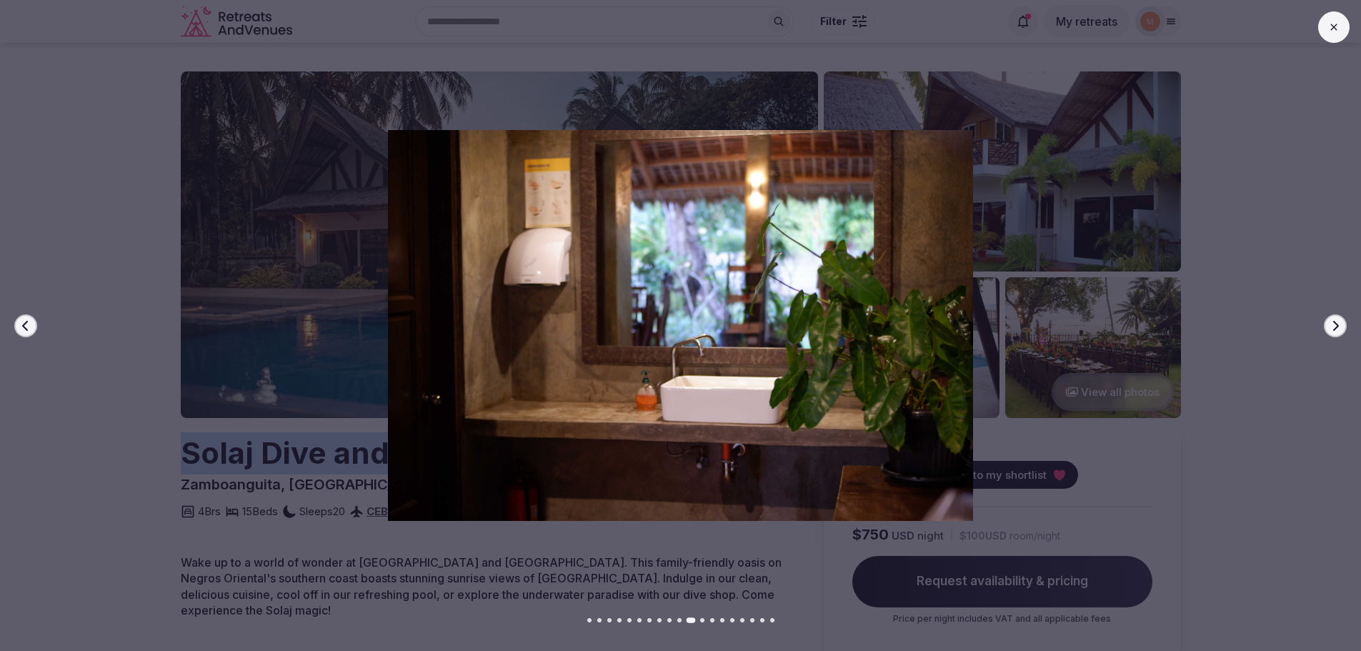
click at [1331, 324] on icon "button" at bounding box center [1335, 325] width 11 height 11
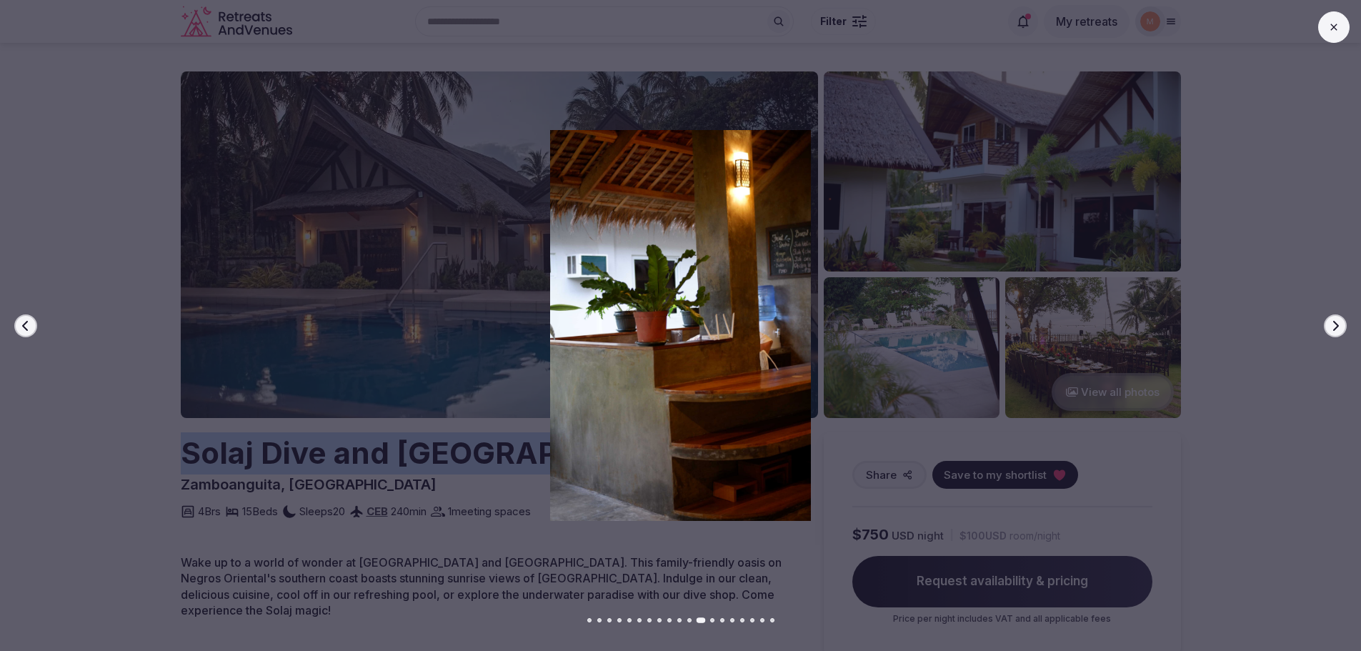
click at [1331, 324] on icon "button" at bounding box center [1335, 325] width 11 height 11
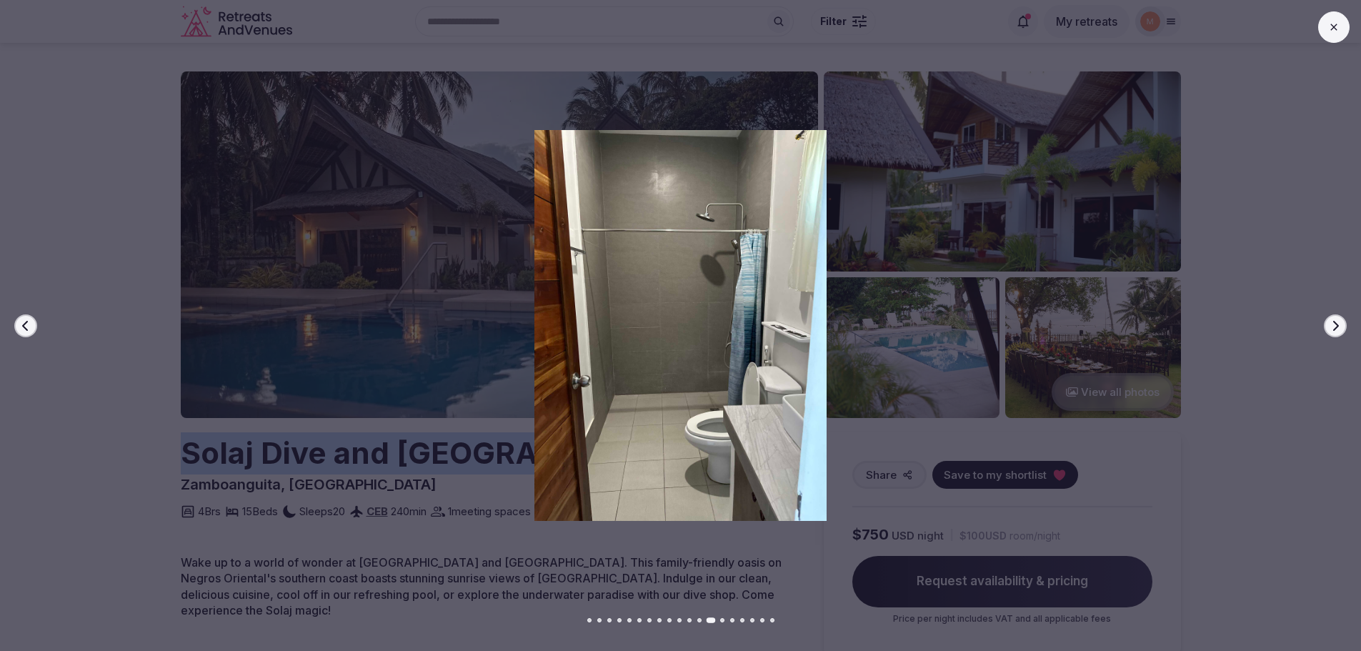
click at [1331, 324] on icon "button" at bounding box center [1335, 325] width 11 height 11
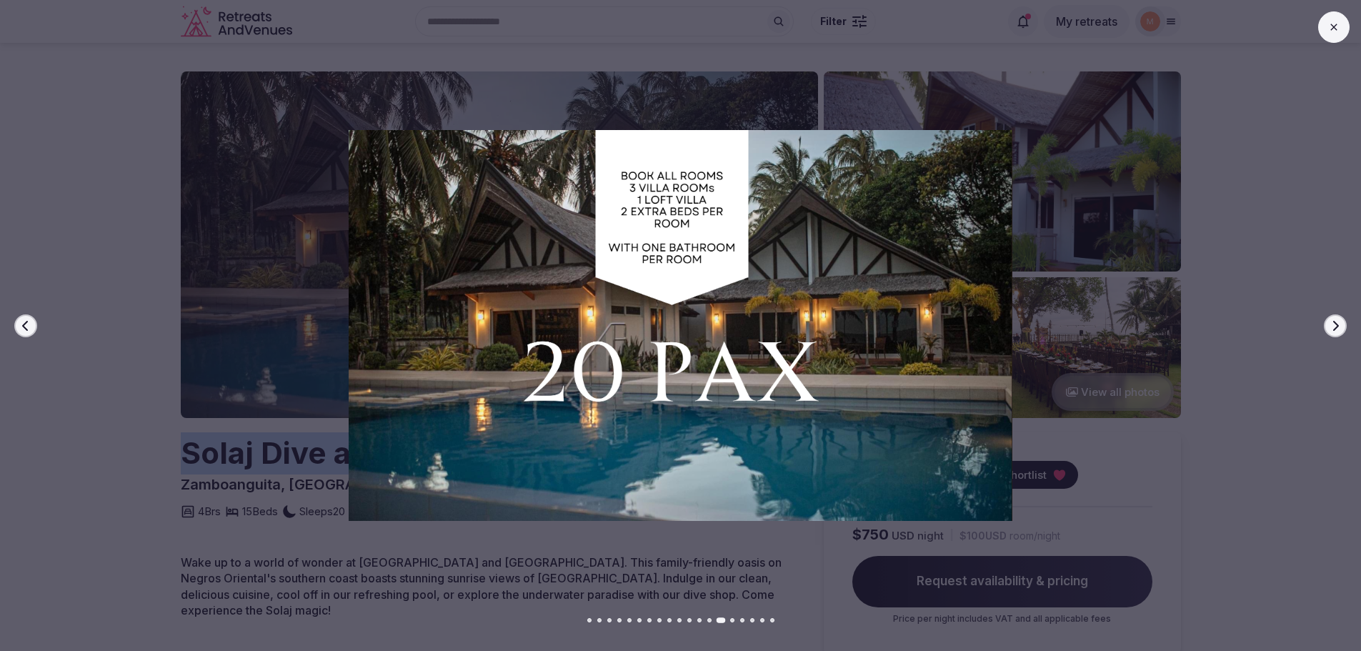
click at [1331, 324] on icon "button" at bounding box center [1335, 325] width 11 height 11
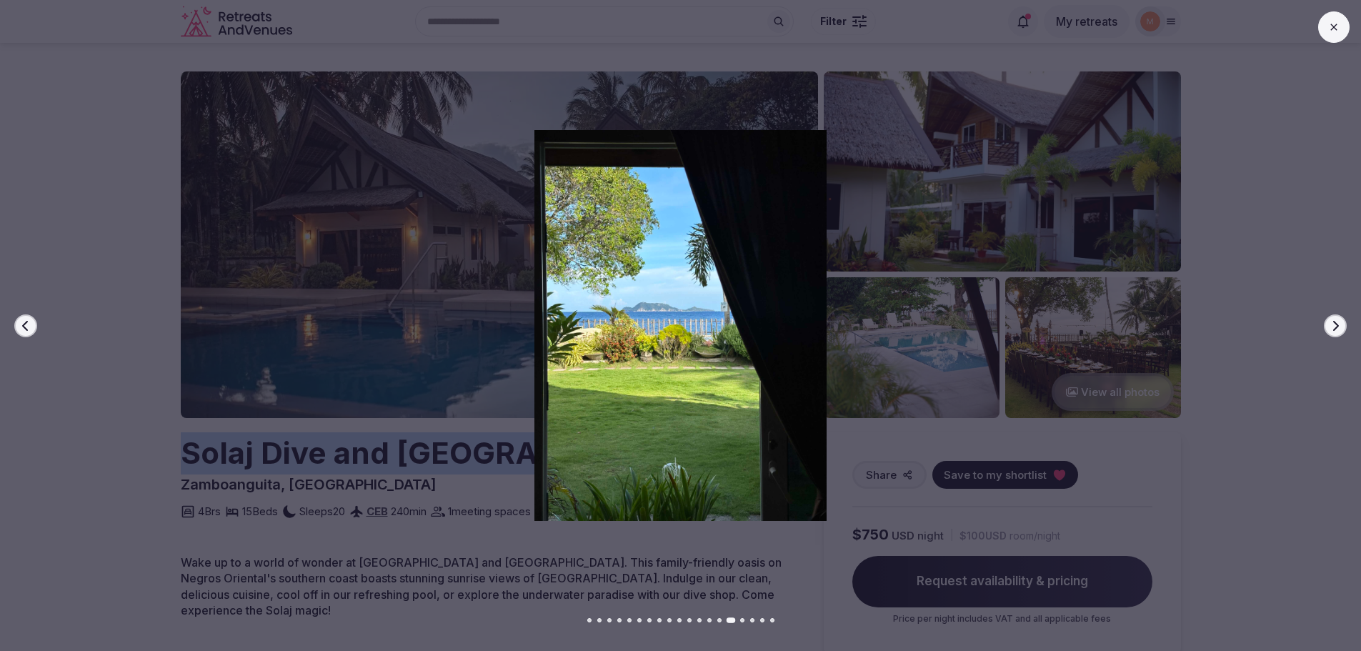
click at [1331, 324] on icon "button" at bounding box center [1335, 325] width 11 height 11
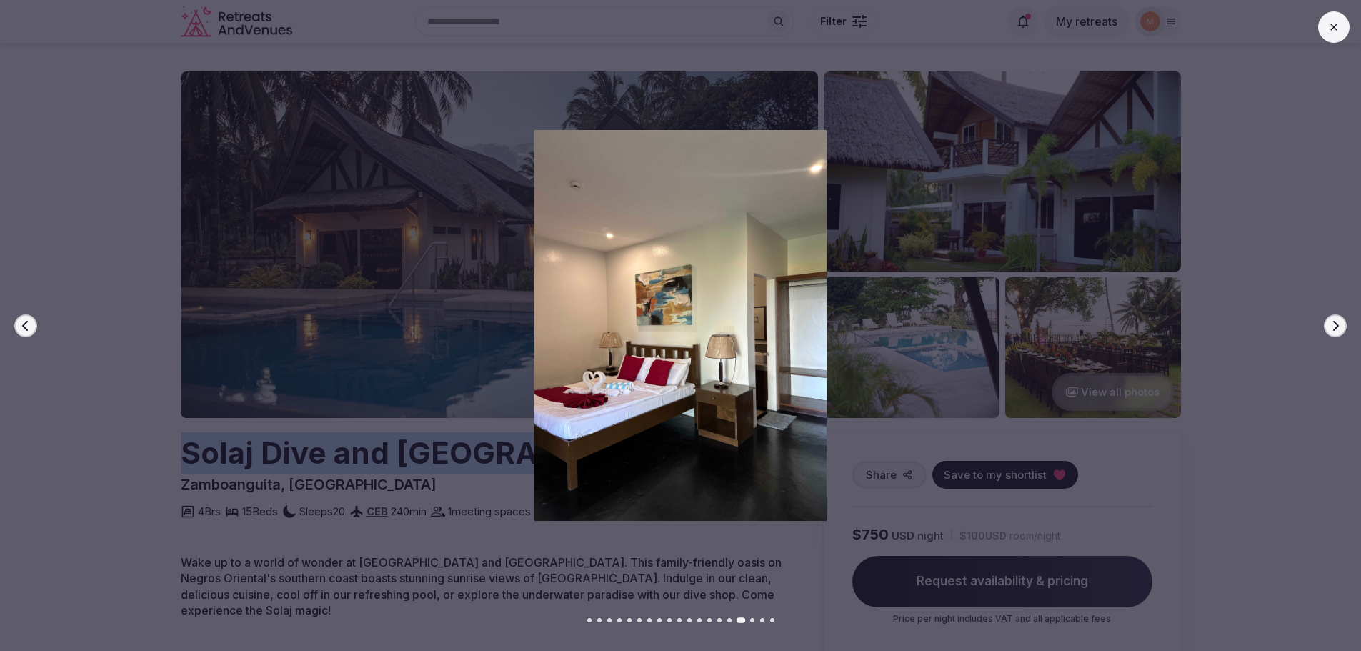
click at [1331, 324] on icon "button" at bounding box center [1335, 325] width 11 height 11
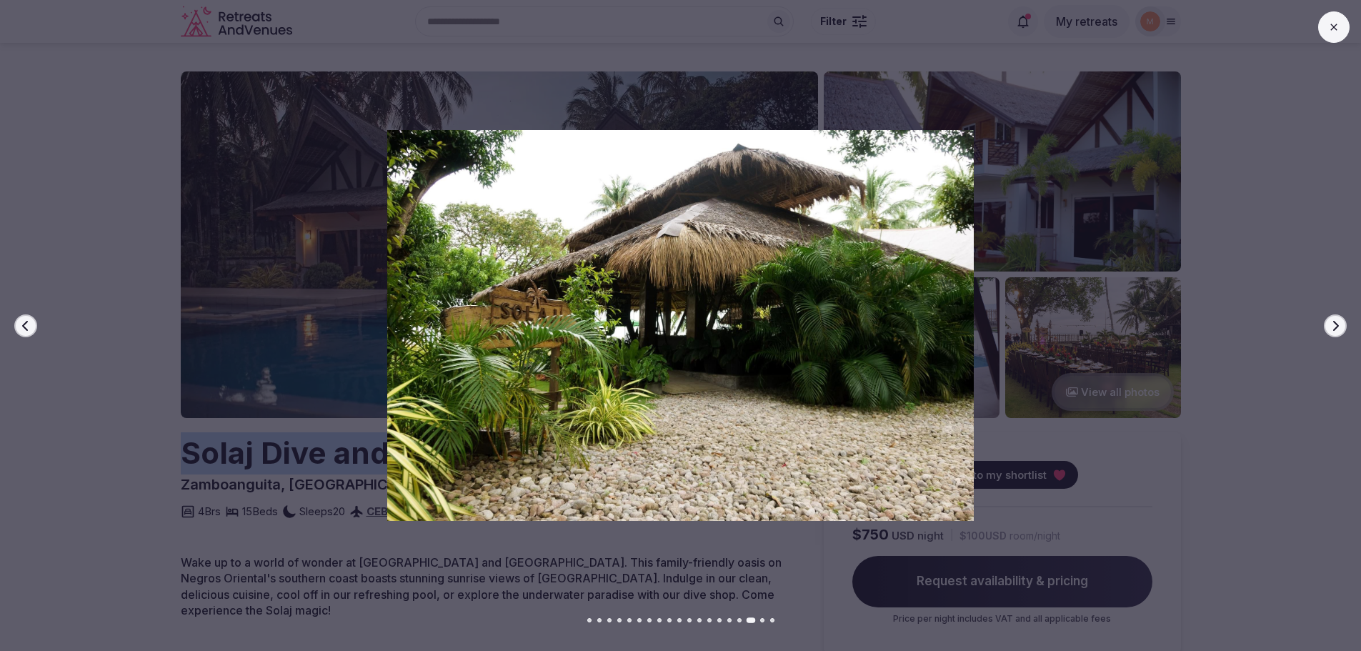
click at [1331, 324] on icon "button" at bounding box center [1335, 325] width 11 height 11
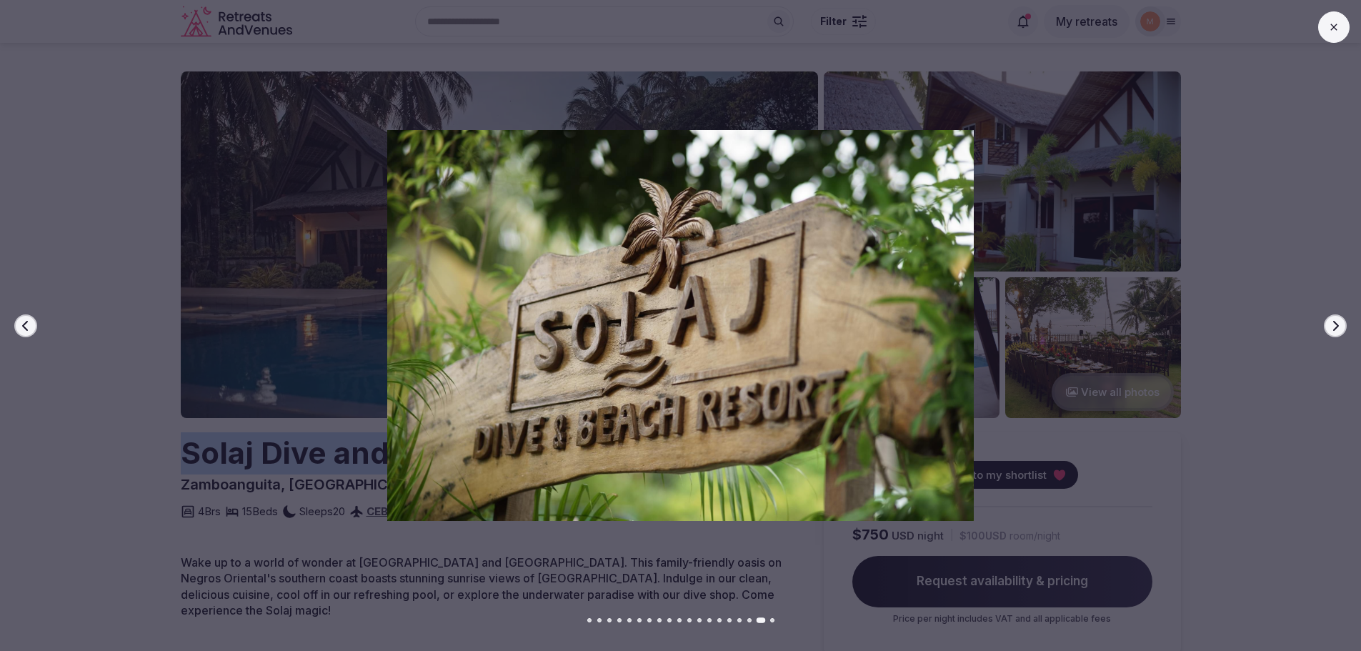
click at [1331, 324] on icon "button" at bounding box center [1335, 325] width 11 height 11
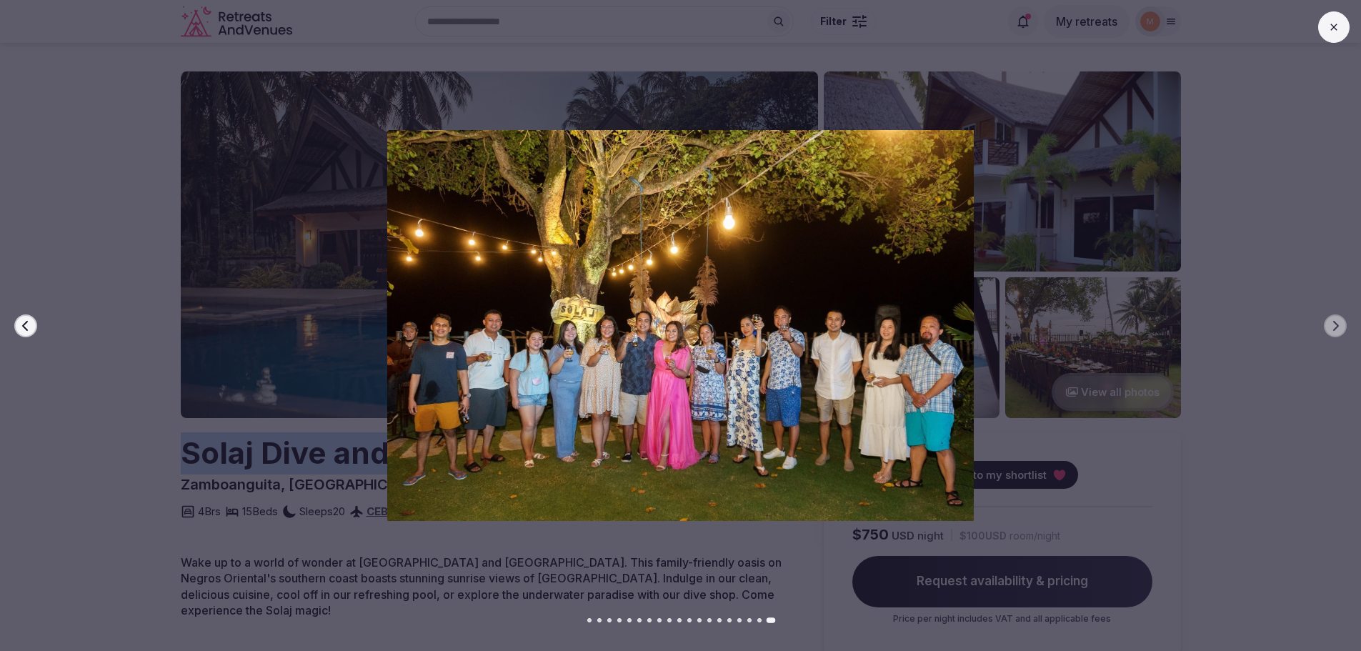
click at [1334, 42] on button at bounding box center [1334, 26] width 31 height 31
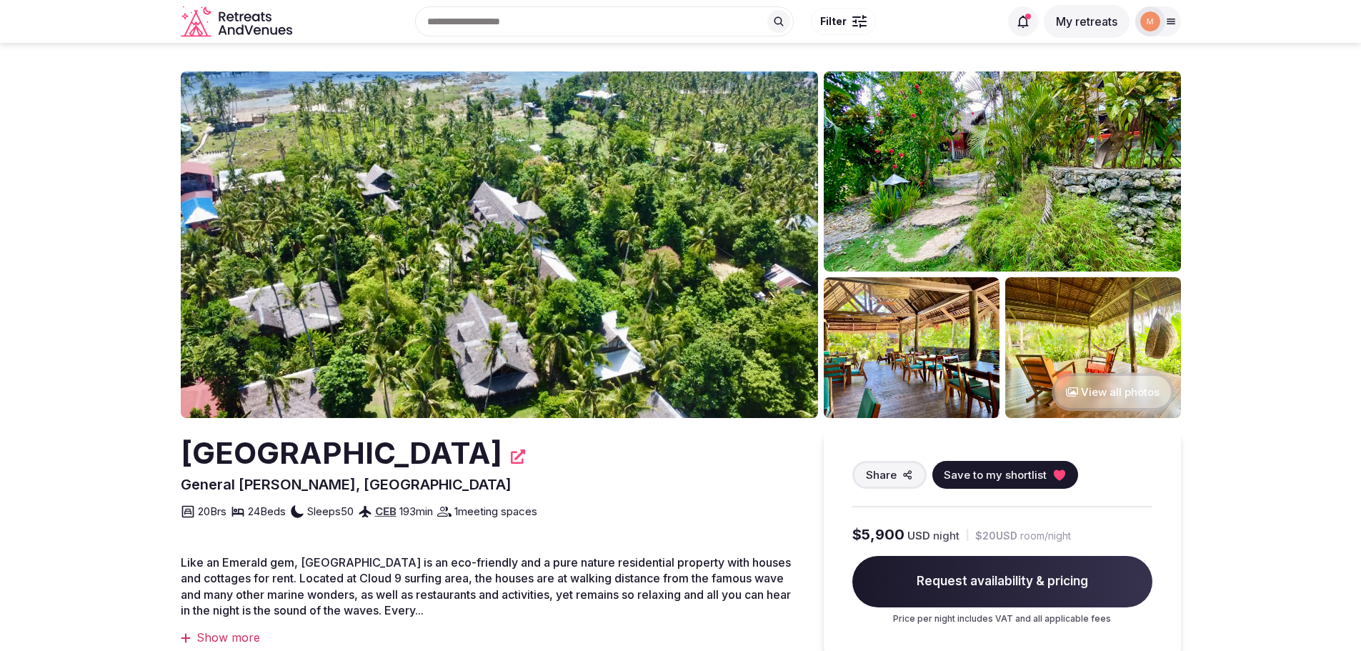
click at [668, 278] on img at bounding box center [499, 244] width 637 height 347
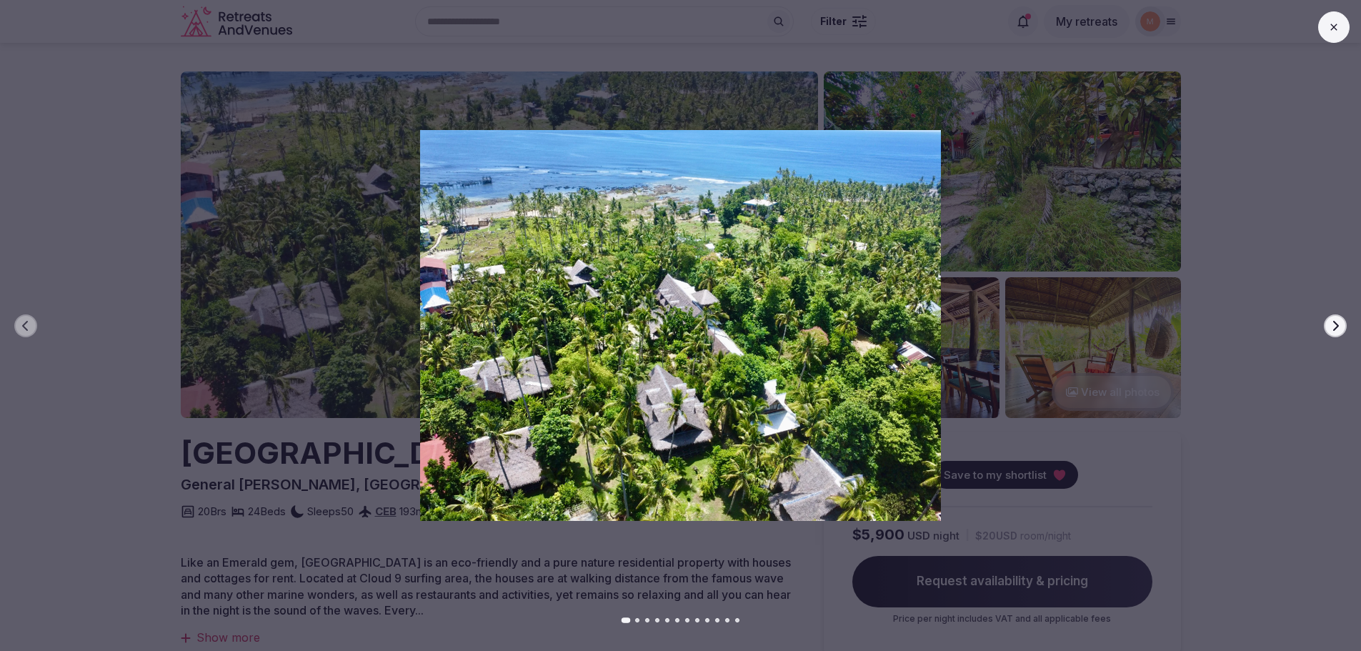
click at [1340, 329] on icon "button" at bounding box center [1335, 325] width 11 height 11
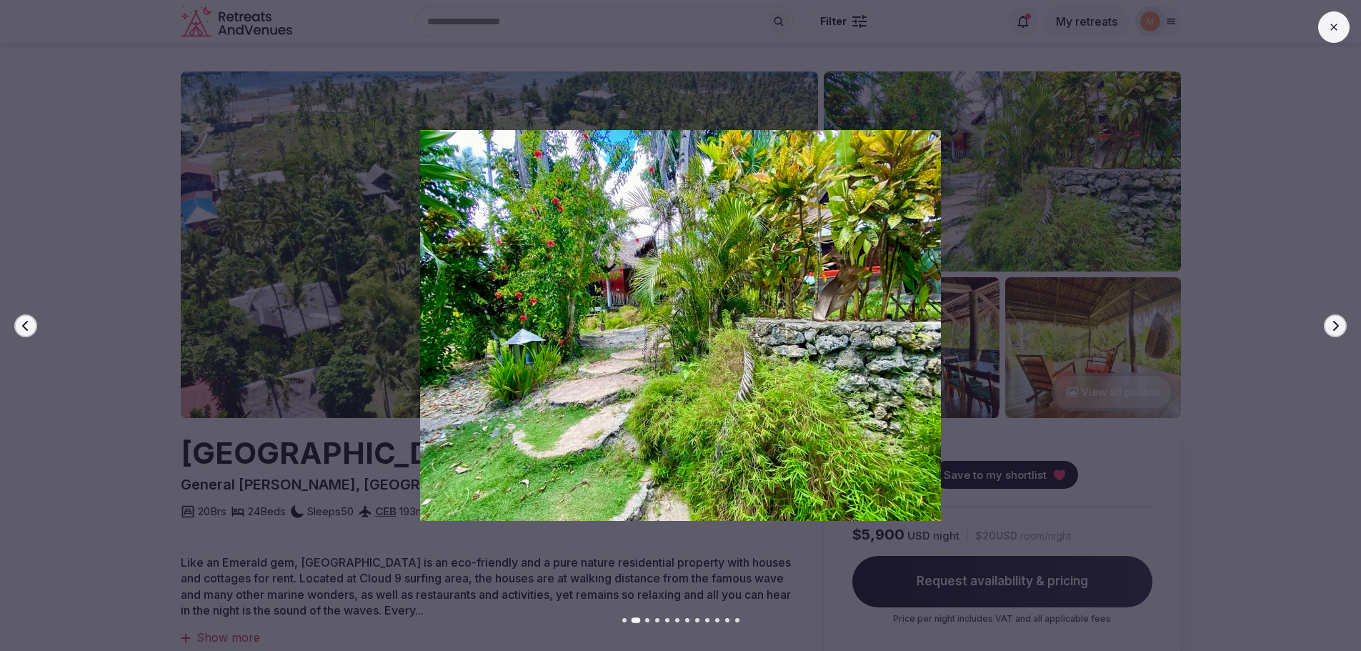
click at [1340, 329] on icon "button" at bounding box center [1335, 325] width 11 height 11
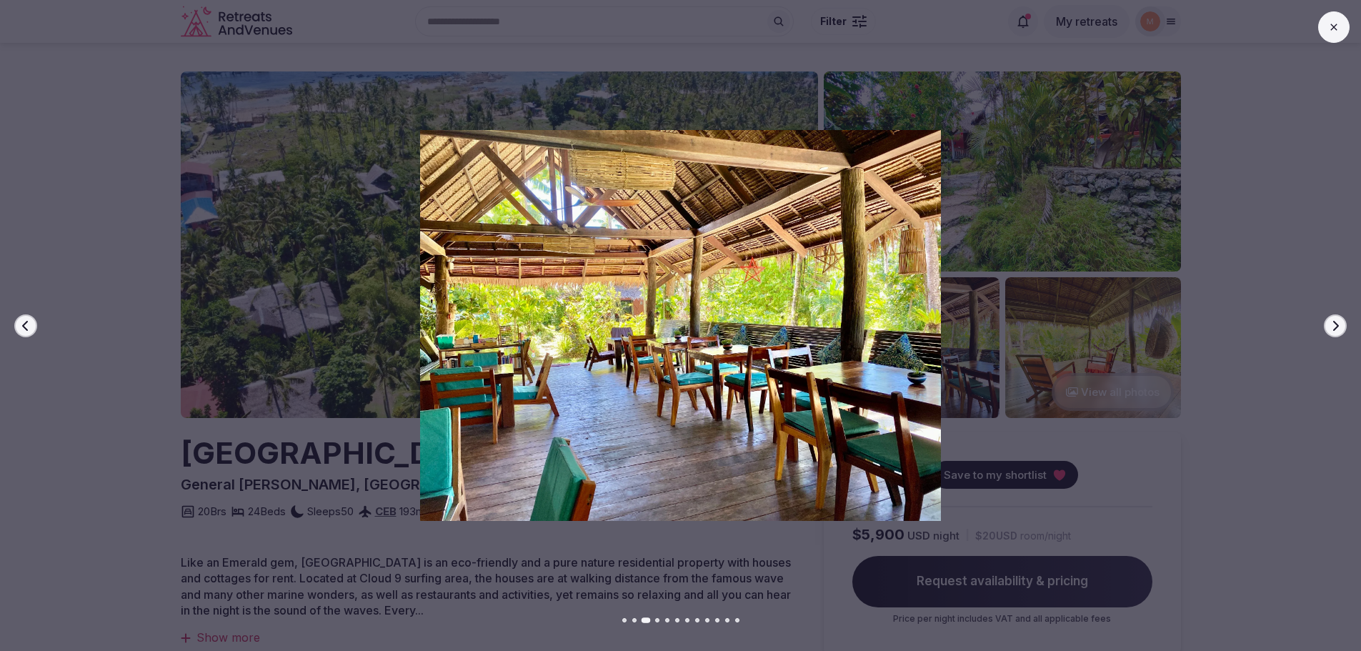
click at [1340, 329] on icon "button" at bounding box center [1335, 325] width 11 height 11
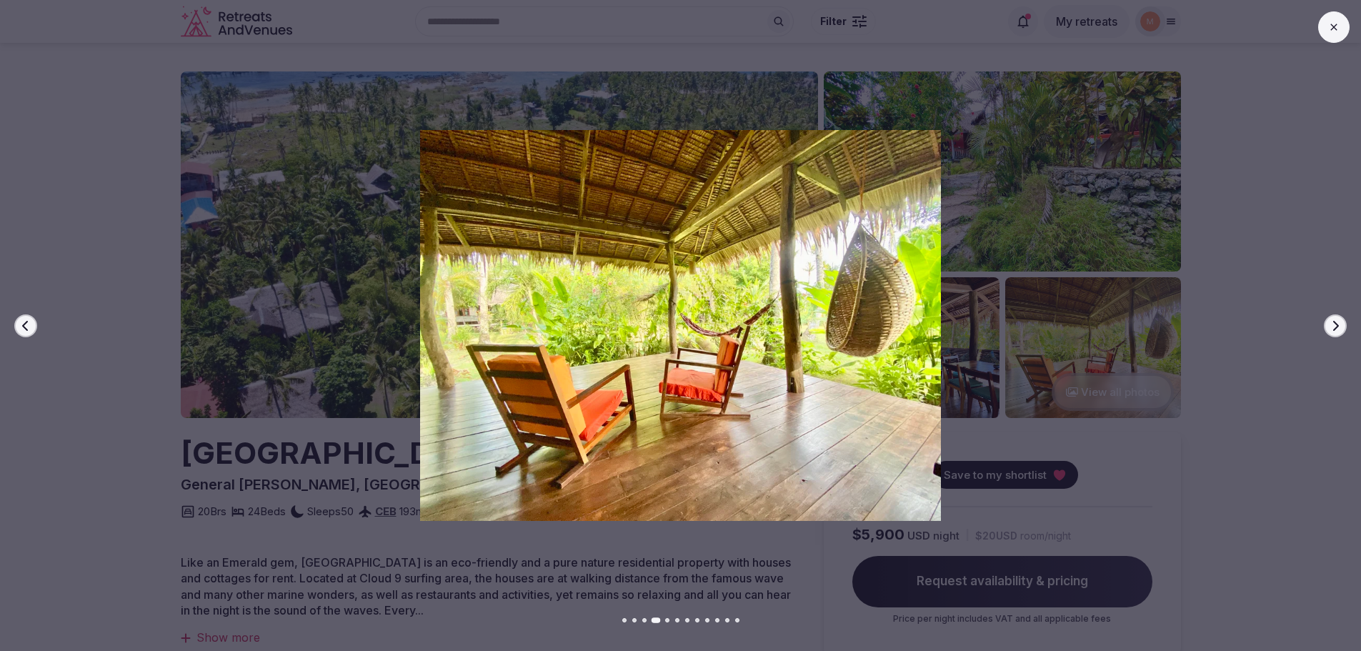
click at [1340, 329] on icon "button" at bounding box center [1335, 325] width 11 height 11
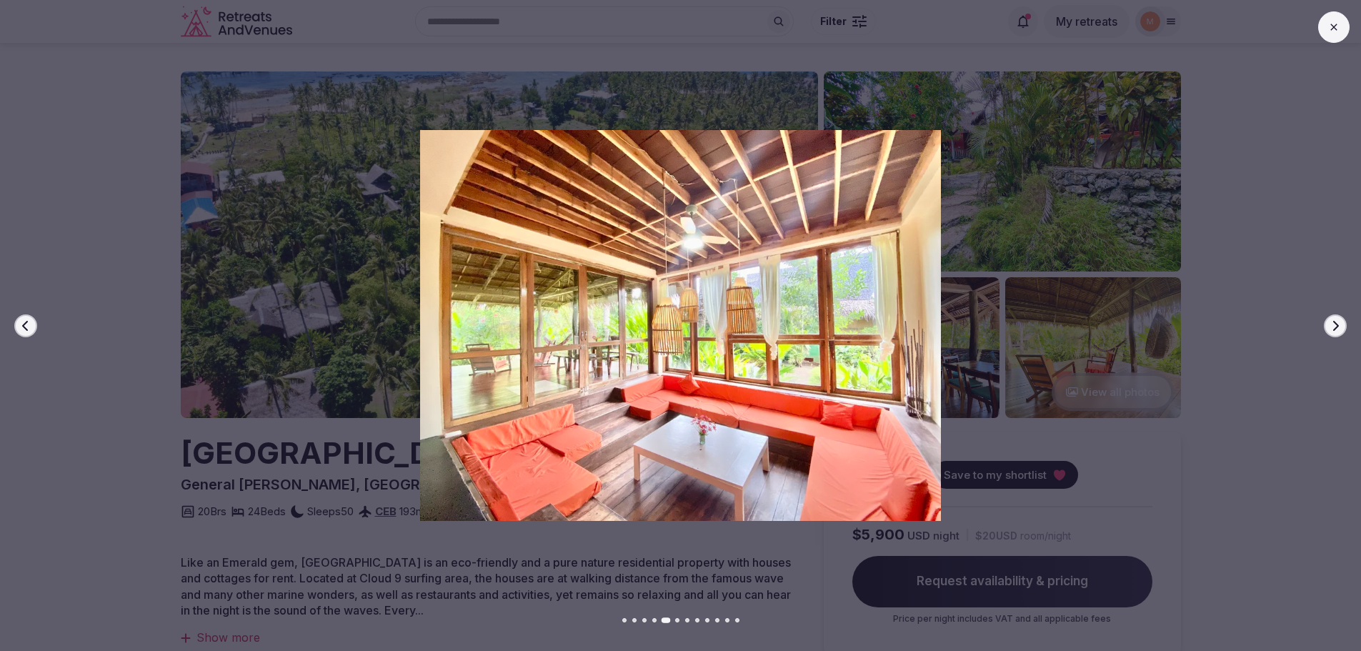
click at [1340, 329] on icon "button" at bounding box center [1335, 325] width 11 height 11
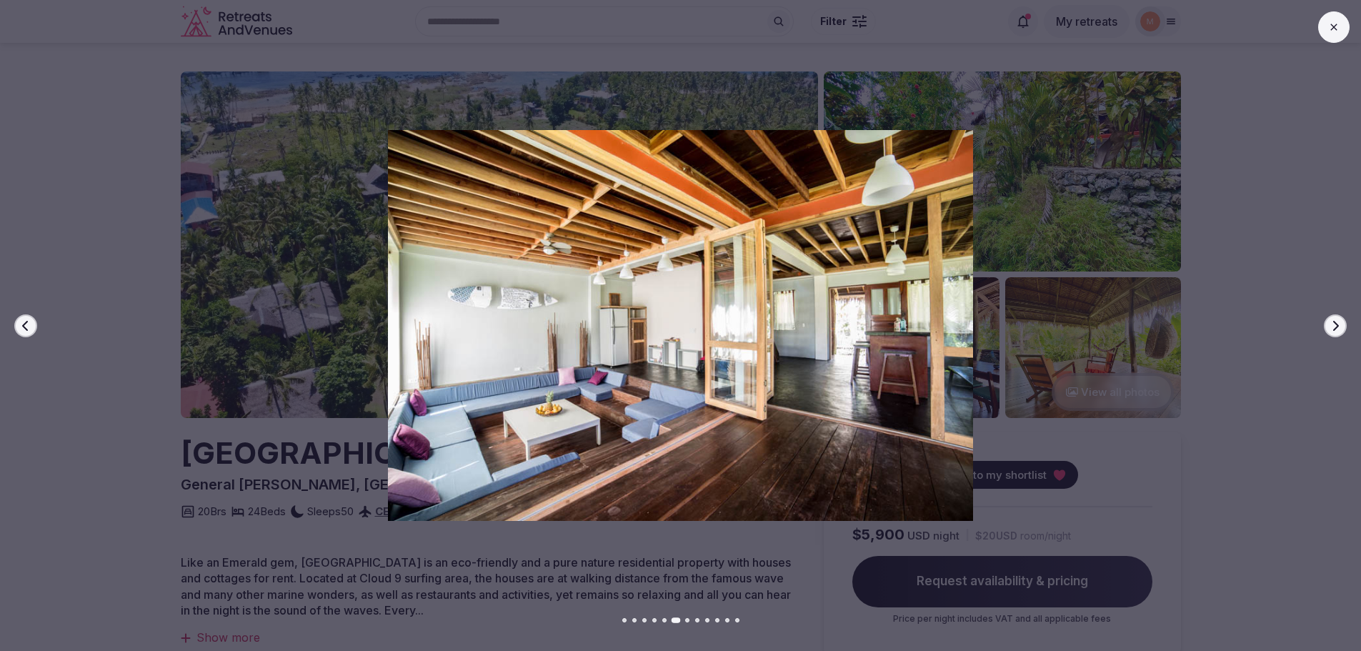
click at [1340, 329] on icon "button" at bounding box center [1335, 325] width 11 height 11
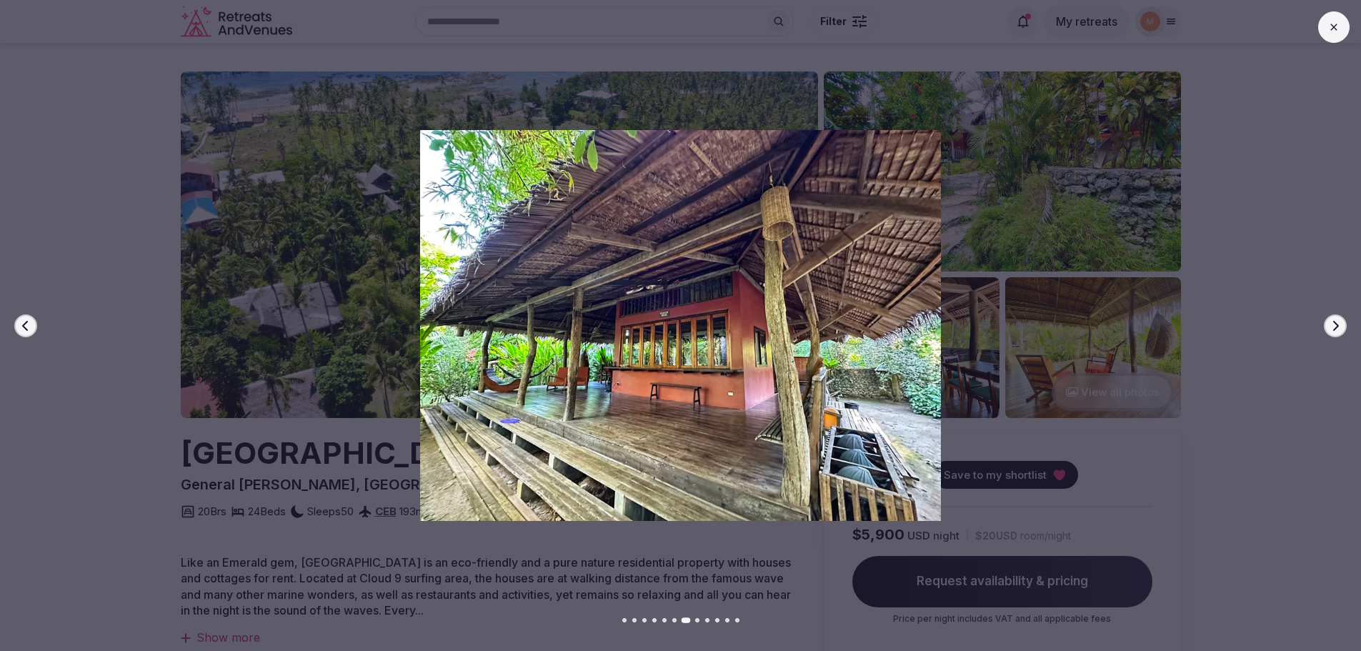
click at [1340, 329] on icon "button" at bounding box center [1335, 325] width 11 height 11
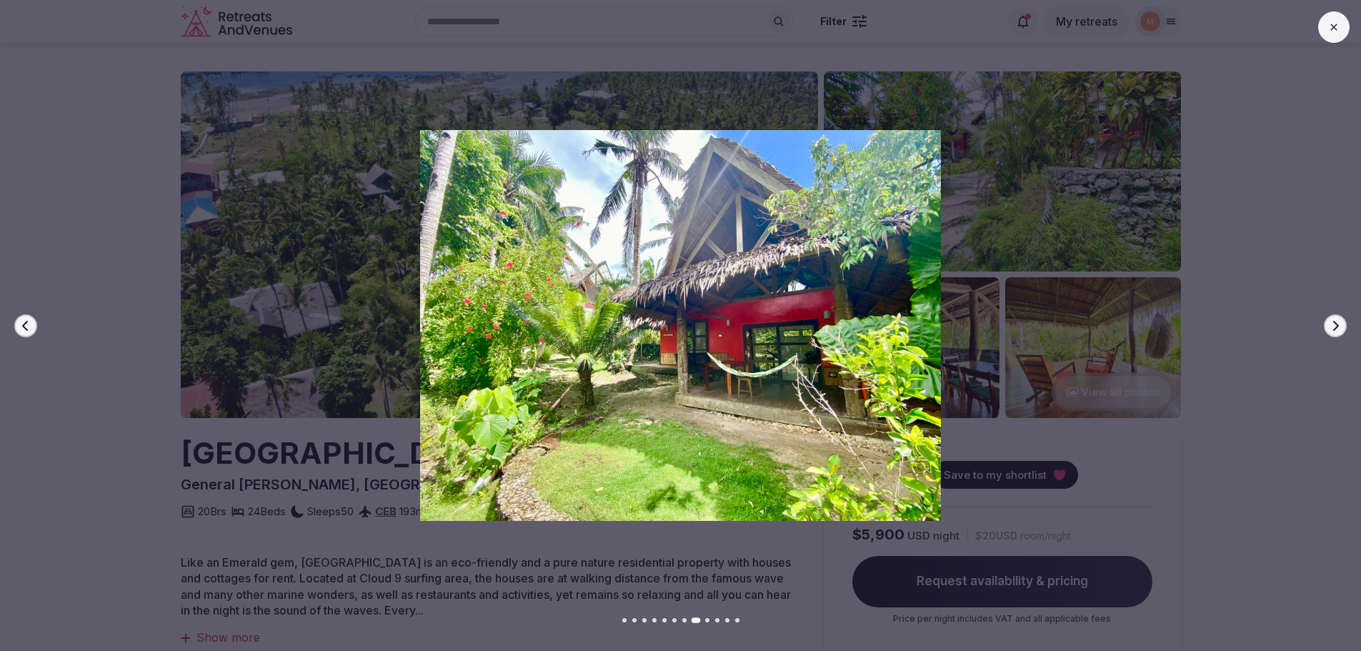
click at [1340, 329] on icon "button" at bounding box center [1335, 325] width 11 height 11
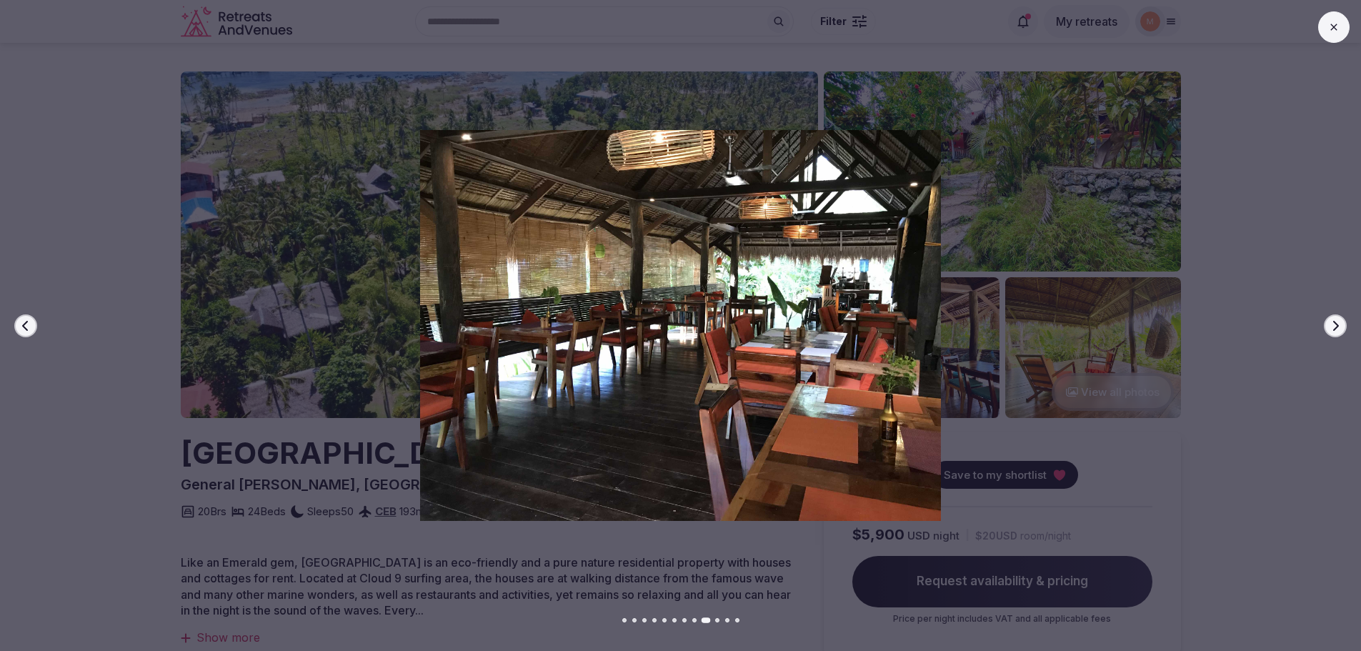
click at [1340, 329] on icon "button" at bounding box center [1335, 325] width 11 height 11
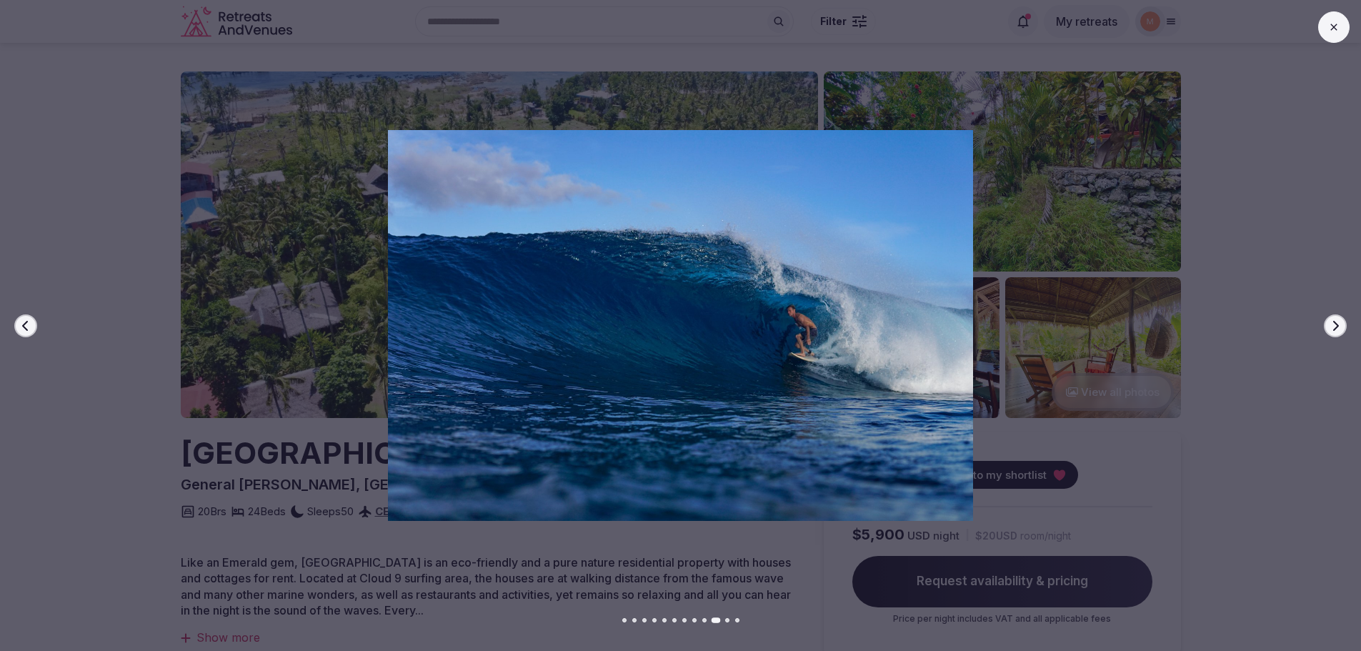
click at [1340, 329] on icon "button" at bounding box center [1335, 325] width 11 height 11
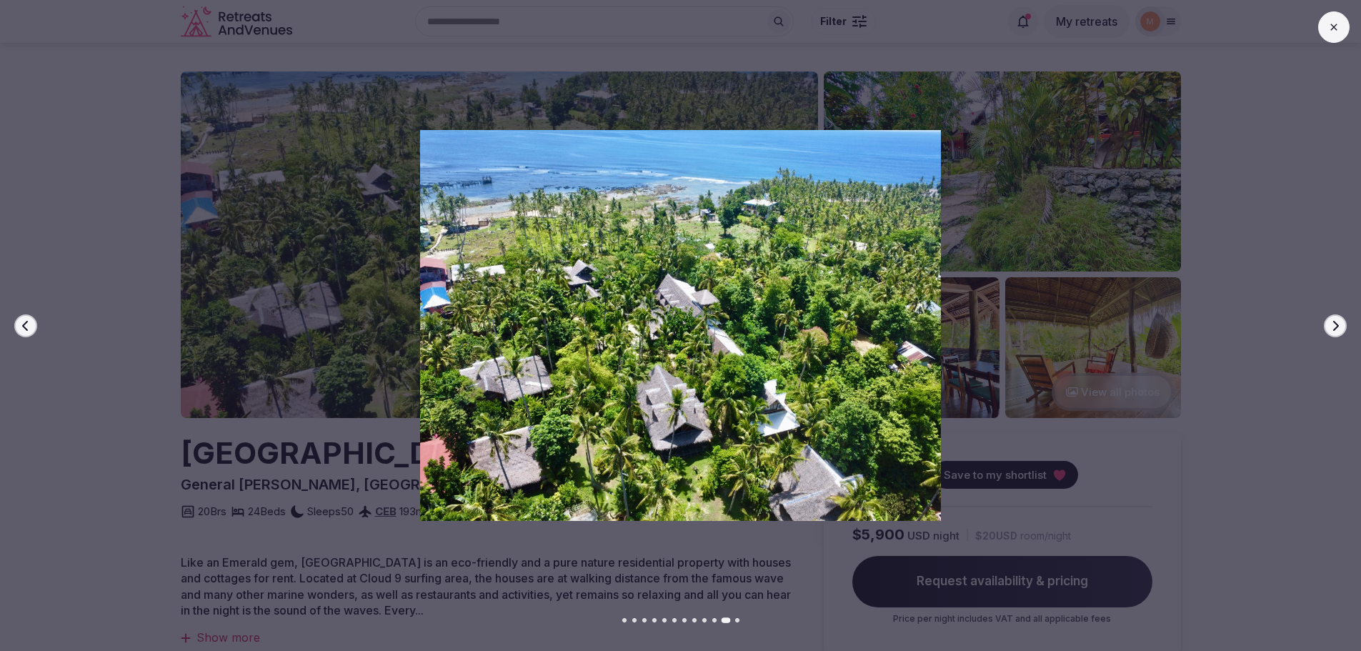
click at [1340, 329] on icon "button" at bounding box center [1335, 325] width 11 height 11
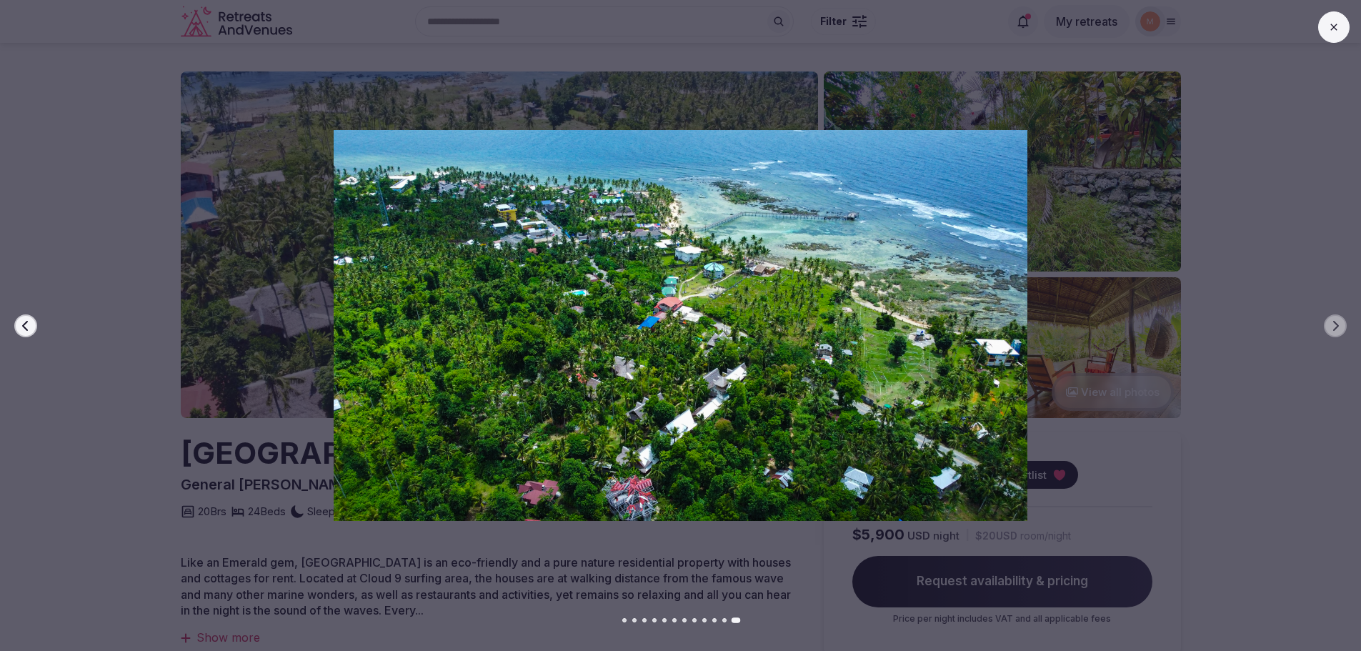
click at [1336, 34] on button at bounding box center [1334, 26] width 31 height 31
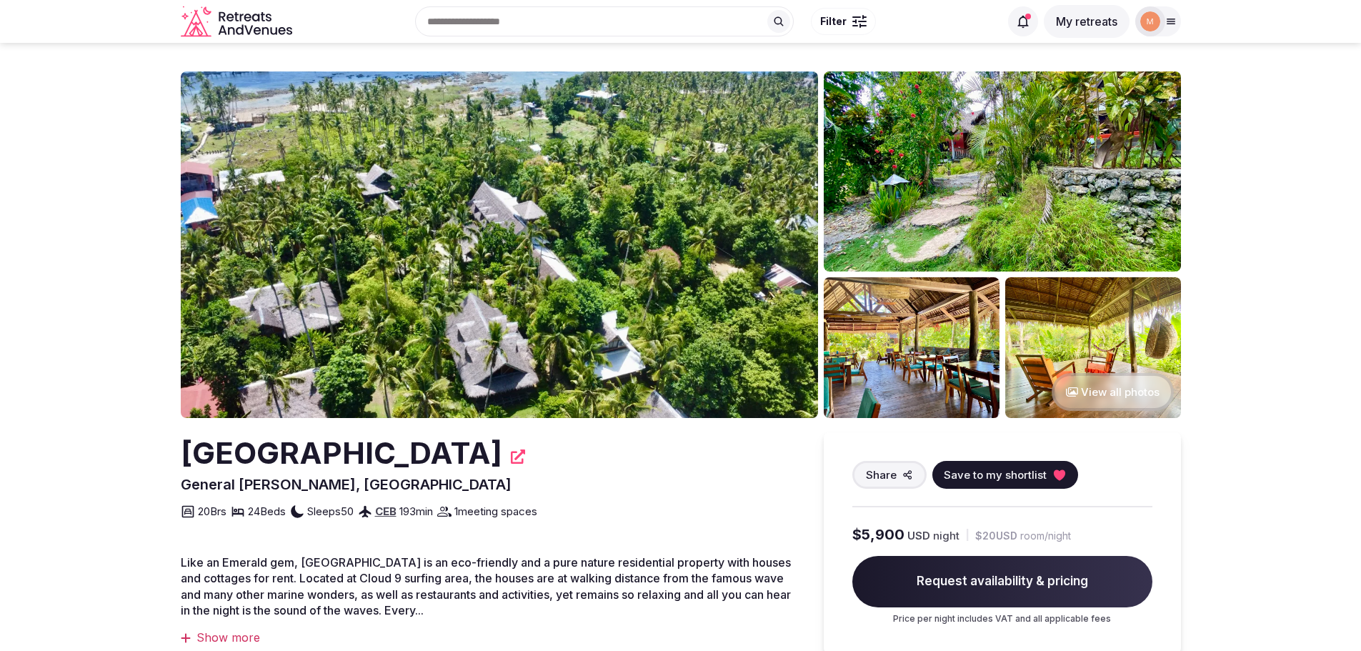
drag, startPoint x: 625, startPoint y: 451, endPoint x: 189, endPoint y: 467, distance: 437.0
click at [189, 467] on h2 "Emerald House Village Siargao" at bounding box center [342, 453] width 322 height 42
copy h2 "Emerald House Village Siargao"
click at [873, 355] on img at bounding box center [912, 347] width 176 height 141
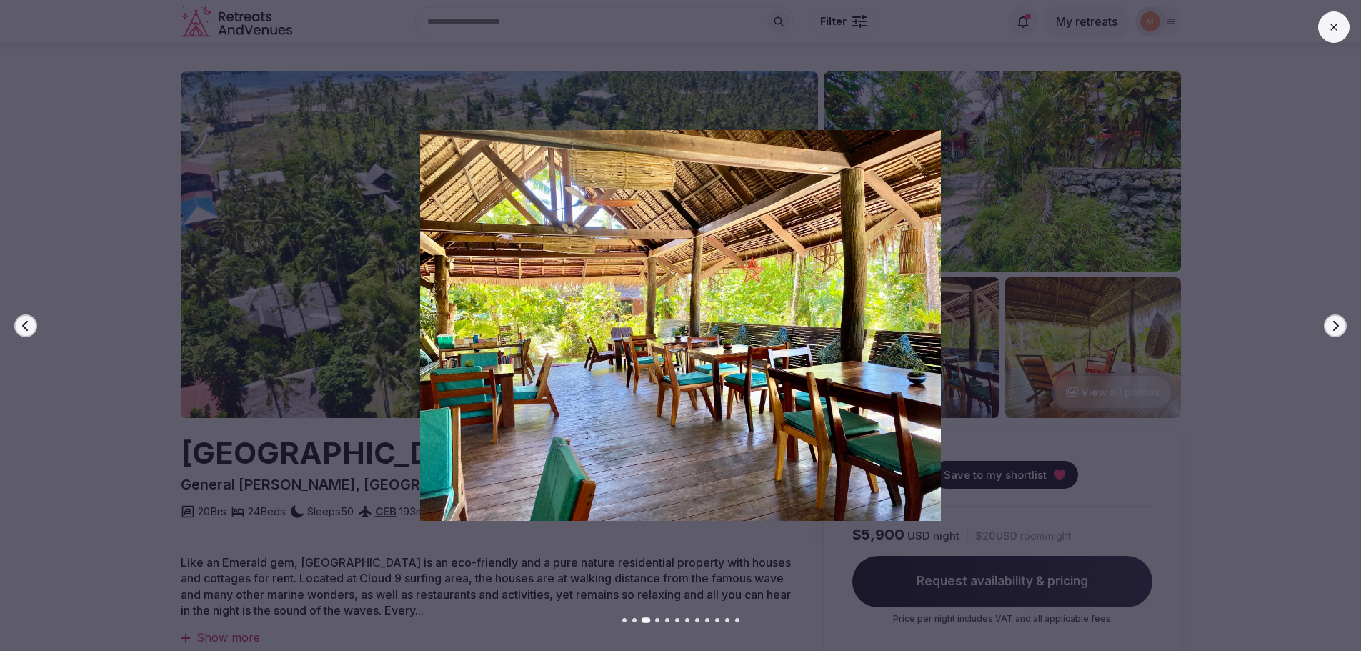
click at [1332, 329] on icon "button" at bounding box center [1335, 325] width 11 height 11
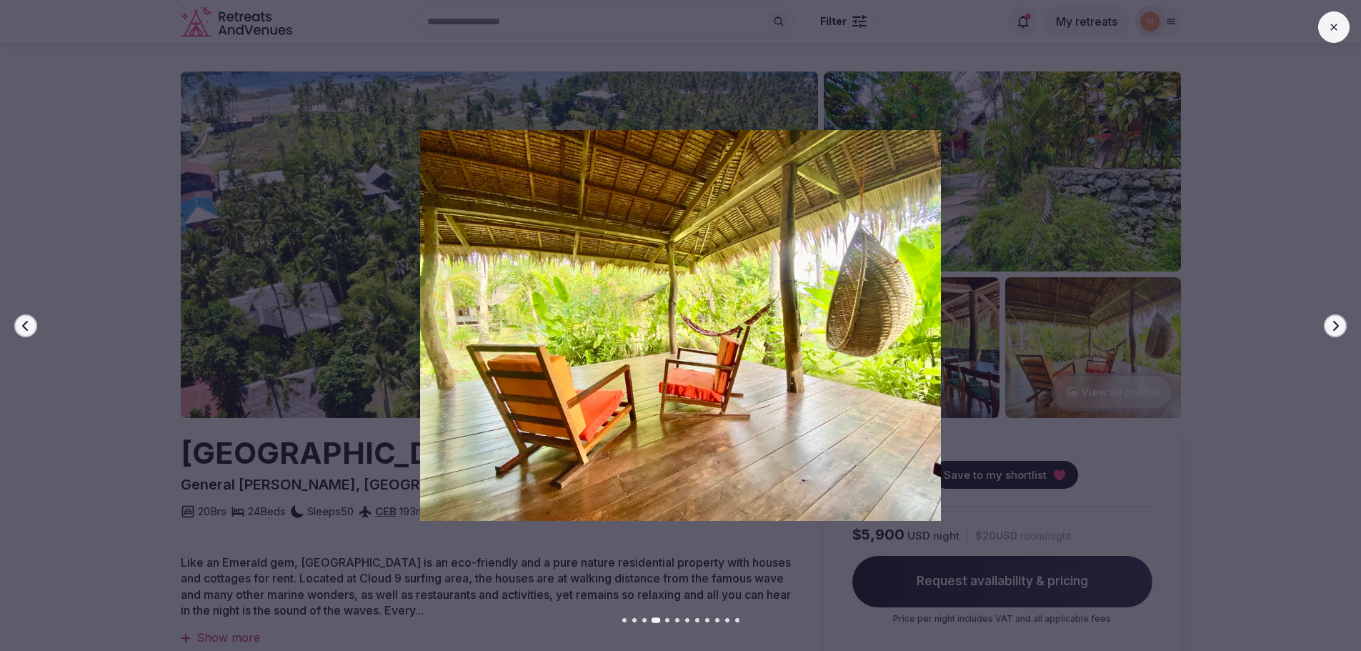
click at [1332, 329] on icon "button" at bounding box center [1335, 325] width 11 height 11
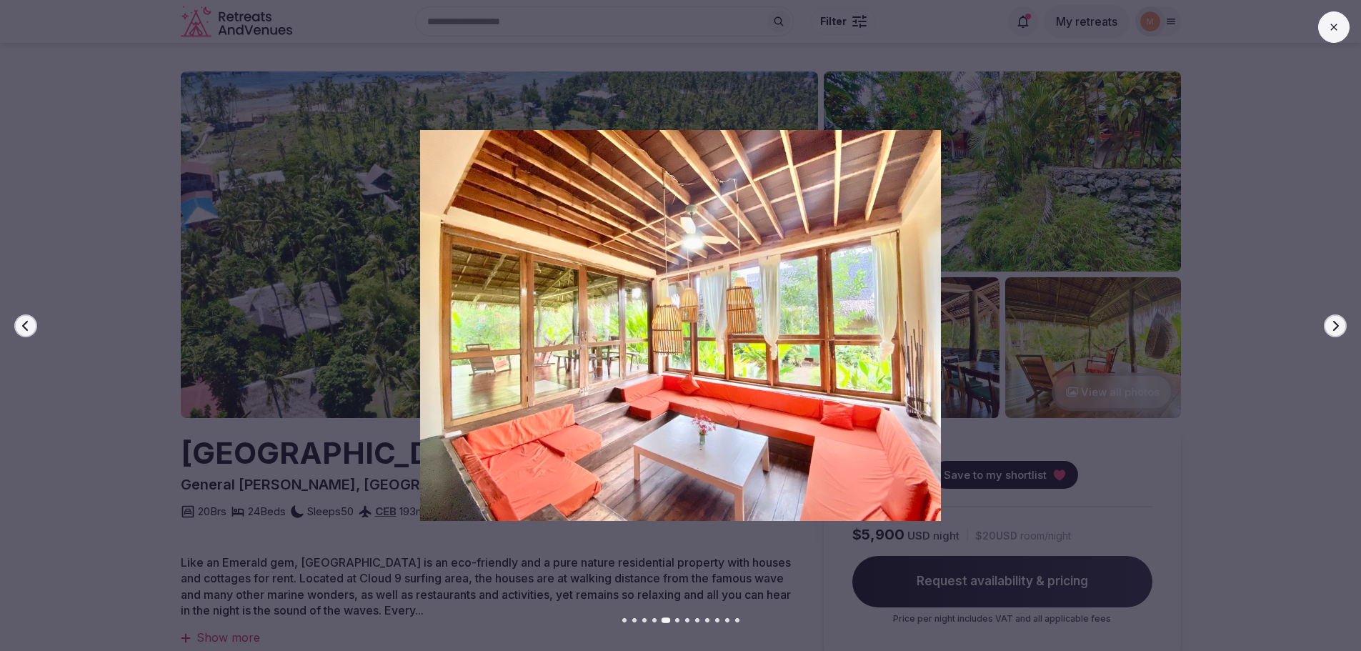
click at [1332, 329] on icon "button" at bounding box center [1335, 325] width 11 height 11
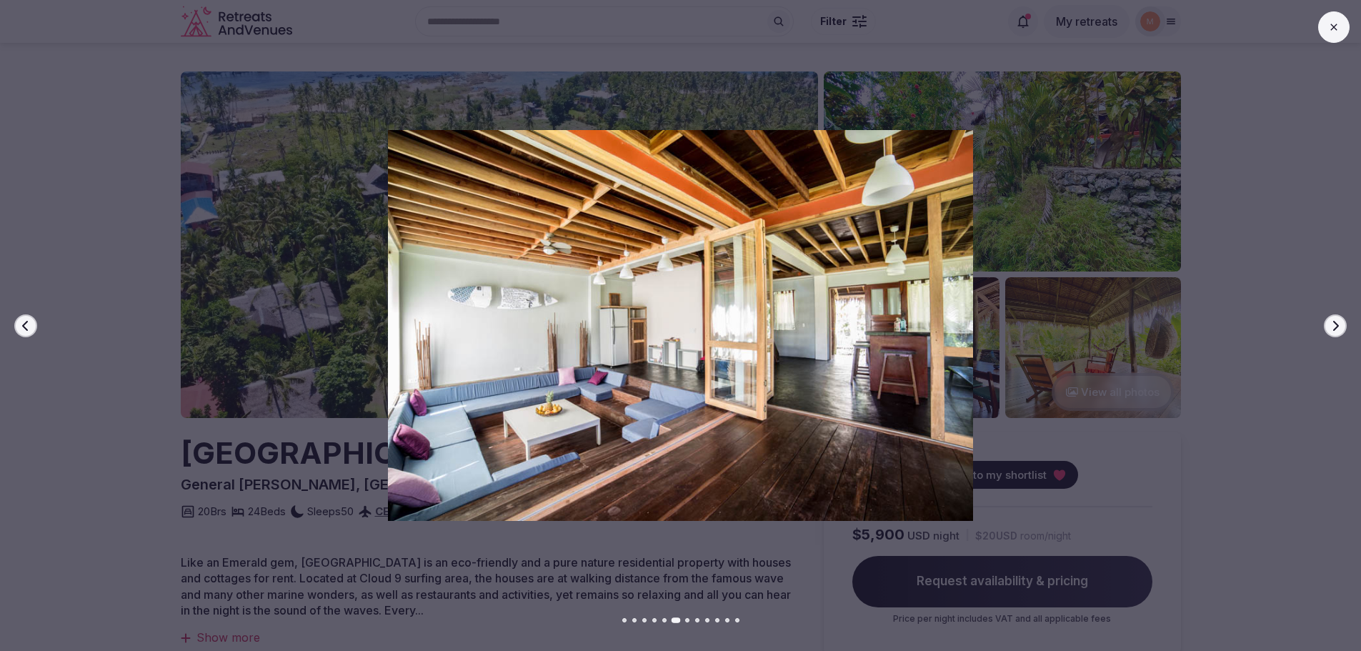
click at [1332, 329] on icon "button" at bounding box center [1335, 325] width 11 height 11
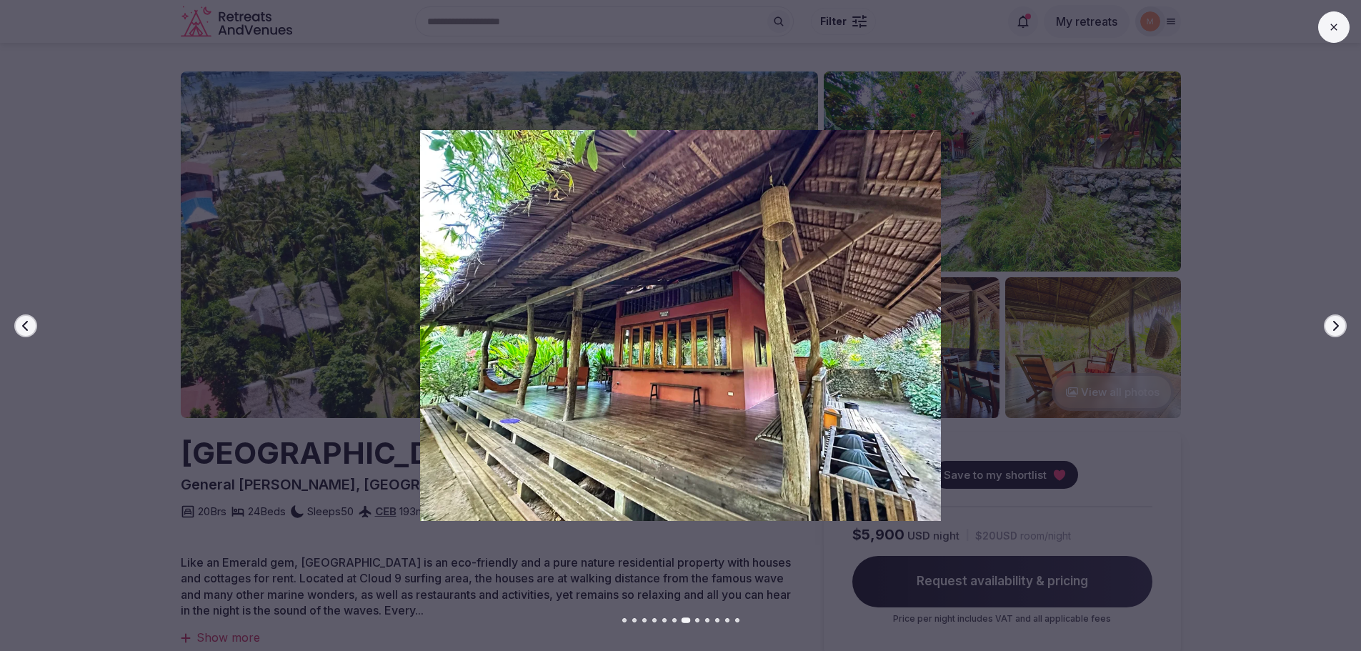
click at [1332, 329] on icon "button" at bounding box center [1335, 325] width 11 height 11
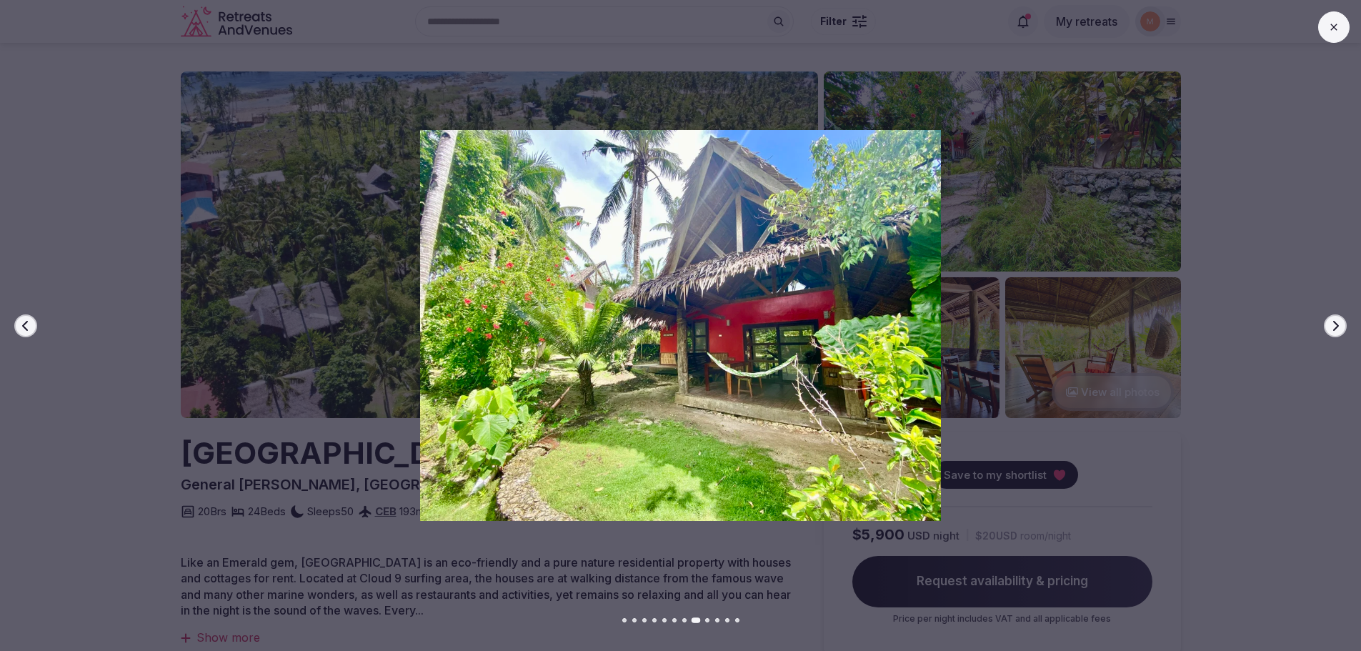
click at [1332, 329] on icon "button" at bounding box center [1335, 325] width 11 height 11
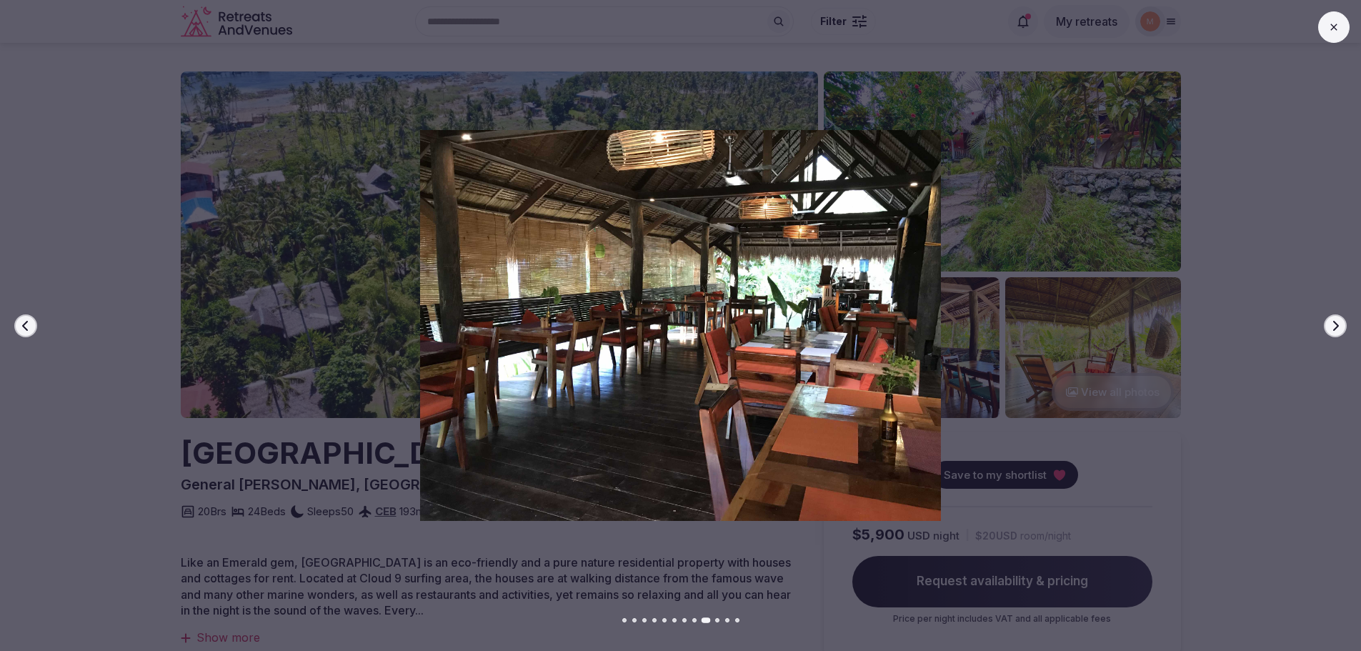
click at [1332, 329] on icon "button" at bounding box center [1335, 325] width 11 height 11
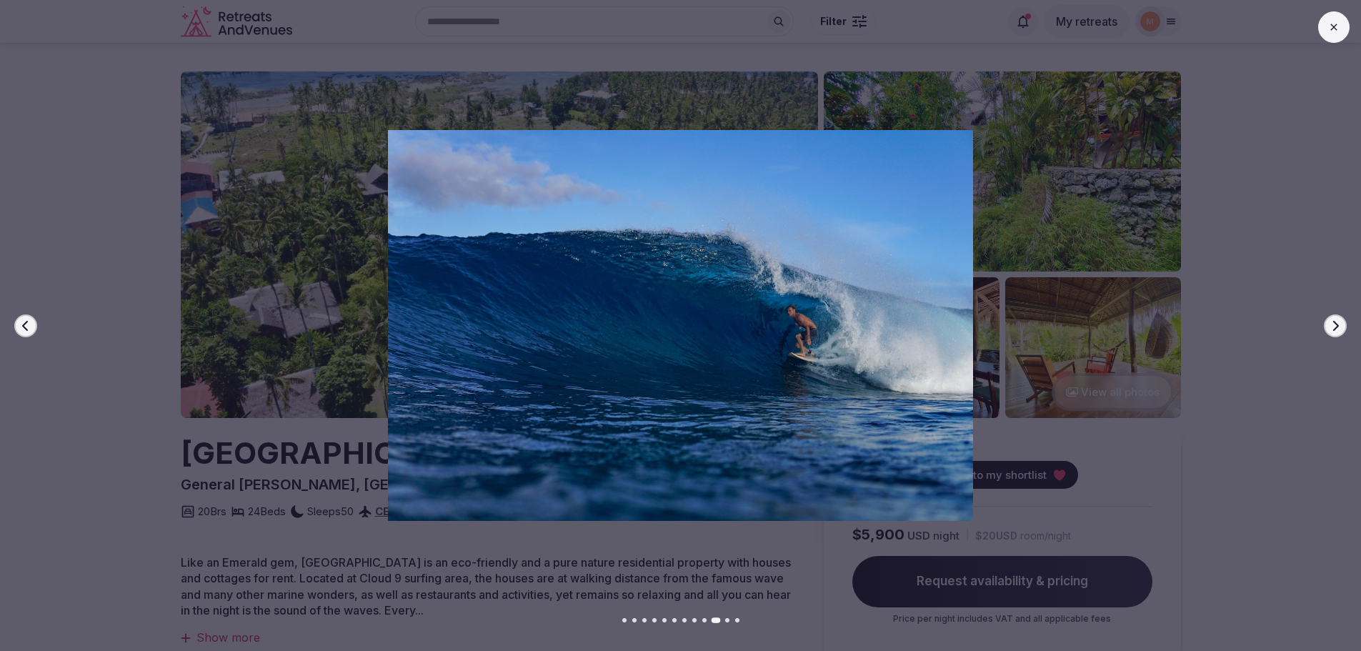
click at [1332, 329] on icon "button" at bounding box center [1335, 325] width 11 height 11
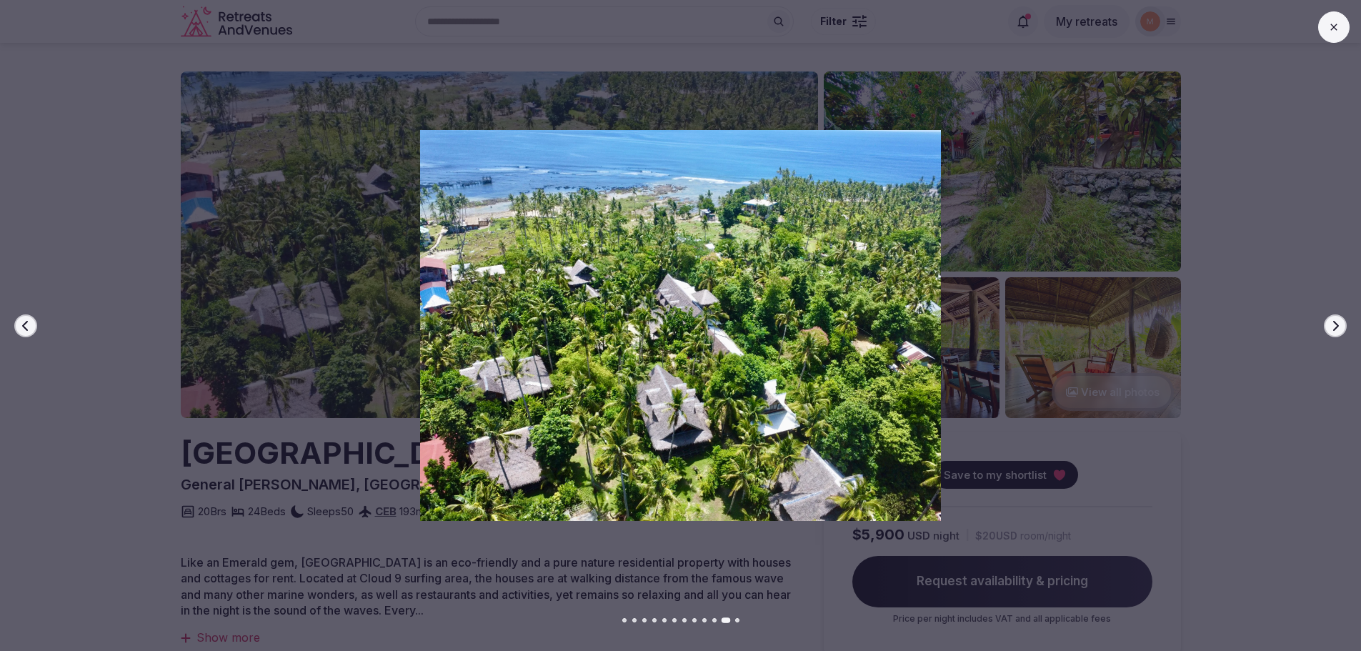
click at [1332, 329] on icon "button" at bounding box center [1335, 325] width 11 height 11
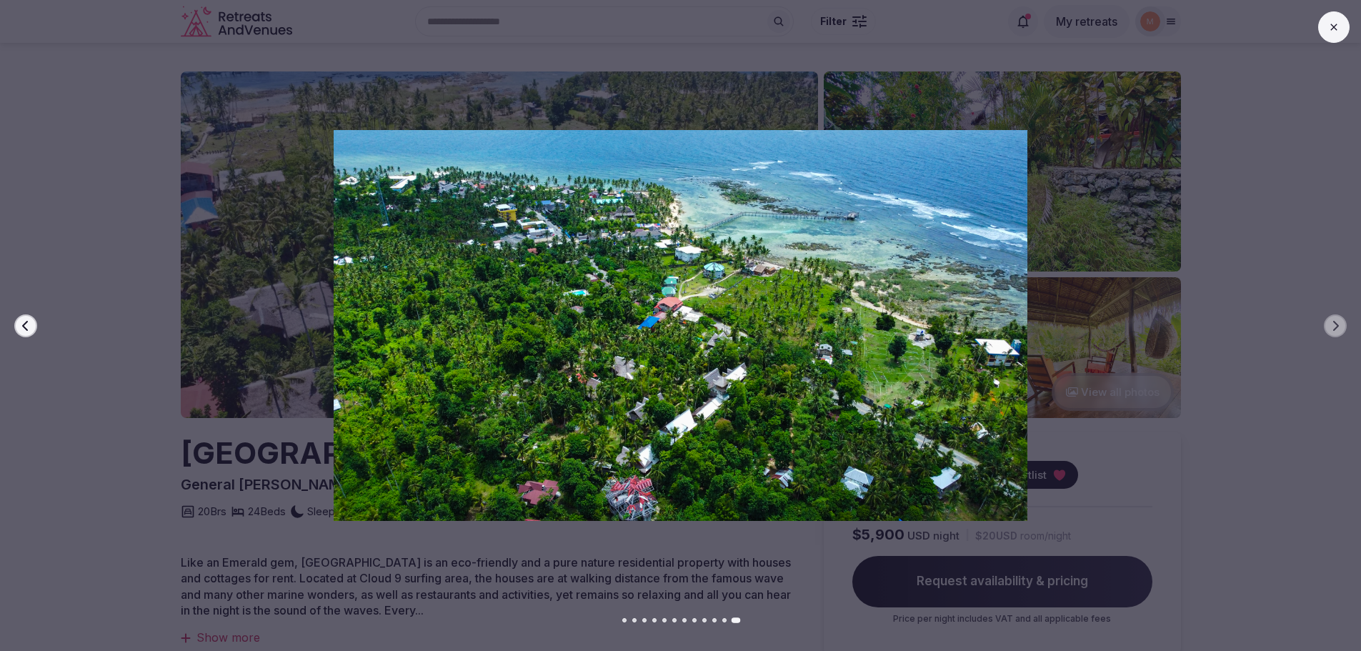
click at [17, 333] on button "Previous slide" at bounding box center [25, 325] width 23 height 23
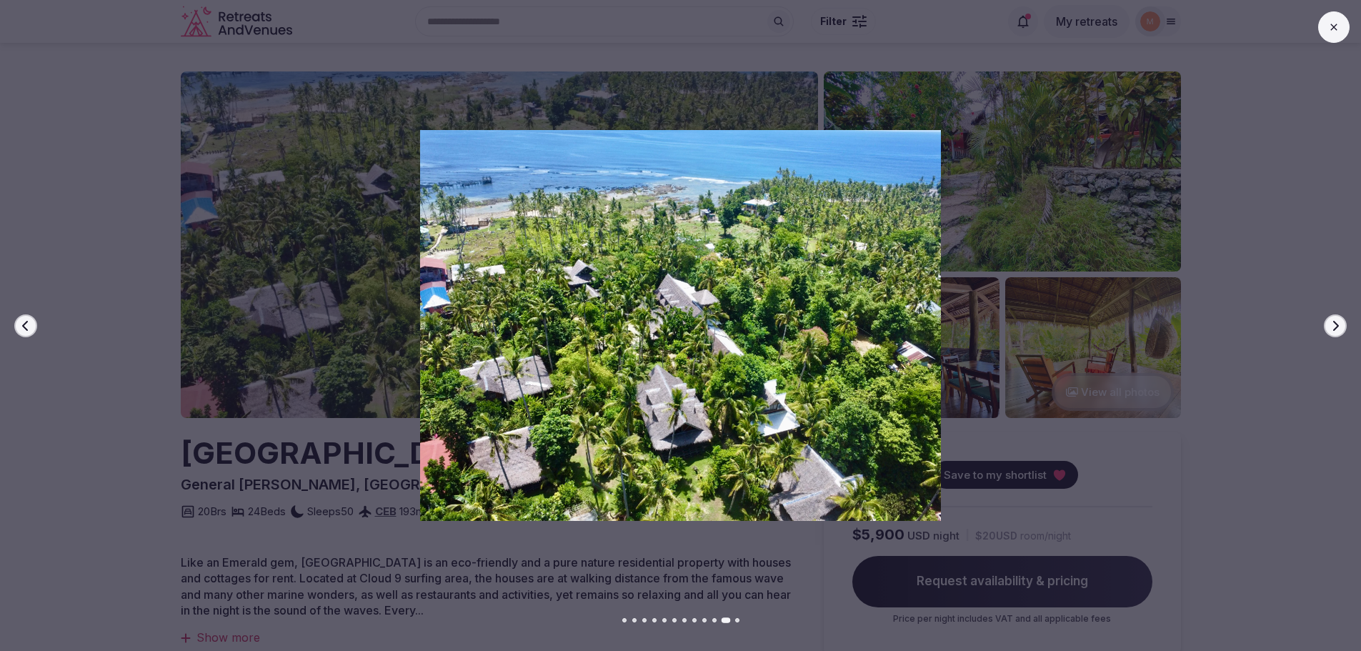
click at [17, 331] on button "Previous slide" at bounding box center [25, 325] width 23 height 23
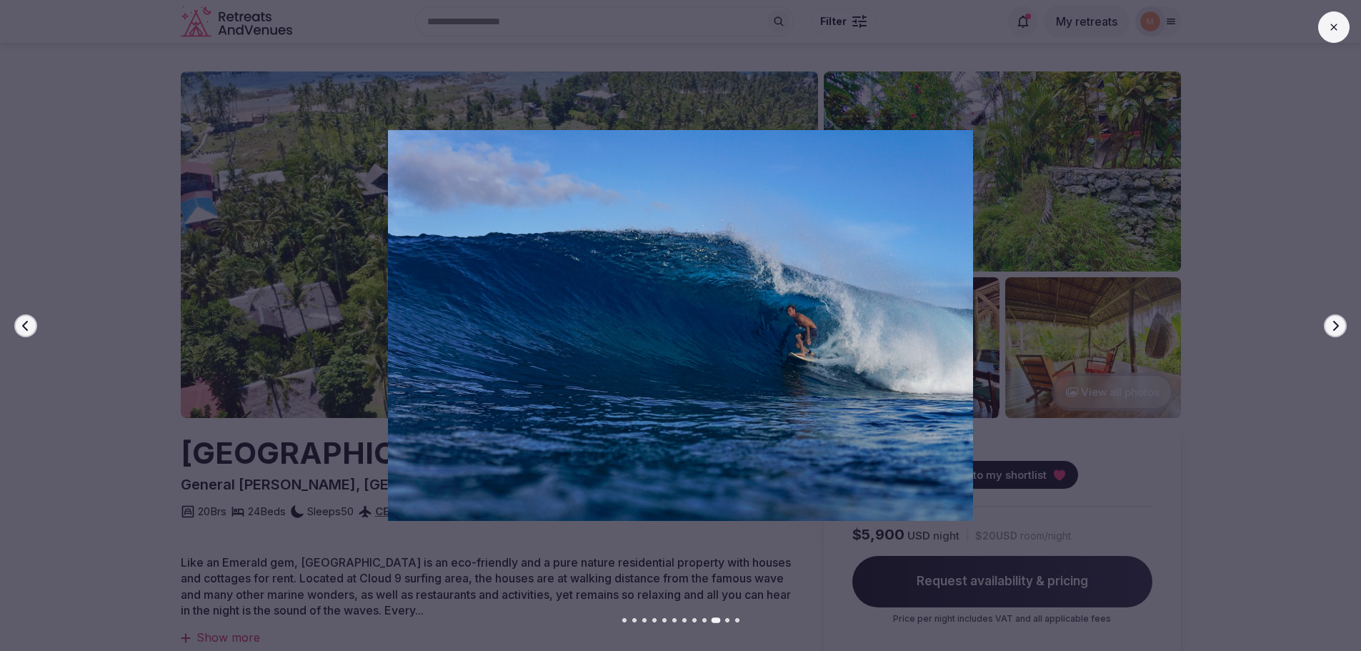
click at [17, 331] on button "Previous slide" at bounding box center [25, 325] width 23 height 23
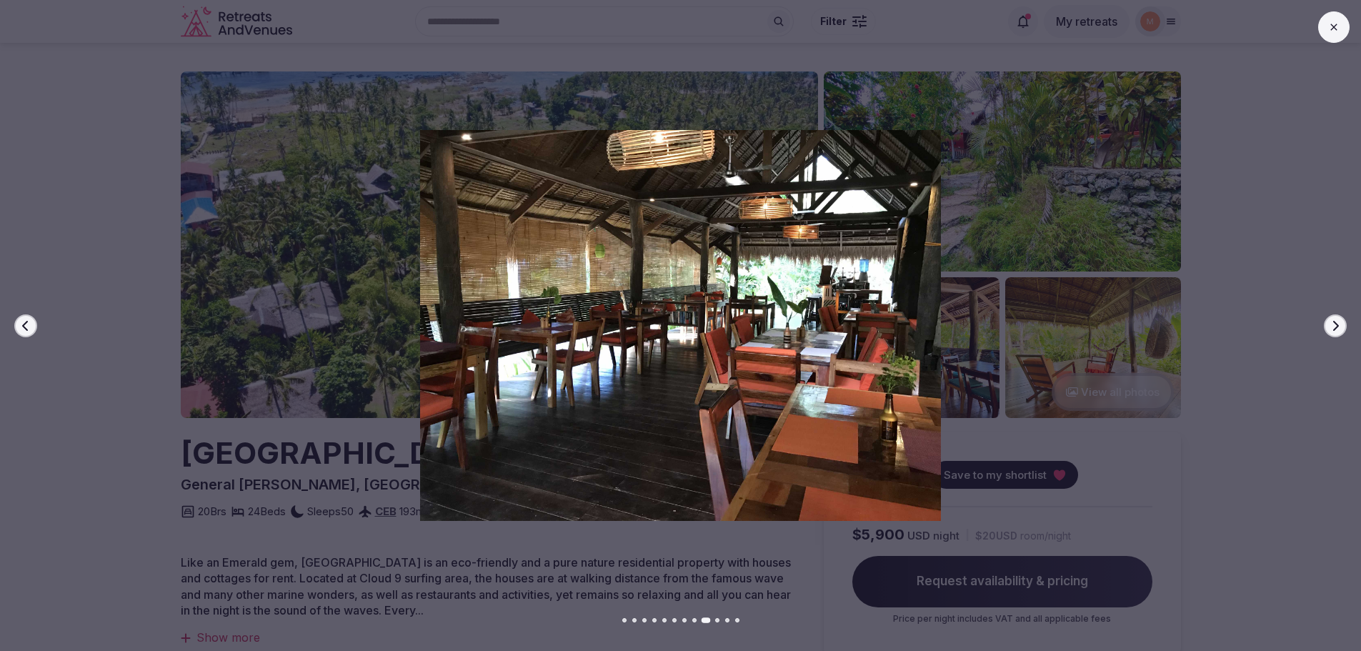
click at [17, 331] on button "Previous slide" at bounding box center [25, 325] width 23 height 23
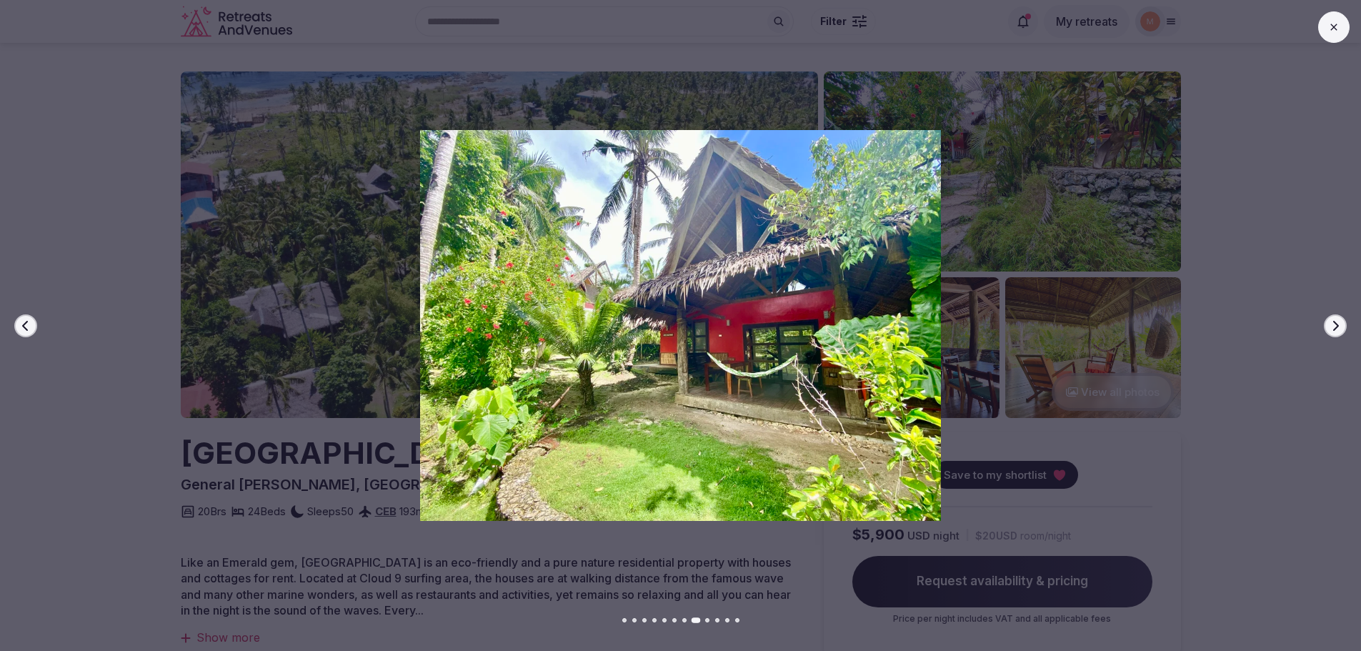
click at [17, 331] on button "Previous slide" at bounding box center [25, 325] width 23 height 23
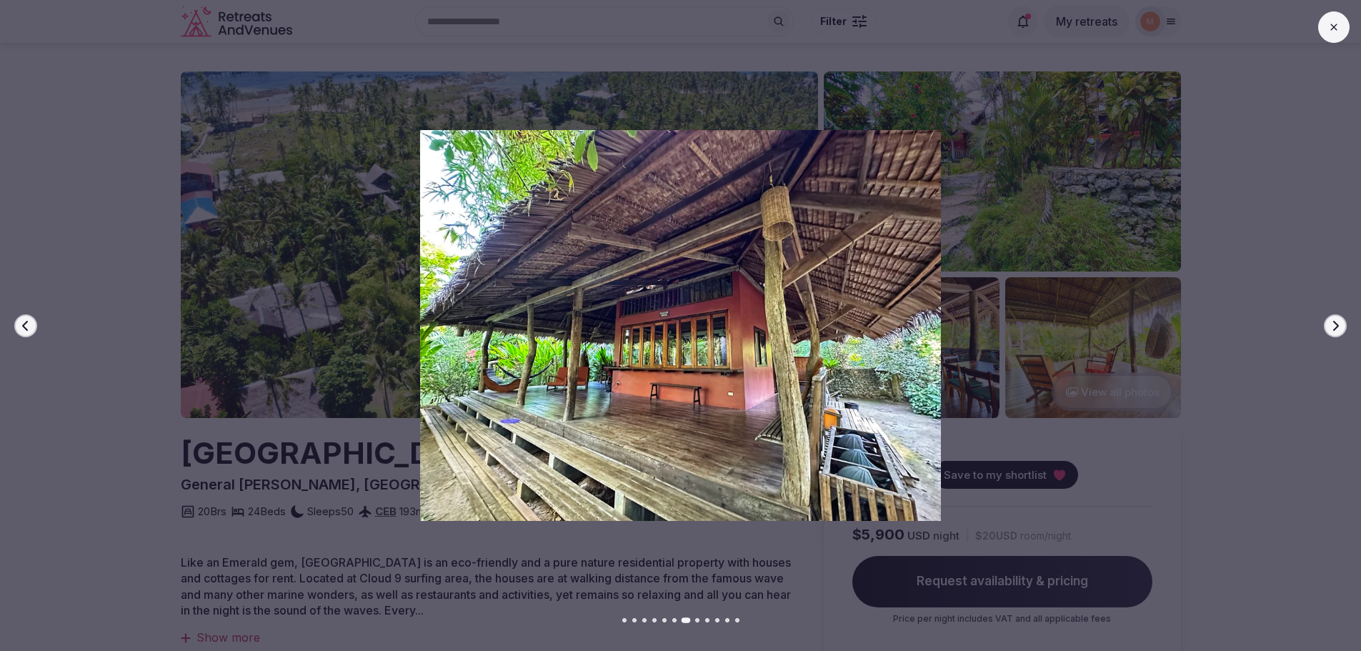
click at [17, 331] on button "Previous slide" at bounding box center [25, 325] width 23 height 23
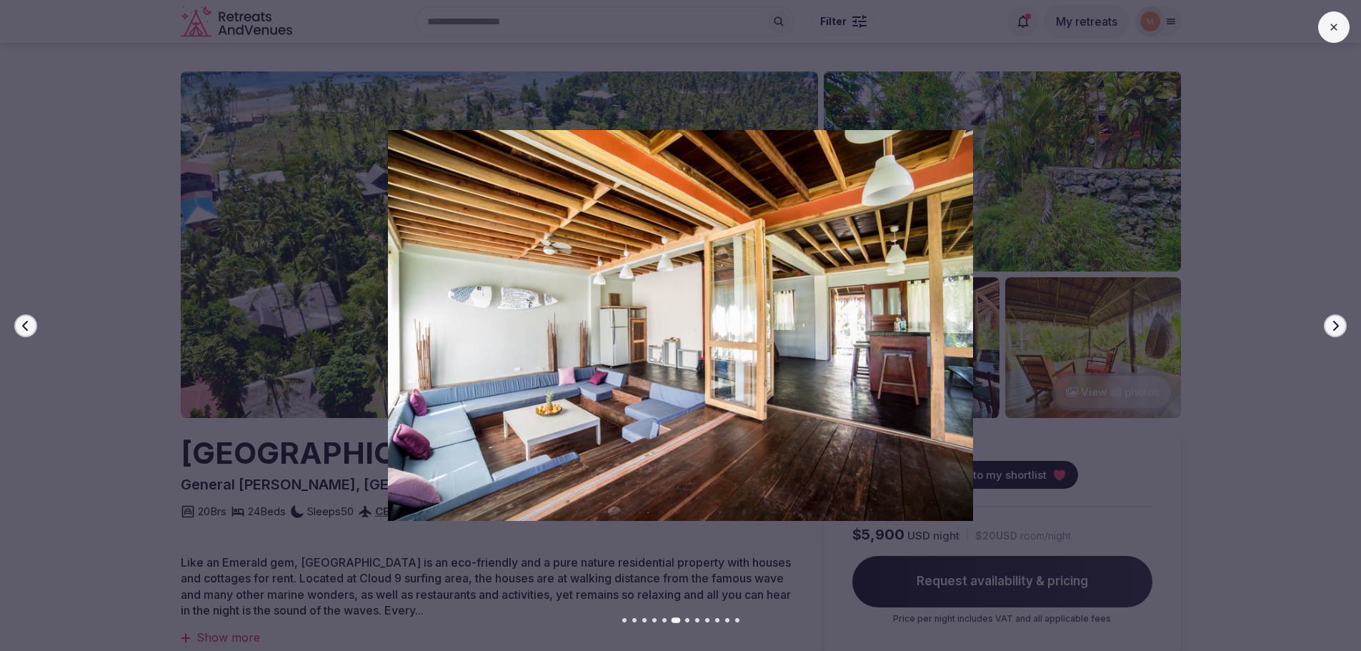
click at [17, 331] on button "Previous slide" at bounding box center [25, 325] width 23 height 23
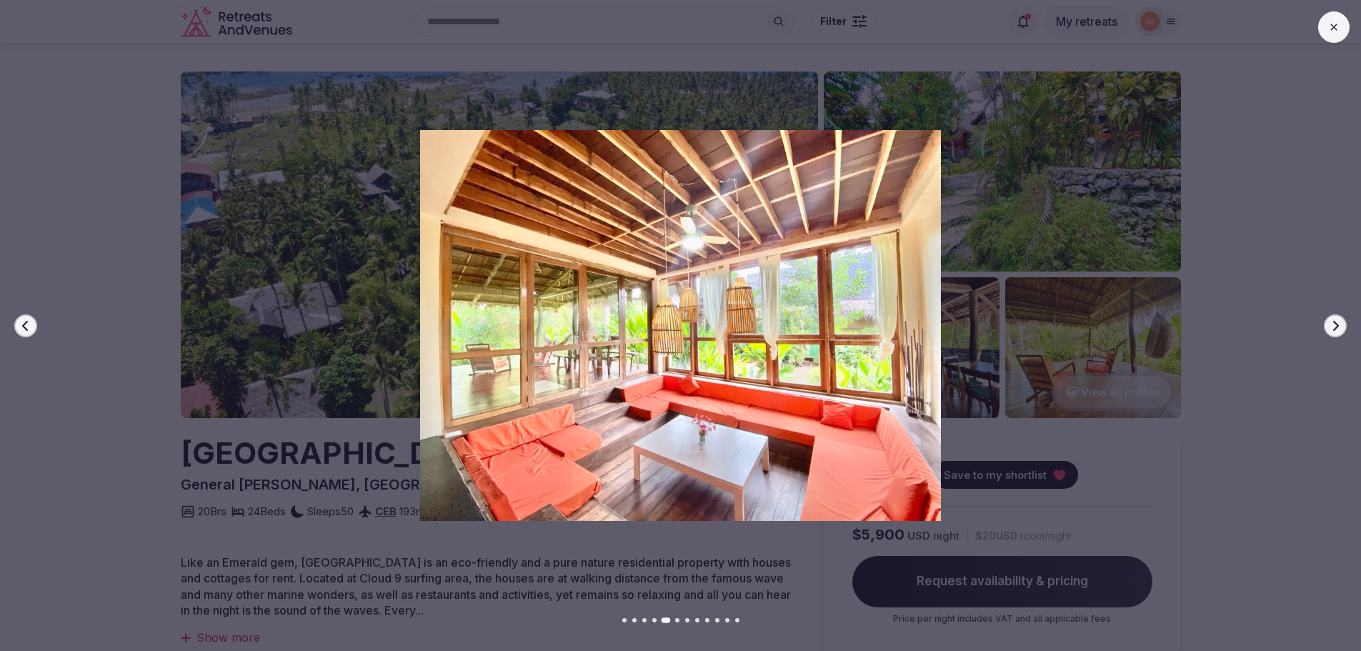
click at [17, 331] on button "Previous slide" at bounding box center [25, 325] width 23 height 23
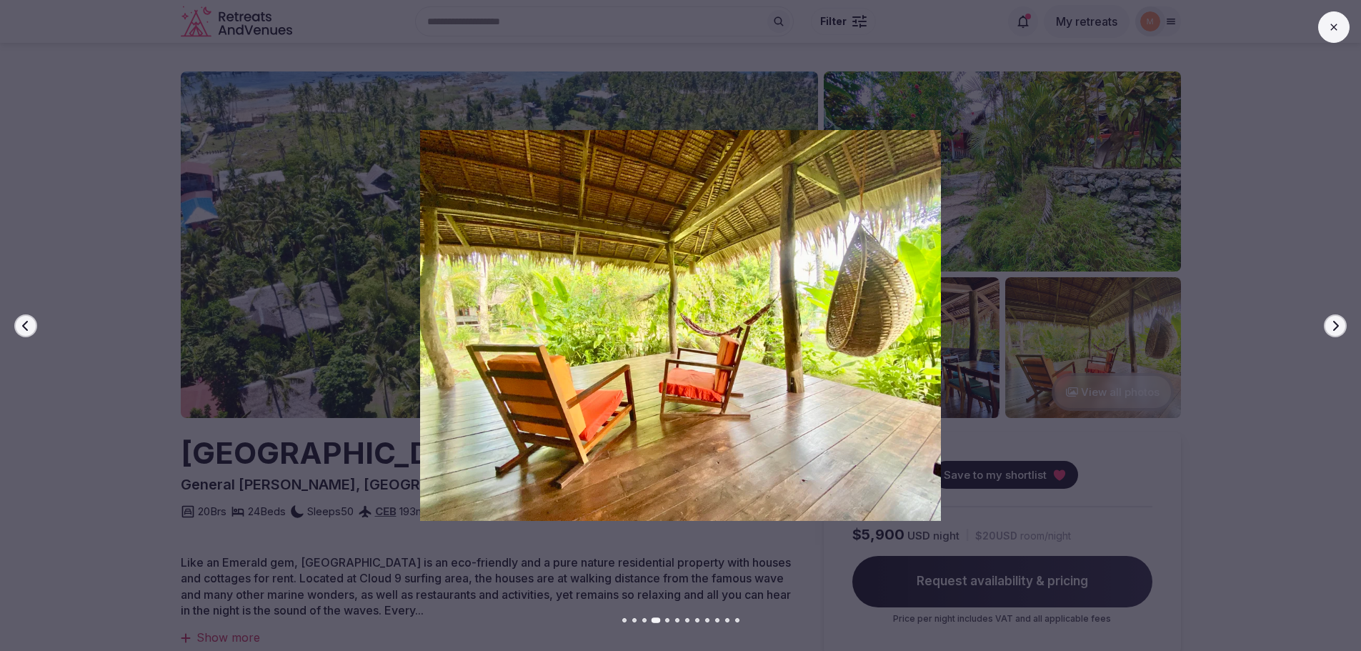
click at [17, 331] on button "Previous slide" at bounding box center [25, 325] width 23 height 23
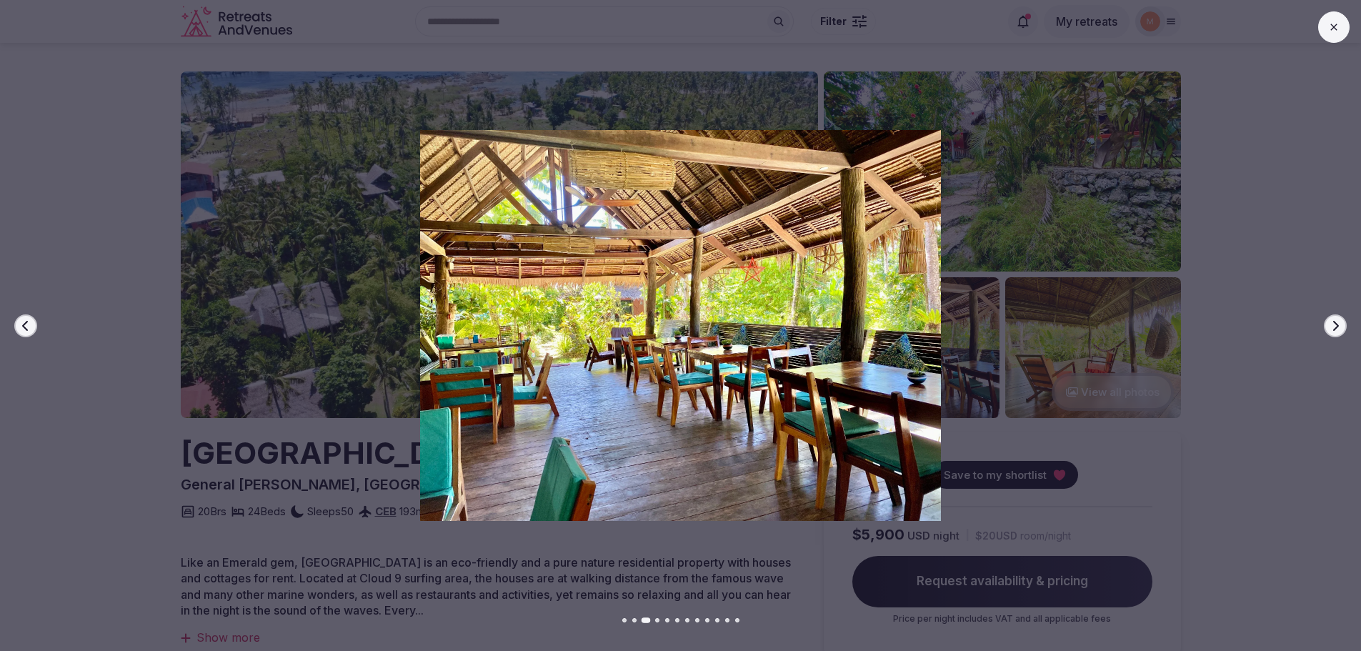
click at [17, 331] on button "Previous slide" at bounding box center [25, 325] width 23 height 23
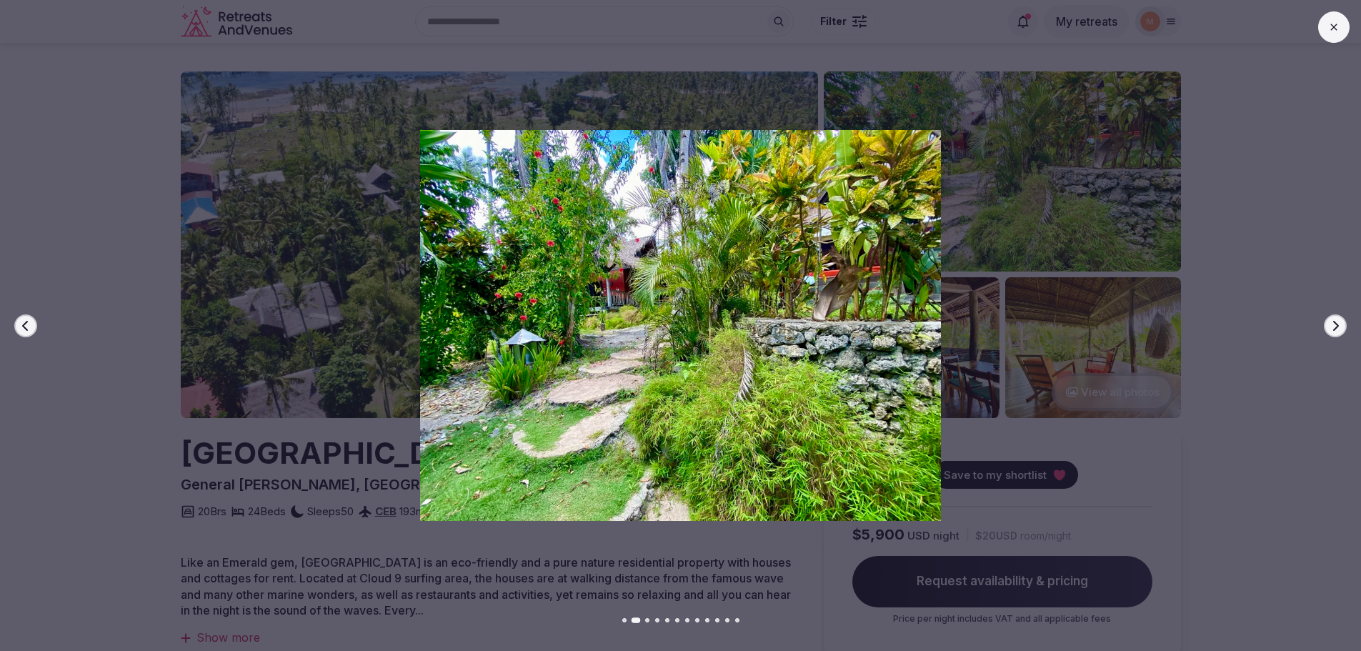
click at [17, 331] on button "Previous slide" at bounding box center [25, 325] width 23 height 23
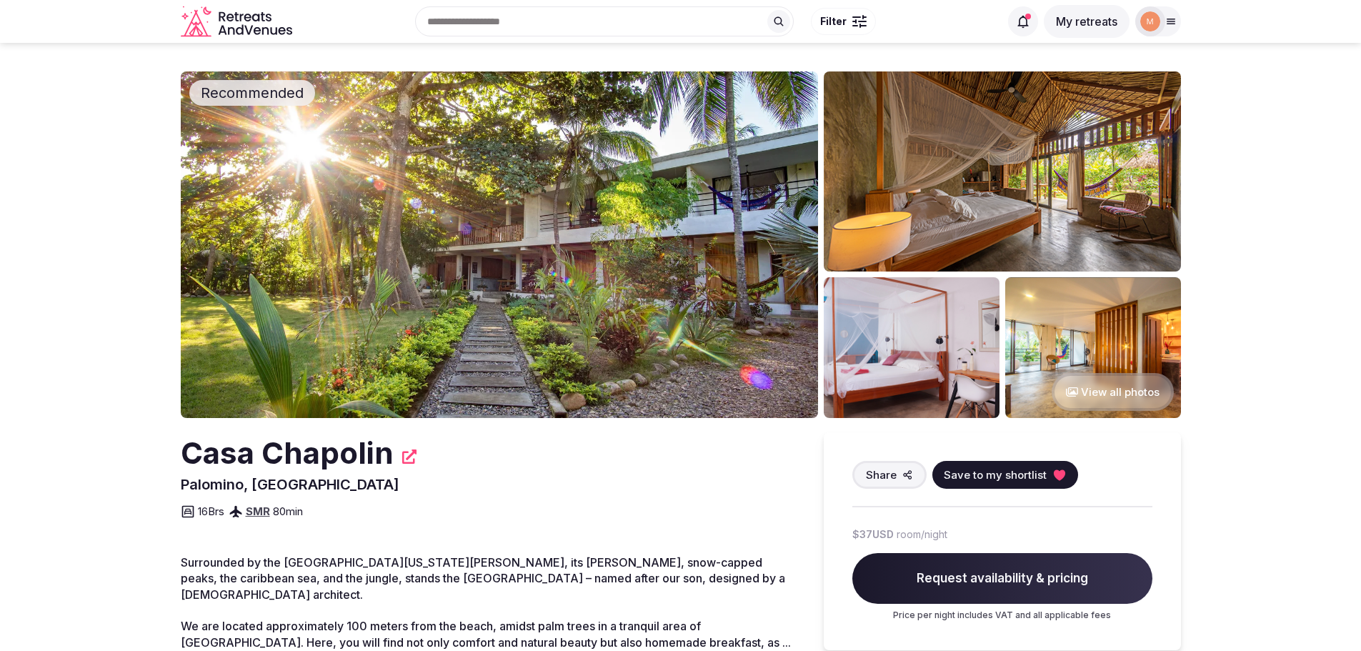
click at [750, 317] on img at bounding box center [499, 244] width 637 height 347
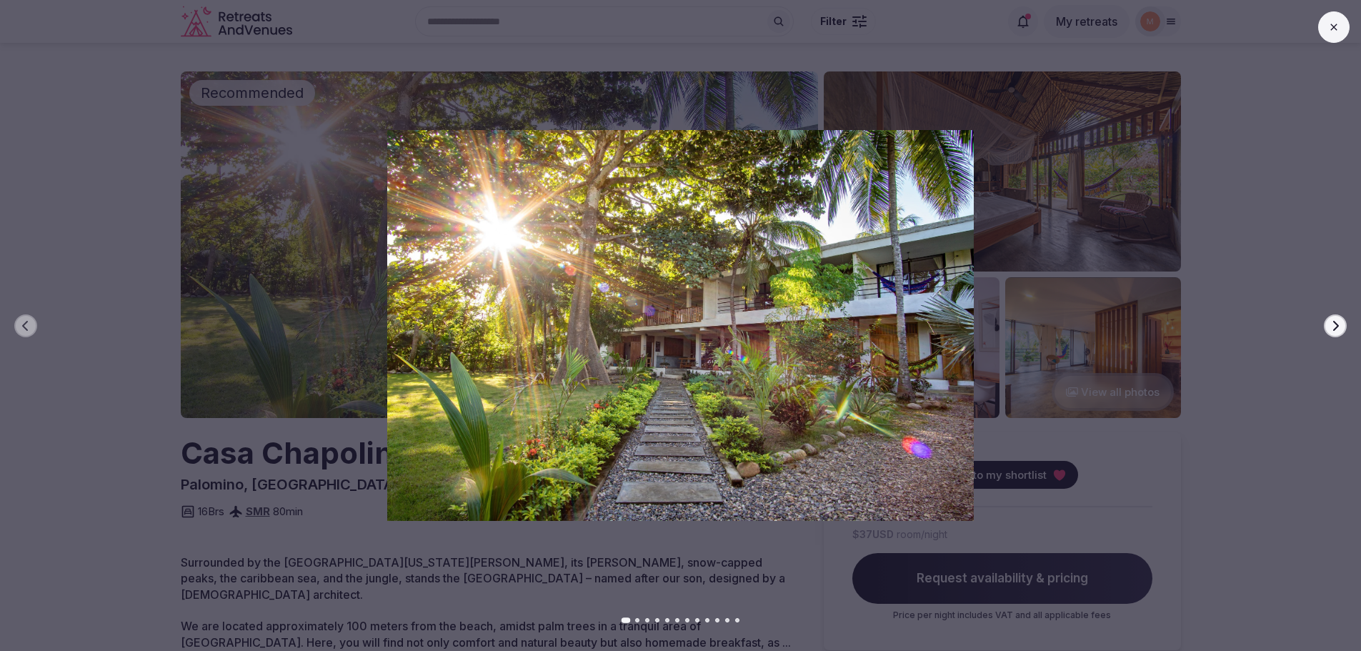
click at [1328, 332] on button "Next slide" at bounding box center [1335, 325] width 23 height 23
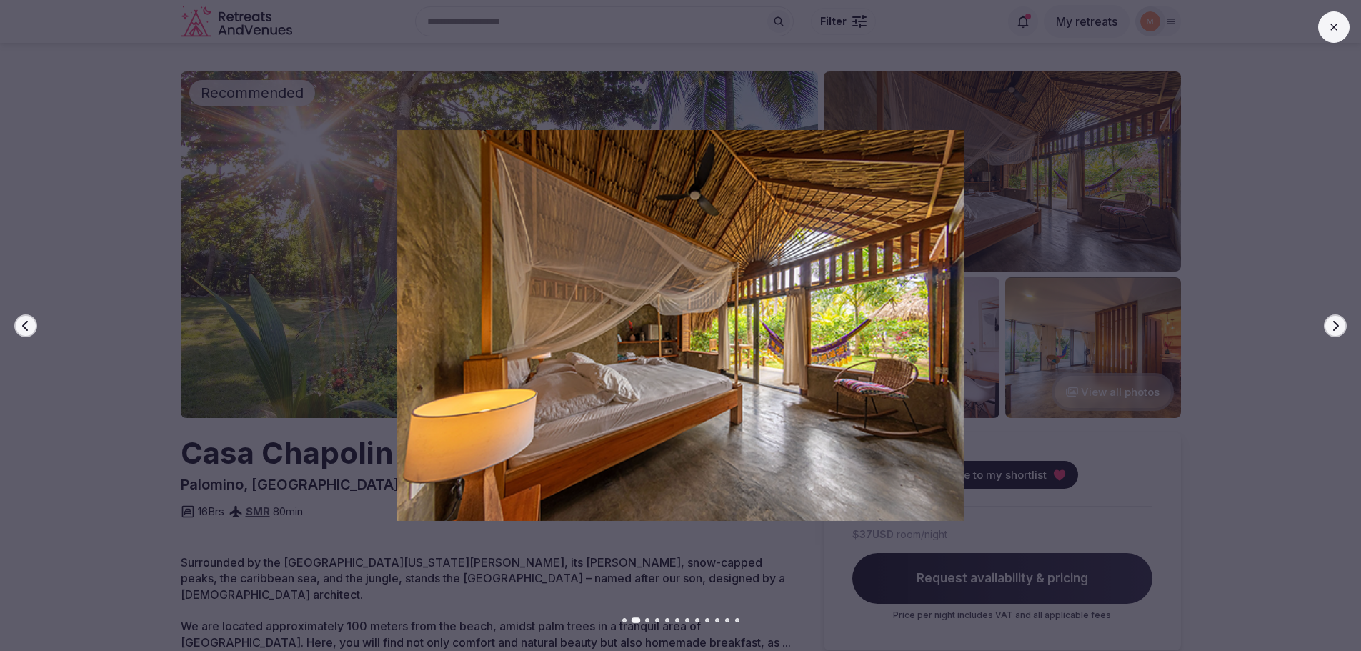
click at [1328, 332] on button "Next slide" at bounding box center [1335, 325] width 23 height 23
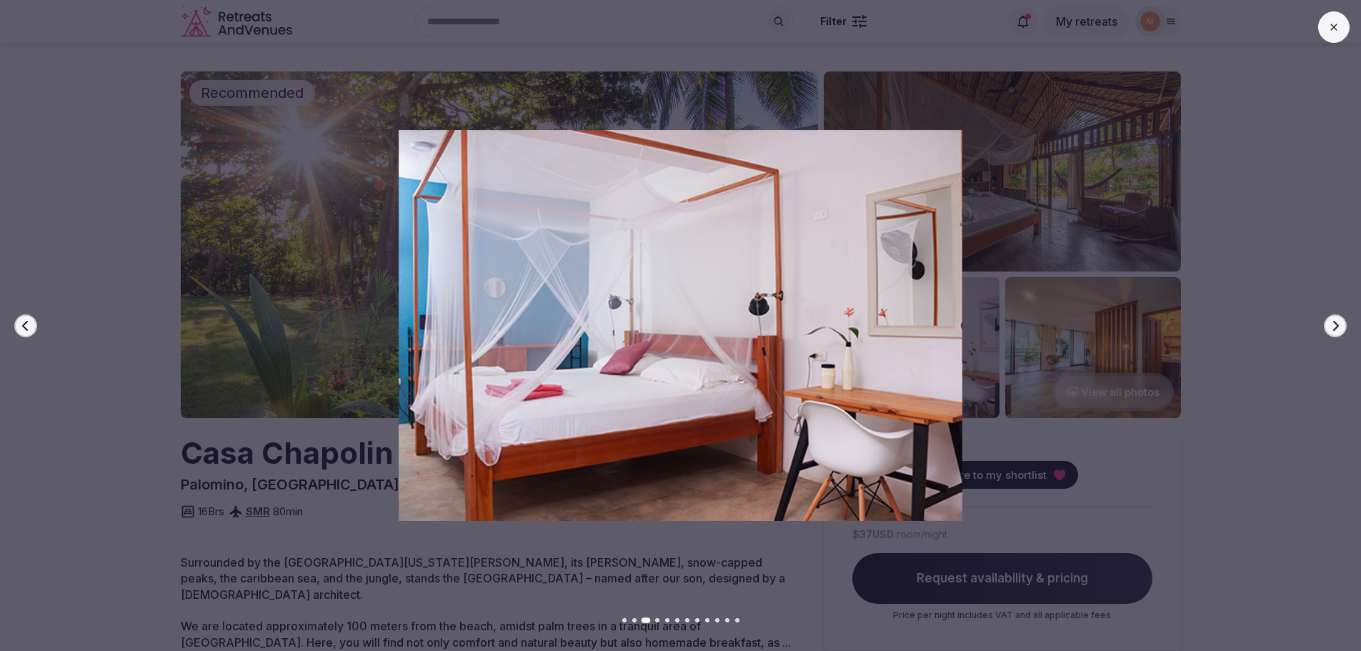
click at [1328, 332] on button "Next slide" at bounding box center [1335, 325] width 23 height 23
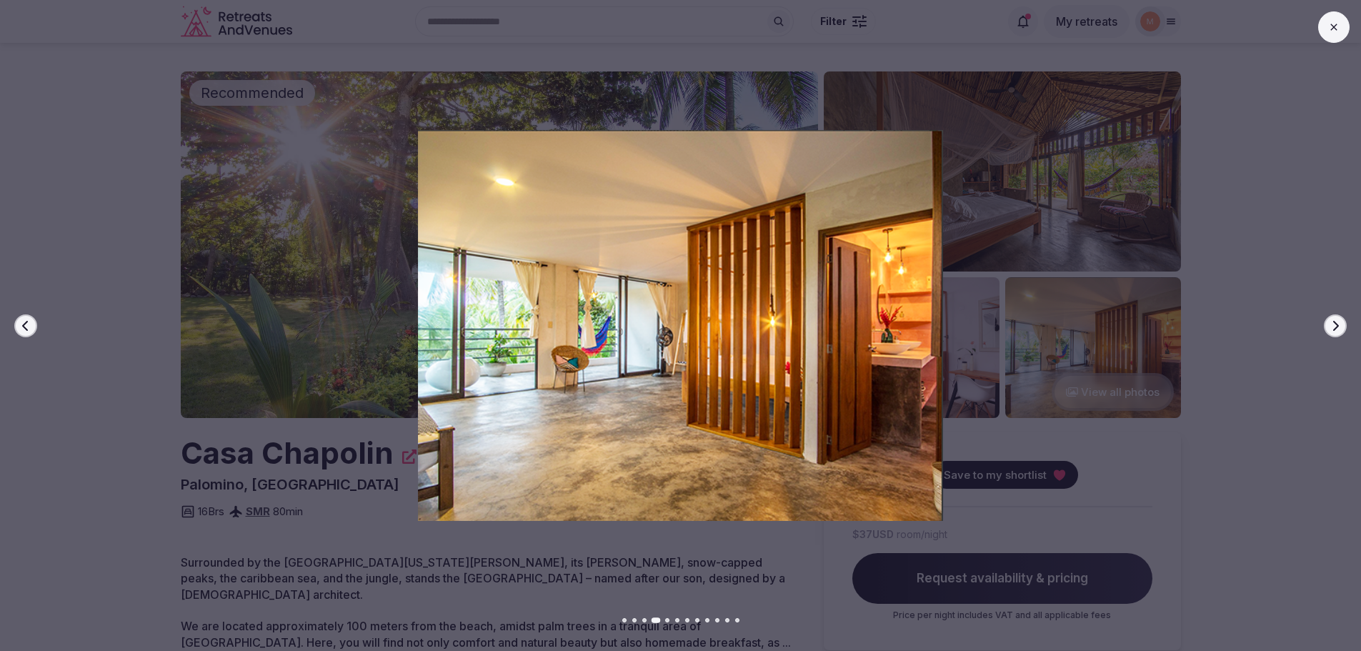
click at [1328, 332] on button "Next slide" at bounding box center [1335, 325] width 23 height 23
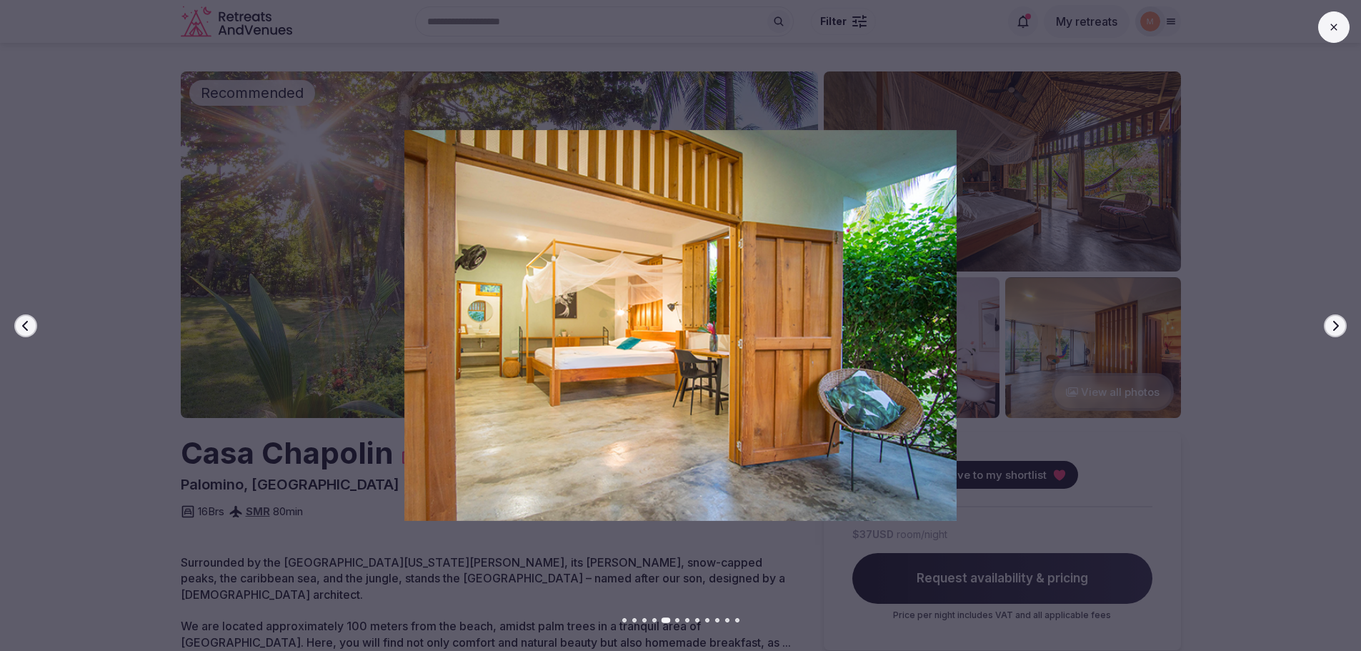
click at [1328, 332] on button "Next slide" at bounding box center [1335, 325] width 23 height 23
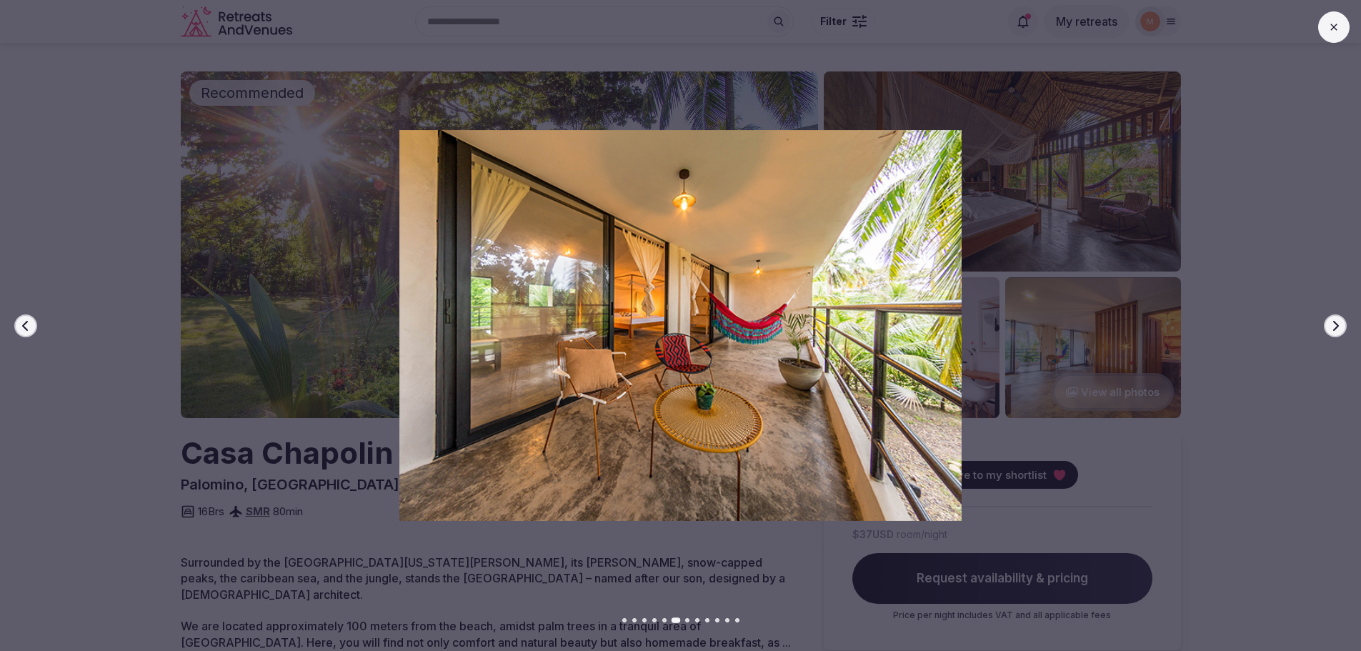
click at [1328, 332] on button "Next slide" at bounding box center [1335, 325] width 23 height 23
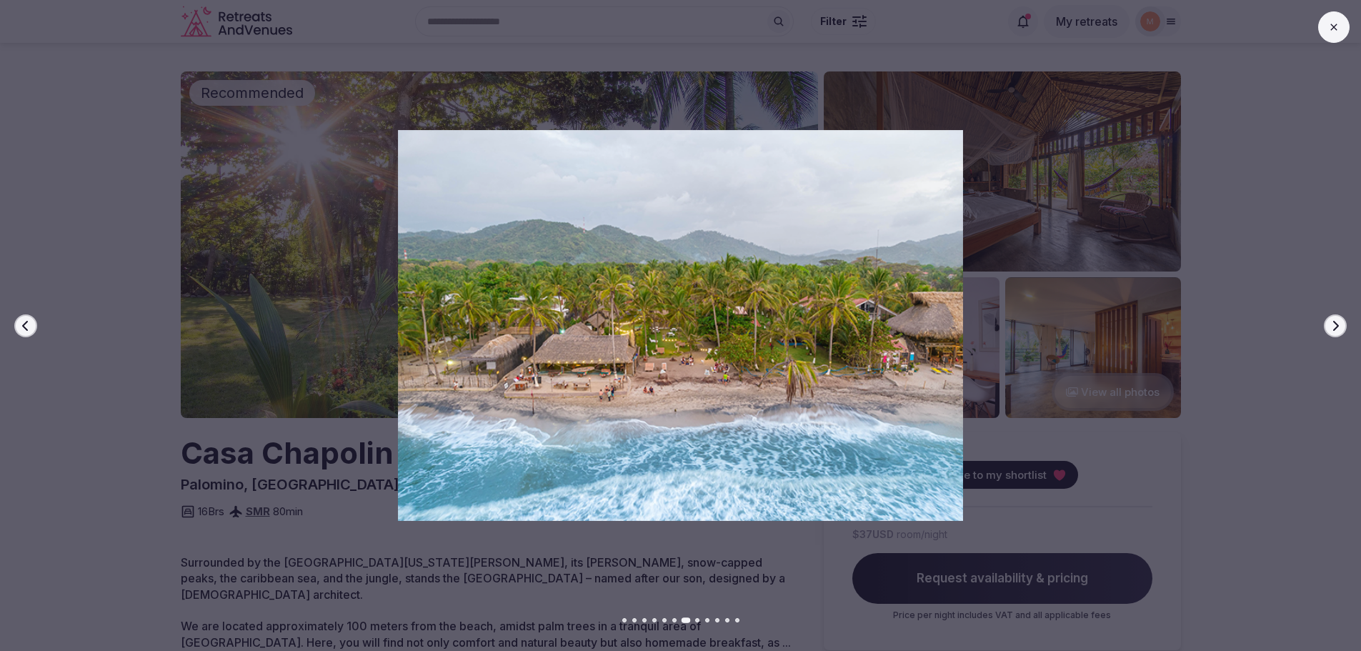
click at [1328, 332] on button "Next slide" at bounding box center [1335, 325] width 23 height 23
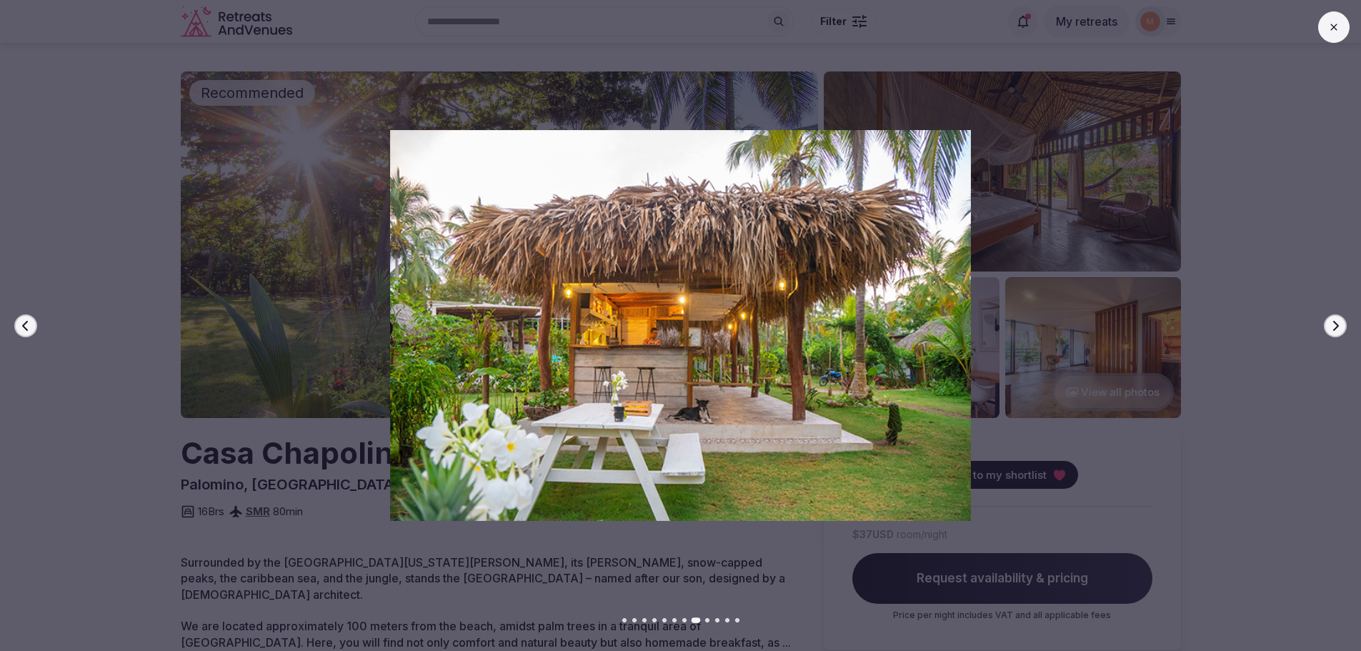
click at [1328, 332] on button "Next slide" at bounding box center [1335, 325] width 23 height 23
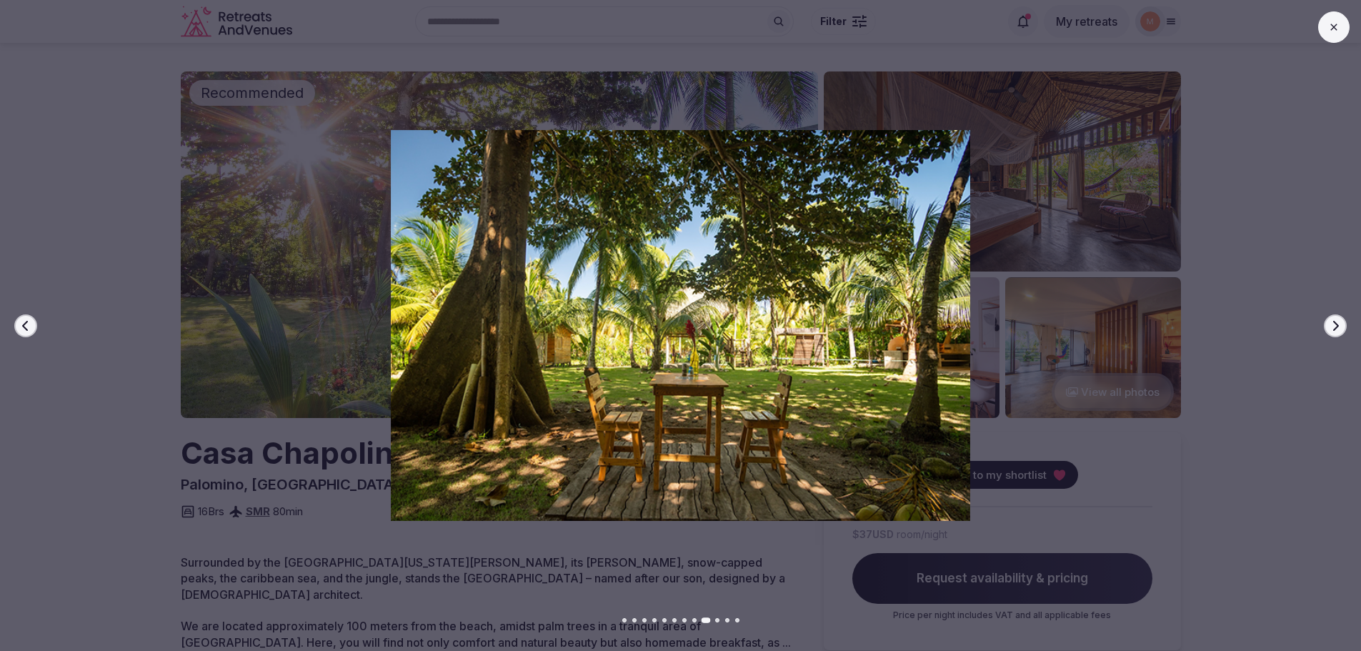
click at [1328, 332] on button "Next slide" at bounding box center [1335, 325] width 23 height 23
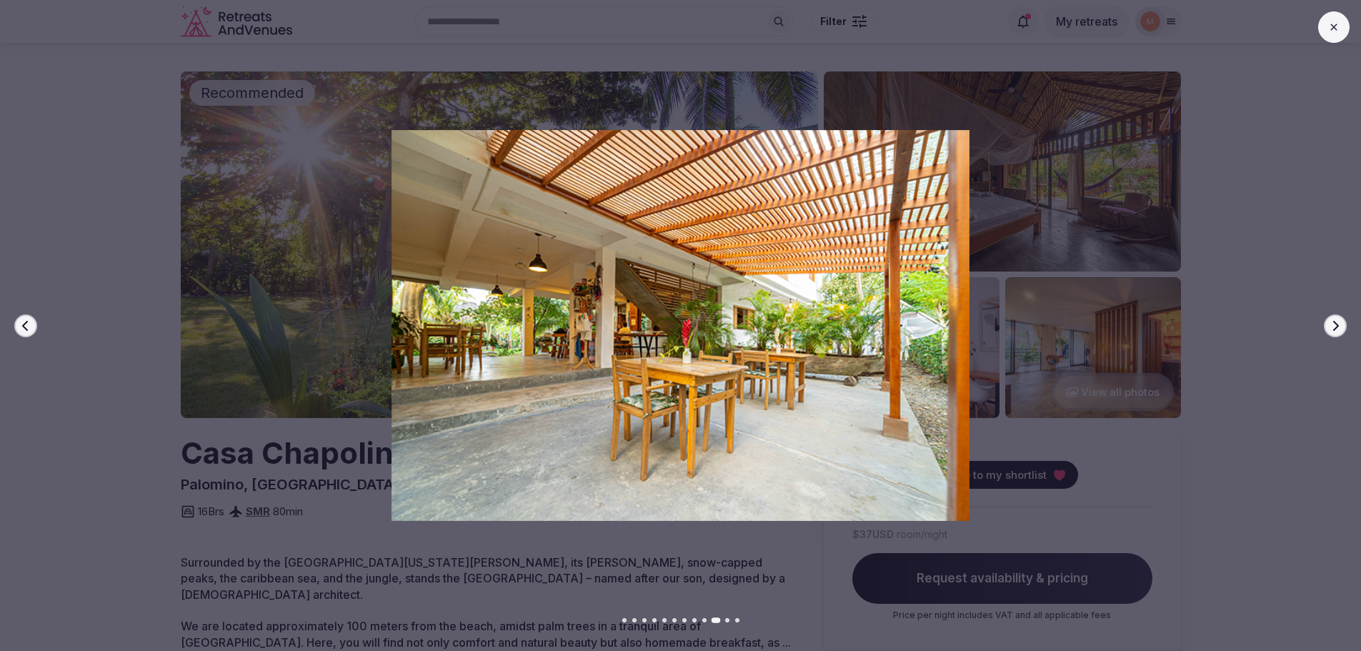
click at [1328, 332] on button "Next slide" at bounding box center [1335, 325] width 23 height 23
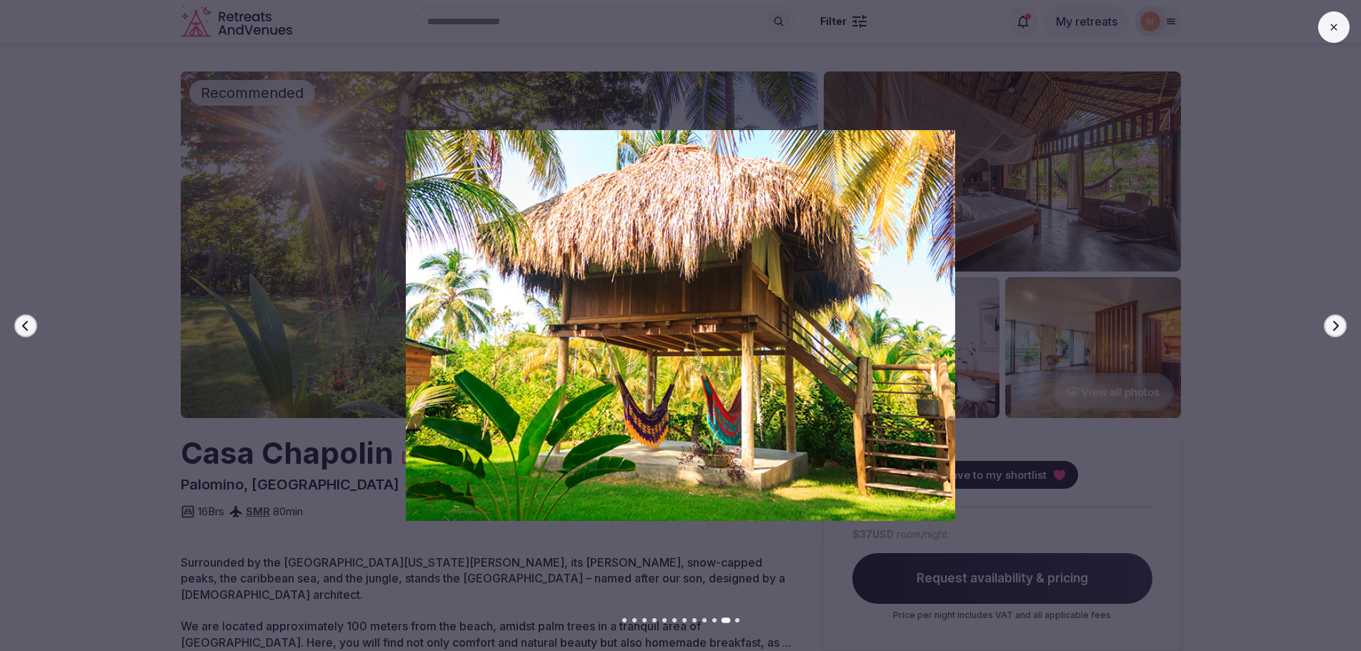
click at [1328, 332] on button "Next slide" at bounding box center [1335, 325] width 23 height 23
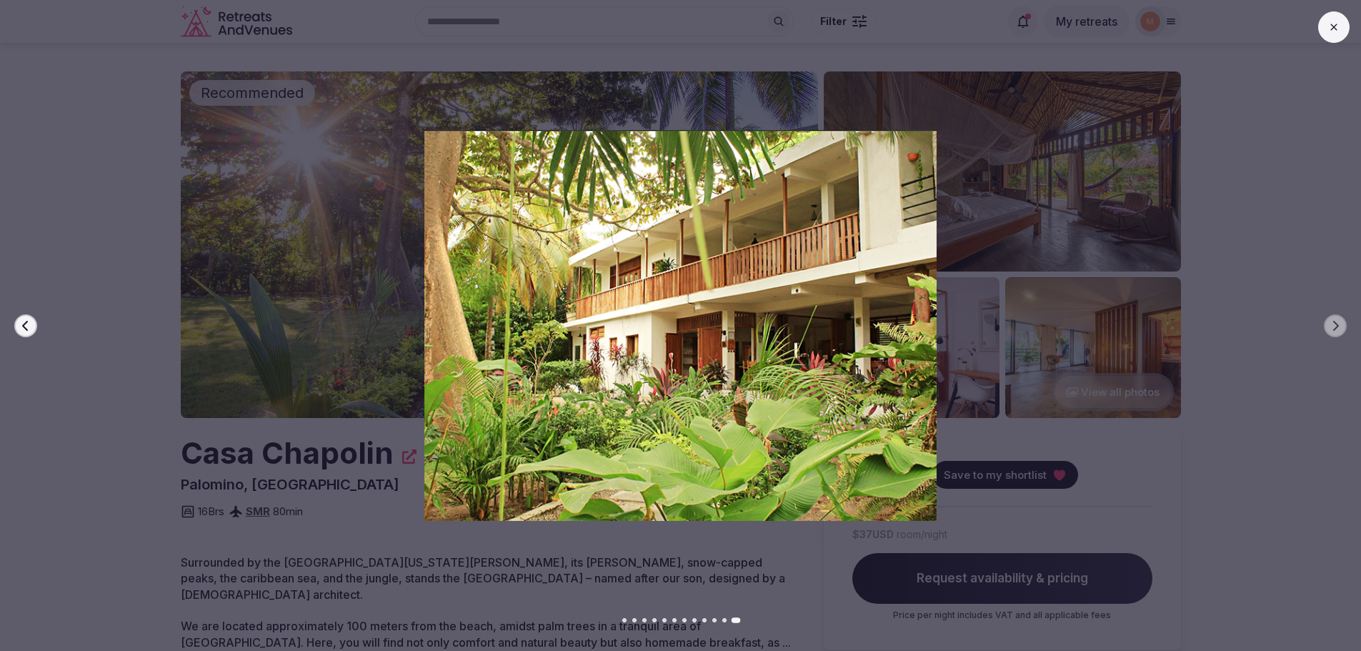
click at [1339, 33] on button at bounding box center [1334, 26] width 31 height 31
